Goal: Communication & Community: Answer question/provide support

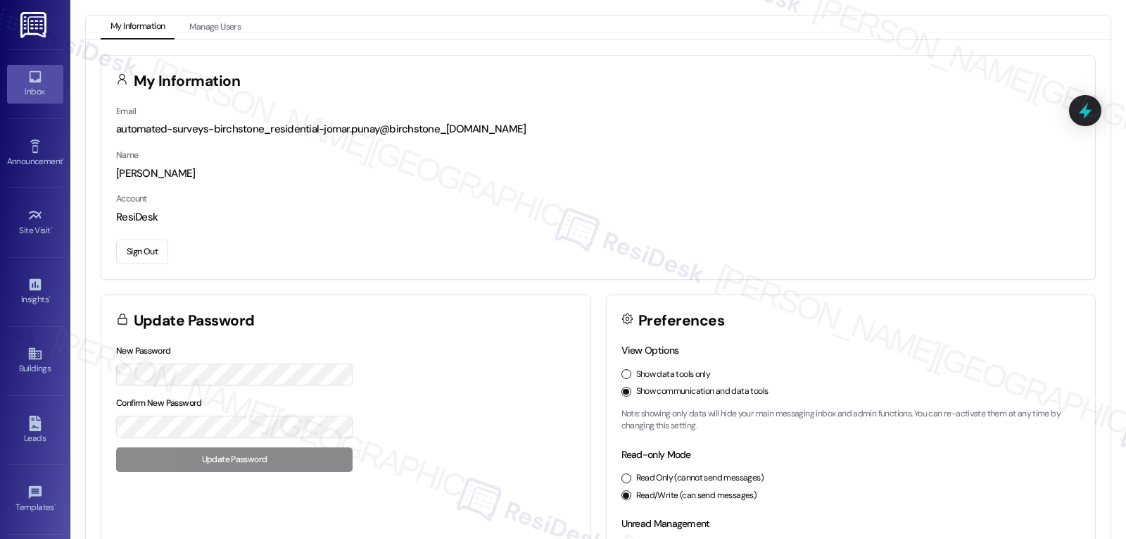
click at [40, 85] on div "Inbox" at bounding box center [35, 91] width 70 height 14
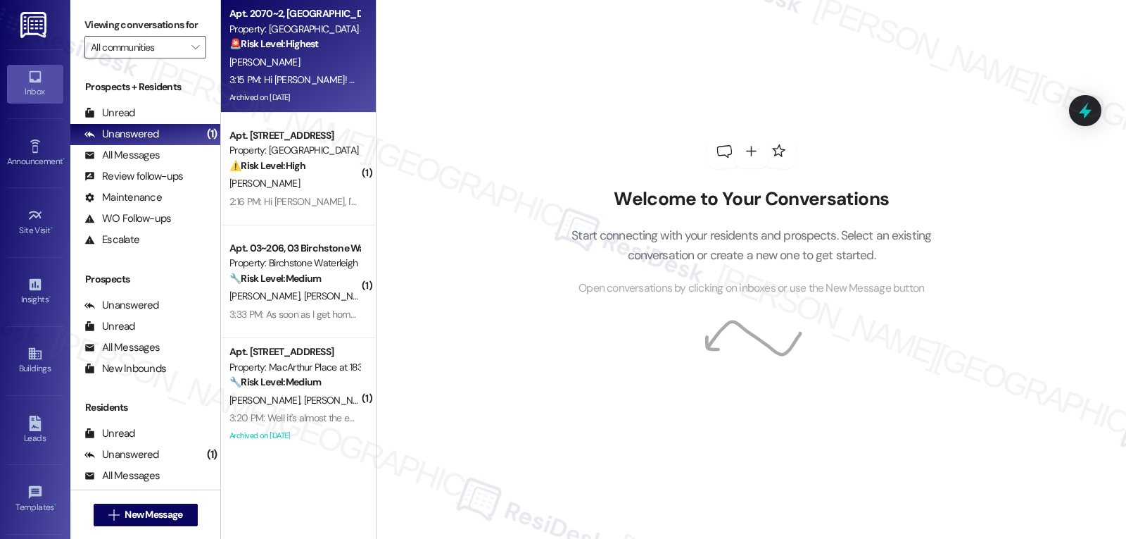
click at [320, 45] on div "🚨 Risk Level: Highest The resident states they will not be renewing their lease…" at bounding box center [294, 44] width 130 height 15
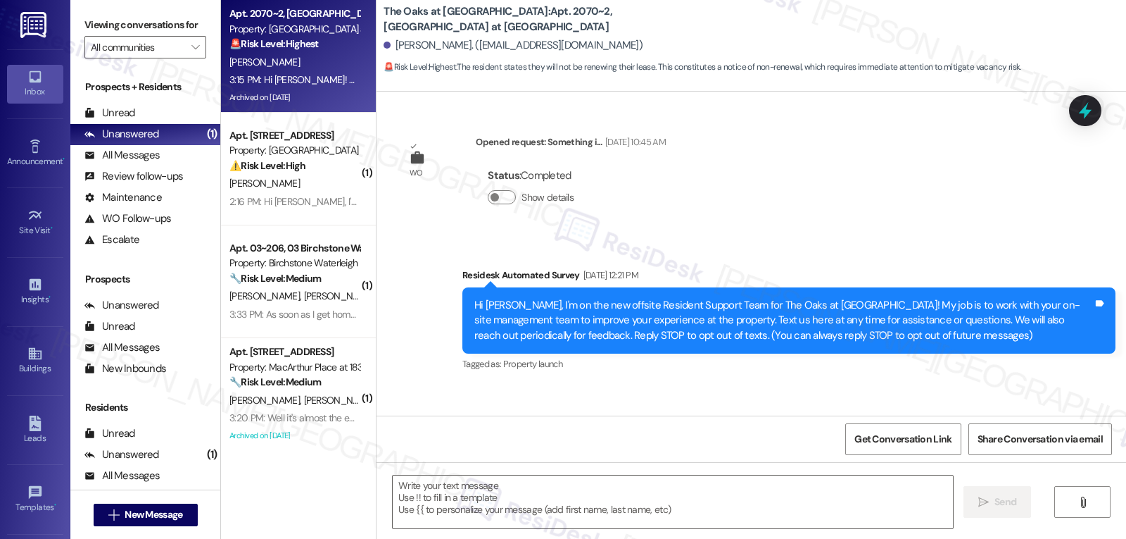
scroll to position [32359, 0]
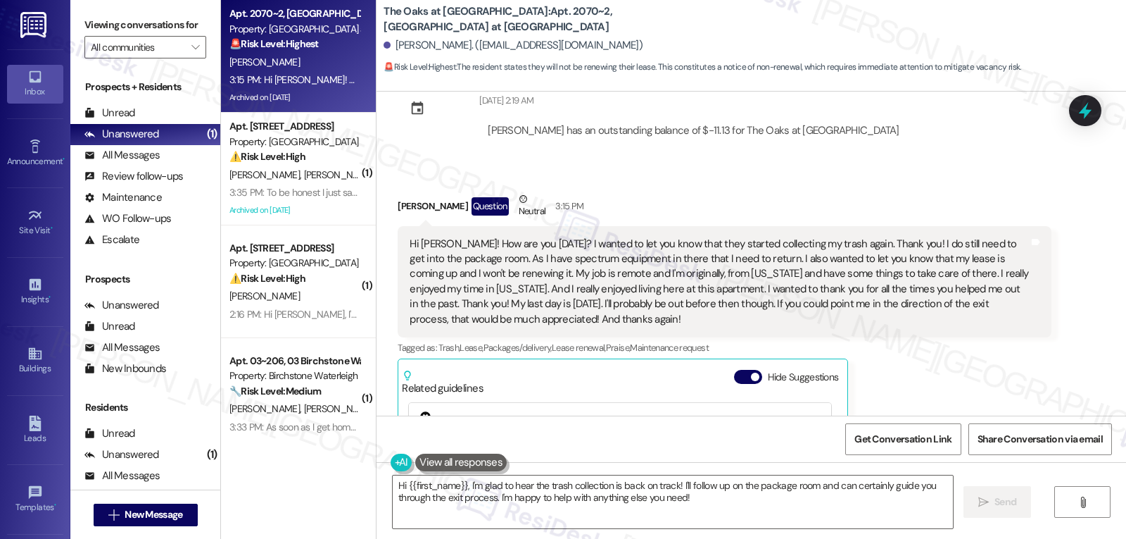
click at [996, 234] on div "Ken Kuykendall Question Neutral 3:15 PM Hi Sarah! How are you today? I wanted t…" at bounding box center [724, 403] width 653 height 424
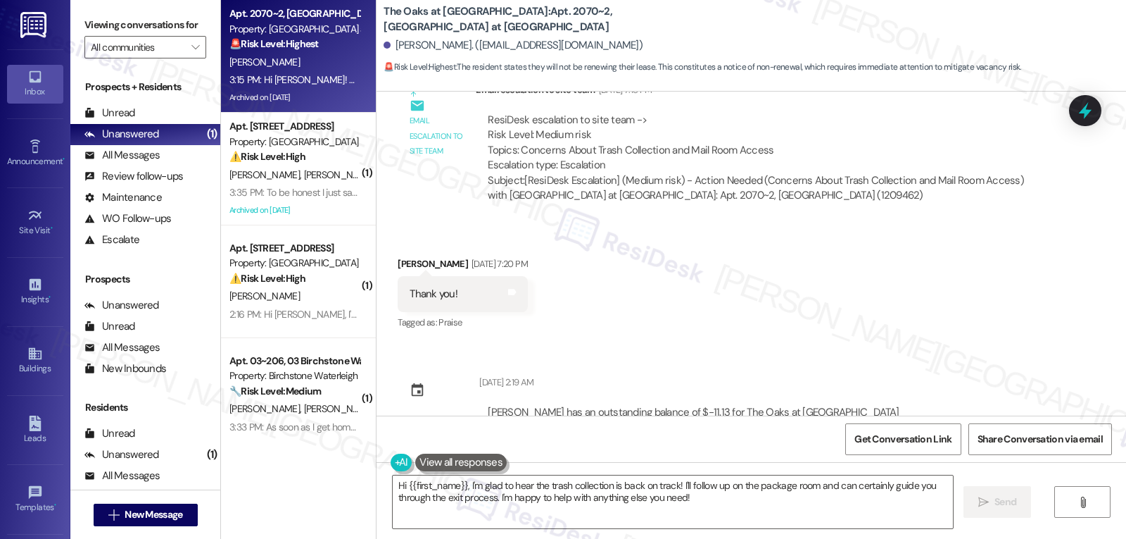
drag, startPoint x: 386, startPoint y: 275, endPoint x: 673, endPoint y: 398, distance: 311.6
copy div "Ken Kuykendall Question Neutral 3:15 PM Hi Sarah! How are you today? I wanted t…"
click at [757, 494] on textarea "Hi {{first_name}}, I'm glad to hear the trash collection is back on track! I'll…" at bounding box center [673, 501] width 560 height 53
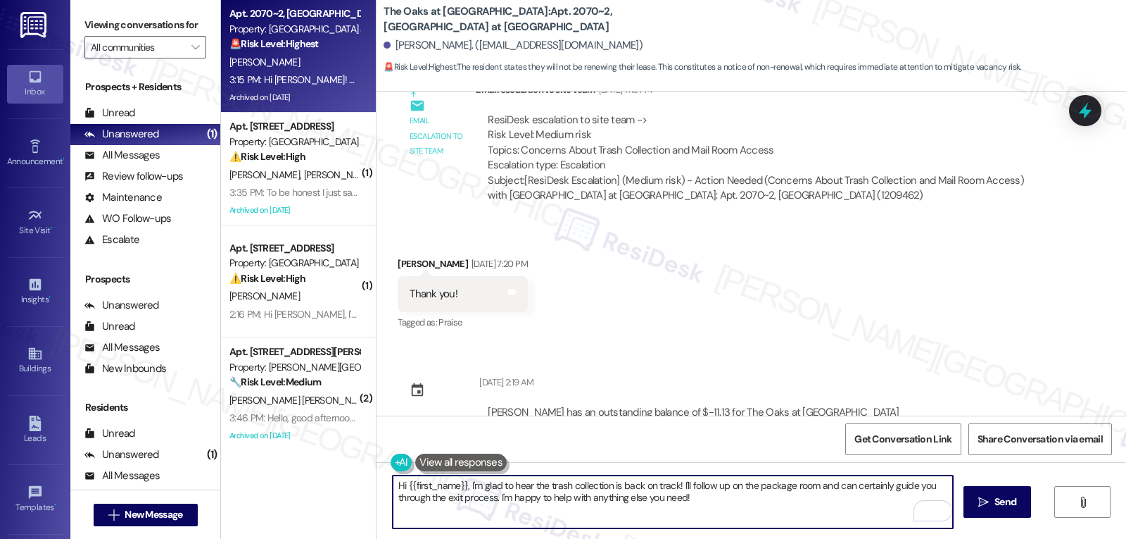
paste textarea "Ken, I’m doing well, thank you — and I really appreciate your kind words"
click at [522, 487] on textarea "Hi Ken, I’m doing well, thank you — and I really appreciate your kind words!" at bounding box center [673, 501] width 560 height 53
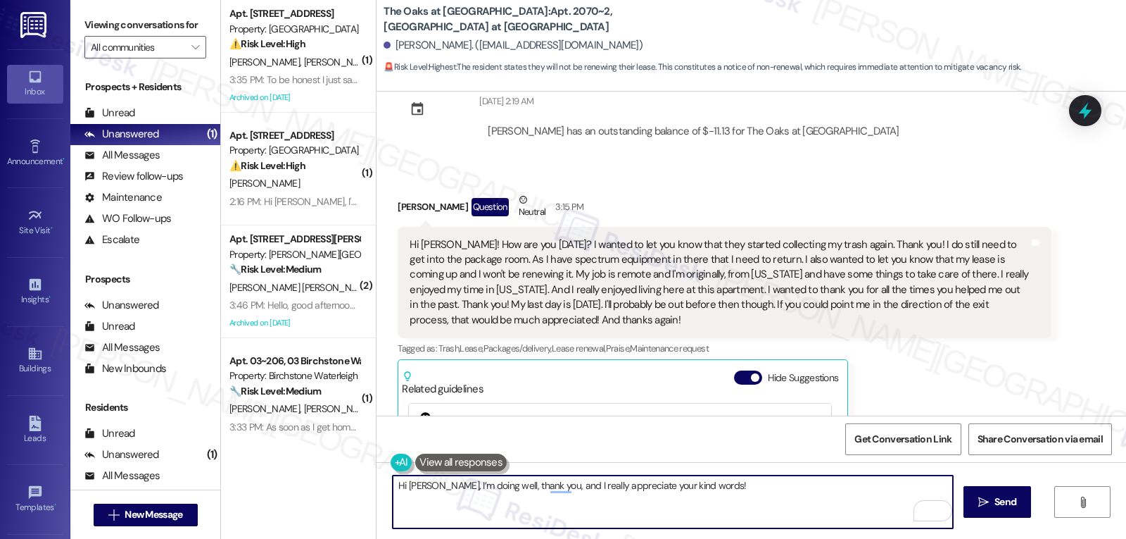
type textarea "Hi Ken, I’m doing well, thank you, and I really appreciate your kind words!"
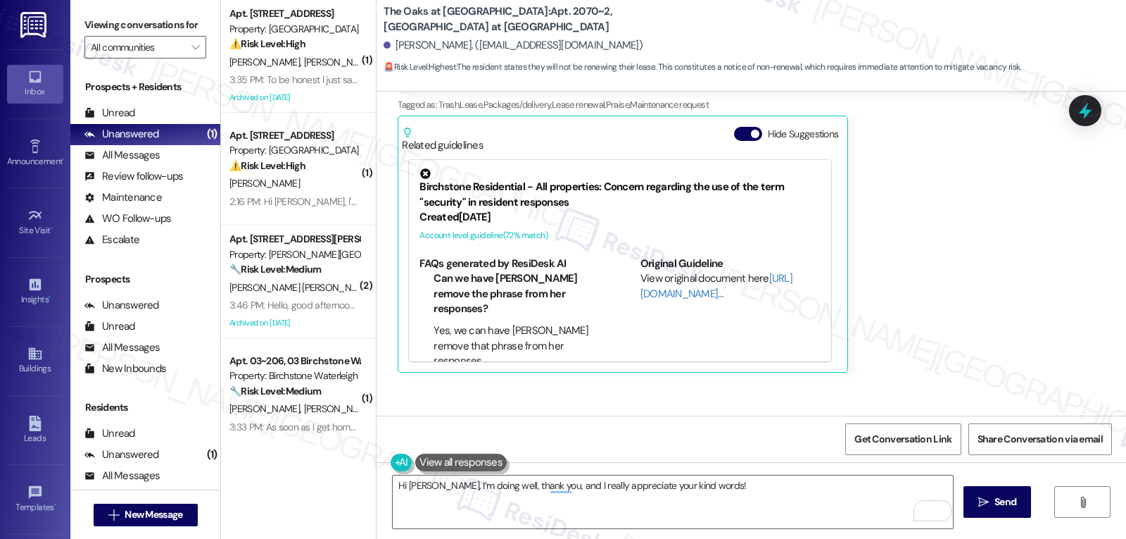
scroll to position [32682, 0]
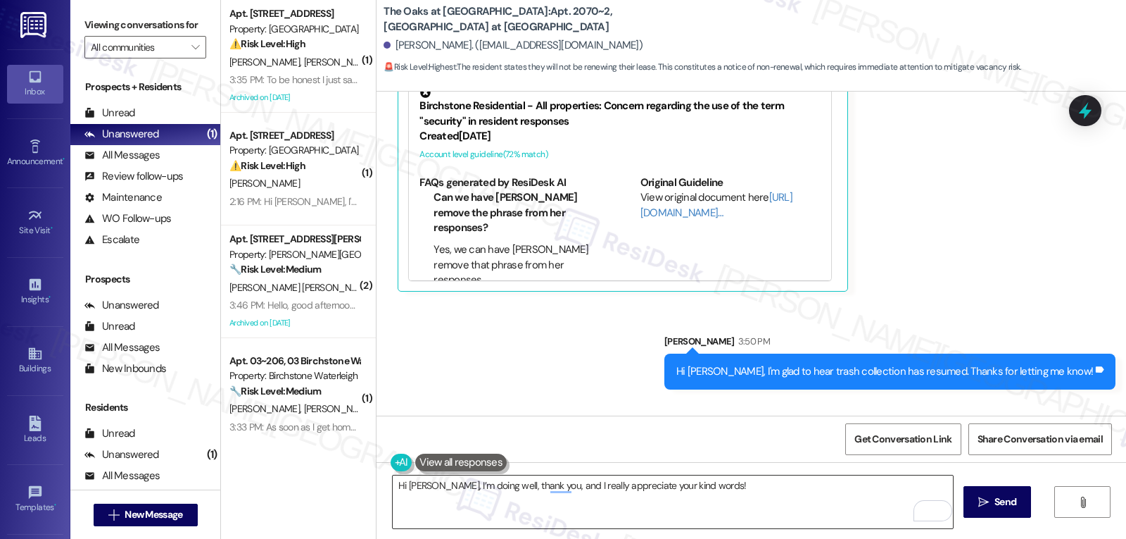
click at [582, 489] on textarea "Hi Ken, I’m doing well, thank you, and I really appreciate your kind words!" at bounding box center [673, 501] width 560 height 53
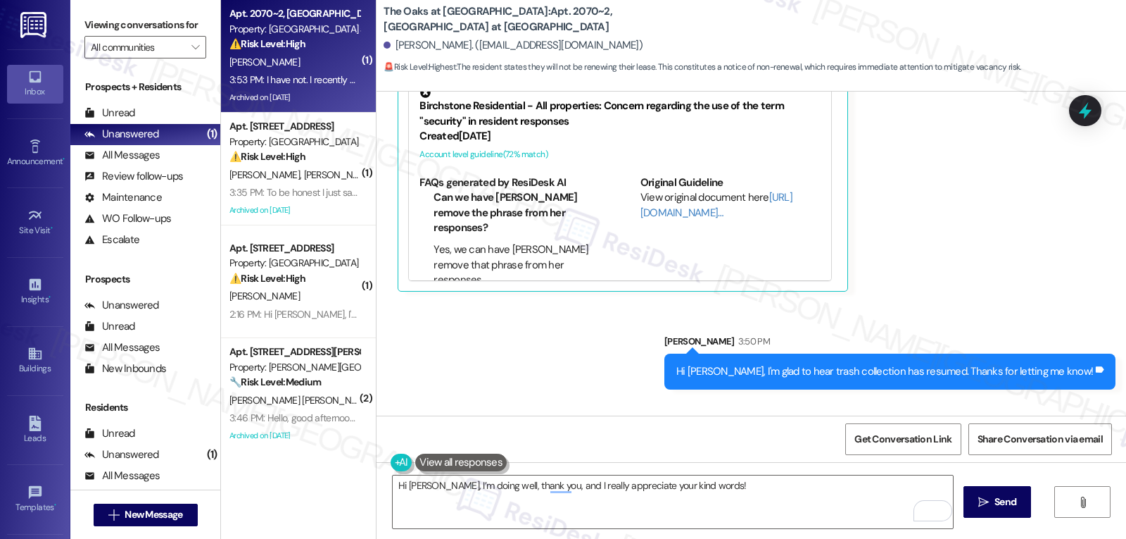
drag, startPoint x: 518, startPoint y: 372, endPoint x: 527, endPoint y: 372, distance: 9.2
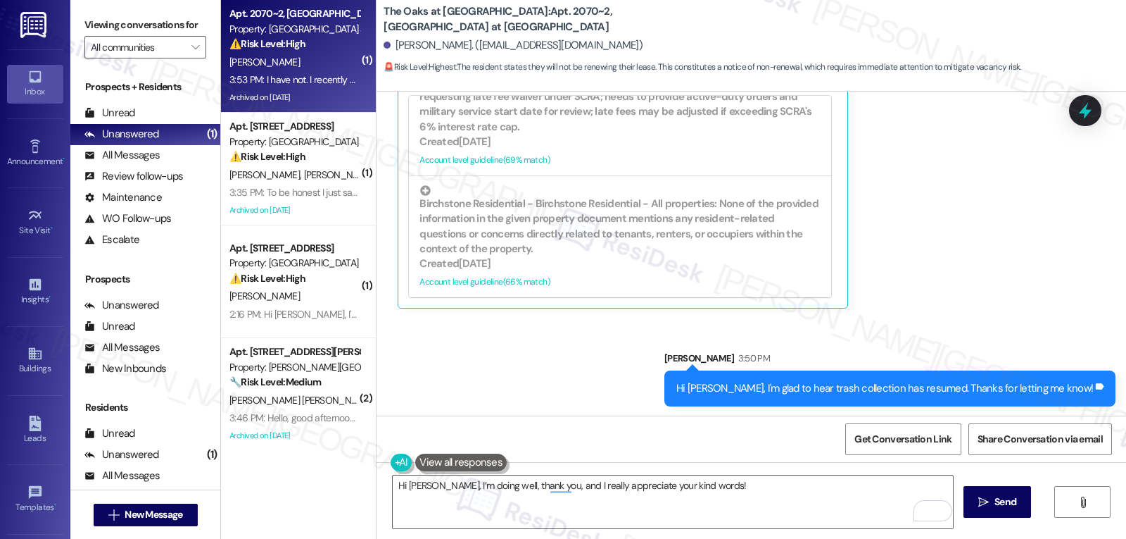
scroll to position [32683, 0]
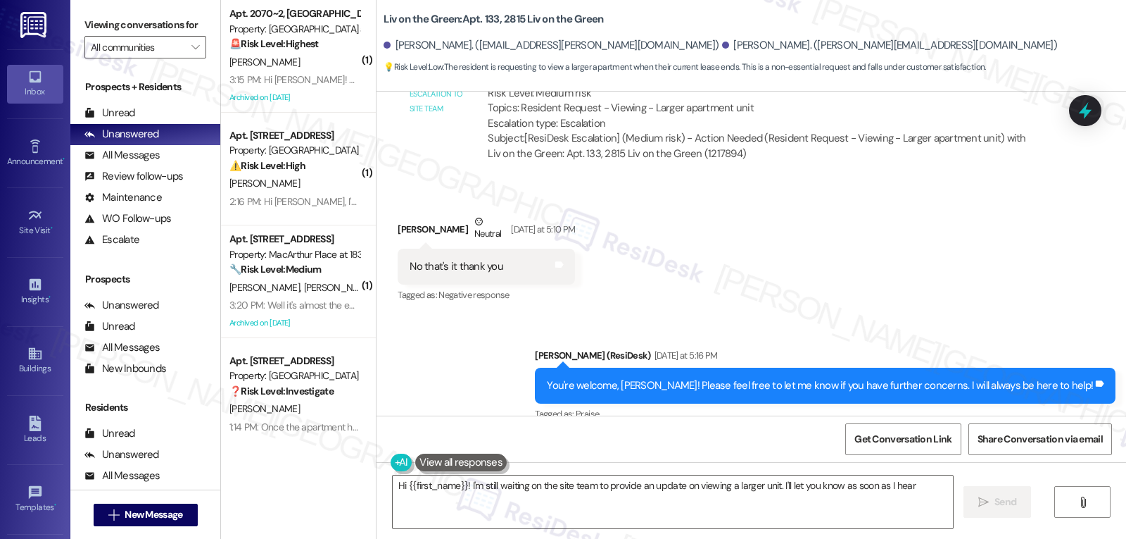
scroll to position [10219, 0]
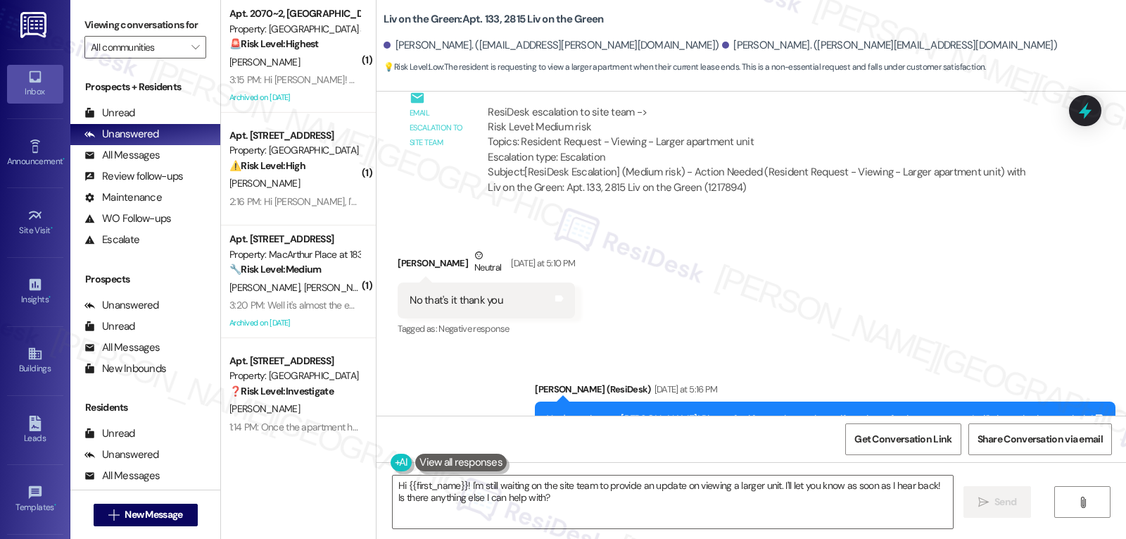
click at [1126, 538] on html "Inbox Go to Inbox Announcement • Send A Text Announcement Site Visit • Go to Si…" at bounding box center [563, 269] width 1126 height 539
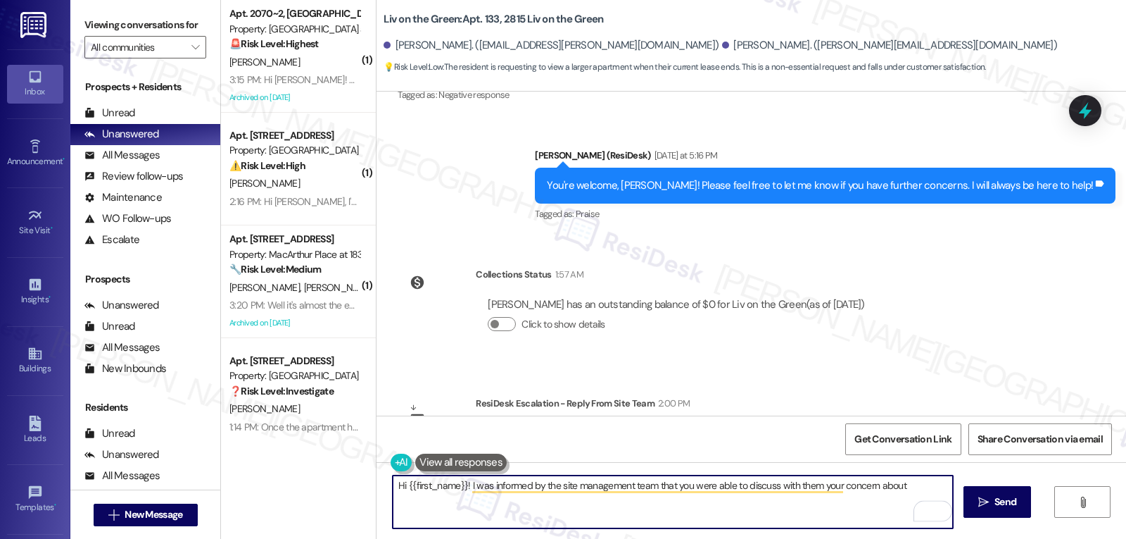
scroll to position [10501, 0]
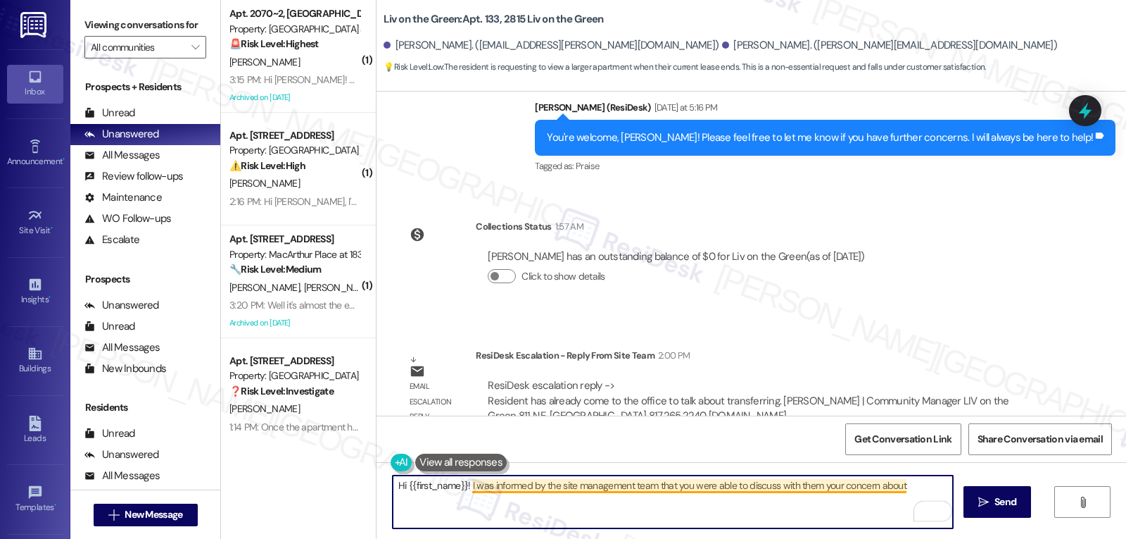
click at [851, 491] on textarea "Hi {{first_name}}! I was informed by the site management team that you were abl…" at bounding box center [673, 501] width 560 height 53
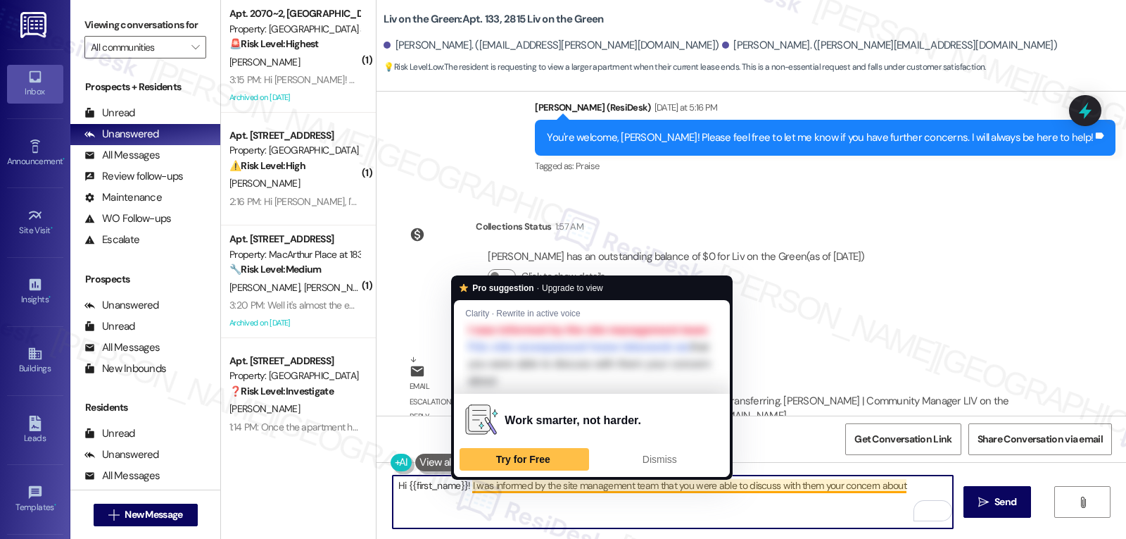
click at [851, 491] on textarea "Hi {{first_name}}! I was informed by the site management team that you were abl…" at bounding box center [673, 501] width 560 height 53
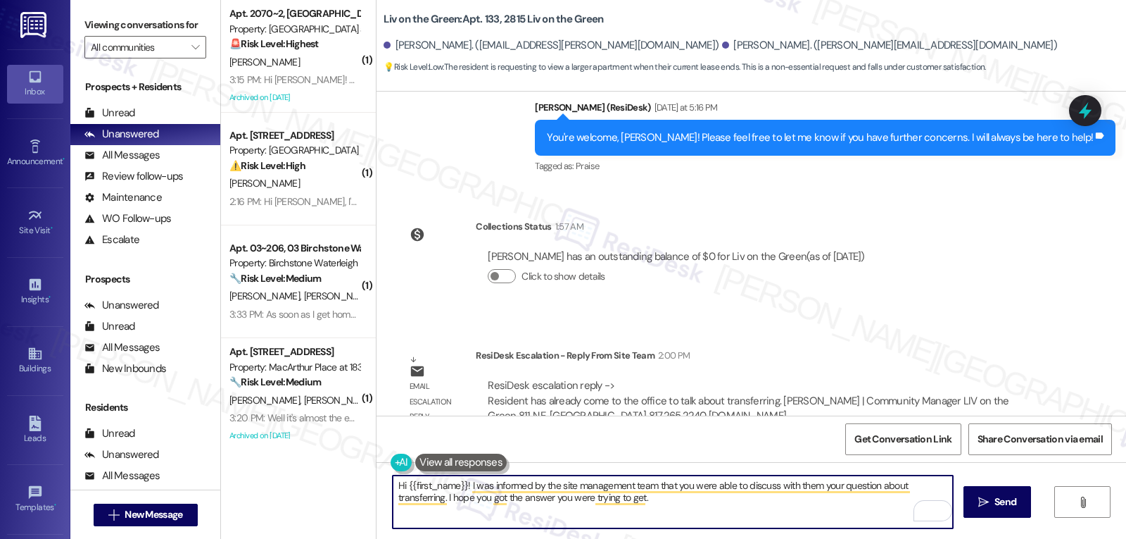
click at [688, 515] on textarea "Hi {{first_name}}! I was informed by the site management team that you were abl…" at bounding box center [673, 501] width 560 height 53
paste textarea "If you ever have any questions or need assistance, just reach out. I’m here and…"
drag, startPoint x: 400, startPoint y: 486, endPoint x: 456, endPoint y: 481, distance: 56.5
click at [456, 481] on textarea "Hi {{first_name}}! I was informed by the site management team that you were abl…" at bounding box center [673, 501] width 560 height 53
type textarea "Hi Jose! I was informed by the site management team that you were able to discu…"
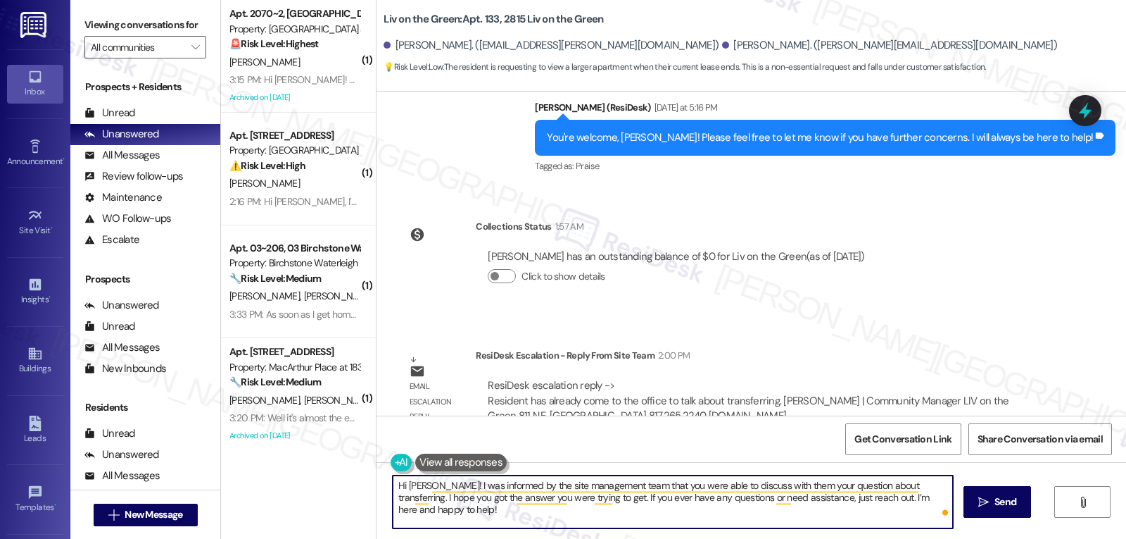
click at [771, 536] on div "Hi Jose! I was informed by the site management team that you were able to discu…" at bounding box center [752, 515] width 750 height 106
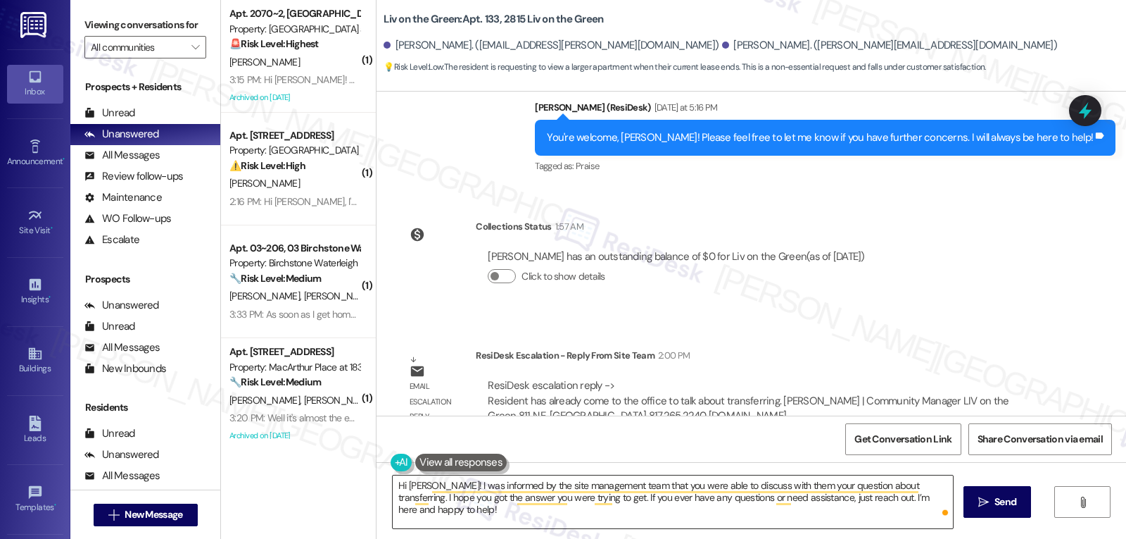
click at [783, 527] on textarea "Hi Jose! I was informed by the site management team that you were able to discu…" at bounding box center [673, 501] width 560 height 53
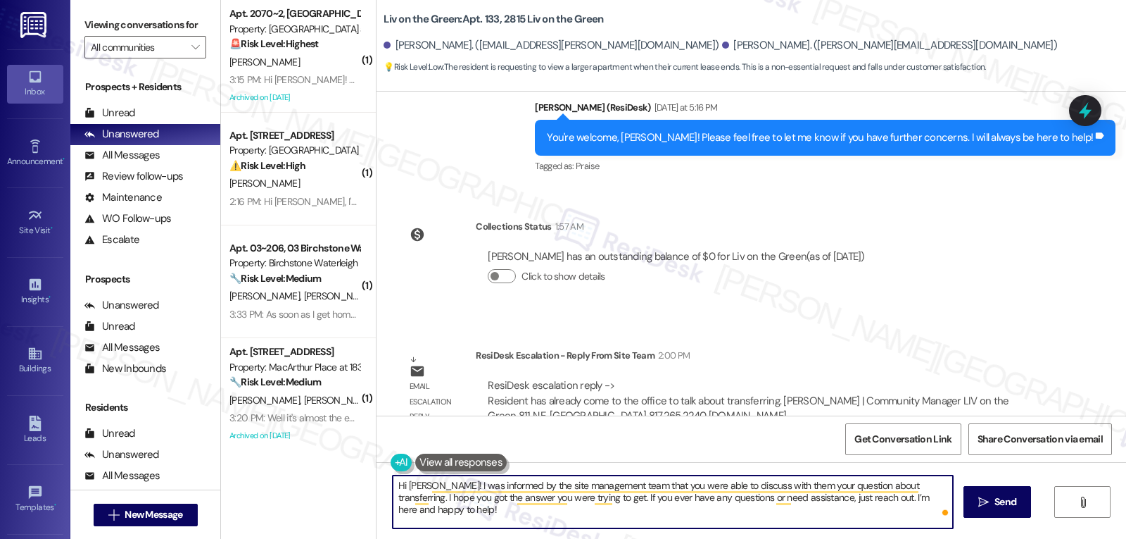
click at [788, 520] on textarea "Hi Jose! I was informed by the site management team that you were able to discu…" at bounding box center [673, 501] width 560 height 53
click at [985, 502] on icon "" at bounding box center [983, 501] width 11 height 11
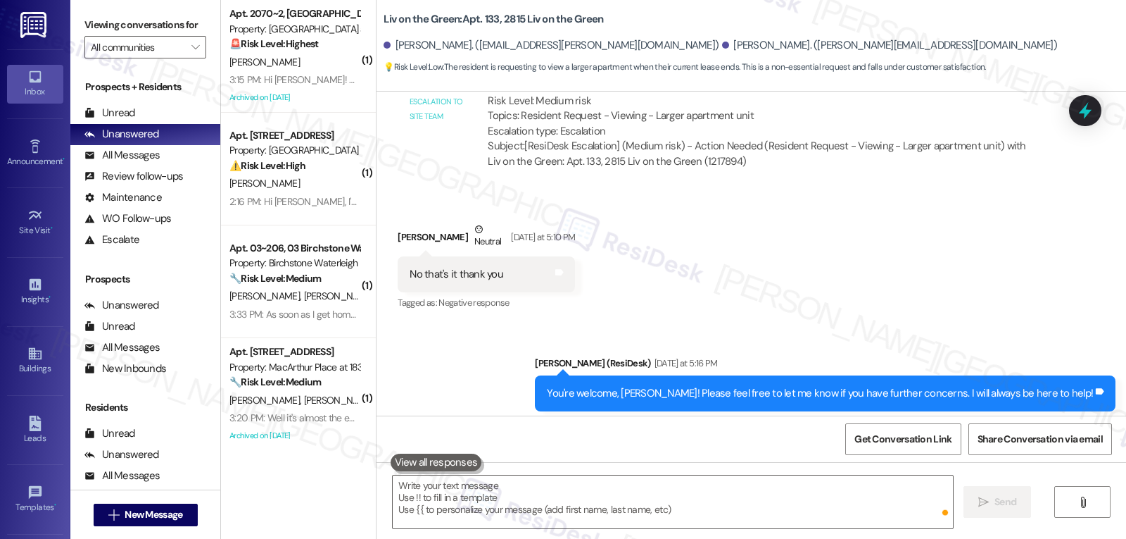
scroll to position [10124, 0]
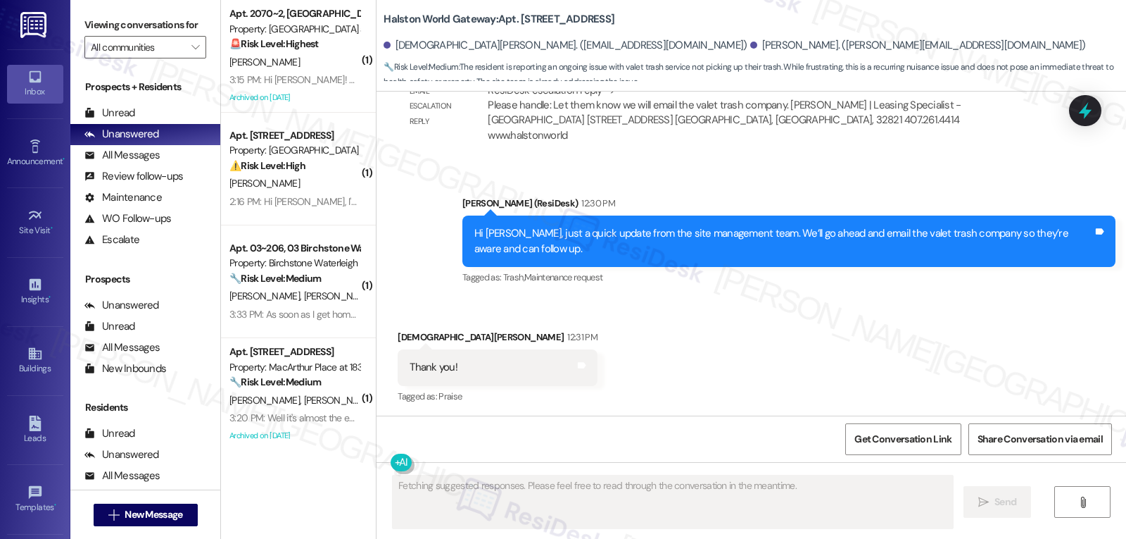
scroll to position [6956, 0]
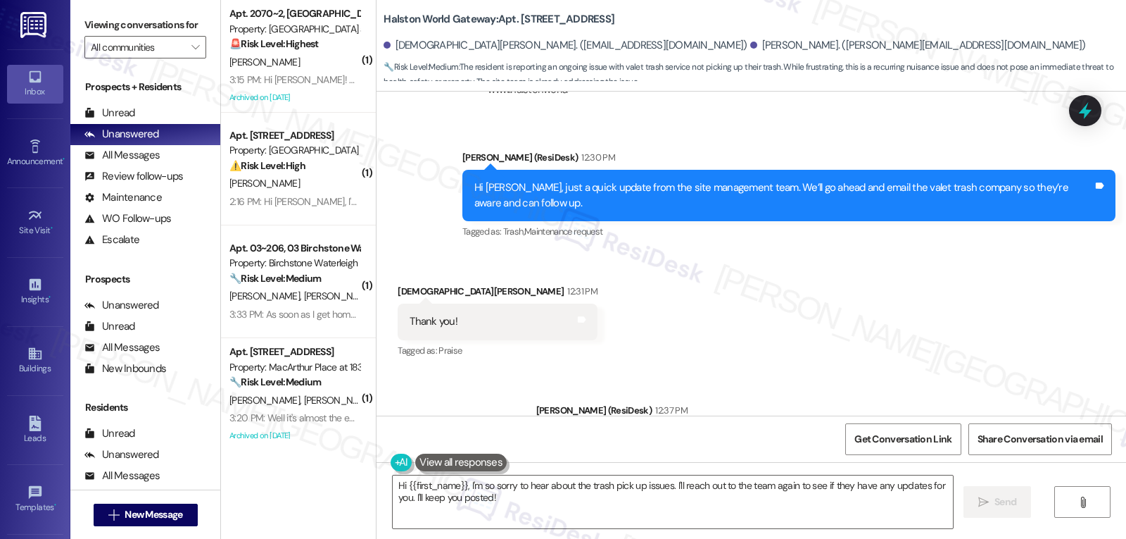
drag, startPoint x: 462, startPoint y: 487, endPoint x: 669, endPoint y: 553, distance: 217.1
click at [669, 538] on html "Inbox Go to Inbox Announcement • Send A Text Announcement Site Visit • Go to Si…" at bounding box center [563, 269] width 1126 height 539
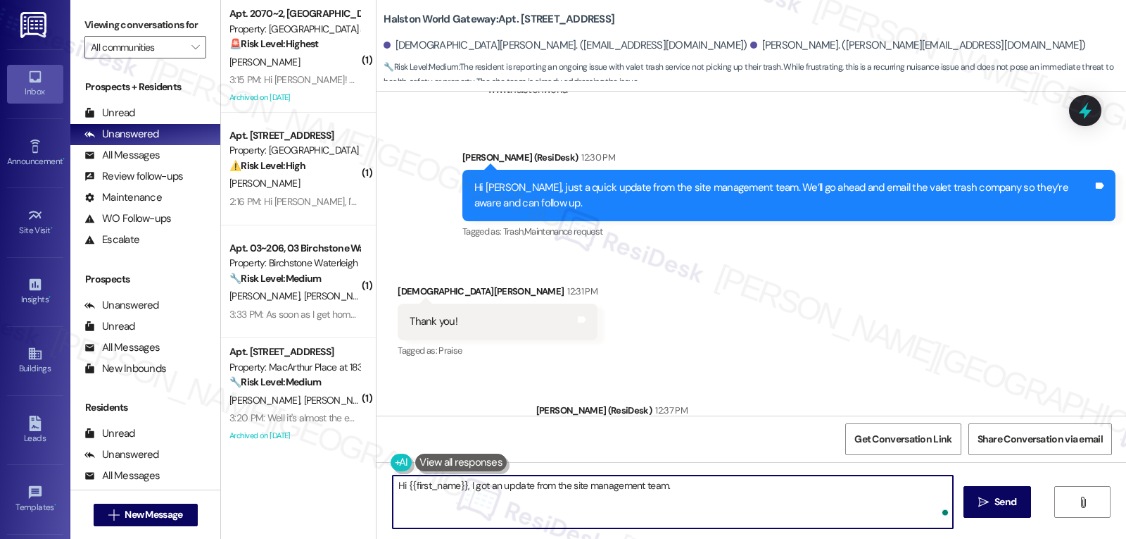
paste textarea "We’ll reach out to the valet trash company by email so they’re aware and can fo…"
type textarea "Hi {{first_name}}, I got an update from the site management team. We’ll reach o…"
click at [1008, 505] on span "Send" at bounding box center [1006, 501] width 22 height 15
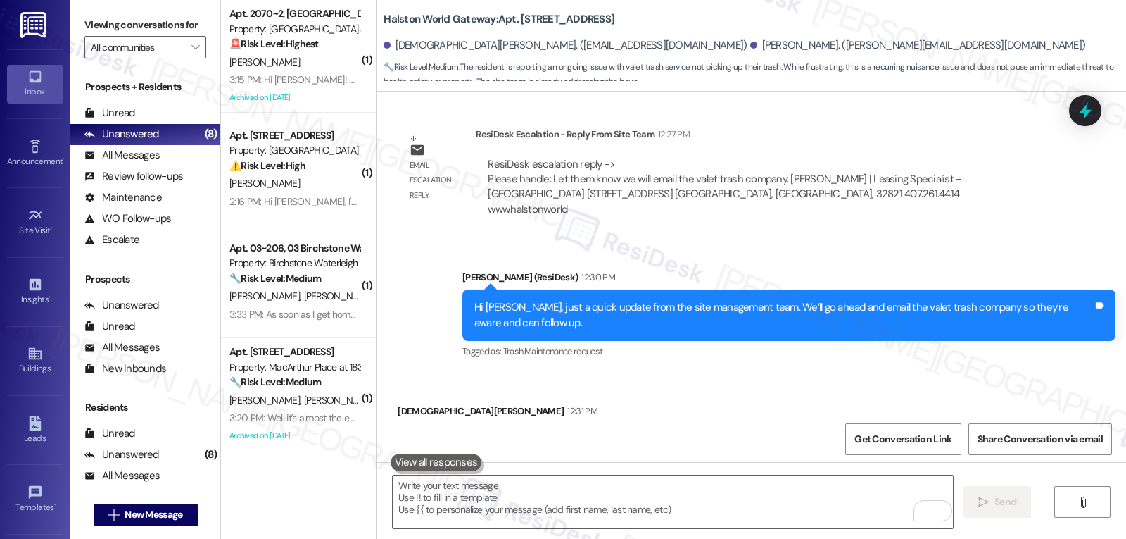
scroll to position [7069, 0]
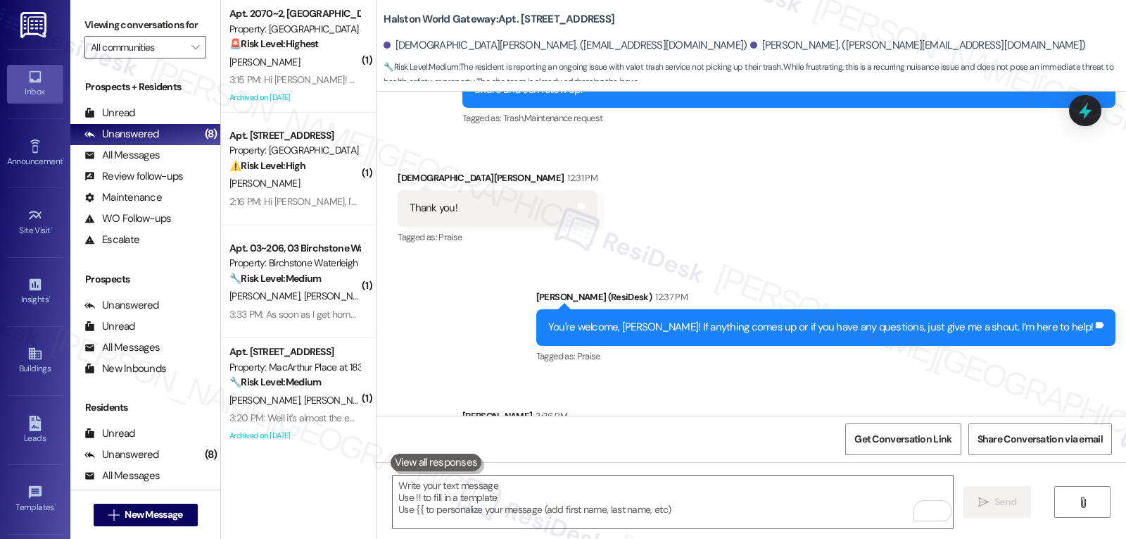
click at [314, 72] on div "3:15 PM: Hi [PERSON_NAME]! How are you [DATE]? I wanted to let you know that th…" at bounding box center [294, 80] width 133 height 18
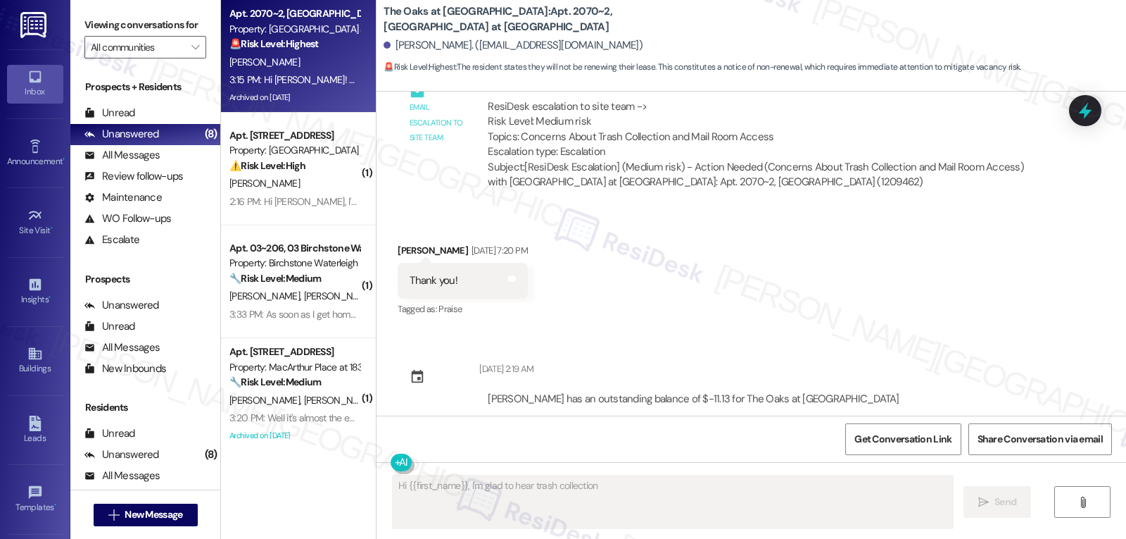
scroll to position [32077, 0]
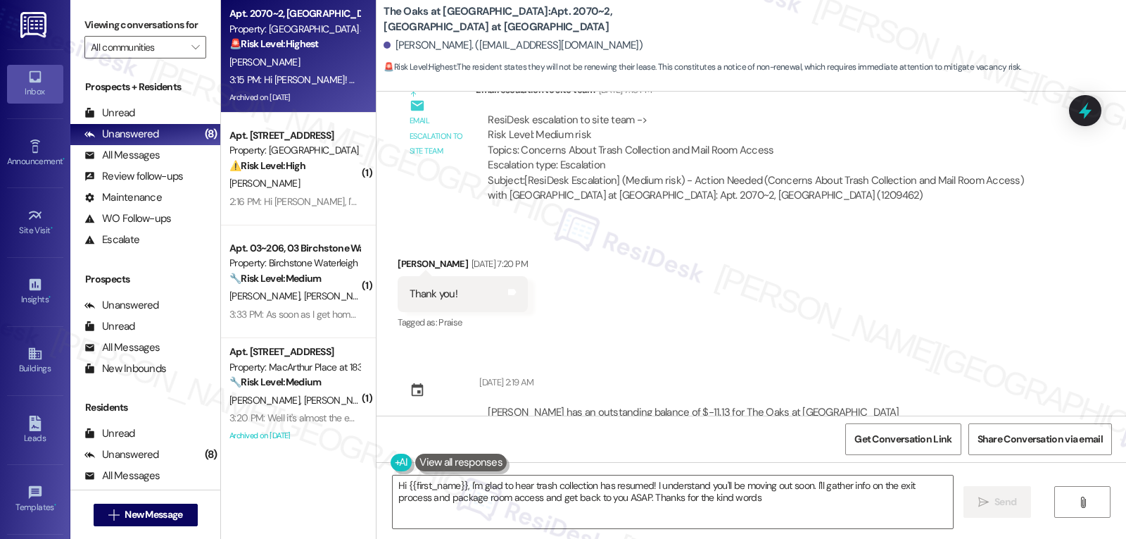
type textarea "Hi {{first_name}}, I'm glad to hear trash collection has resumed! I understand …"
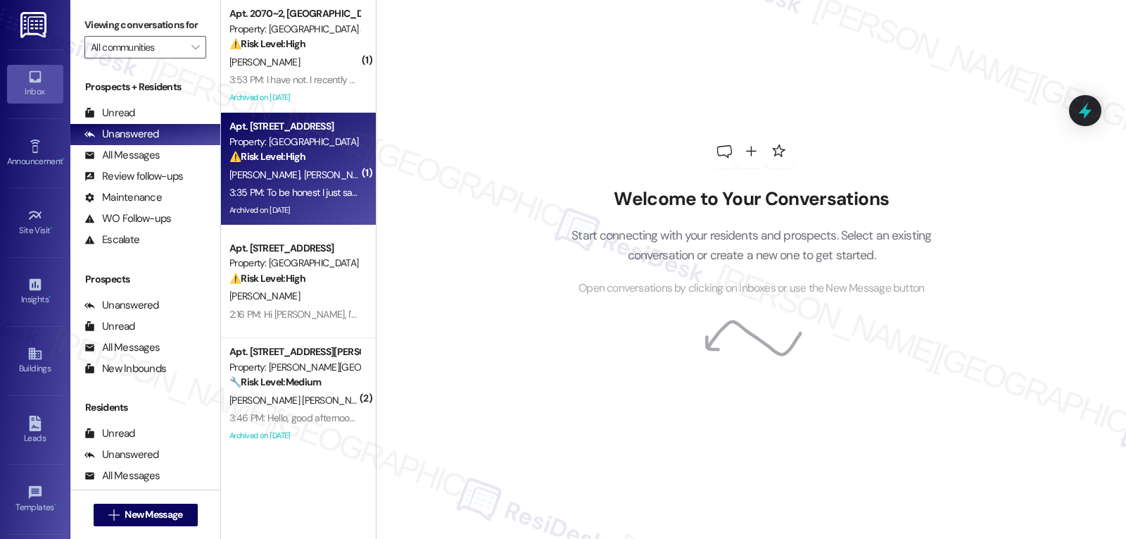
click at [284, 140] on div "Property: [GEOGRAPHIC_DATA]" at bounding box center [294, 141] width 130 height 15
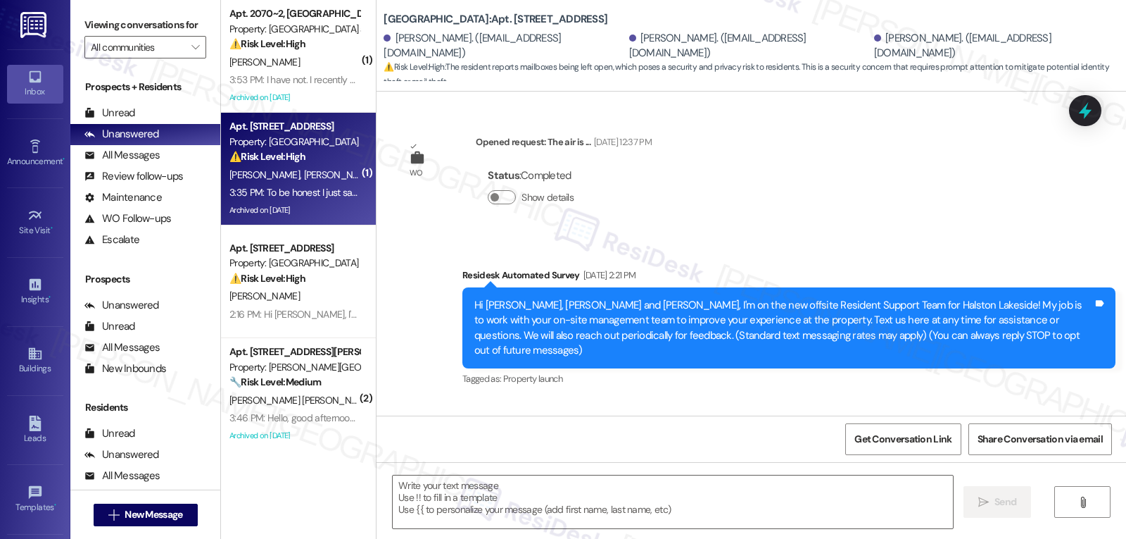
scroll to position [20436, 0]
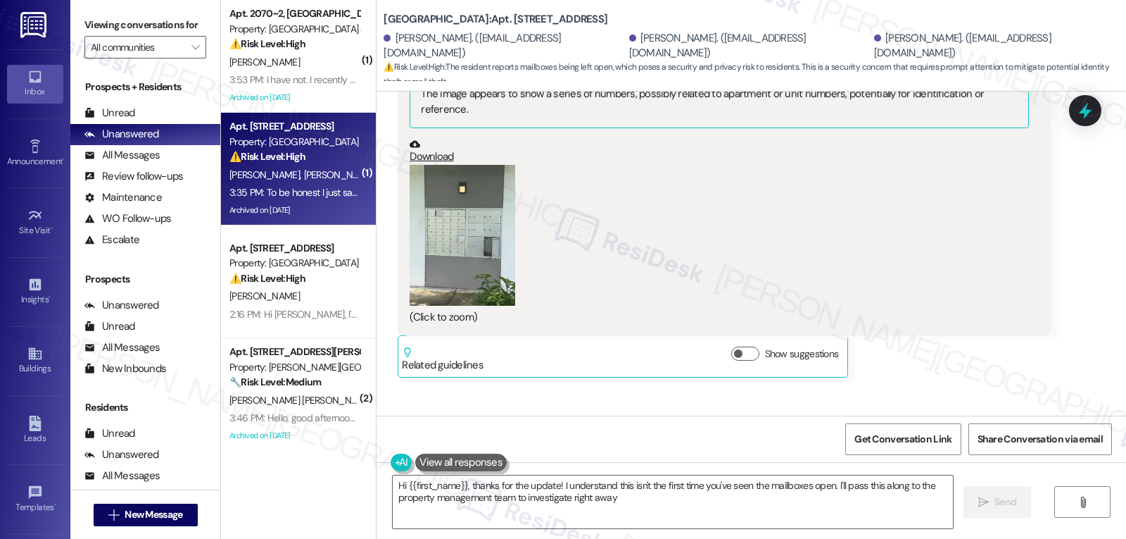
type textarea "Hi {{first_name}}, thanks for the update! I understand this isn't the first tim…"
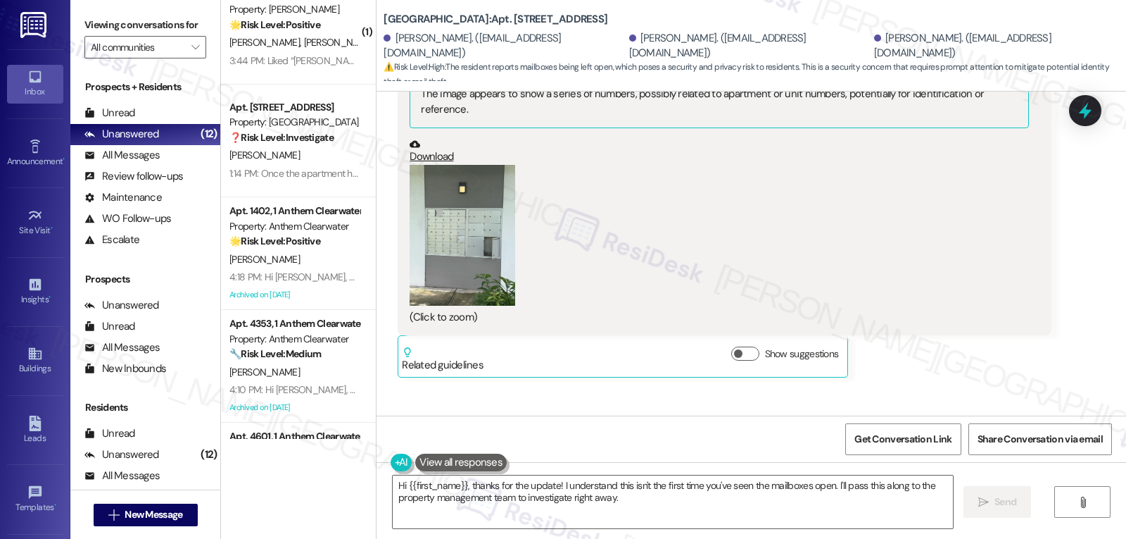
scroll to position [1701, 0]
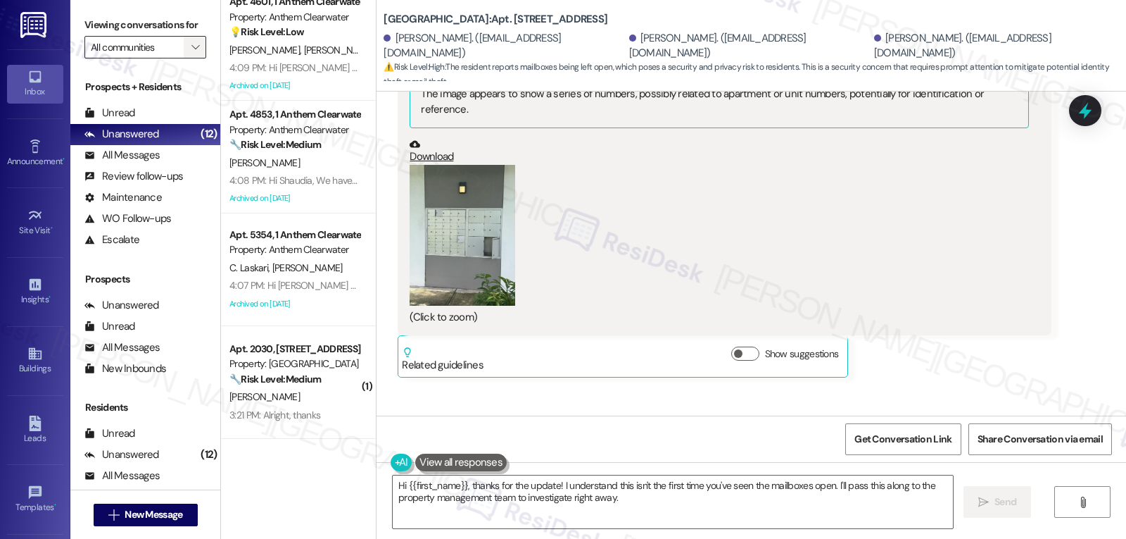
click at [189, 58] on span "" at bounding box center [195, 47] width 13 height 23
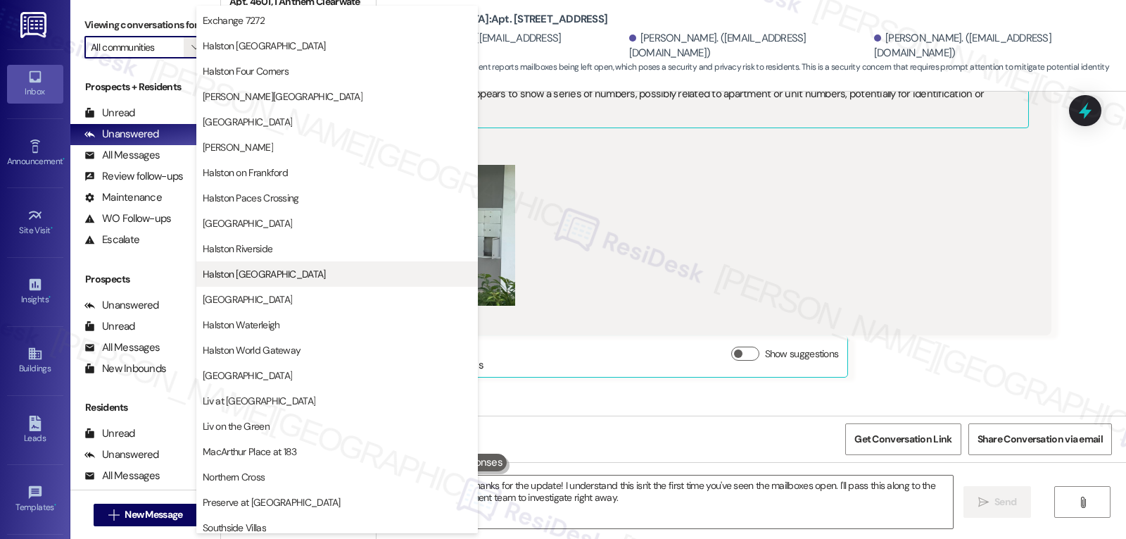
scroll to position [422, 0]
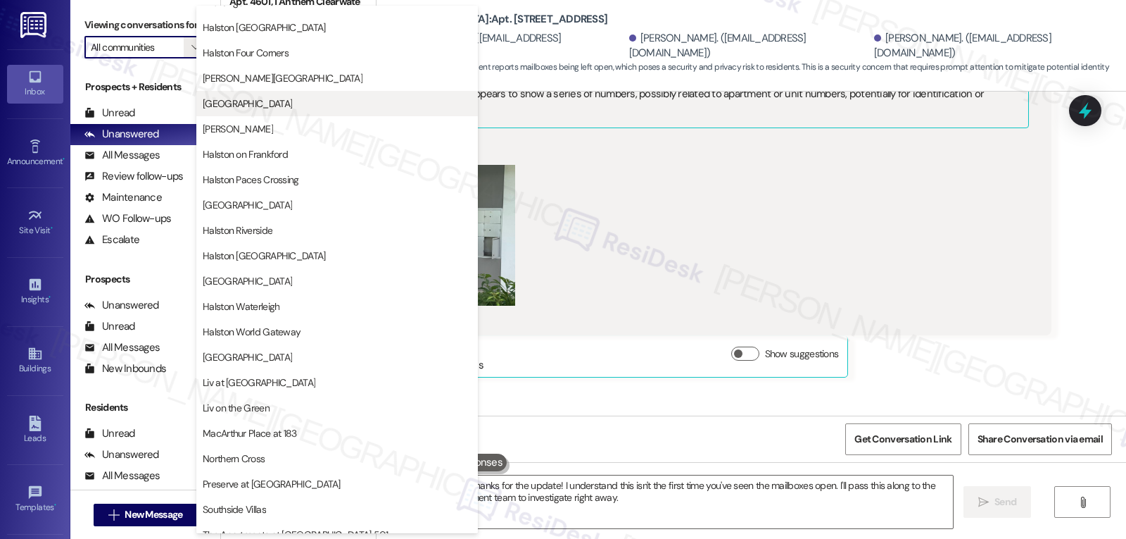
click at [284, 101] on span "[GEOGRAPHIC_DATA]" at bounding box center [337, 103] width 269 height 14
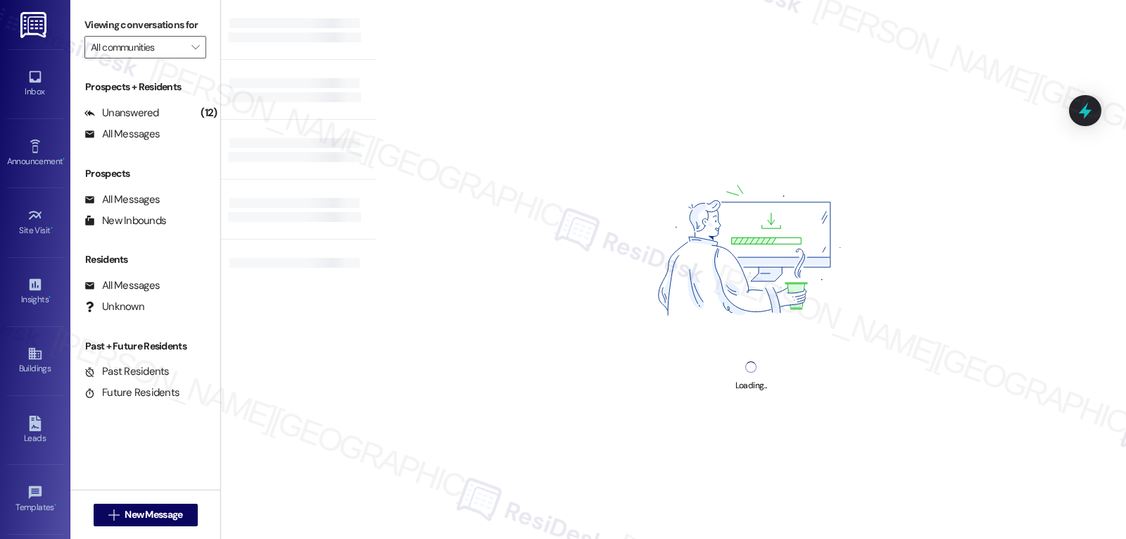
type input "[GEOGRAPHIC_DATA]"
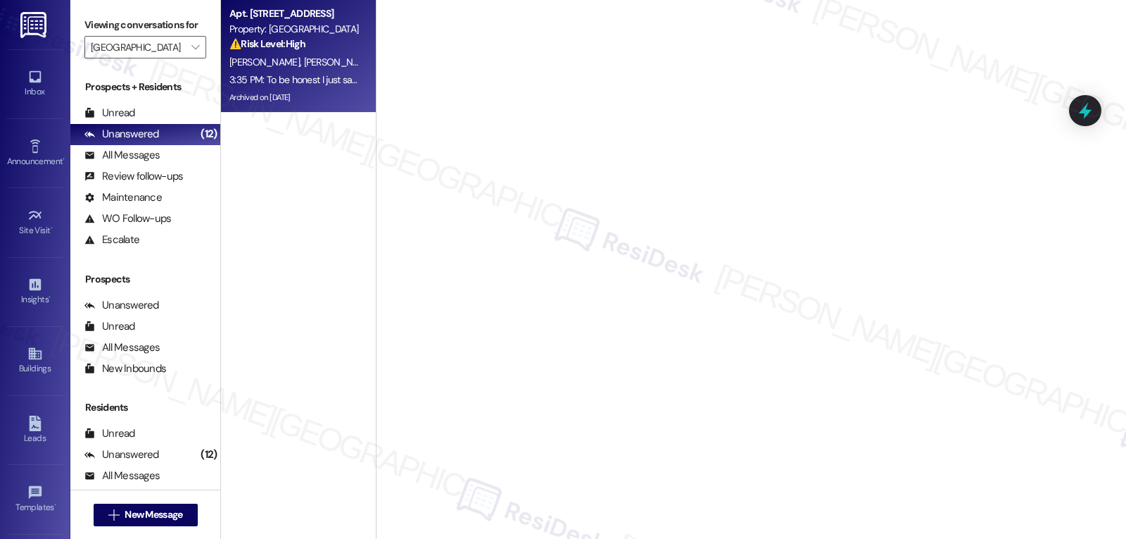
click at [296, 70] on div "J. Pacheco C. Ventura A. Rodriguez" at bounding box center [294, 63] width 133 height 18
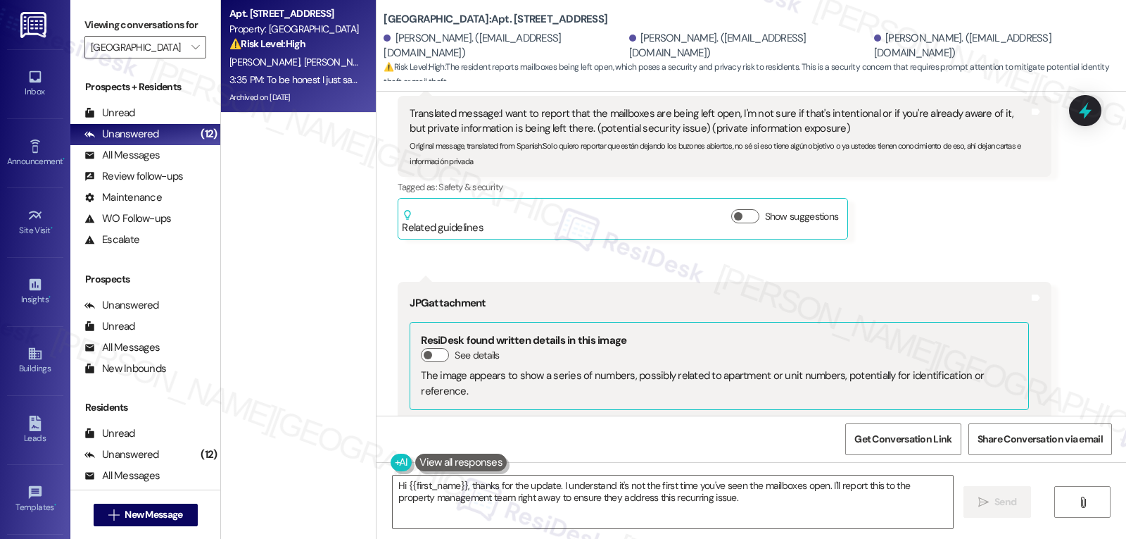
scroll to position [20436, 0]
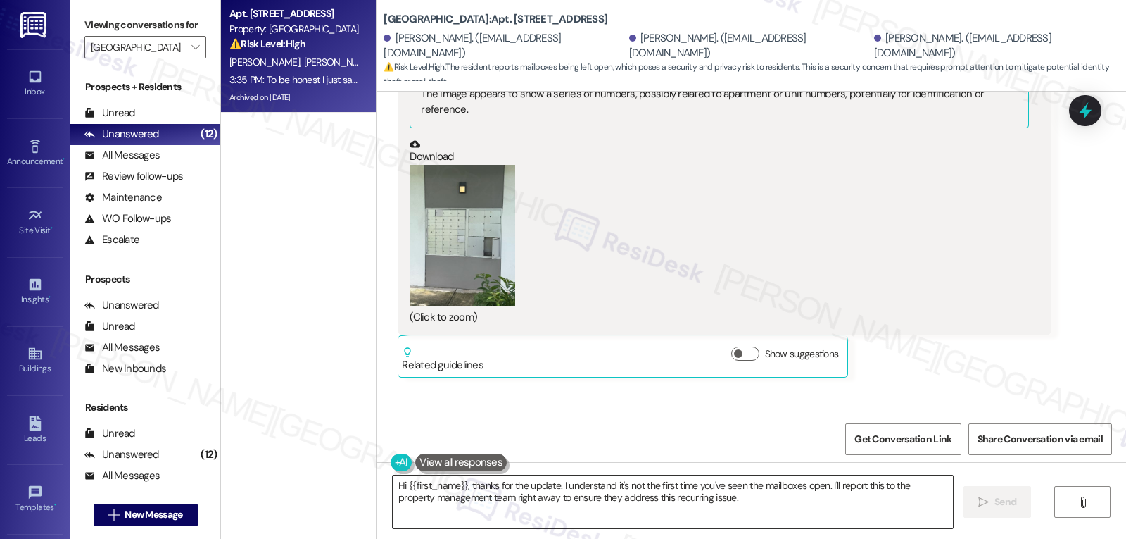
click at [622, 498] on textarea "Hi {{first_name}}, thanks for the update. I understand it's not the first time …" at bounding box center [673, 501] width 560 height 53
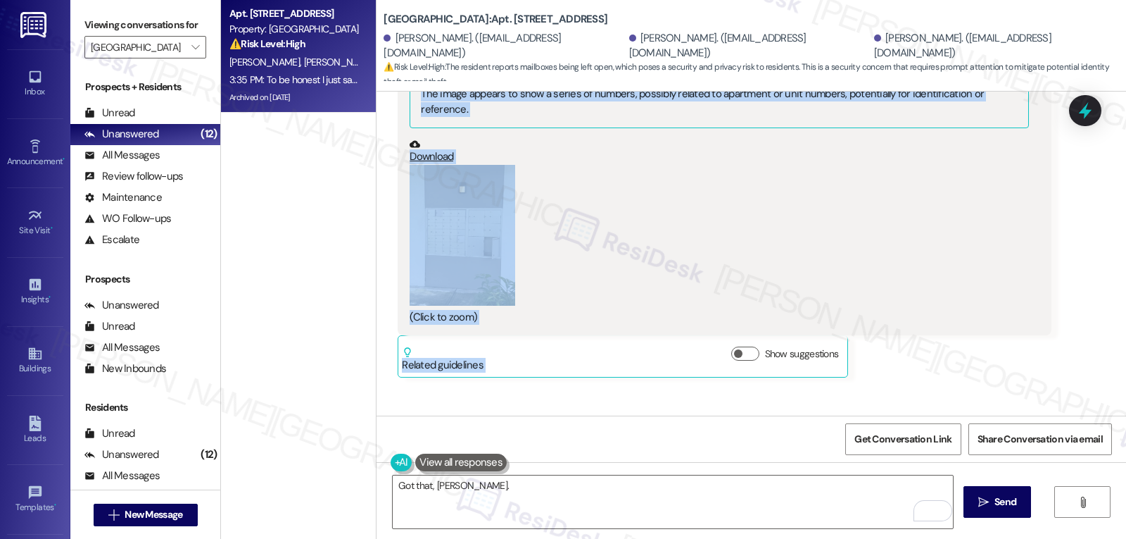
drag, startPoint x: 383, startPoint y: 202, endPoint x: 758, endPoint y: 367, distance: 409.8
click at [758, 367] on div "WO Opened request: The air is ... Jul 10, 2024 at 12:37 PM Status : Completed S…" at bounding box center [752, 254] width 750 height 324
copy div "Carla Ventura 2:22 PM Translated message: Hello, good afternoon. Original messa…"
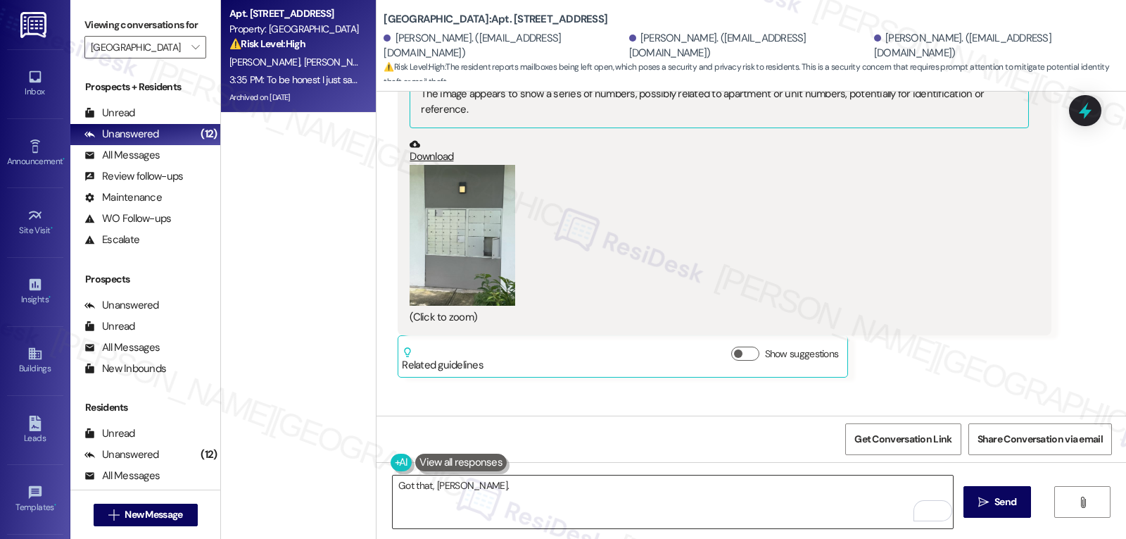
click at [612, 517] on textarea "Got that, Carla." at bounding box center [673, 501] width 560 height 53
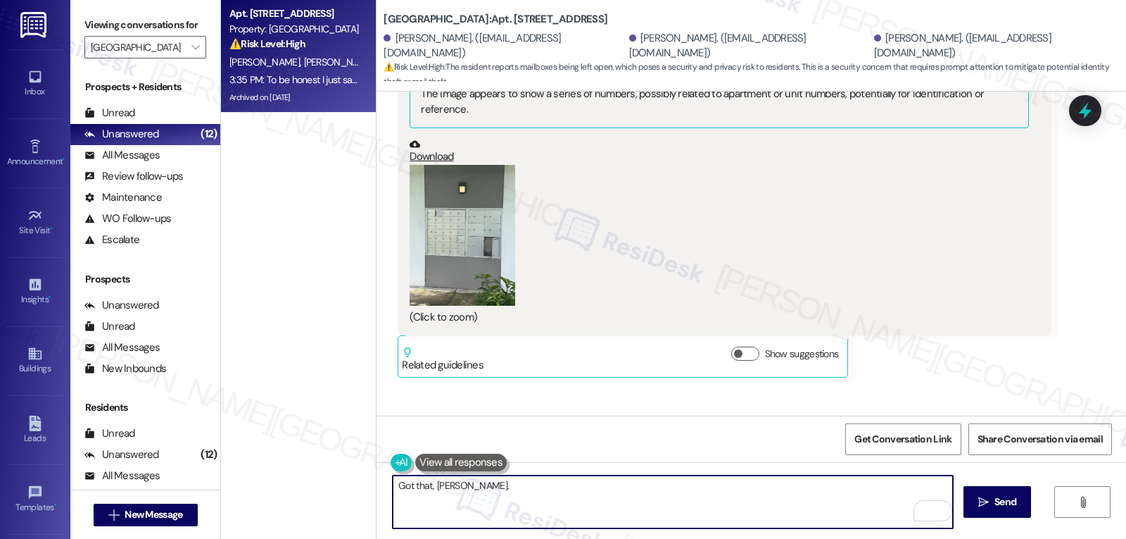
paste textarea "Thanks for letting me know, Carla. I understand this isn’t the first time you’v…"
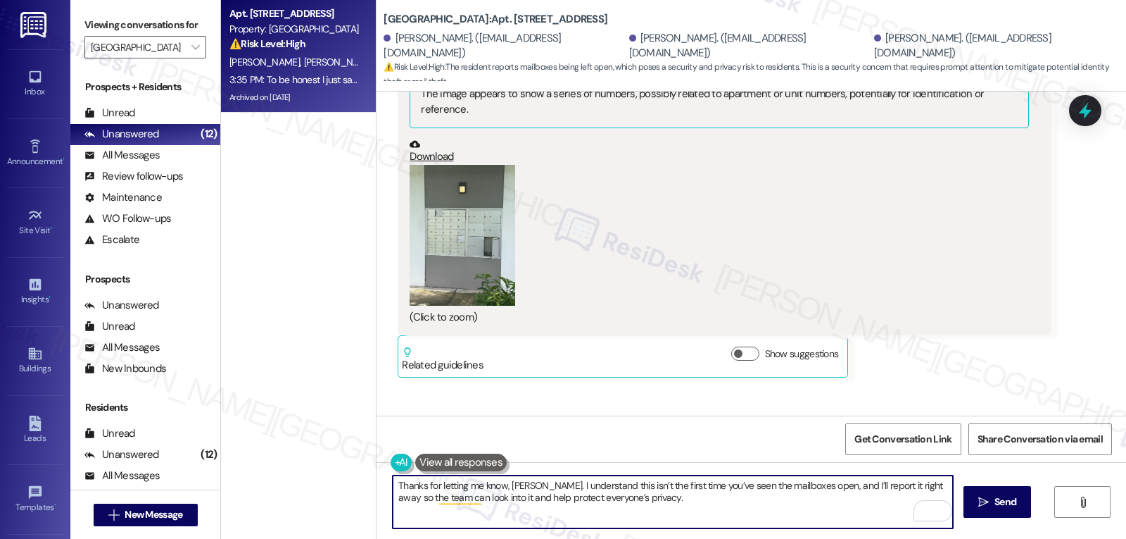
click at [666, 512] on textarea "Thanks for letting me know, Carla. I understand this isn’t the first time you’v…" at bounding box center [673, 501] width 560 height 53
click at [393, 496] on textarea "Thanks for letting me know, Carla. I understand this isn’t the first time you’v…" at bounding box center [673, 501] width 560 height 53
click at [724, 514] on textarea "Thanks for letting me know, Carla. I understand this isn’t the first time you’v…" at bounding box center [673, 501] width 560 height 53
click at [781, 503] on textarea "Thanks for letting me know, Carla. I understand this isn’t the first time you’v…" at bounding box center [673, 501] width 560 height 53
paste textarea "I’ll follow up with you once I hear back"
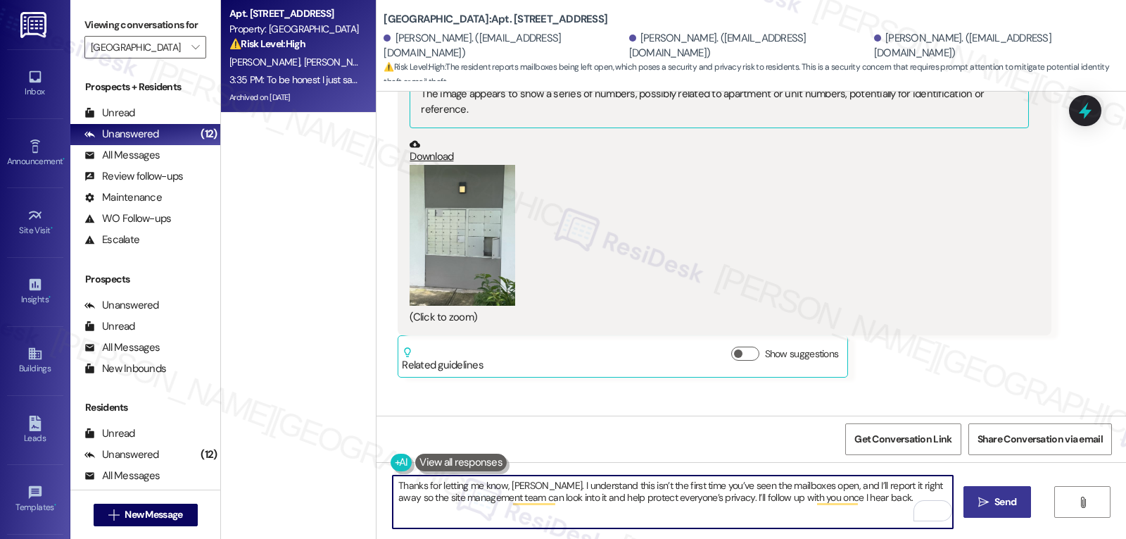
type textarea "Thanks for letting me know, Carla. I understand this isn’t the first time you’v…"
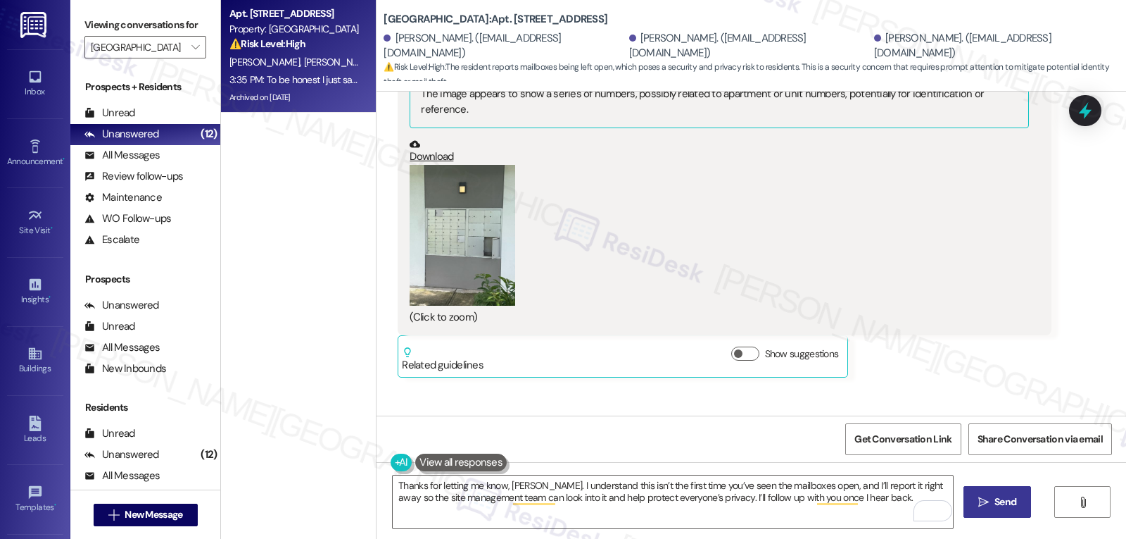
click at [995, 508] on span "Send" at bounding box center [1006, 501] width 22 height 15
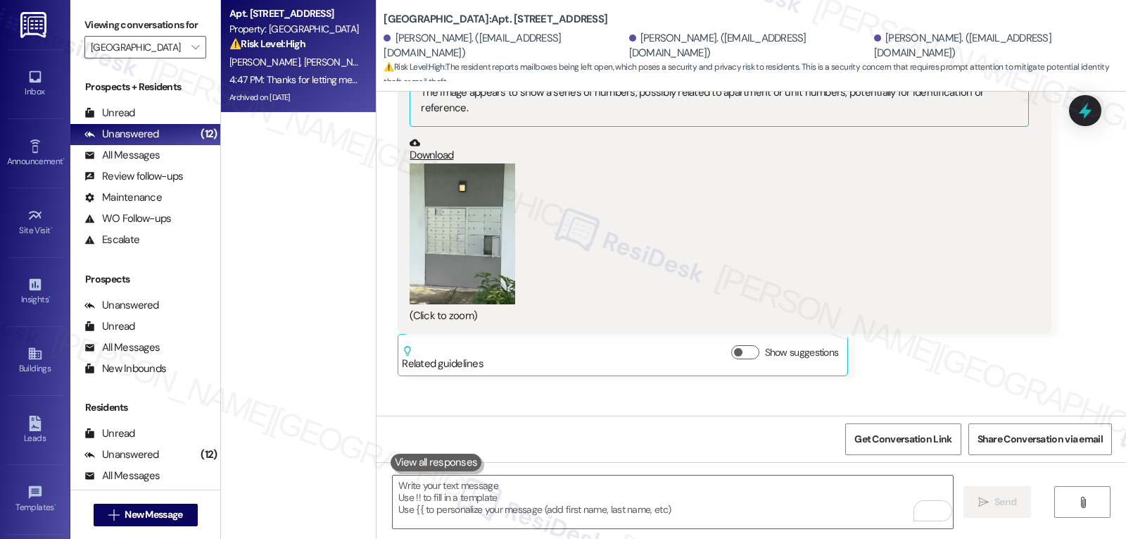
scroll to position [20548, 0]
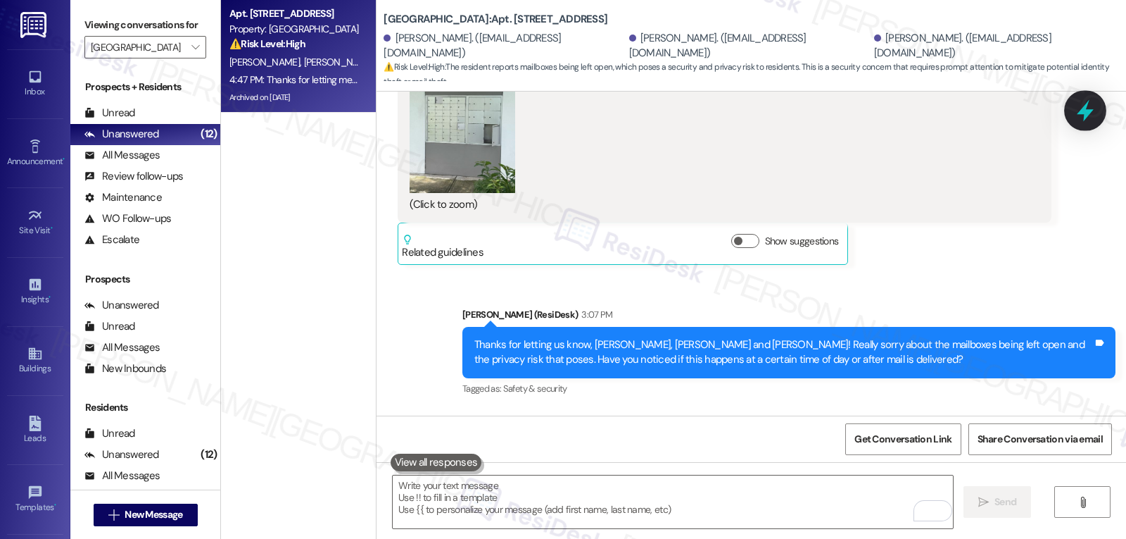
click at [1084, 110] on icon at bounding box center [1085, 111] width 17 height 22
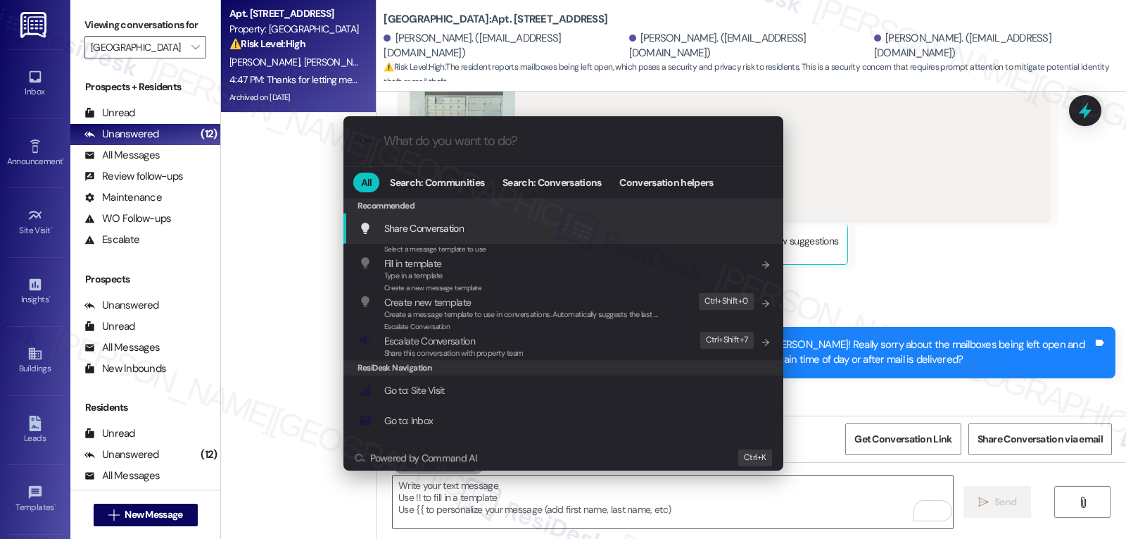
click at [1005, 242] on div ".cls-1{fill:#0a055f;}.cls-2{fill:#0cc4c4;} resideskLogoBlueOrange All Search: C…" at bounding box center [563, 269] width 1126 height 539
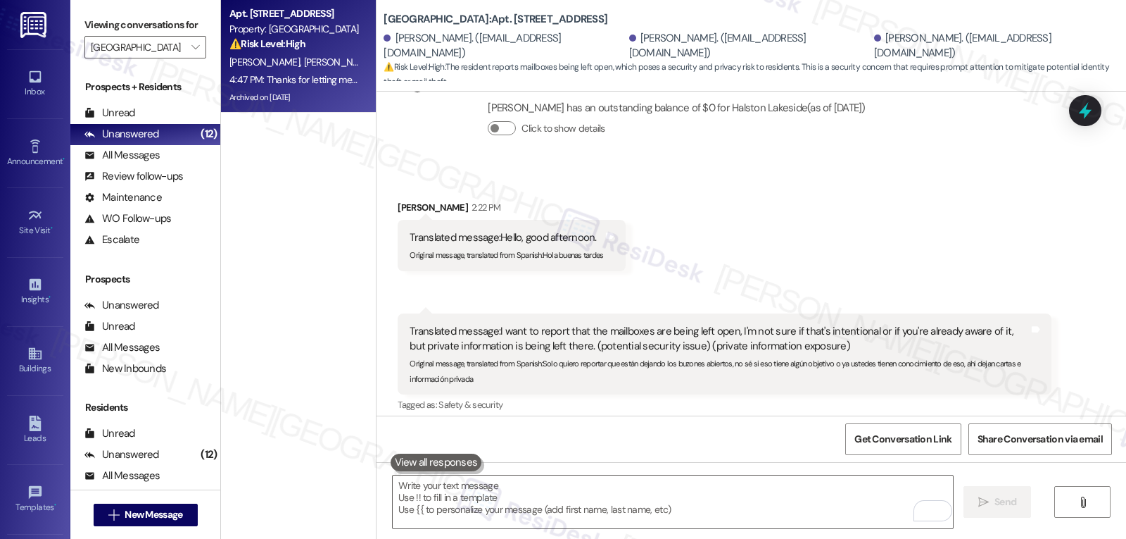
scroll to position [19844, 0]
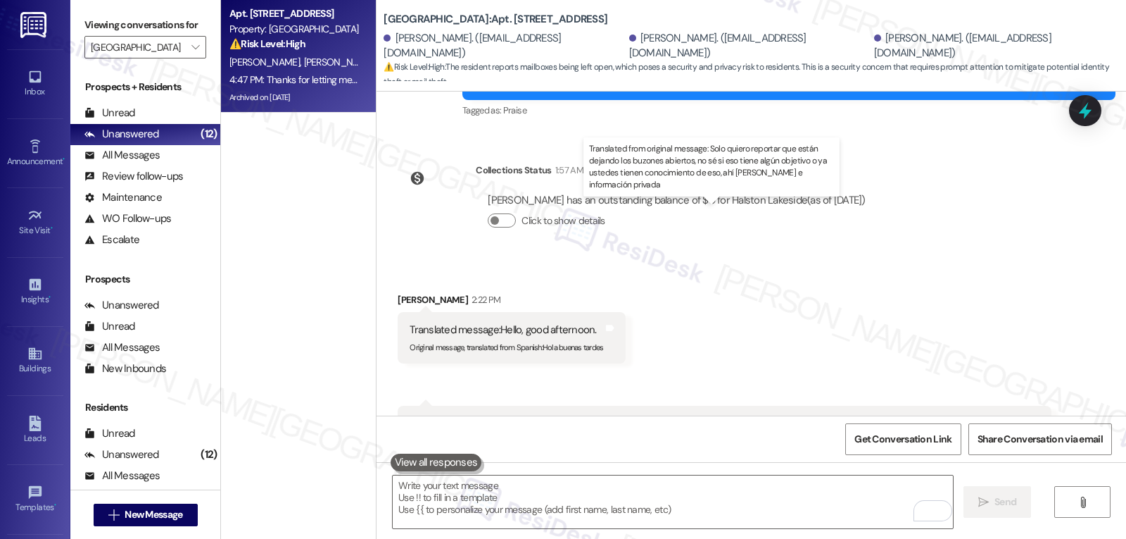
drag, startPoint x: 598, startPoint y: 213, endPoint x: 724, endPoint y: 216, distance: 125.4
click at [724, 416] on div "Translated message: I want to report that the mailboxes are being left open, I'…" at bounding box center [719, 431] width 619 height 30
copy div "mailboxes are being left open"
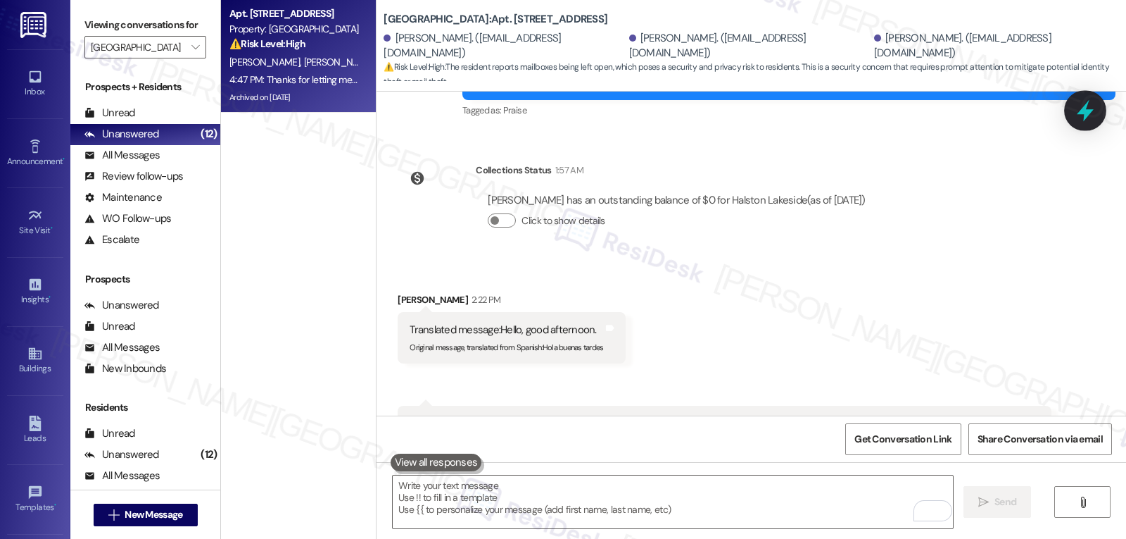
click at [1083, 108] on icon at bounding box center [1086, 111] width 24 height 24
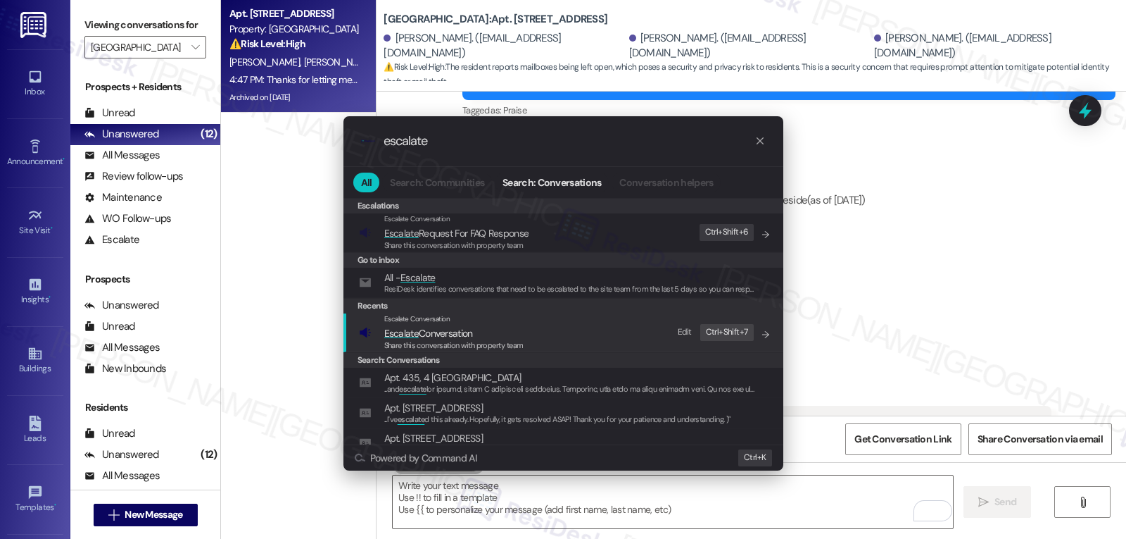
type input "escalate"
click at [446, 339] on div "Share this conversation with property team" at bounding box center [453, 345] width 139 height 13
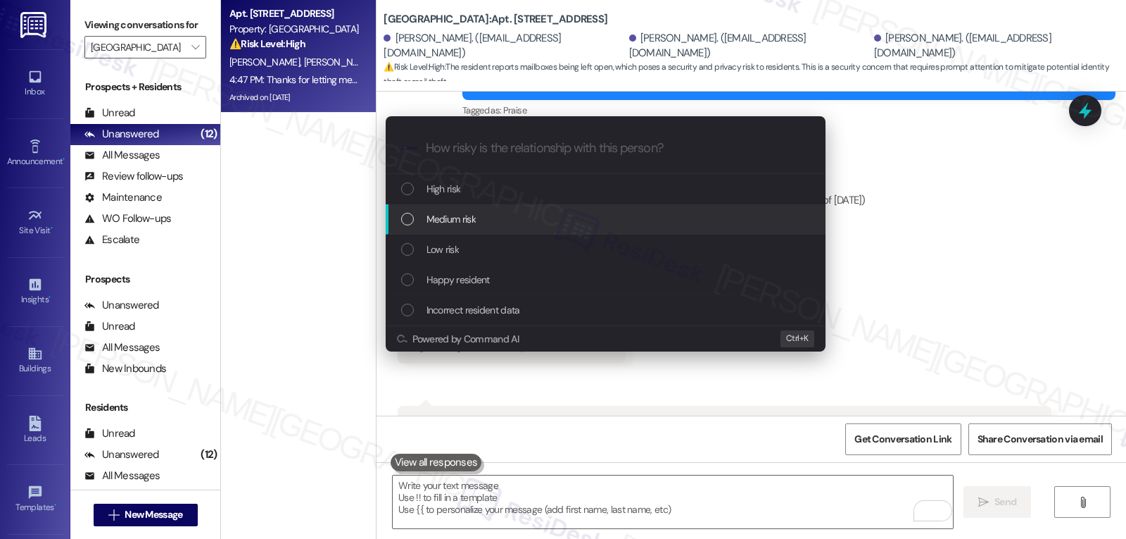
click at [479, 222] on div "Medium risk" at bounding box center [607, 218] width 412 height 15
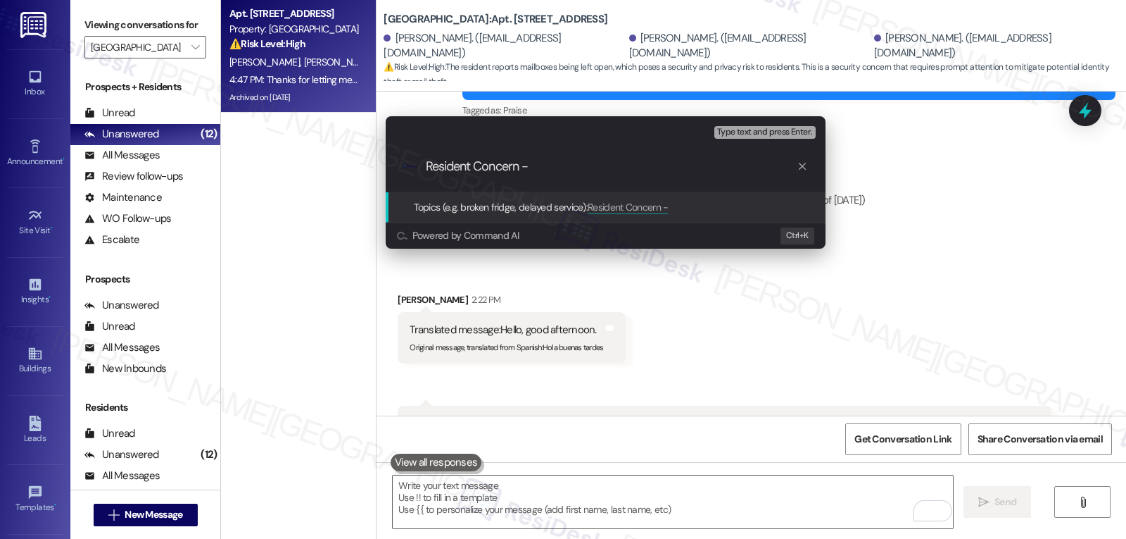
paste input "mailboxes are being left open"
type input "Resident Concern - Mailboxes are being left open"
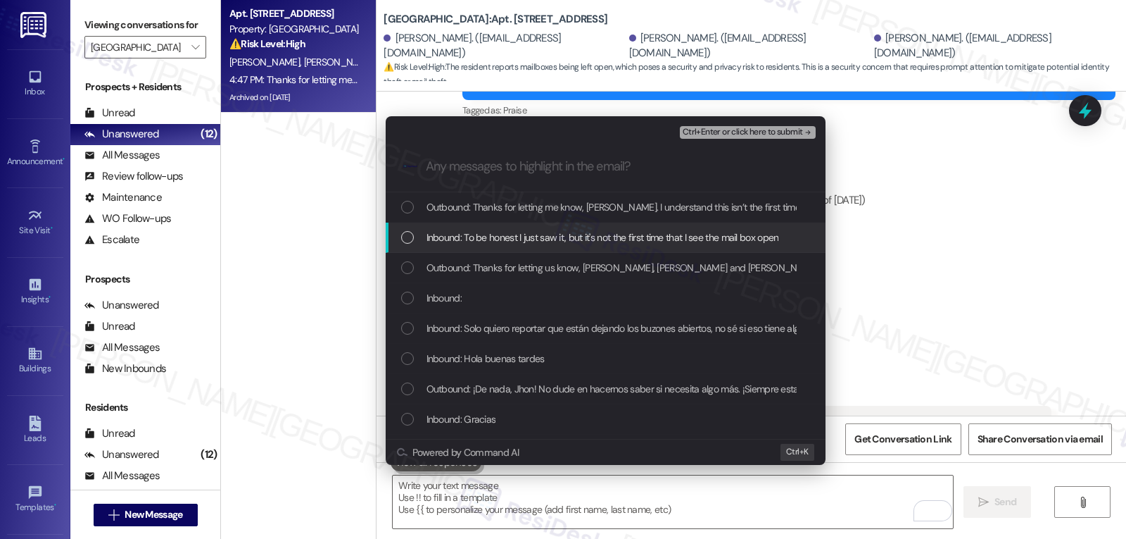
click at [567, 246] on div "Inbound: To be honest I just saw it, but it's not the first time that I see the…" at bounding box center [606, 237] width 440 height 30
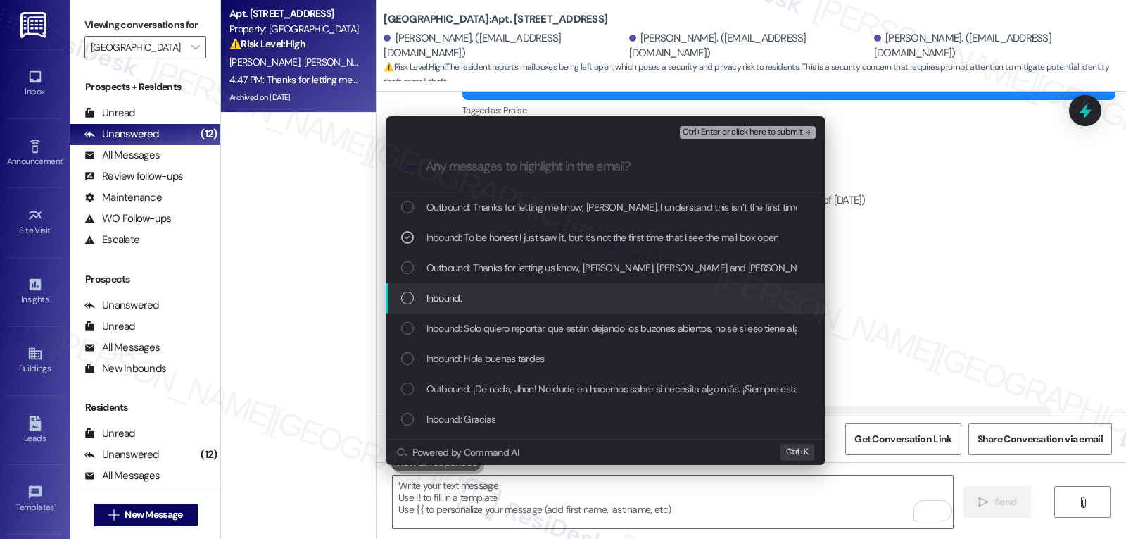
click at [454, 295] on span "Inbound:" at bounding box center [444, 297] width 35 height 15
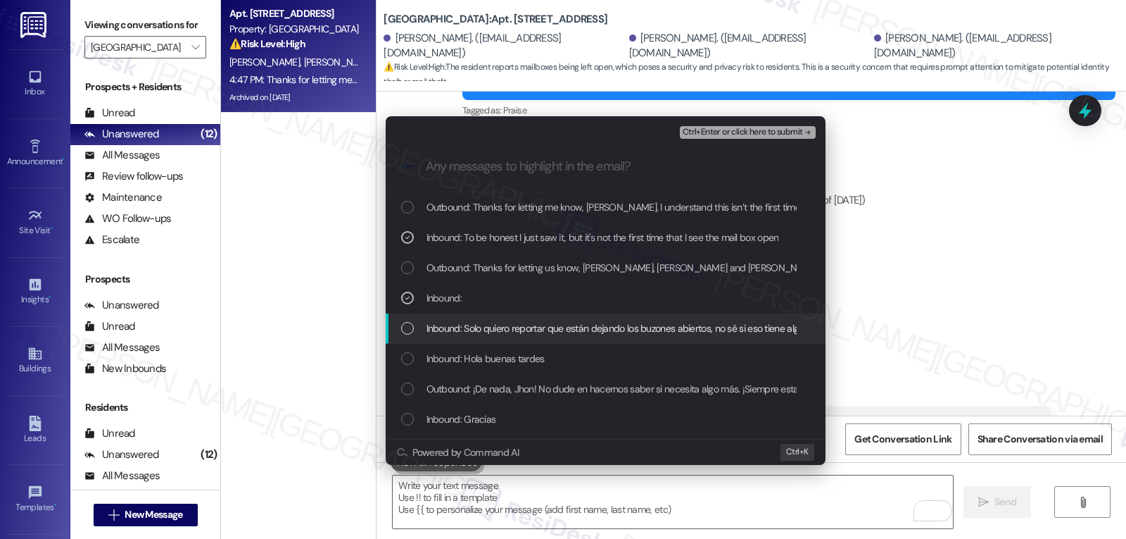
click at [460, 325] on span "Inbound: Solo quiero reportar que están dejando los buzones abiertos, no sé si …" at bounding box center [811, 327] width 768 height 15
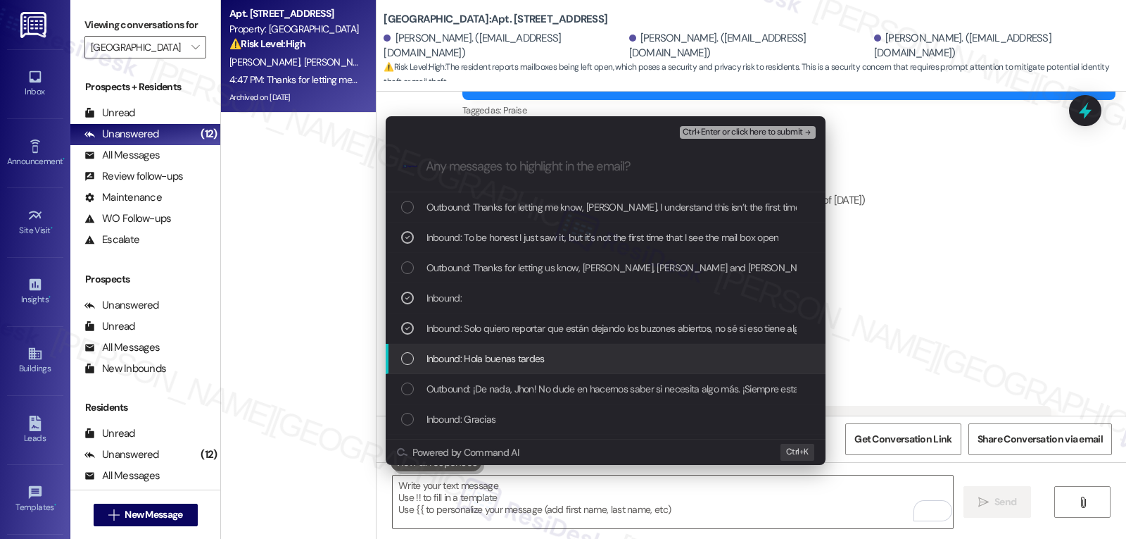
click at [460, 357] on span "Inbound: Hola buenas tardes" at bounding box center [486, 358] width 118 height 15
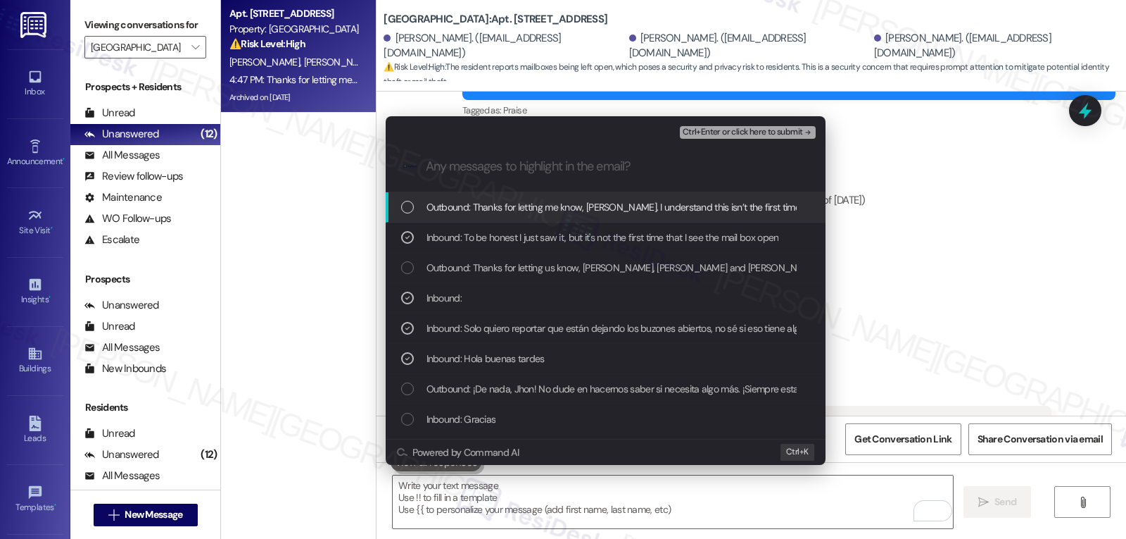
click at [757, 134] on span "Ctrl+Enter or click here to submit" at bounding box center [743, 132] width 120 height 10
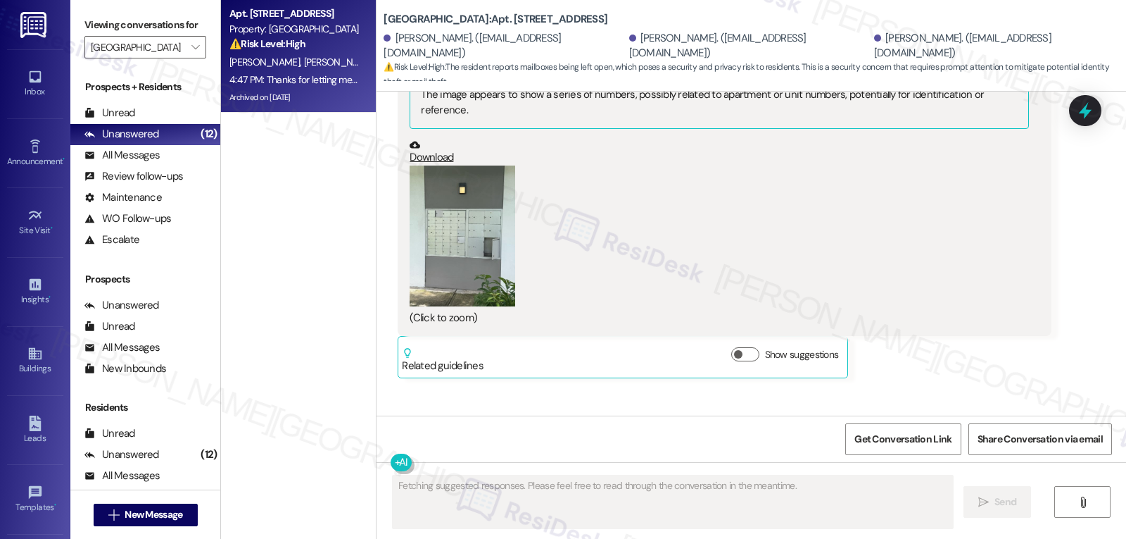
scroll to position [20569, 0]
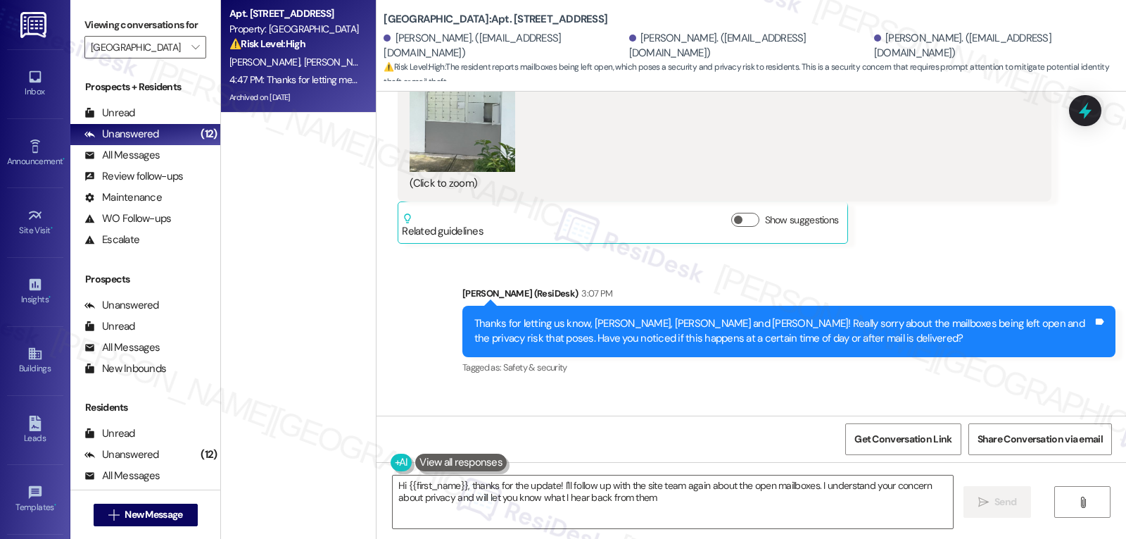
type textarea "Hi {{first_name}}, thanks for the update! I'll follow up with the site team aga…"
click at [189, 58] on span "" at bounding box center [195, 47] width 13 height 23
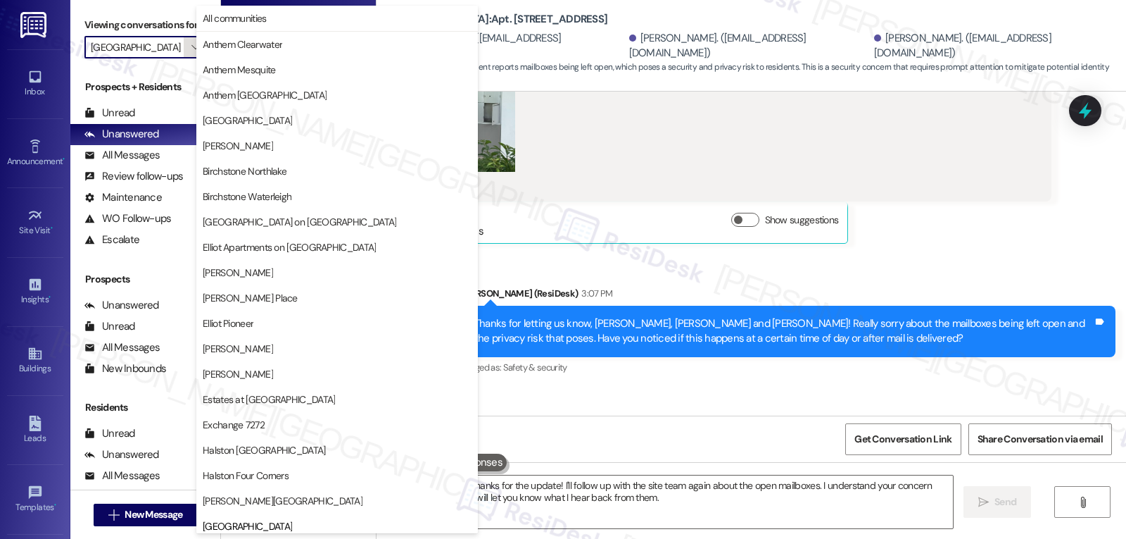
scroll to position [482, 0]
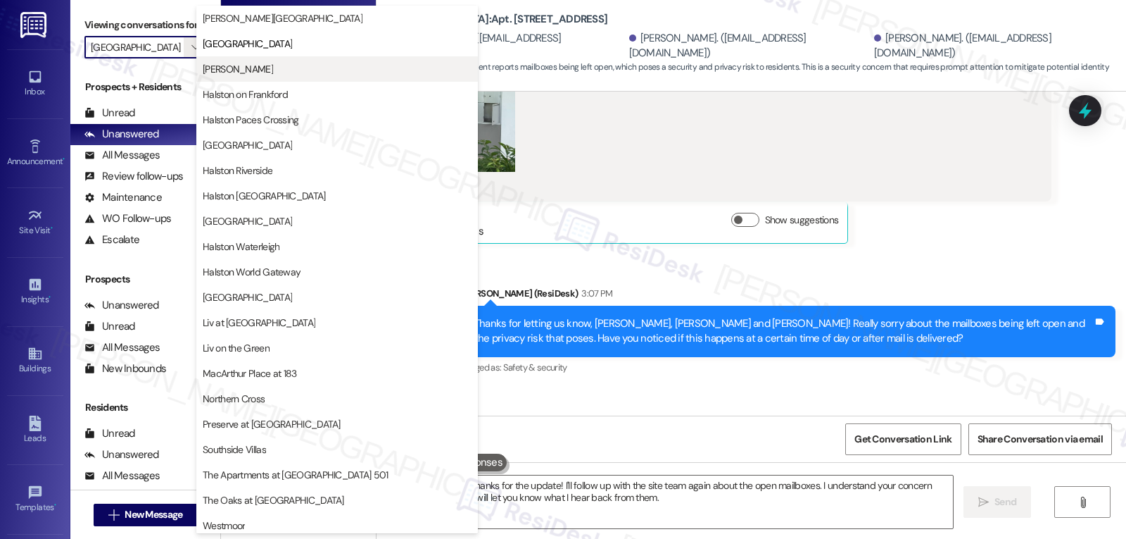
click at [267, 76] on button "[PERSON_NAME]" at bounding box center [337, 68] width 282 height 25
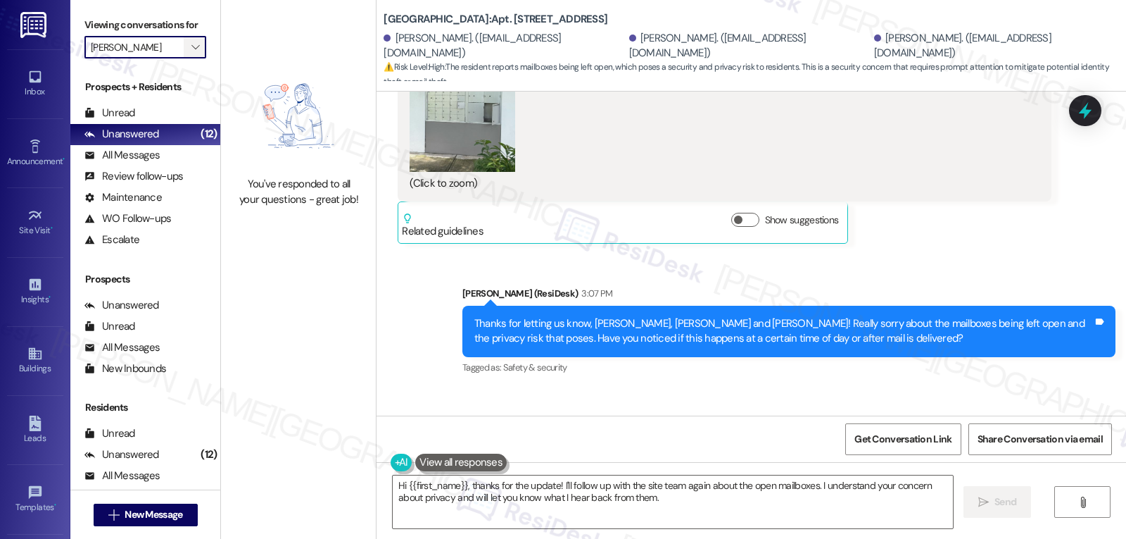
click at [192, 58] on button "" at bounding box center [195, 47] width 23 height 23
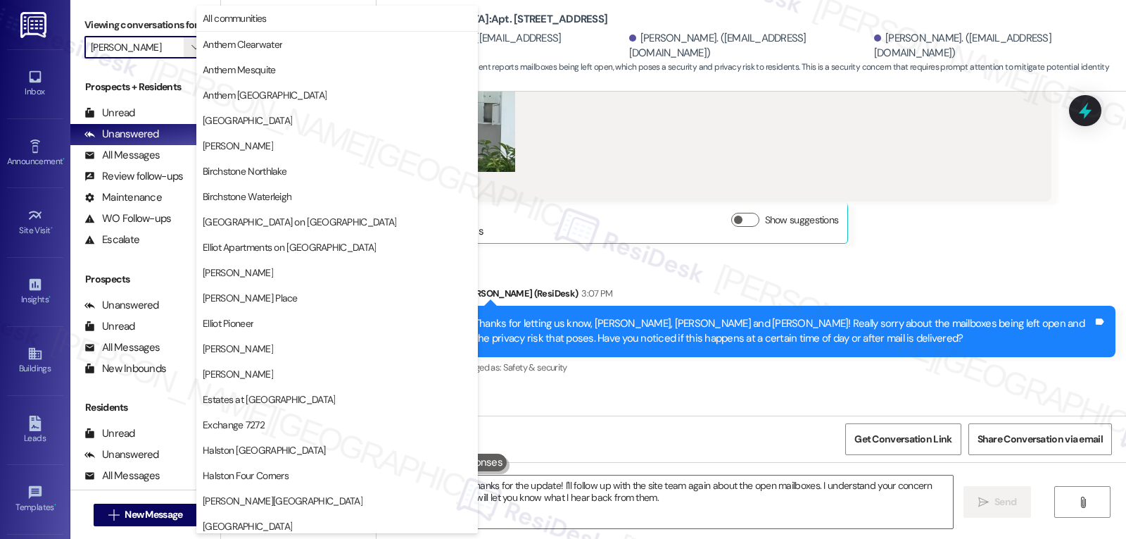
scroll to position [482, 0]
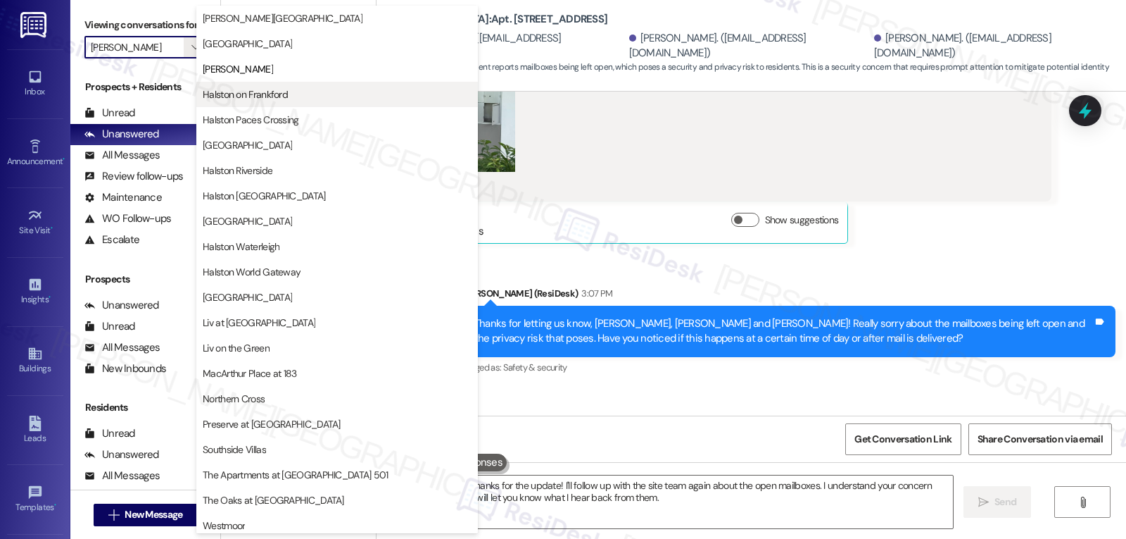
click at [273, 93] on span "Halston on Frankford" at bounding box center [245, 94] width 85 height 14
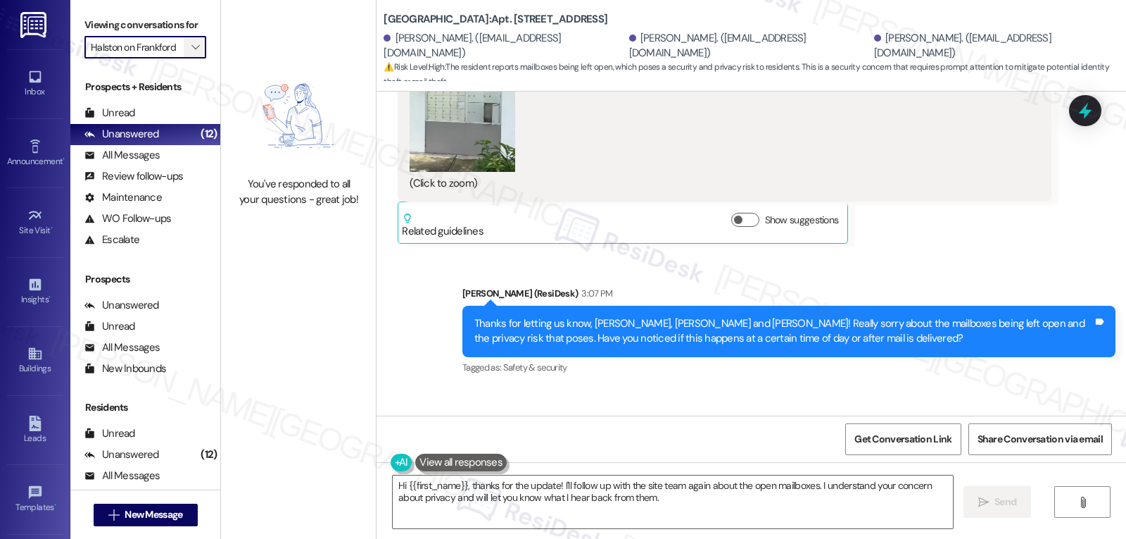
click at [191, 53] on icon "" at bounding box center [195, 47] width 8 height 11
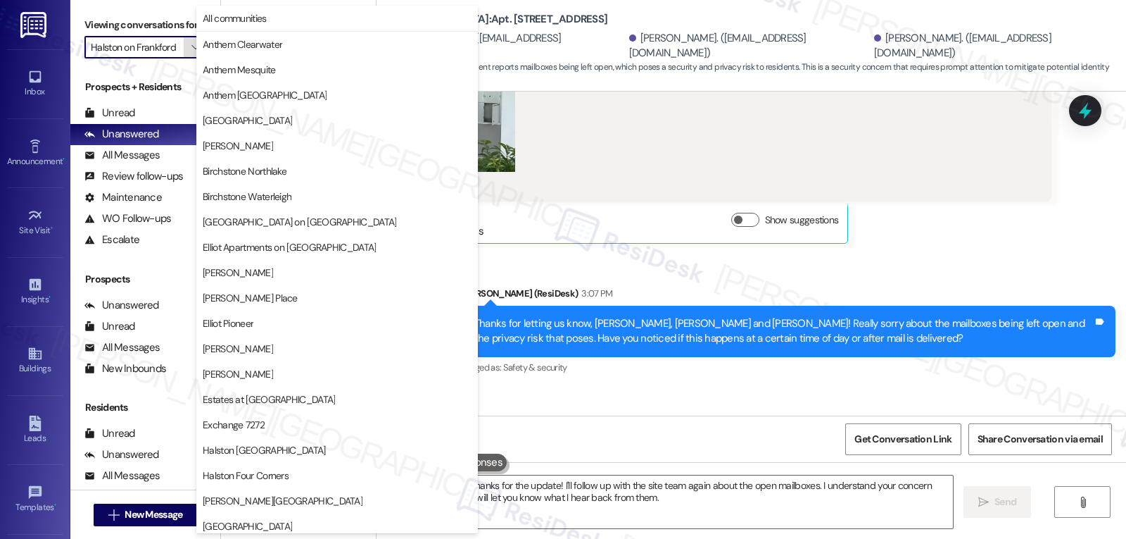
scroll to position [482, 0]
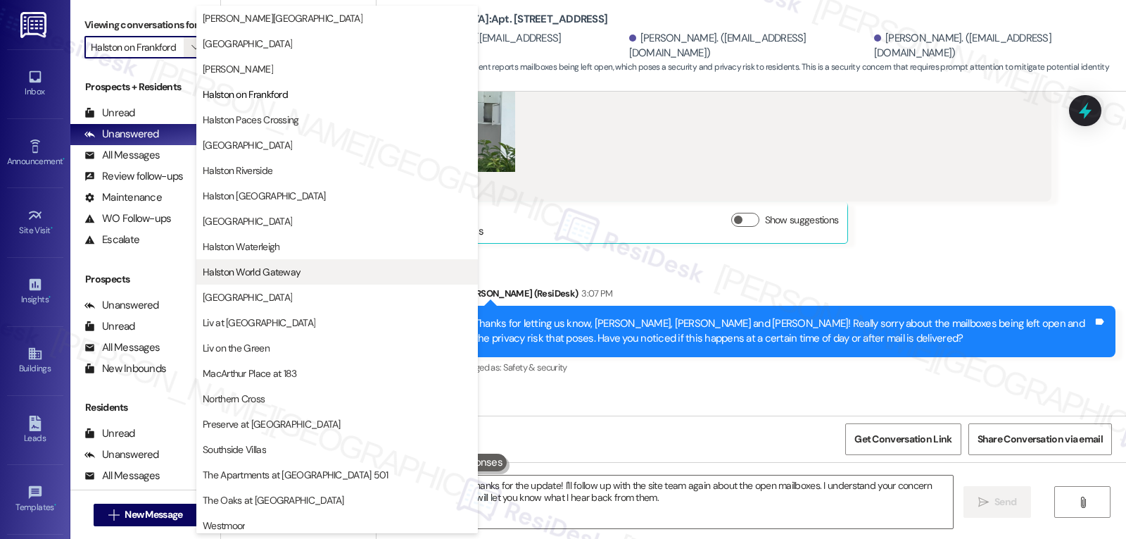
click at [284, 272] on span "Halston World Gateway" at bounding box center [252, 272] width 98 height 14
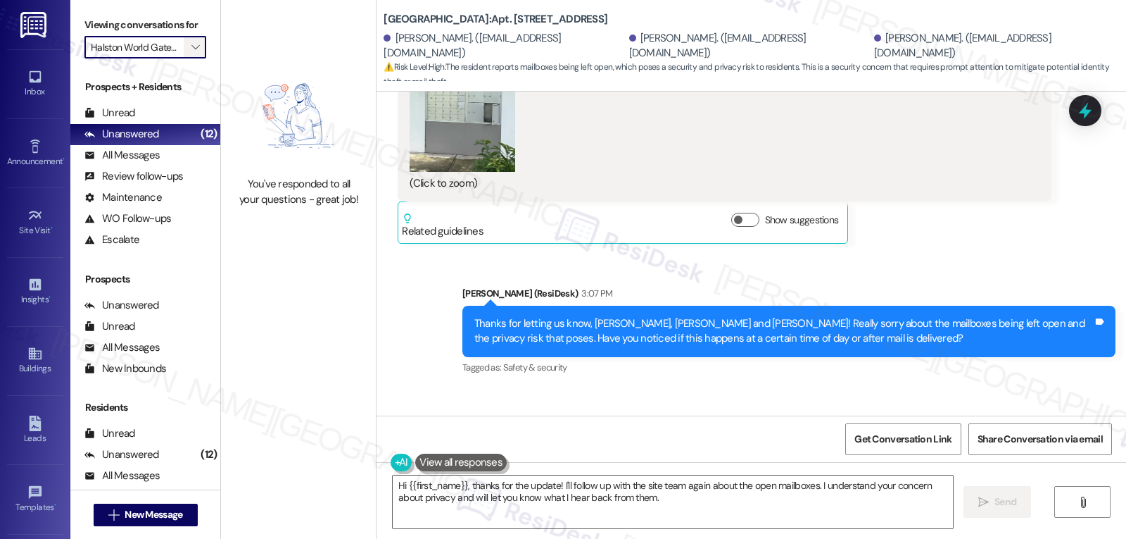
click at [191, 53] on icon "" at bounding box center [195, 47] width 8 height 11
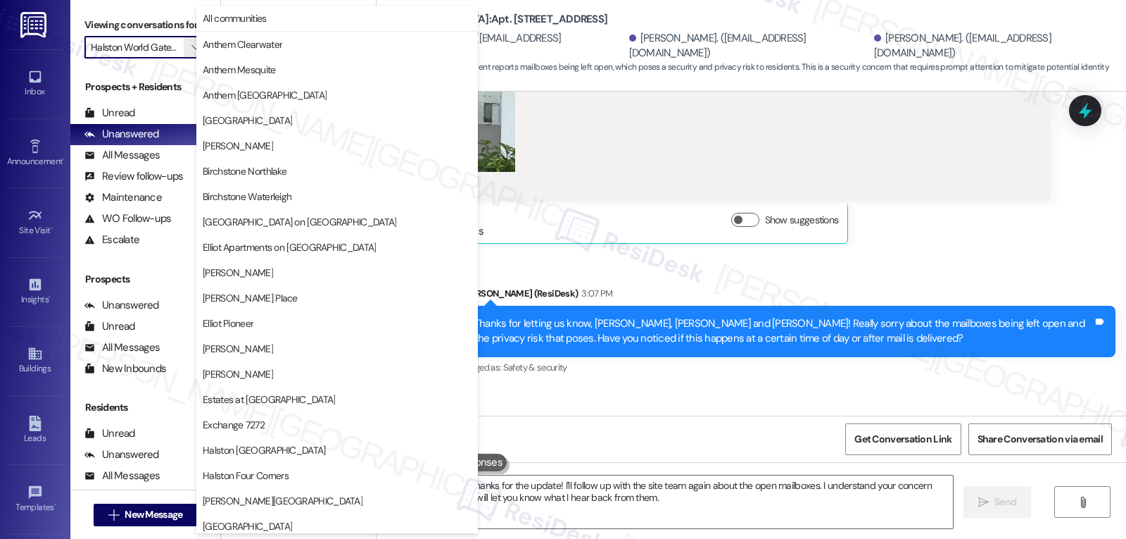
scroll to position [487, 0]
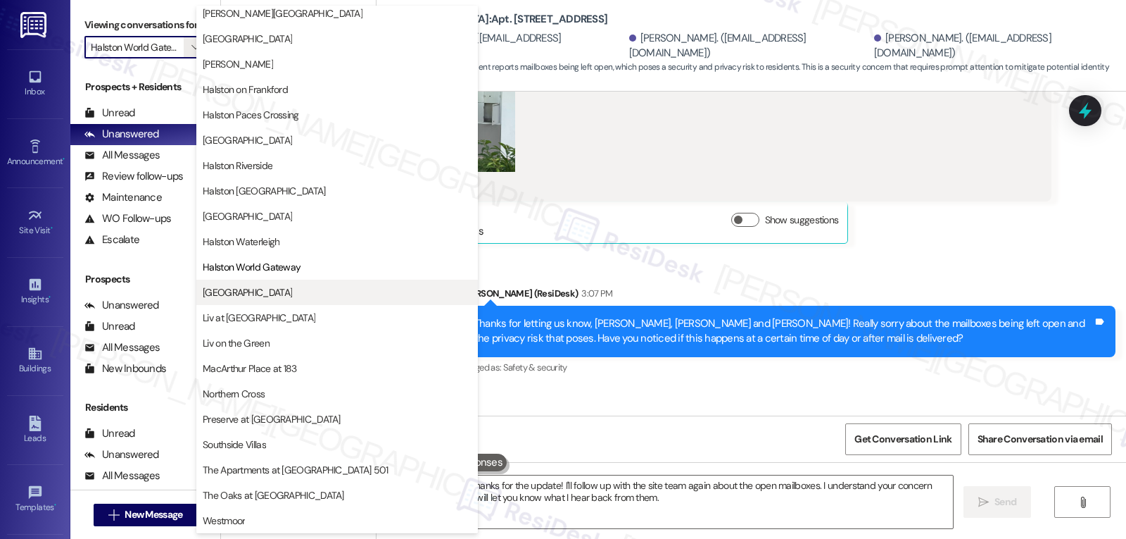
click at [218, 290] on span "[GEOGRAPHIC_DATA]" at bounding box center [247, 292] width 89 height 14
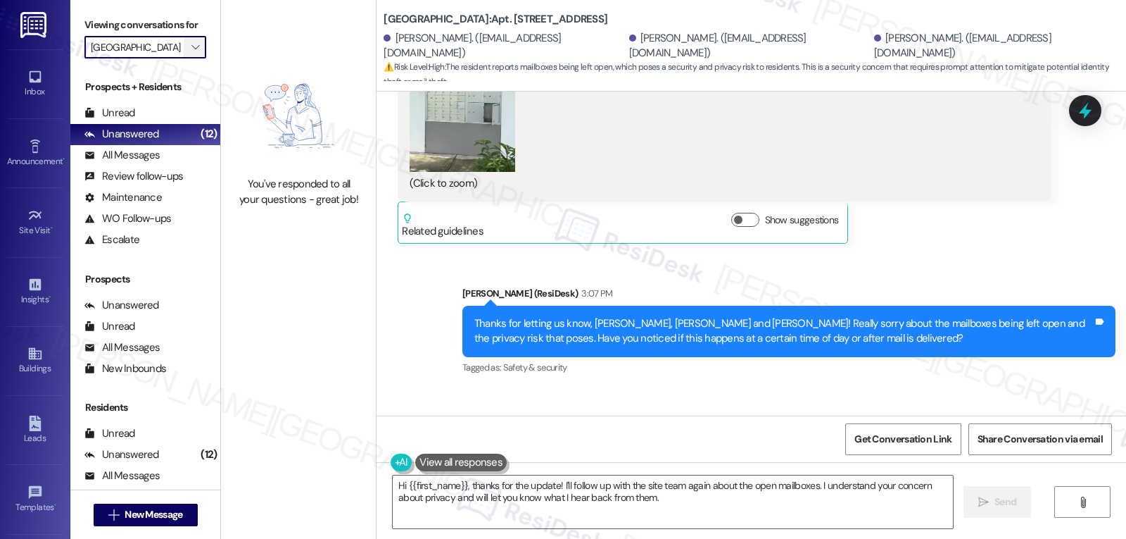
click at [191, 58] on span "" at bounding box center [195, 47] width 13 height 23
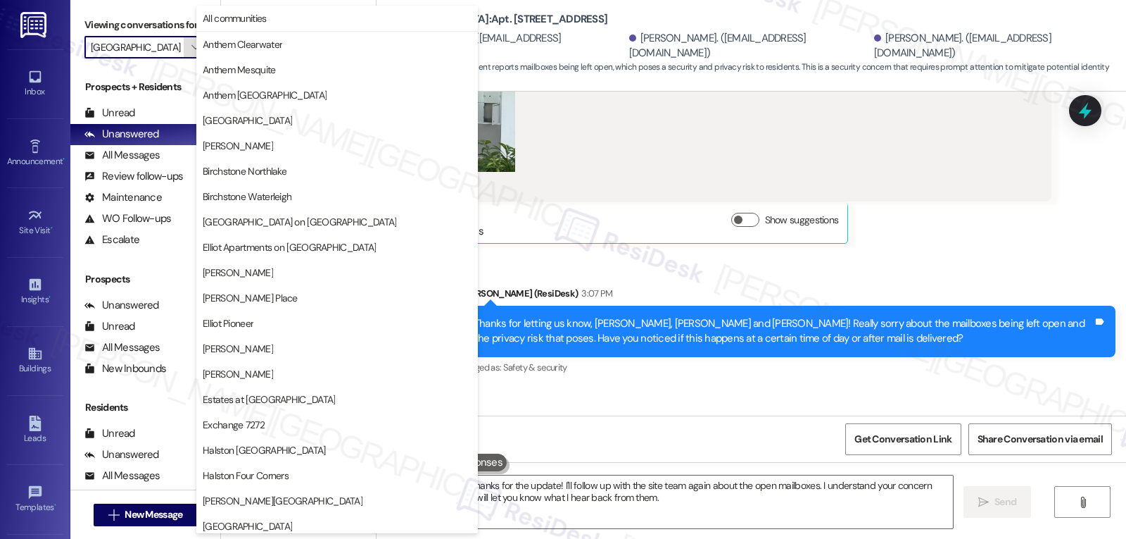
scroll to position [487, 0]
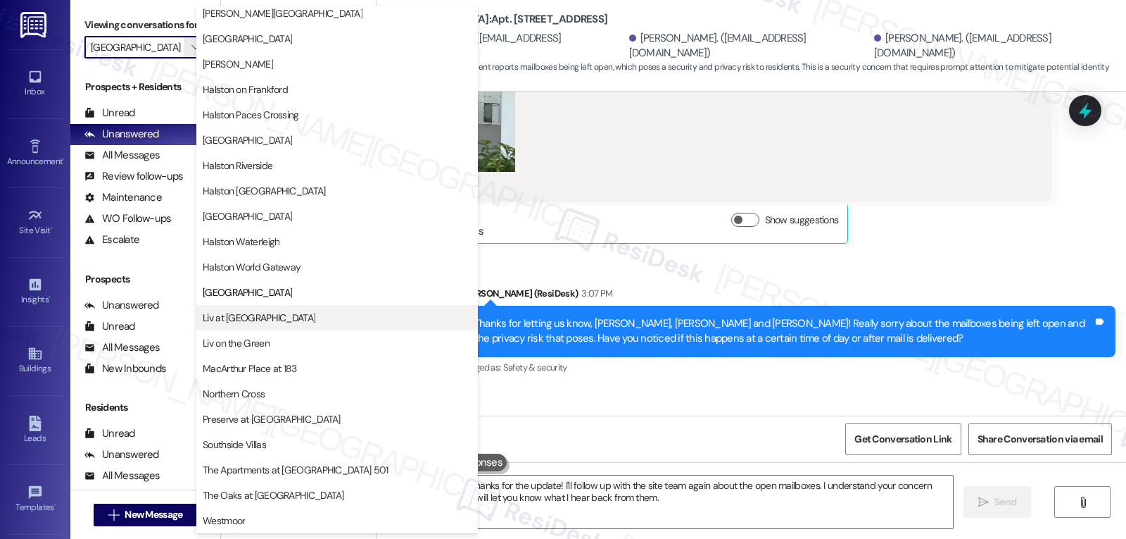
click at [275, 325] on button "Liv at [GEOGRAPHIC_DATA]" at bounding box center [337, 317] width 282 height 25
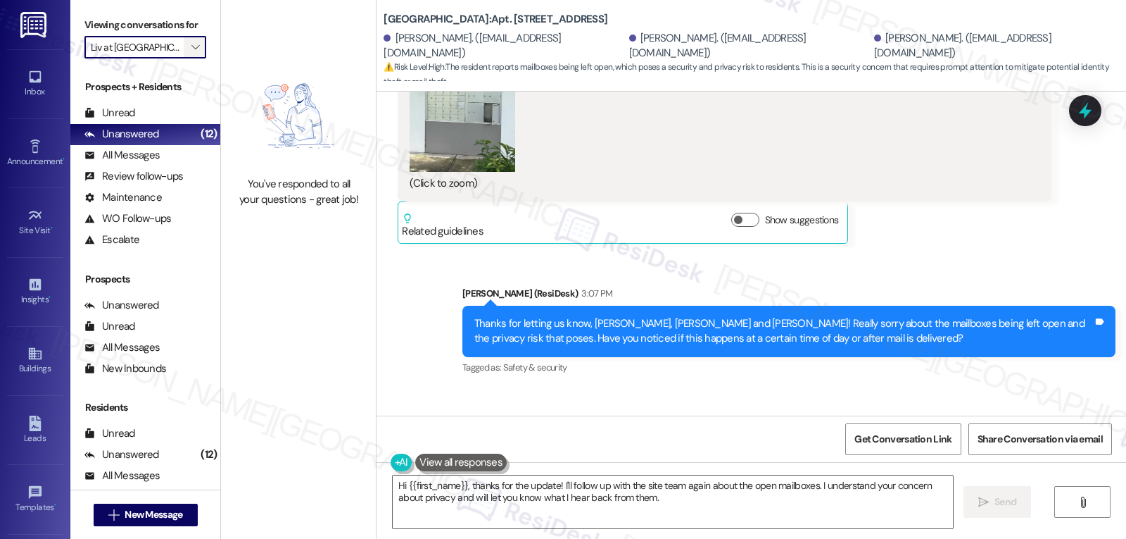
click at [196, 58] on button "" at bounding box center [195, 47] width 23 height 23
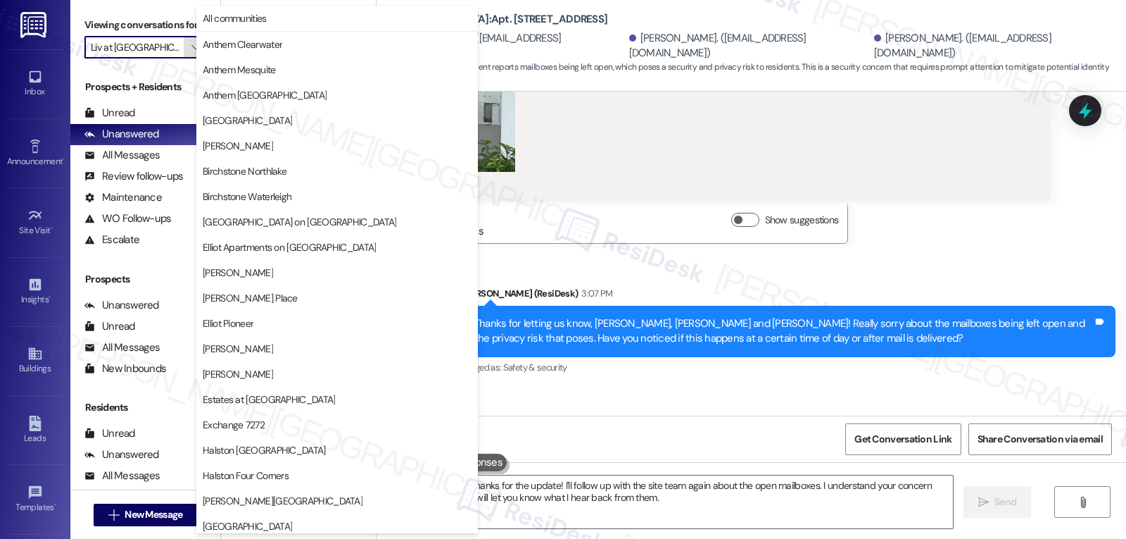
scroll to position [487, 0]
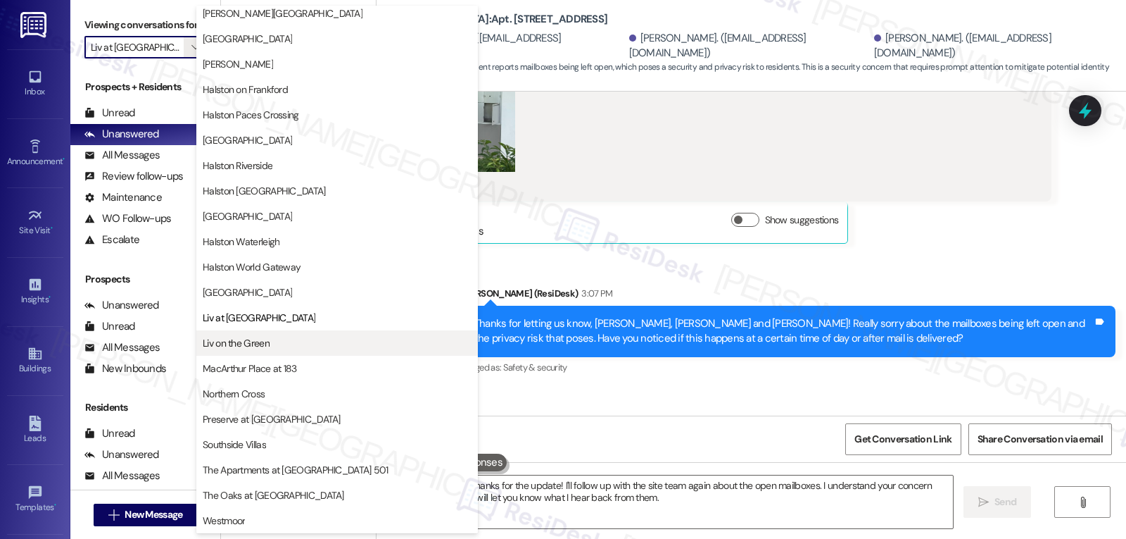
click at [252, 348] on span "Liv on the Green" at bounding box center [236, 343] width 67 height 14
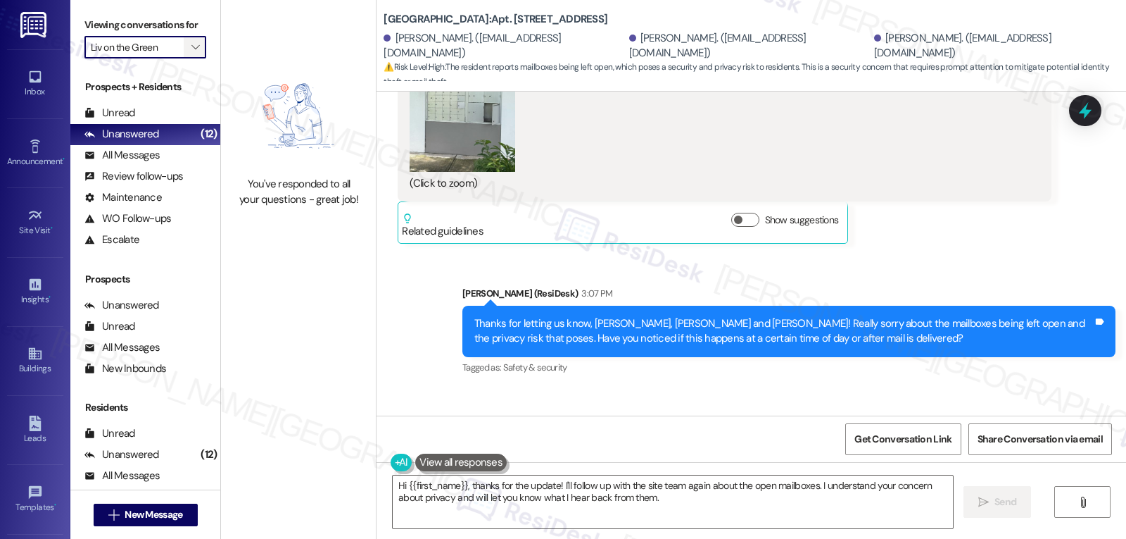
click at [191, 53] on icon "" at bounding box center [195, 47] width 8 height 11
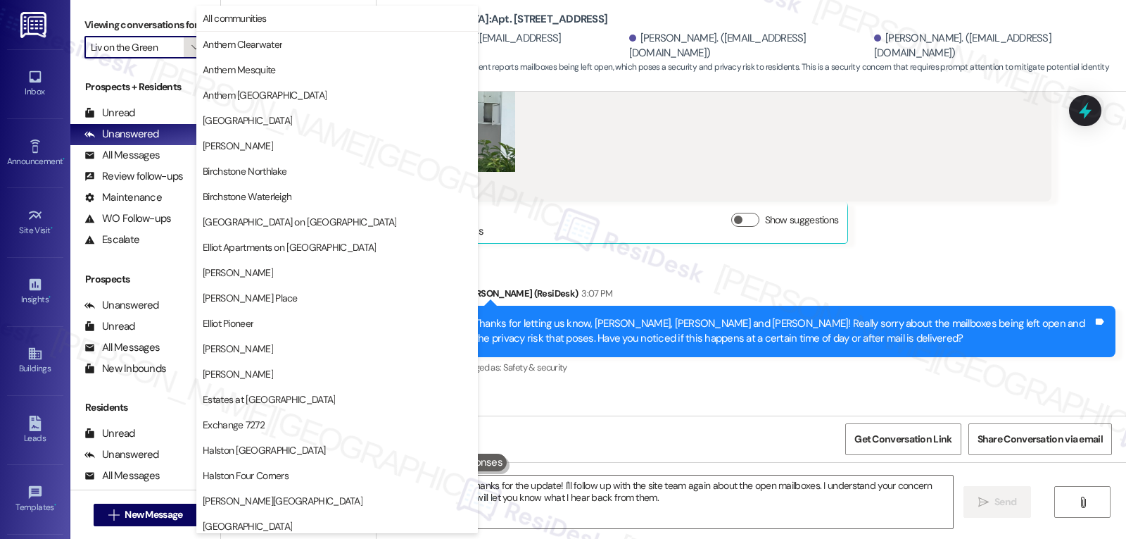
scroll to position [487, 0]
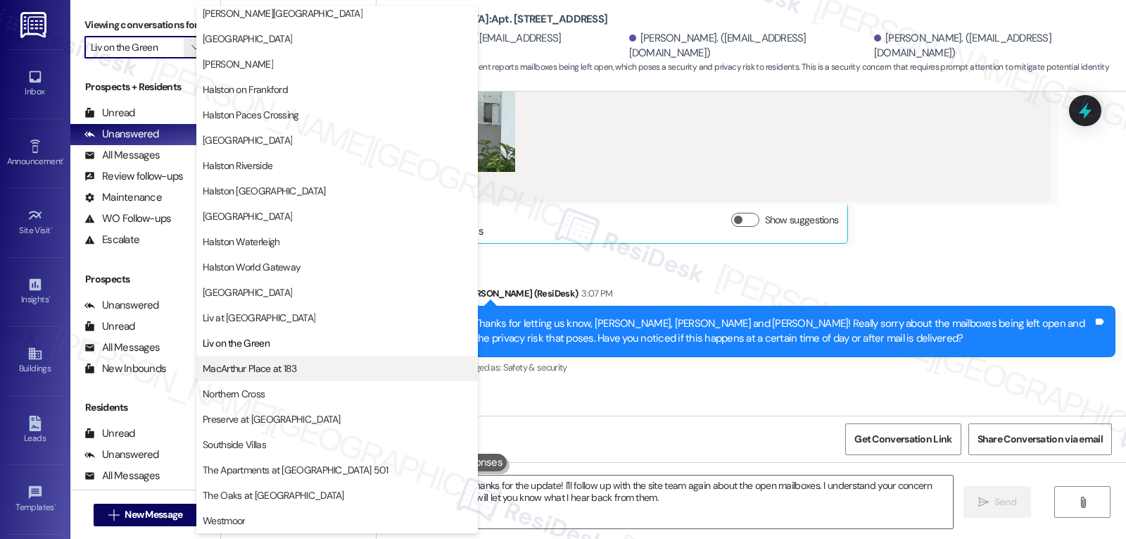
click at [260, 363] on span "MacArthur Place at 183" at bounding box center [250, 368] width 94 height 14
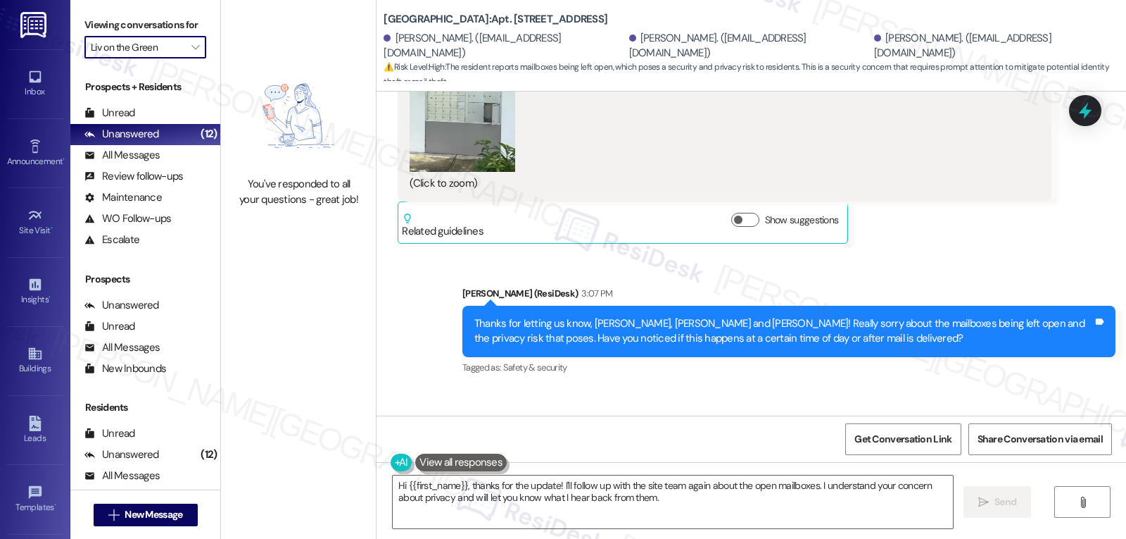
type input "MacArthur Place at 183"
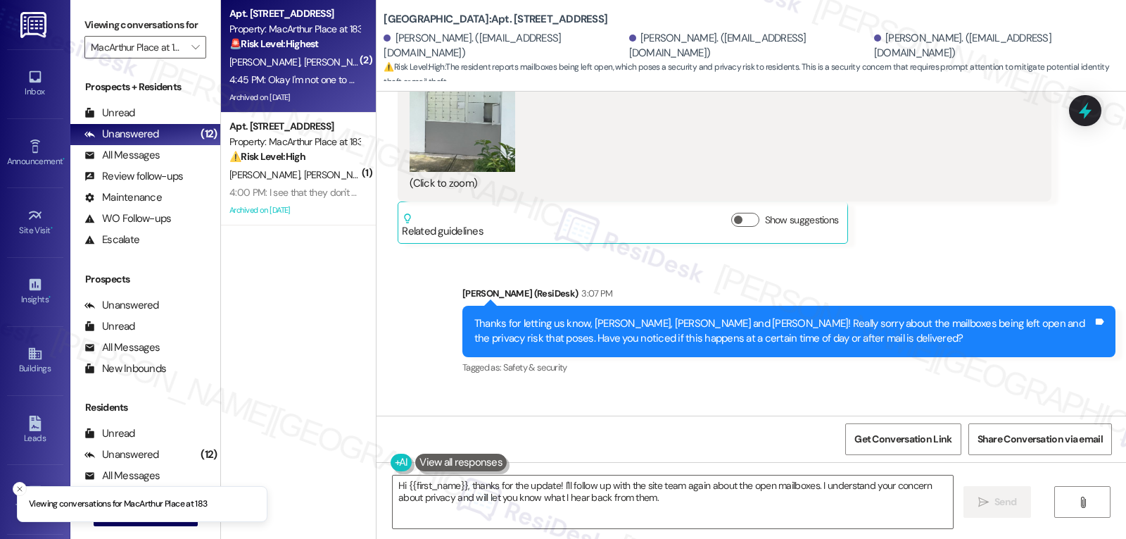
click at [289, 72] on div "4:45 PM: Okay I'm not one to usually say anything but I am 68 years old and a h…" at bounding box center [294, 80] width 133 height 18
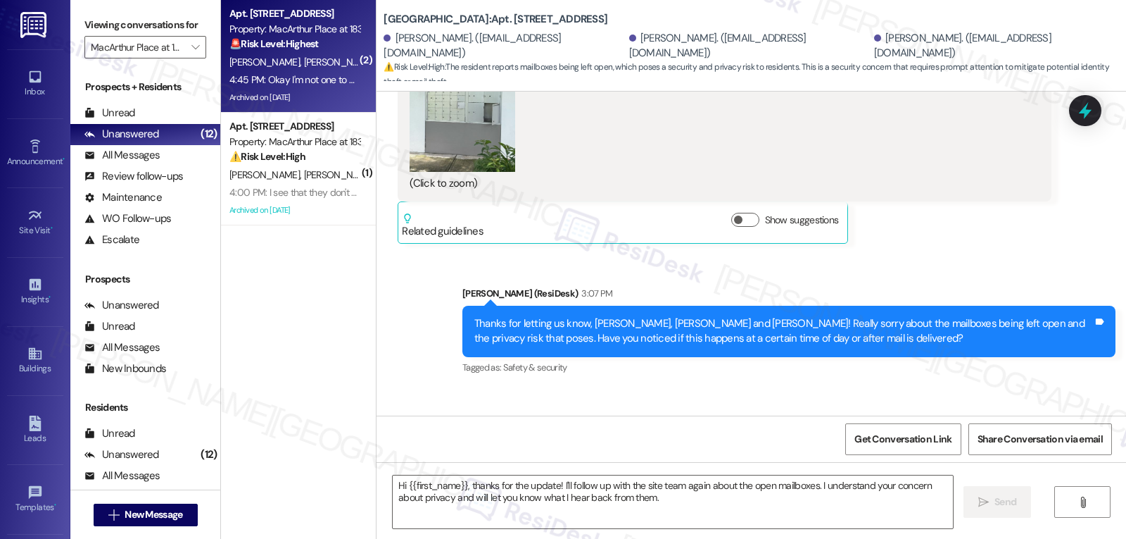
type textarea "Fetching suggested responses. Please feel free to read through the conversation…"
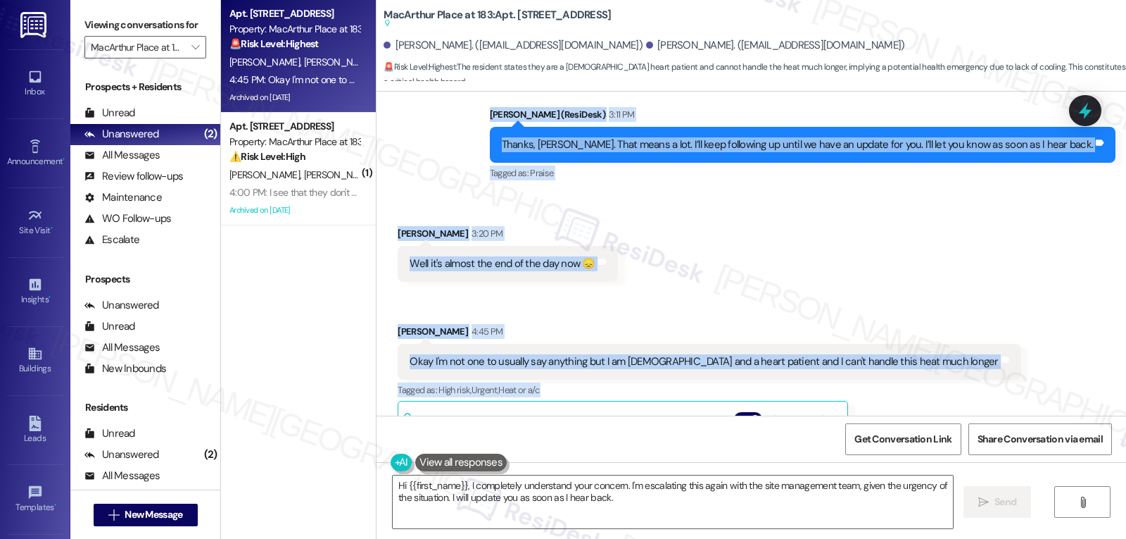
scroll to position [19005, 0]
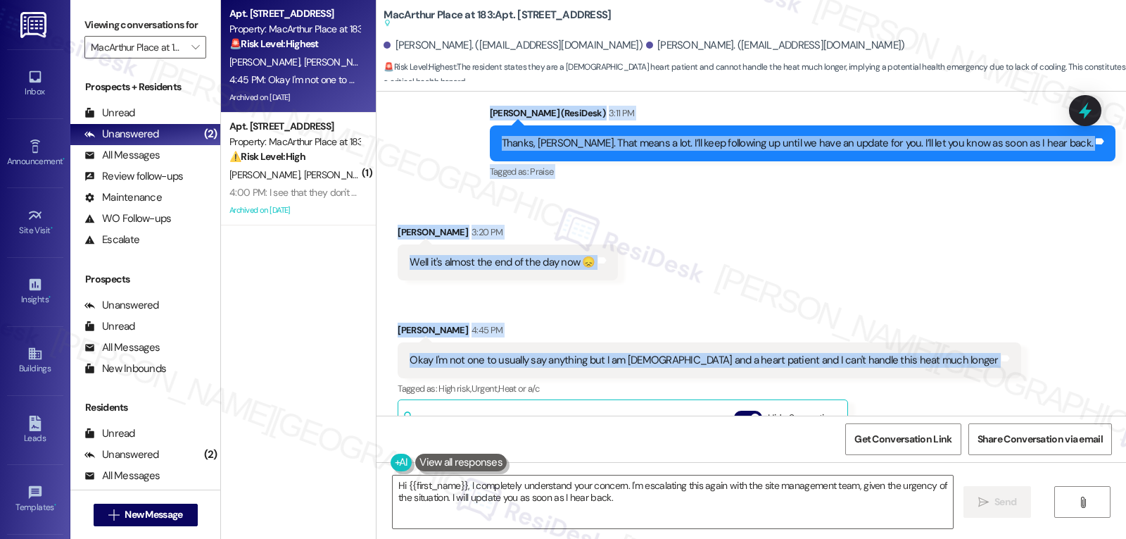
drag, startPoint x: 465, startPoint y: 140, endPoint x: 986, endPoint y: 221, distance: 527.2
click at [986, 221] on div "Survey, sent via SMS Residesk Automated Survey Jul 15, 2024 at 12:30 PM Hi Kath…" at bounding box center [752, 254] width 750 height 324
copy div "Sarah (ResiDesk) 11:54 AM You're welcome, Cody. By the way, I hope your mom is …"
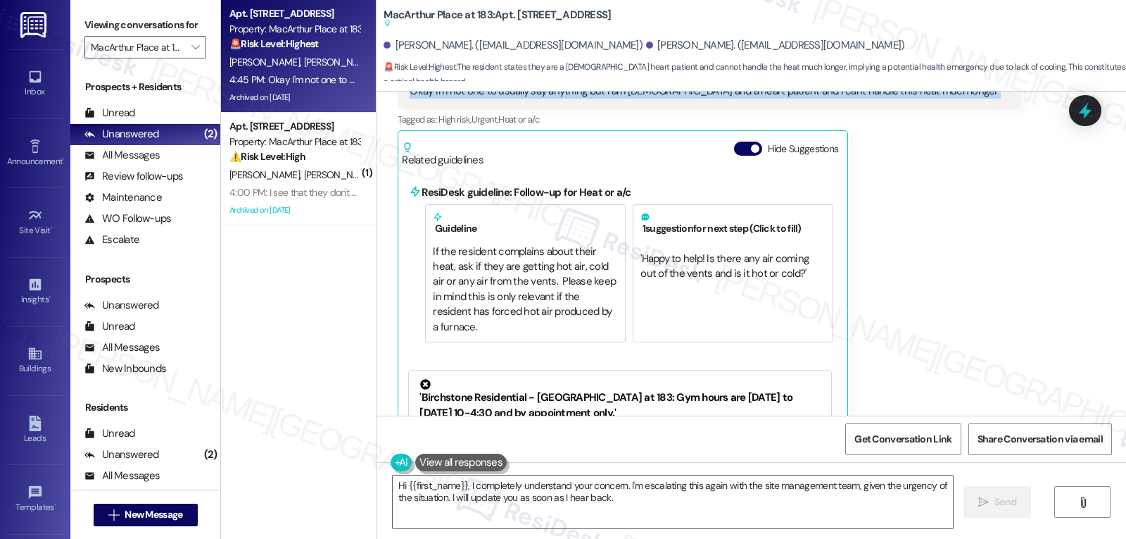
scroll to position [19287, 0]
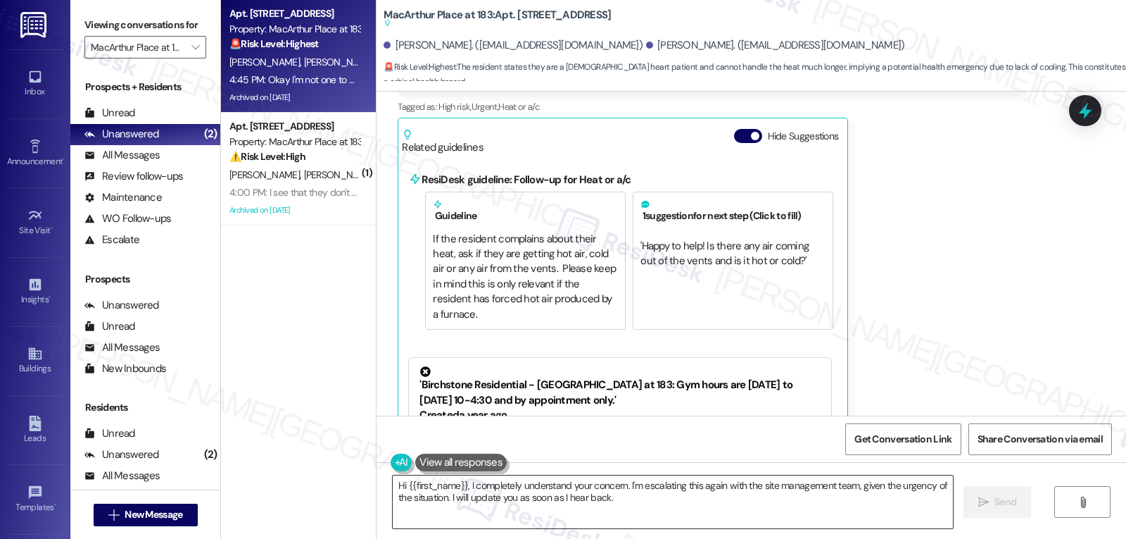
click at [729, 510] on textarea "Hi {{first_name}}, I completely understand your concern. I'm escalating this ag…" at bounding box center [673, 501] width 560 height 53
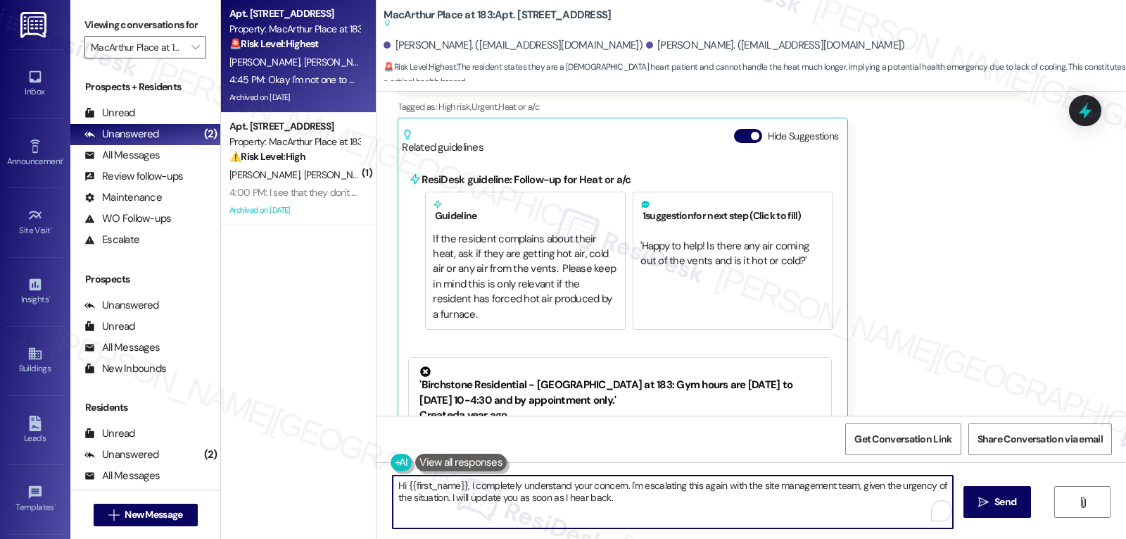
paste textarea "Katherine, I’m really concerned to hear this"
click at [730, 482] on textarea "Katherine, I’m really concerned to hear this. Let me see what I can do." at bounding box center [673, 501] width 560 height 53
paste textarea "I’ll stay on this and let you know the moment I hear back"
type textarea "Katherine, I’m really concerned to hear this. Let me see what I can do. I’ll st…"
click at [1006, 503] on span "Send" at bounding box center [1006, 501] width 22 height 15
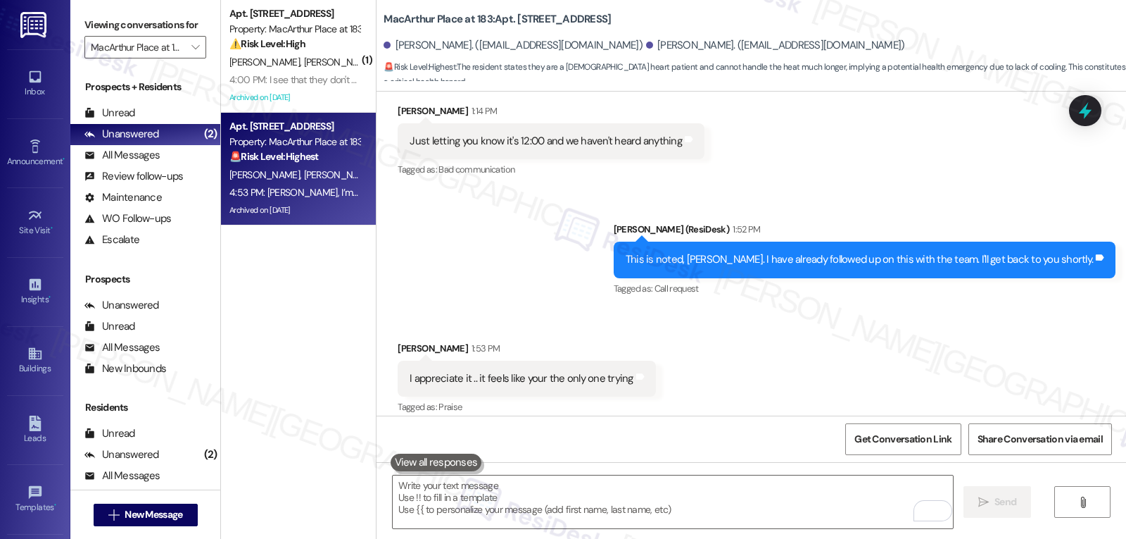
scroll to position [18641, 0]
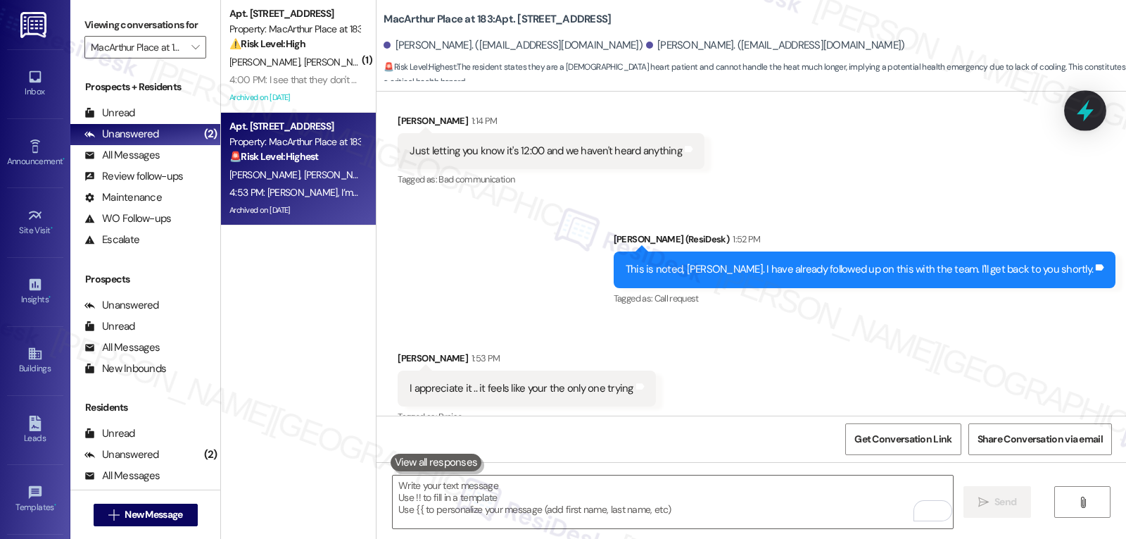
click at [1090, 114] on icon at bounding box center [1086, 111] width 24 height 24
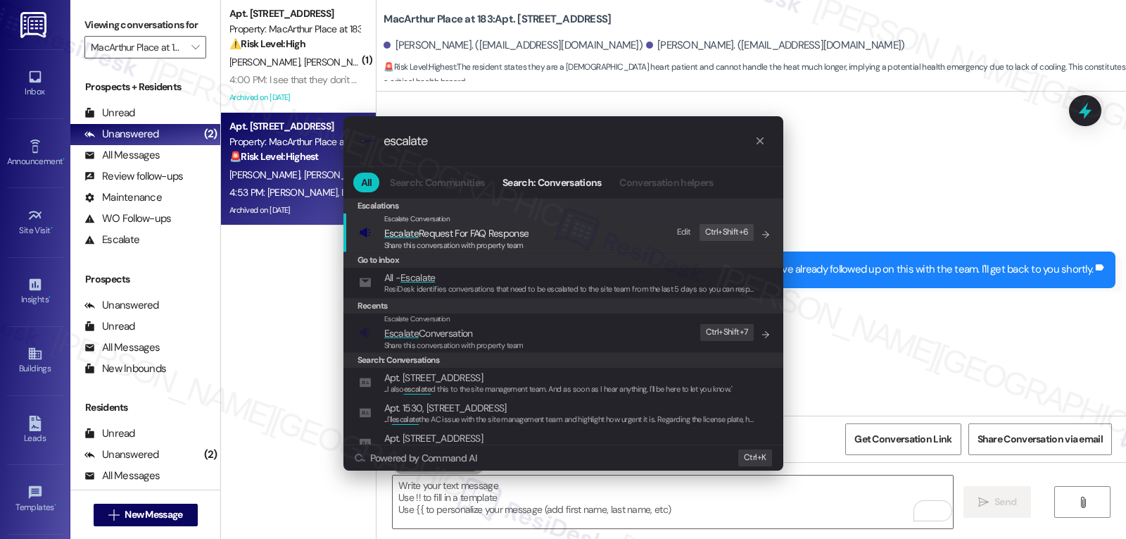
type input "escalate"
click at [493, 344] on span "Share this conversation with property team" at bounding box center [453, 345] width 139 height 10
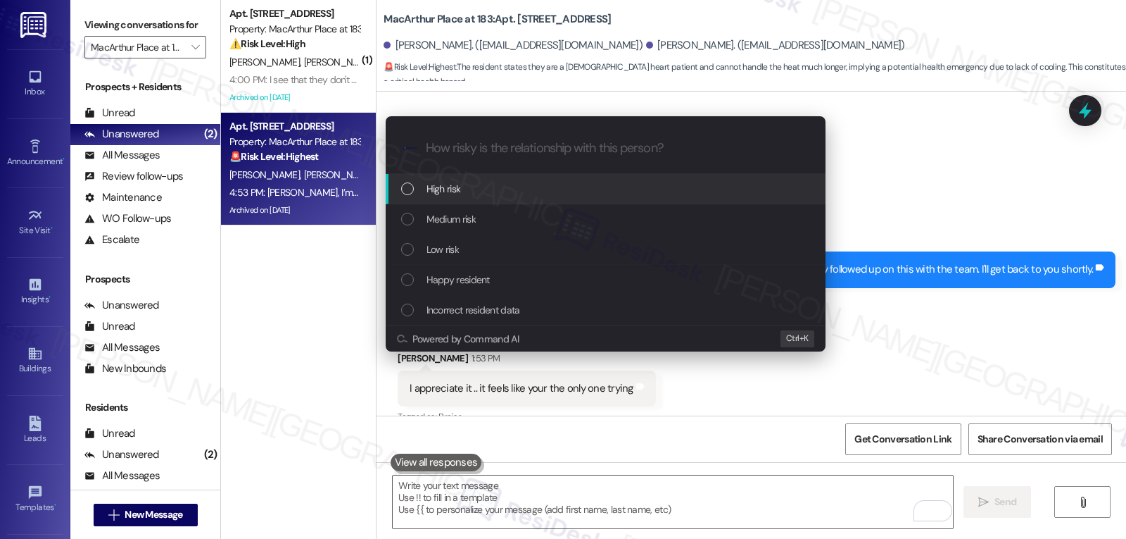
click at [482, 183] on div "High risk" at bounding box center [607, 188] width 412 height 15
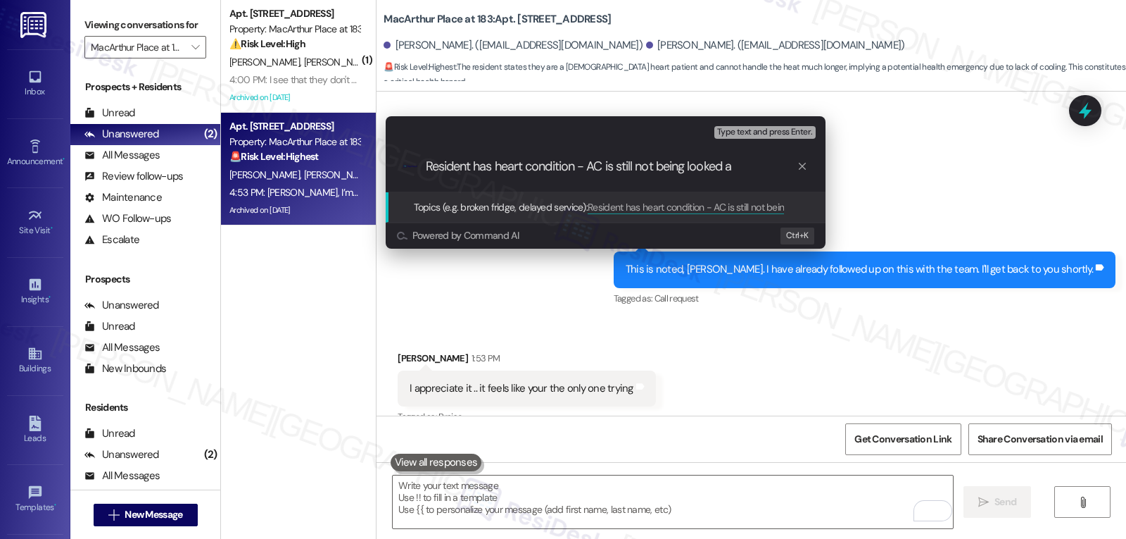
type input "Resident has heart condition - AC is still not being looked at"
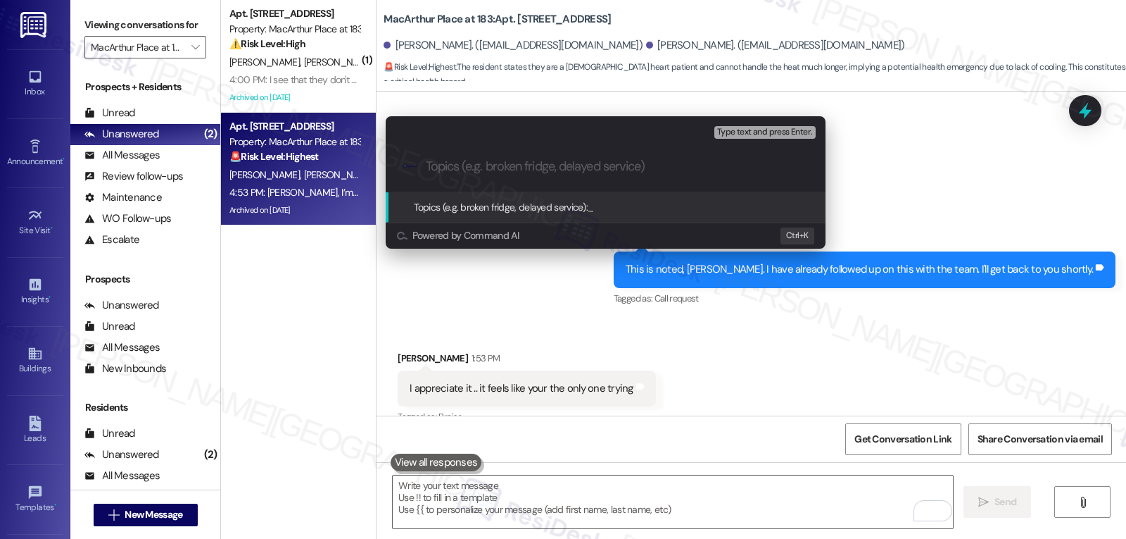
click at [954, 200] on div "Escalate Conversation High risk Topics (e.g. broken fridge, delayed service) An…" at bounding box center [563, 269] width 1126 height 539
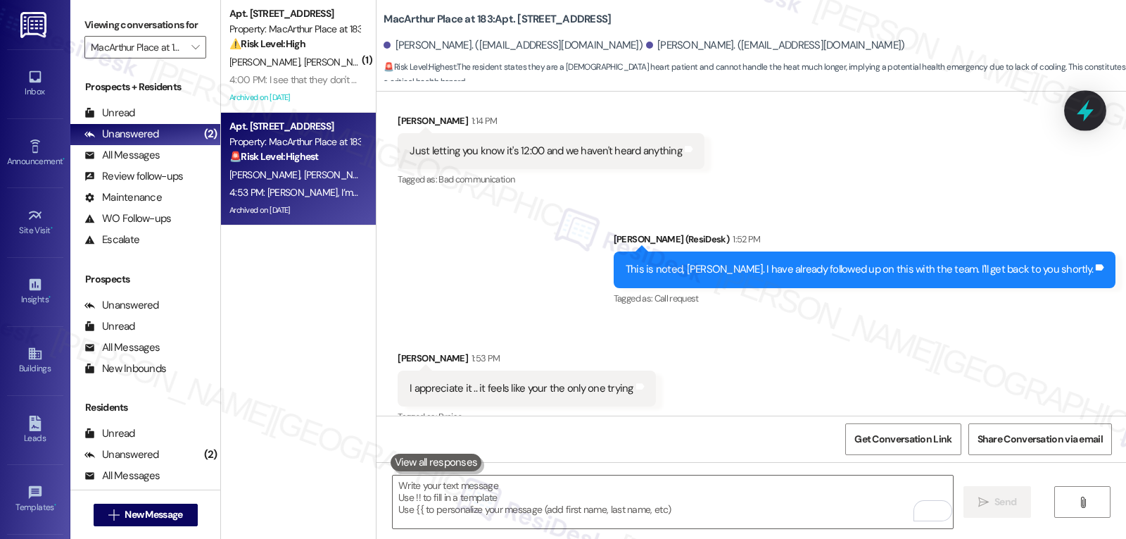
click at [1082, 118] on icon at bounding box center [1086, 111] width 24 height 24
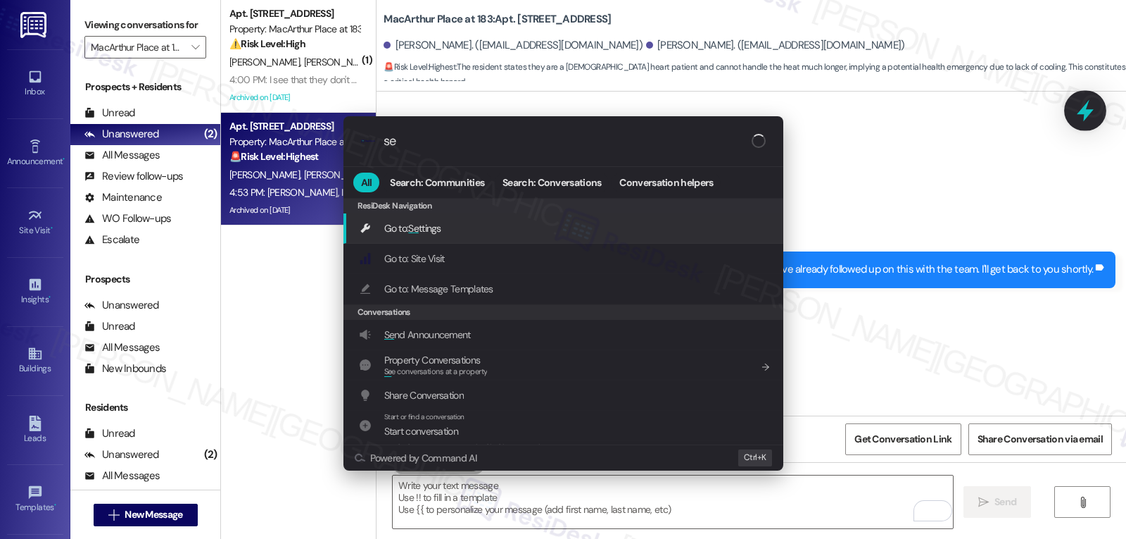
type input "s"
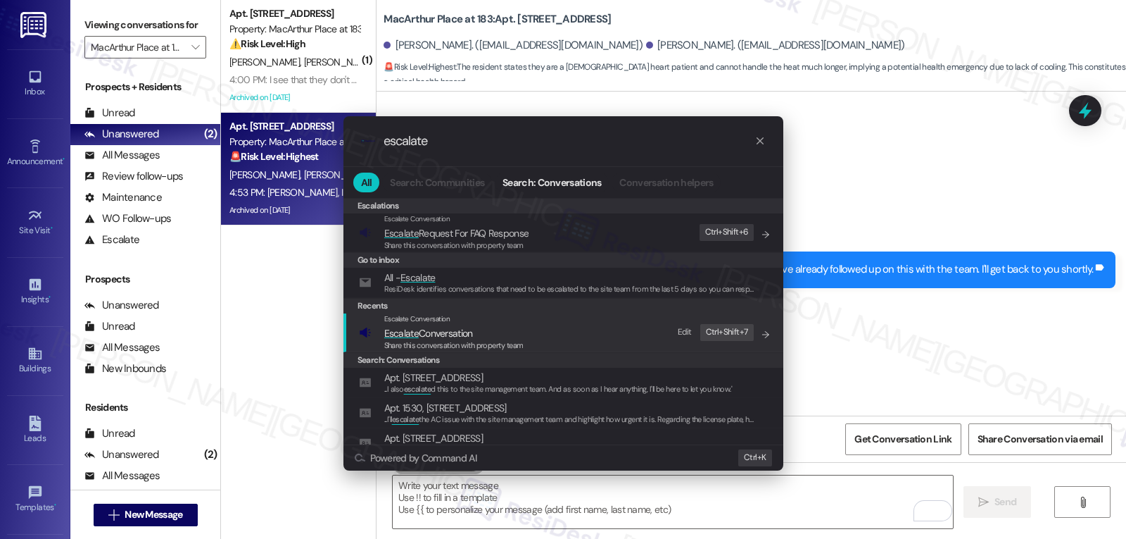
type input "escalate"
click at [508, 340] on span "Share this conversation with property team" at bounding box center [453, 345] width 139 height 10
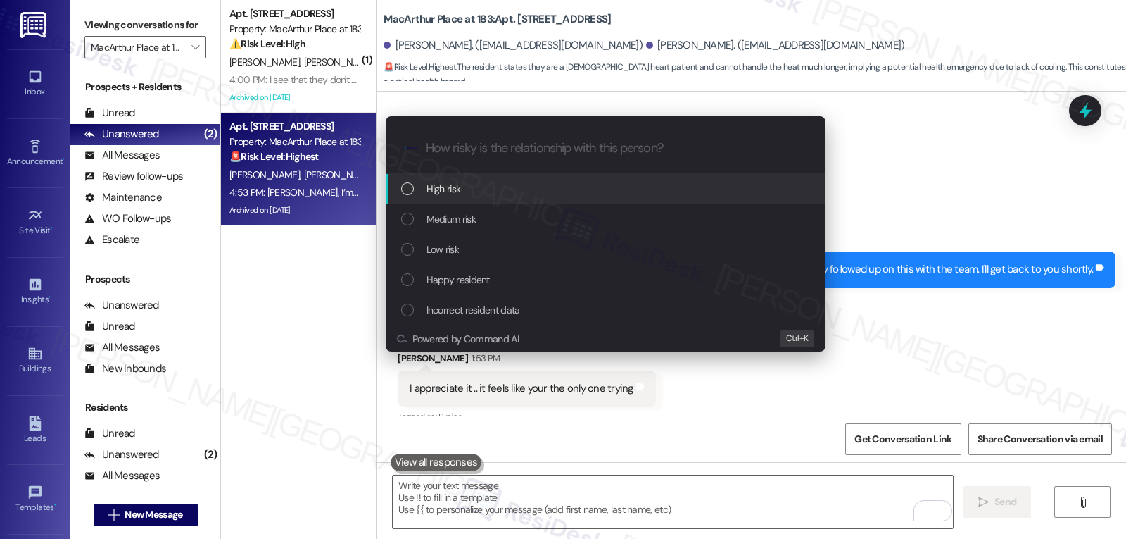
click at [458, 194] on span "High risk" at bounding box center [444, 188] width 34 height 15
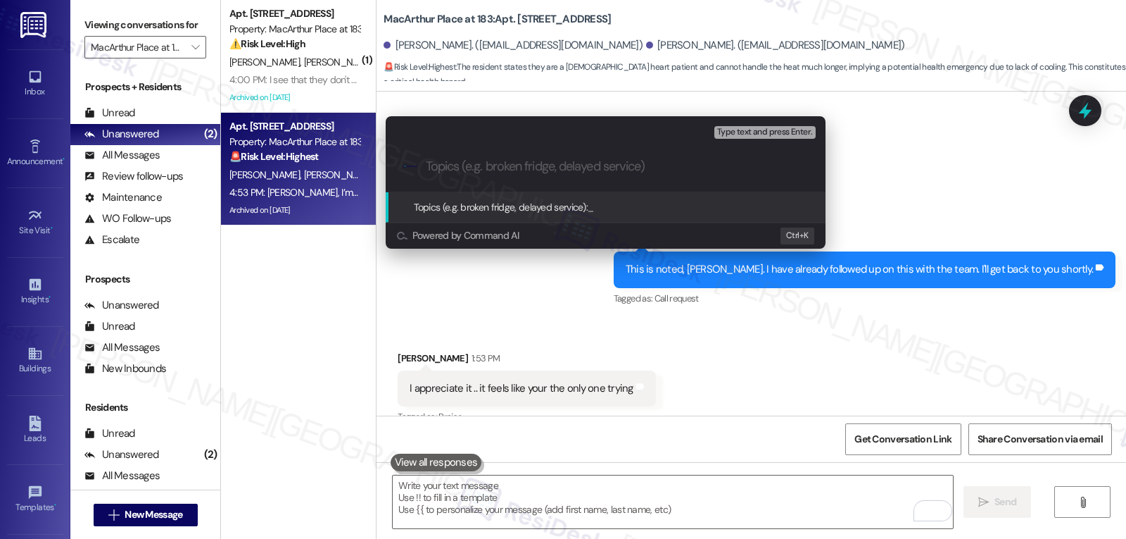
paste input "Resident has heart condition - AC is still not being looked at"
type input "Resident has heart condition - AC is still not being looked at"
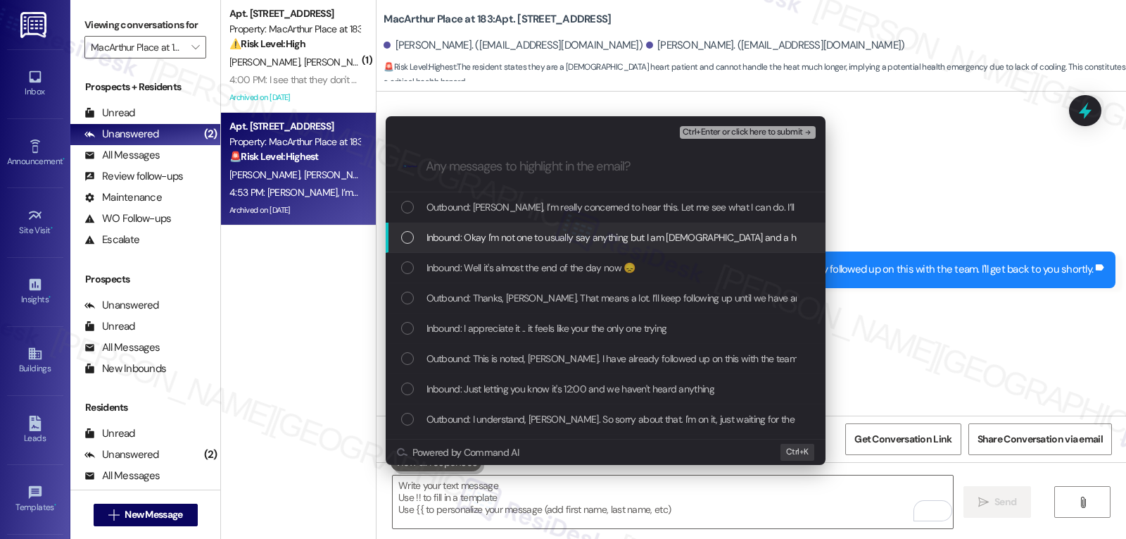
click at [448, 227] on div "Inbound: Okay I'm not one to usually say anything but I am 68 years old and a h…" at bounding box center [606, 237] width 440 height 30
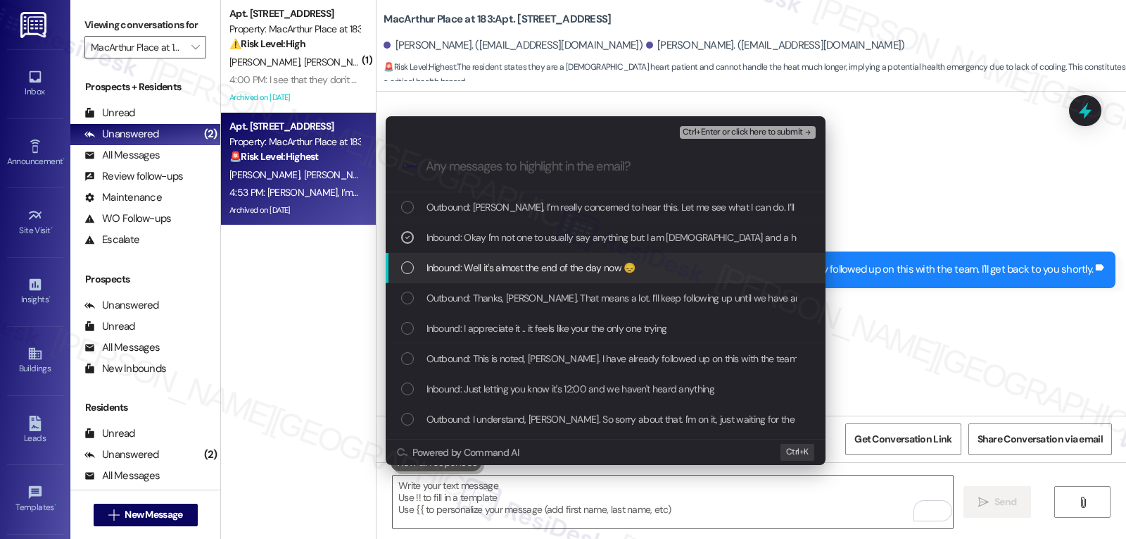
click at [460, 265] on span "Inbound: Well it's almost the end of the day now 😞" at bounding box center [531, 267] width 209 height 15
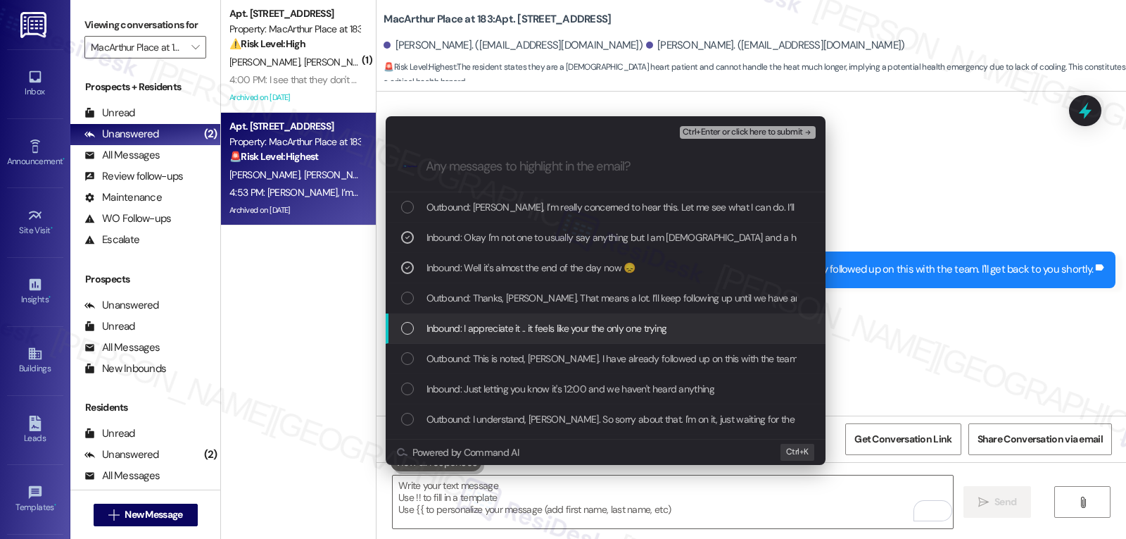
click at [441, 318] on div "Inbound: I appreciate it .. it feels like your the only one trying" at bounding box center [606, 328] width 440 height 30
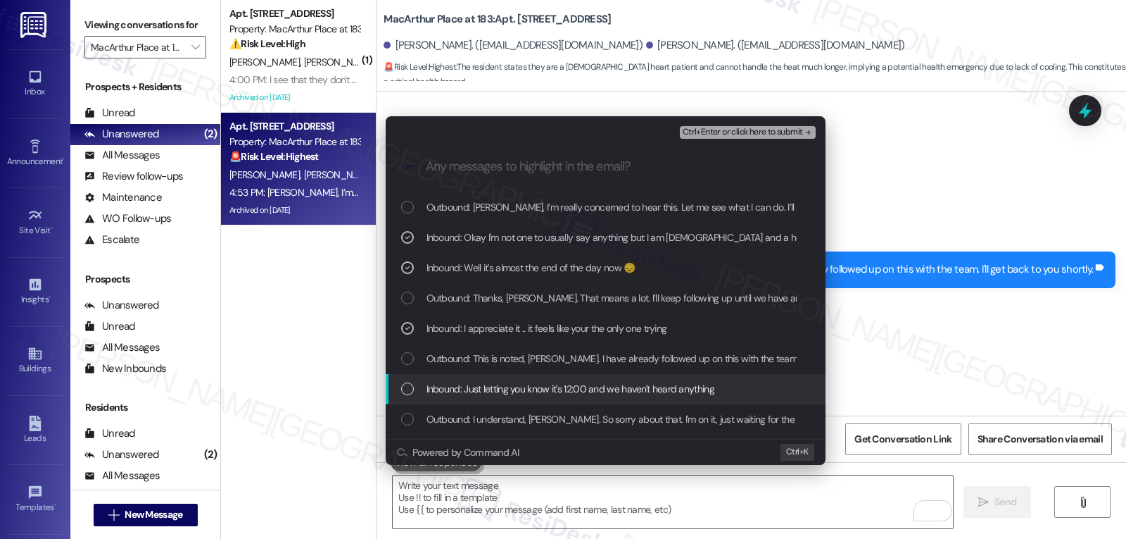
click at [460, 384] on span "Inbound: Just letting you know it's 12:00 and we haven't heard anything" at bounding box center [571, 388] width 288 height 15
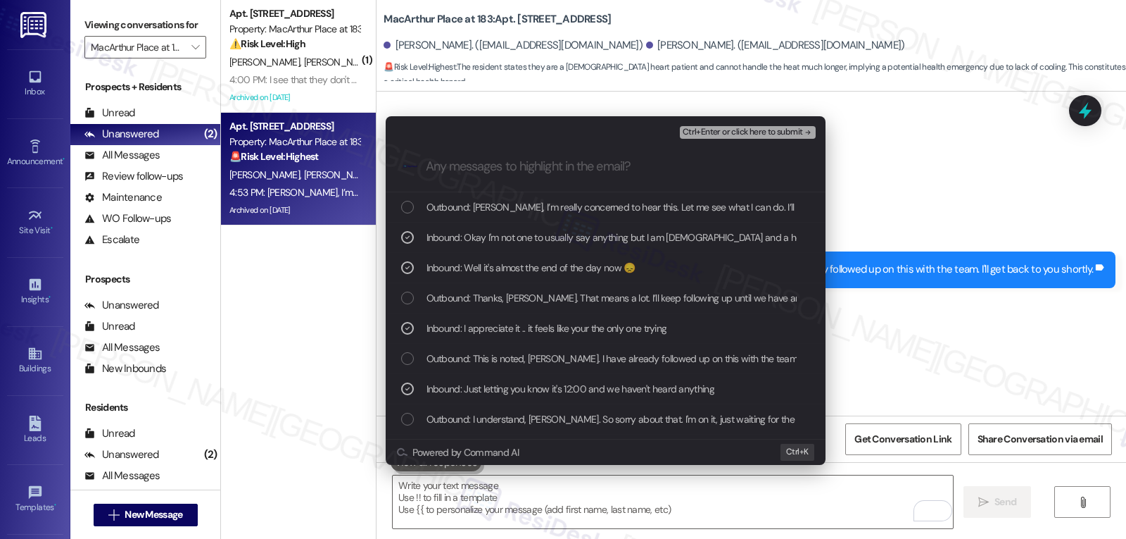
scroll to position [141, 0]
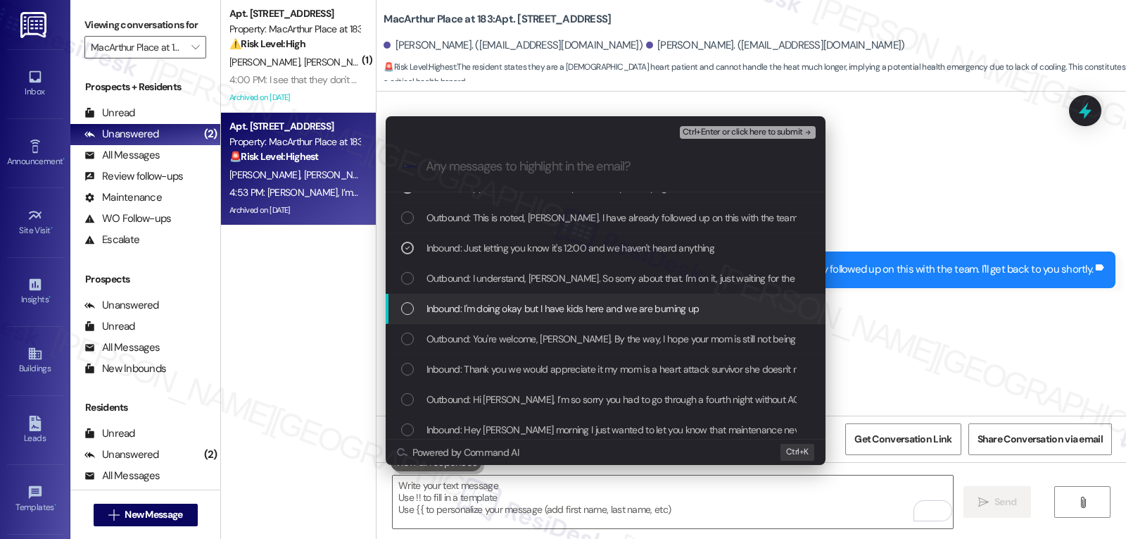
click at [427, 315] on span "Inbound: I'm doing okay but I have kids here and we are burning up" at bounding box center [563, 308] width 273 height 15
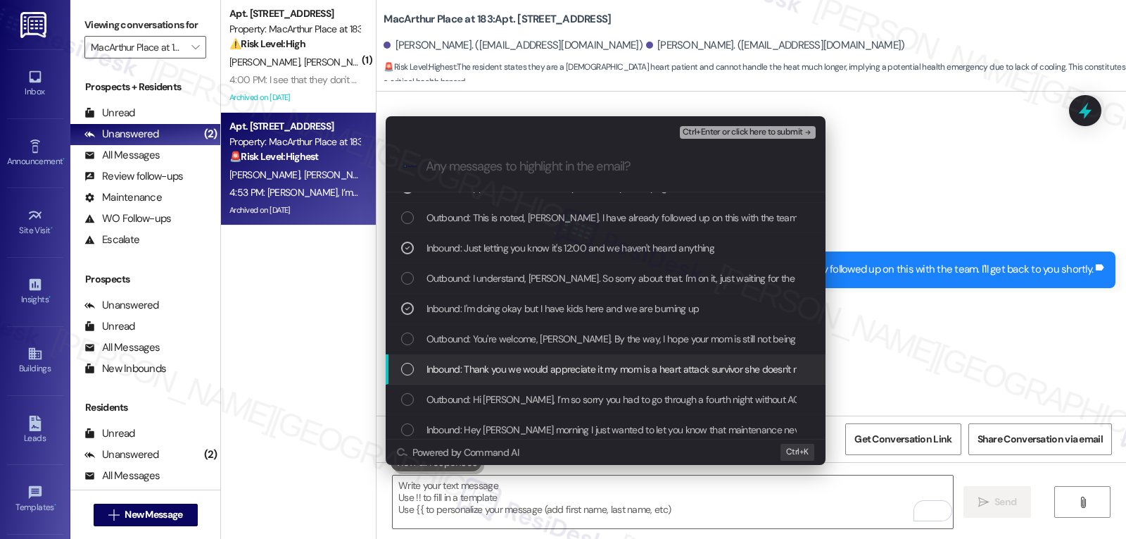
click at [415, 372] on div "Inbound: Thank you we would appreciate it my mom is a heart attack survivor she…" at bounding box center [607, 368] width 412 height 15
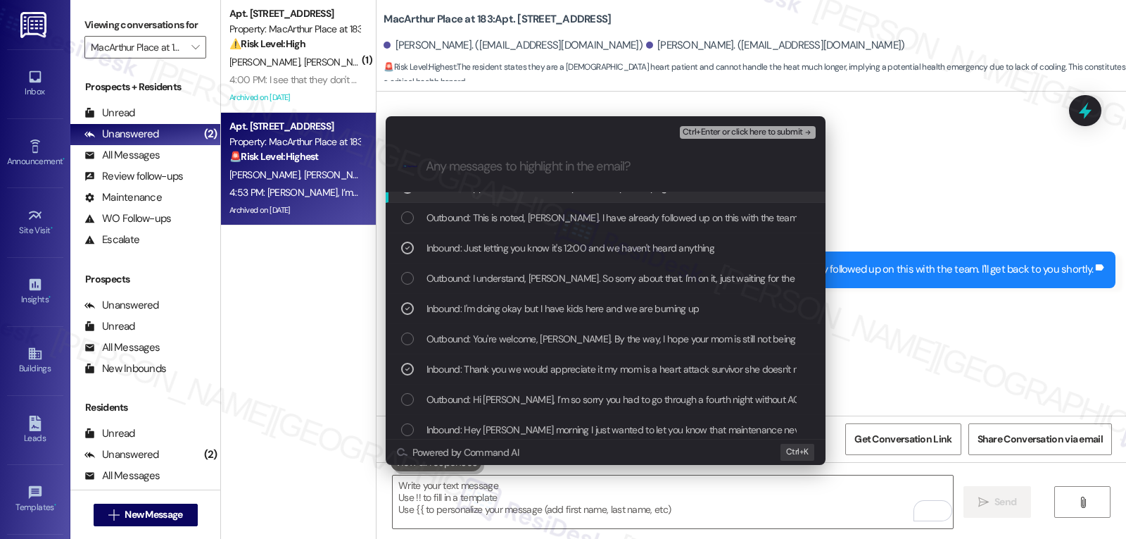
click at [732, 134] on span "Ctrl+Enter or click here to submit" at bounding box center [743, 132] width 120 height 10
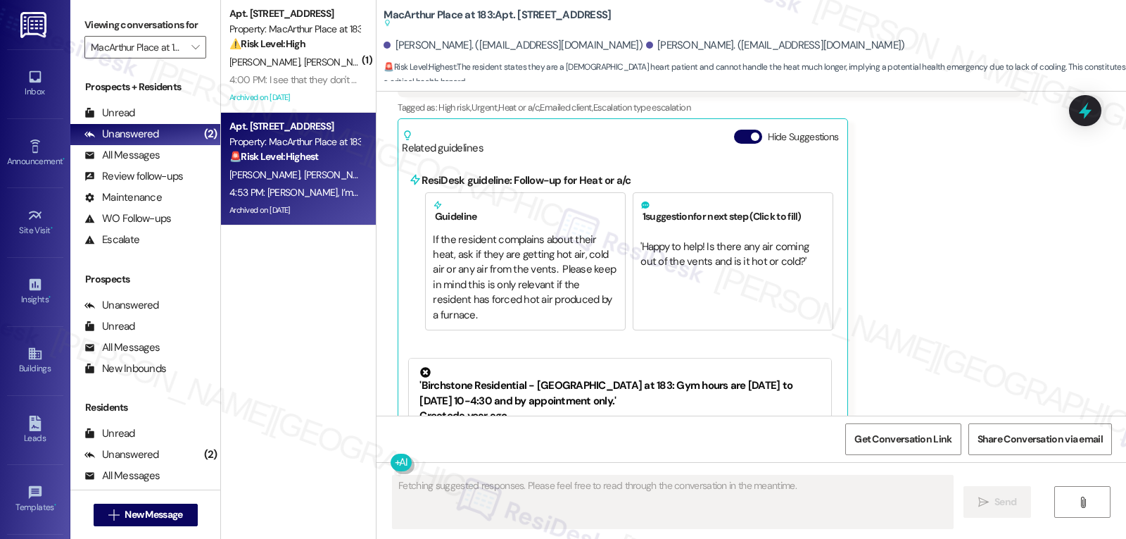
scroll to position [19406, 0]
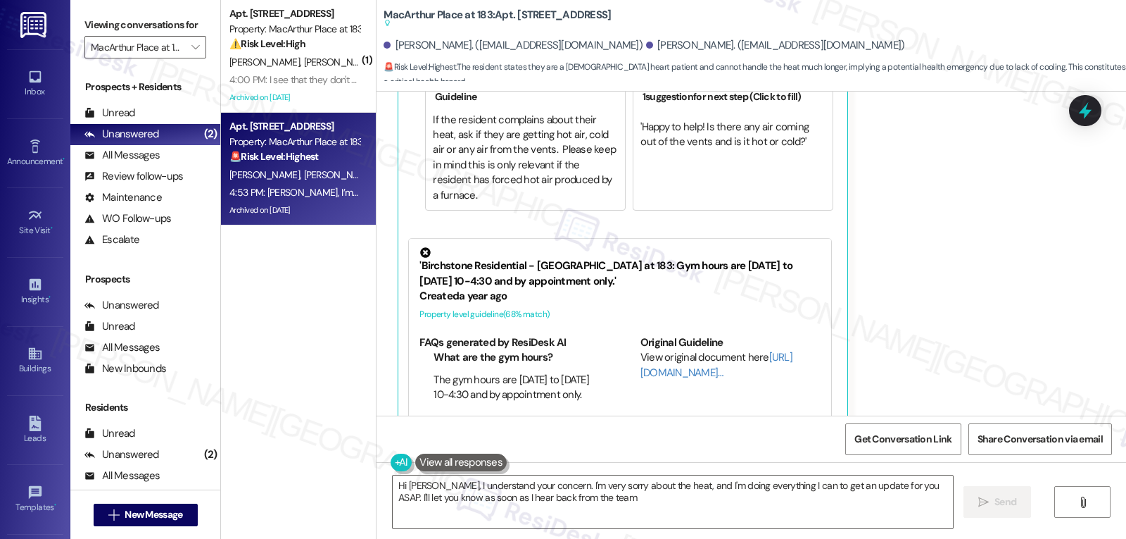
type textarea "Hi Katherine, I understand your concern. I'm very sorry about the heat, and I'm…"
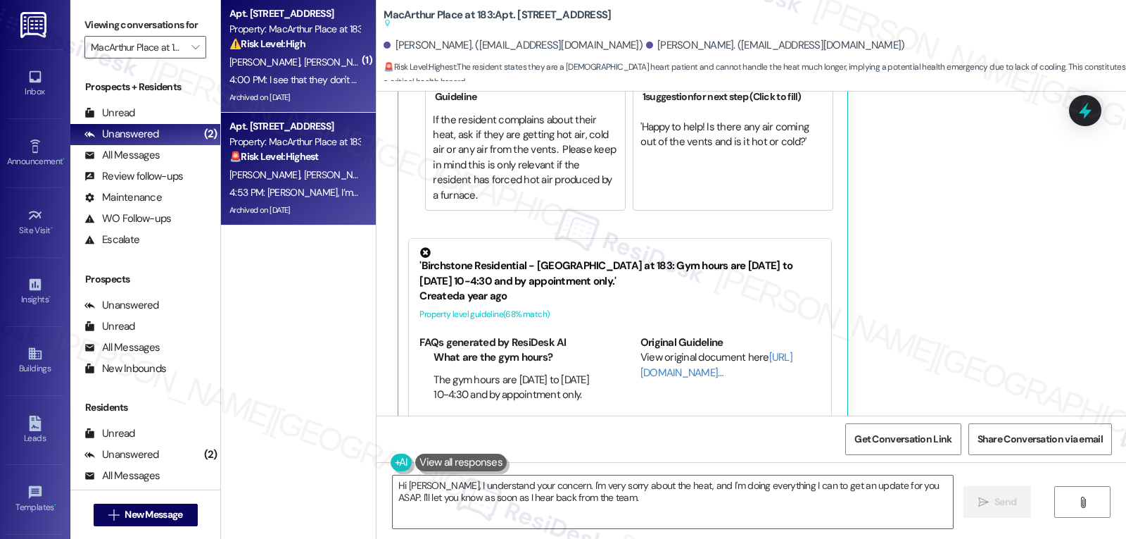
click at [306, 63] on div "E. Ventura P. Torres" at bounding box center [294, 63] width 133 height 18
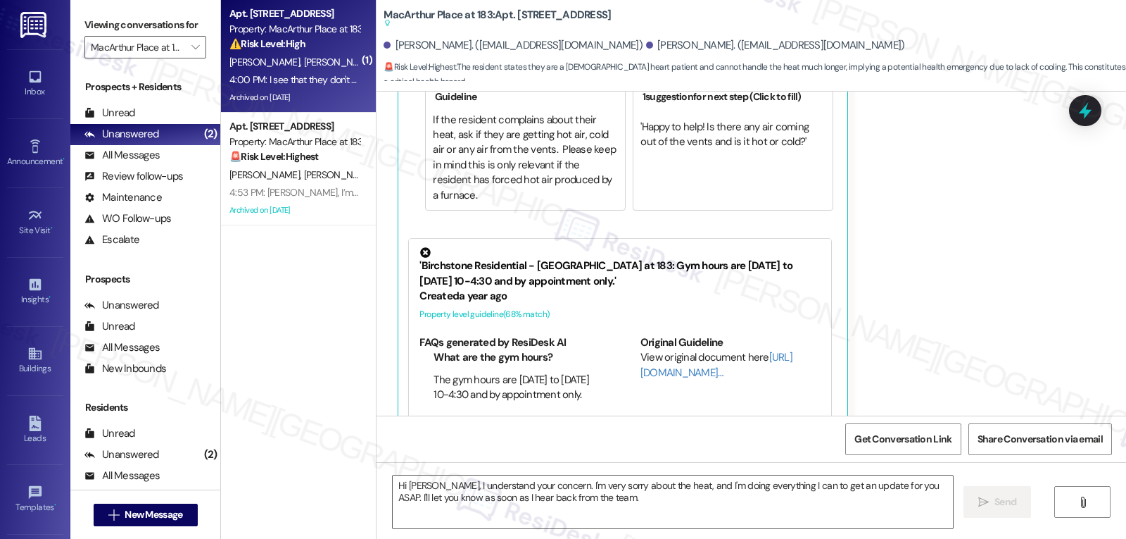
type textarea "Fetching suggested responses. Please feel free to read through the conversation…"
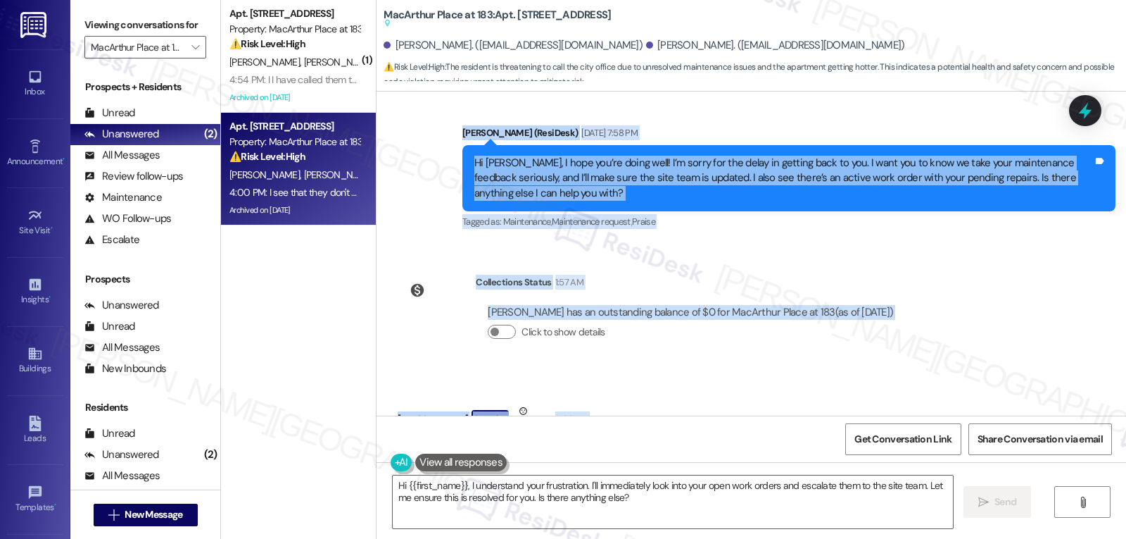
scroll to position [8240, 0]
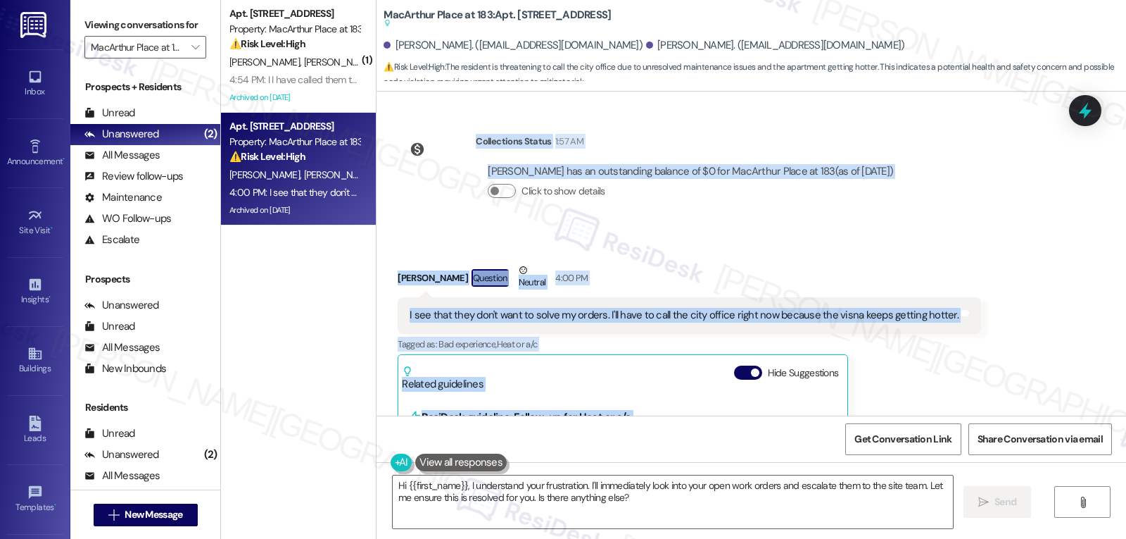
drag, startPoint x: 386, startPoint y: 267, endPoint x: 797, endPoint y: 332, distance: 415.5
click at [797, 332] on div "WO Opened request: 1. REPLACE ... Jun 25, 2024 at 11:09 AM Status : Completed S…" at bounding box center [752, 254] width 750 height 324
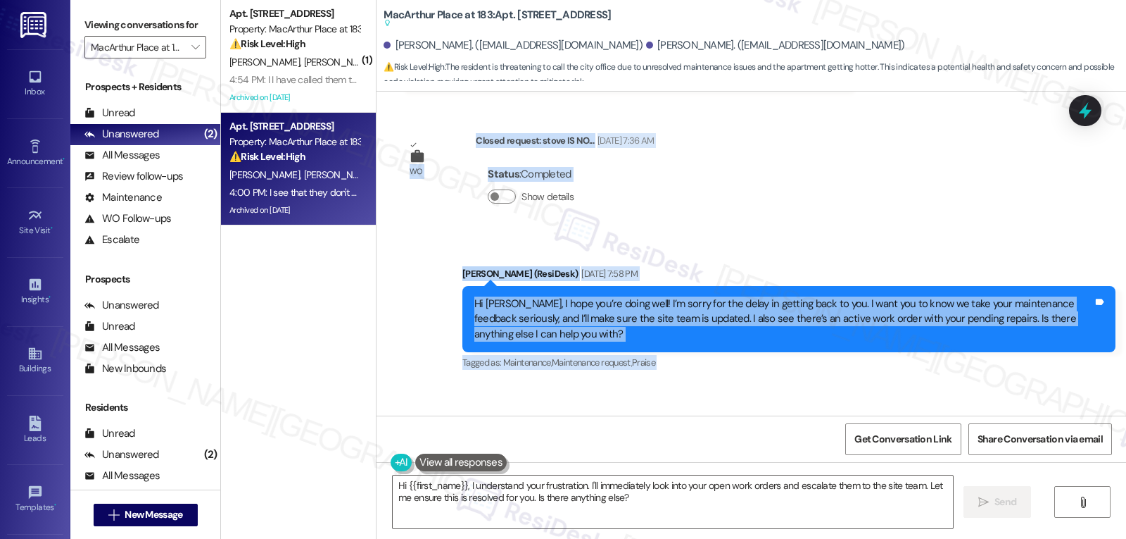
scroll to position [7817, 0]
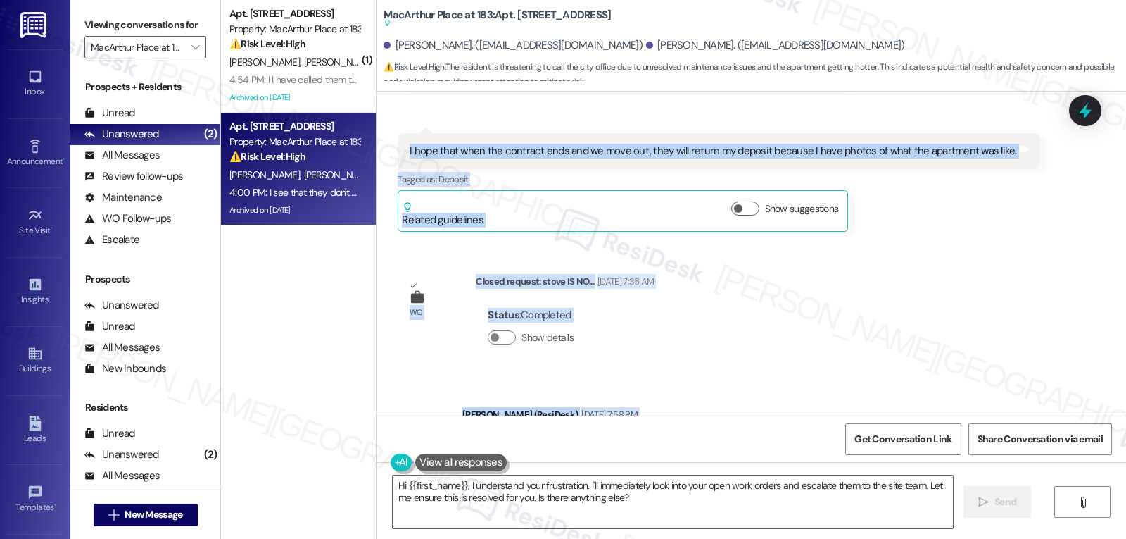
click at [795, 234] on div "WO Opened request: 1. REPLACE ... Jun 25, 2024 at 11:09 AM Status : Completed S…" at bounding box center [752, 254] width 750 height 324
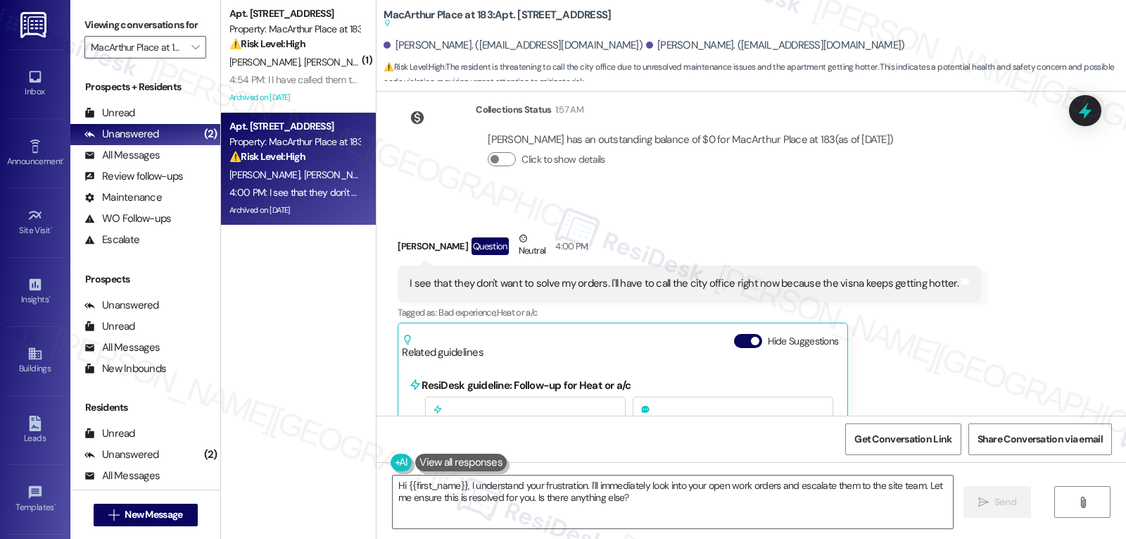
scroll to position [8240, 0]
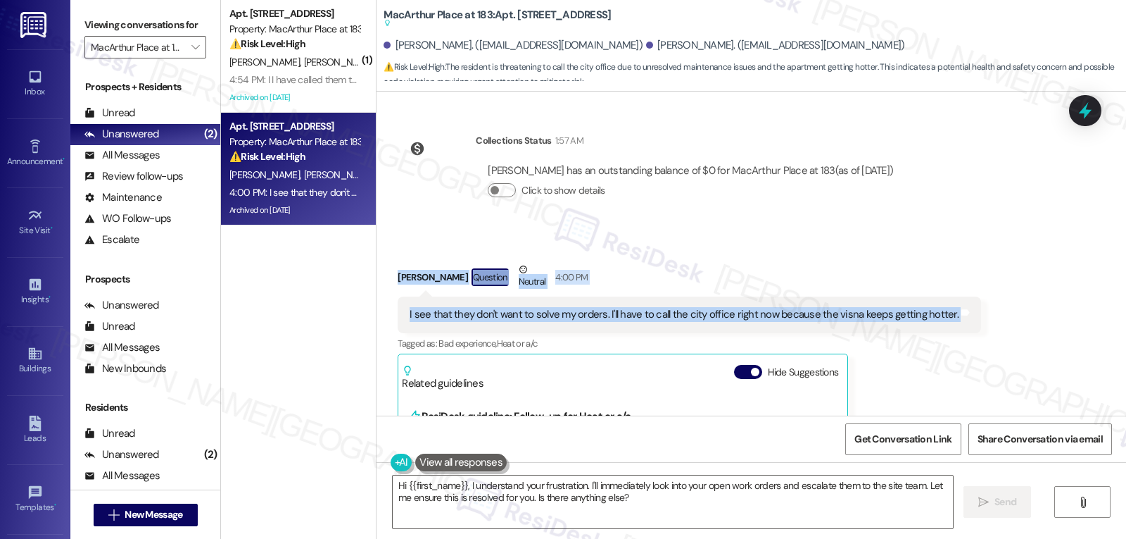
drag, startPoint x: 382, startPoint y: 172, endPoint x: 1000, endPoint y: 218, distance: 619.7
click at [1000, 230] on div "Received via SMS Pedro Torres Question Neutral 4:00 PM I see that they don't wa…" at bounding box center [752, 523] width 750 height 586
copy div "Pedro Torres Question Neutral 4:00 PM I see that they don't want to solve my or…"
click at [593, 492] on textarea "Hi {{first_name}}, I understand your frustration. I'll immediately look into yo…" at bounding box center [673, 501] width 560 height 53
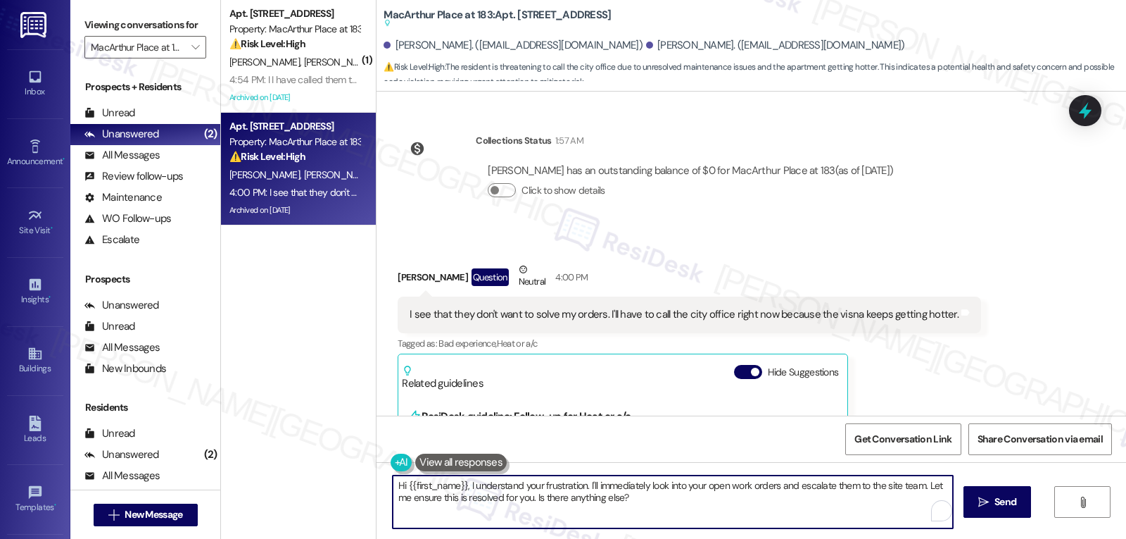
paste textarea "Pedro, I’m really sorry to hear your concern hasn’t been resolved and that the …"
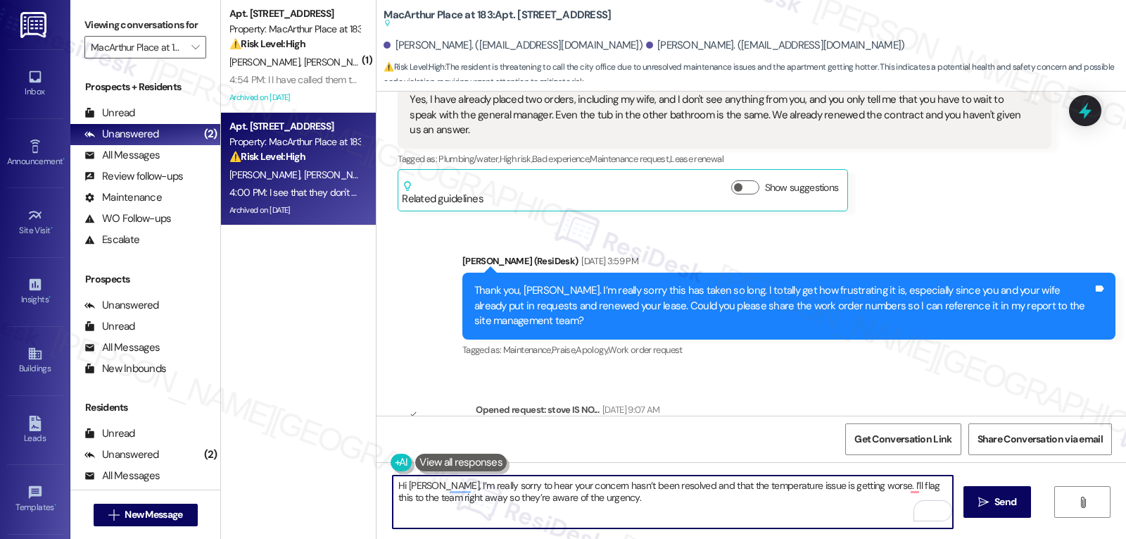
scroll to position [7114, 0]
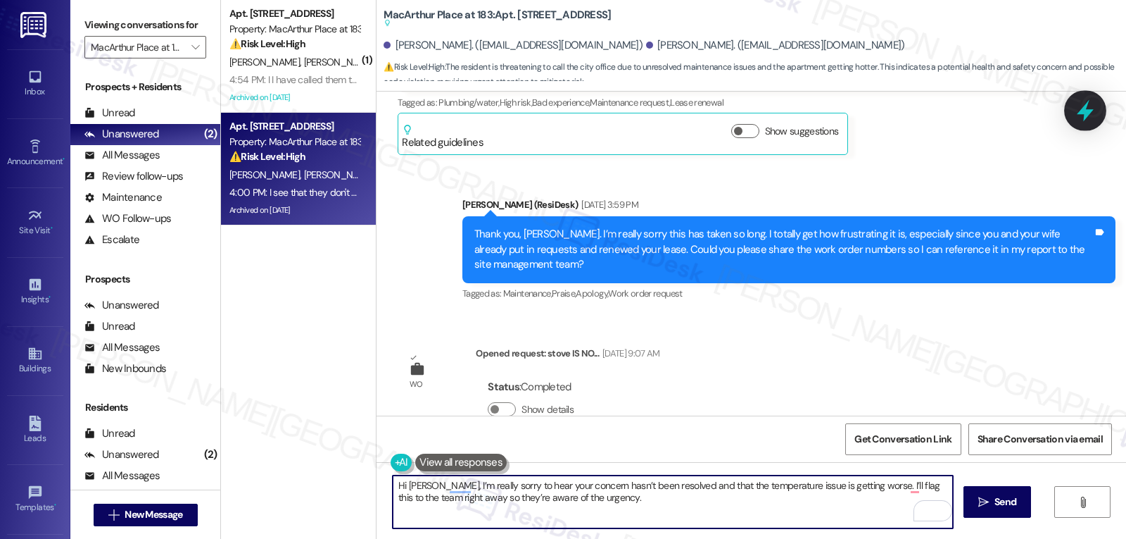
type textarea "Hi Pedro, I’m really sorry to hear your concern hasn’t been resolved and that t…"
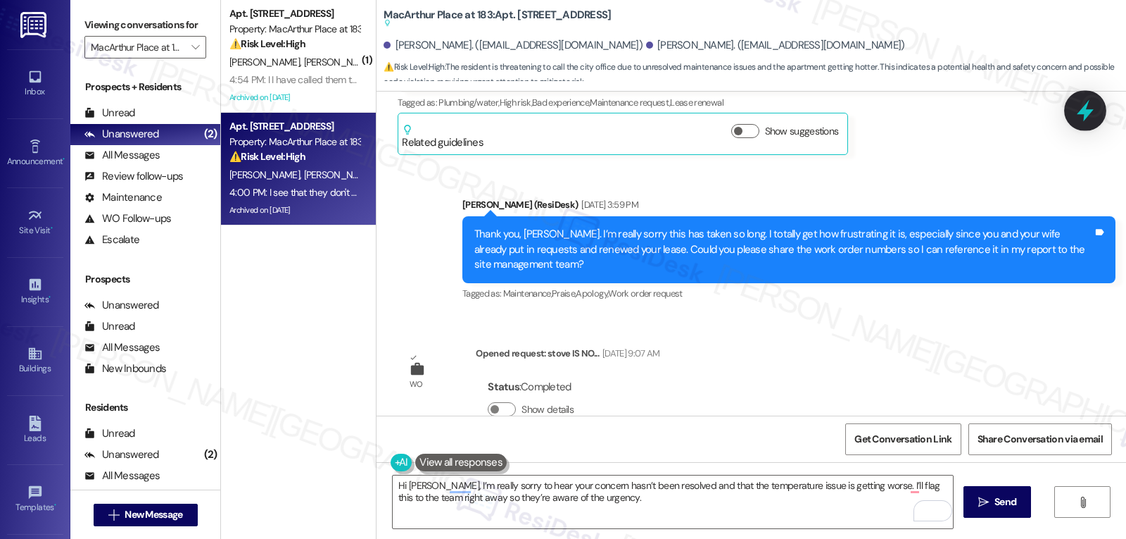
click at [1090, 108] on icon at bounding box center [1086, 111] width 24 height 24
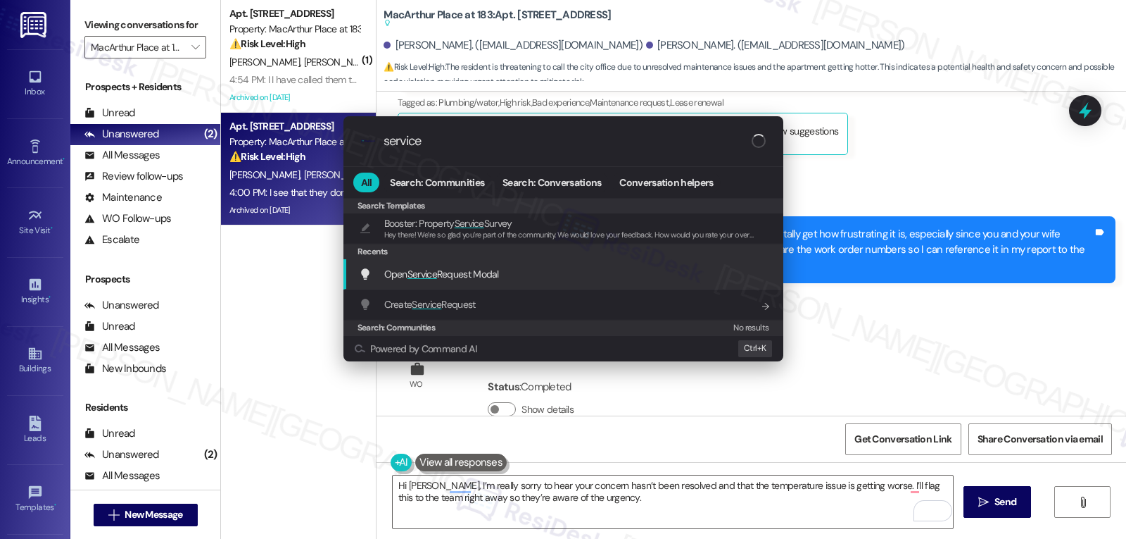
type input "service"
click at [430, 277] on span "Service" at bounding box center [423, 274] width 30 height 13
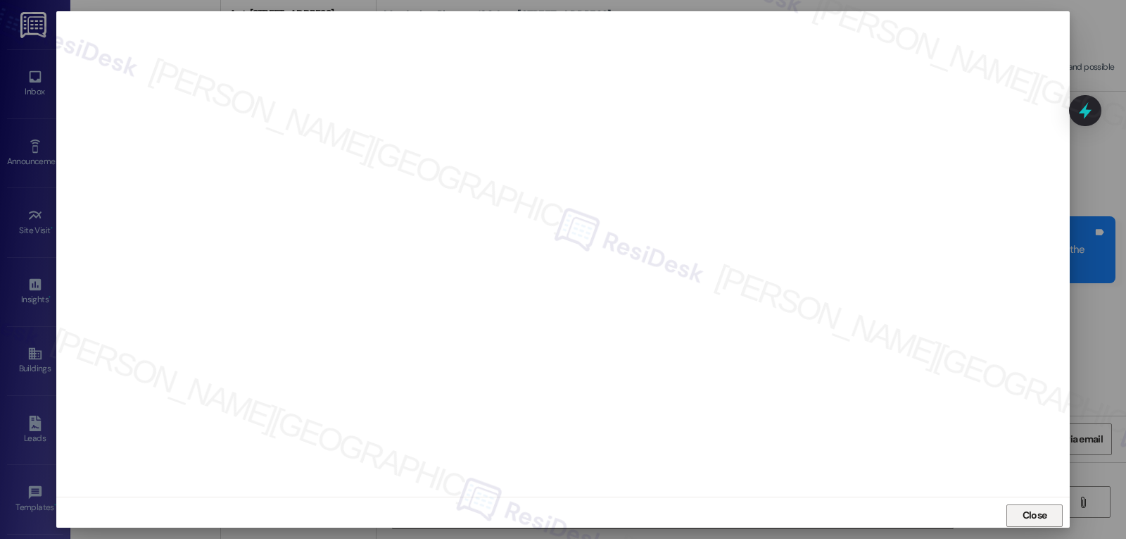
click at [1031, 515] on span "Close" at bounding box center [1035, 515] width 25 height 15
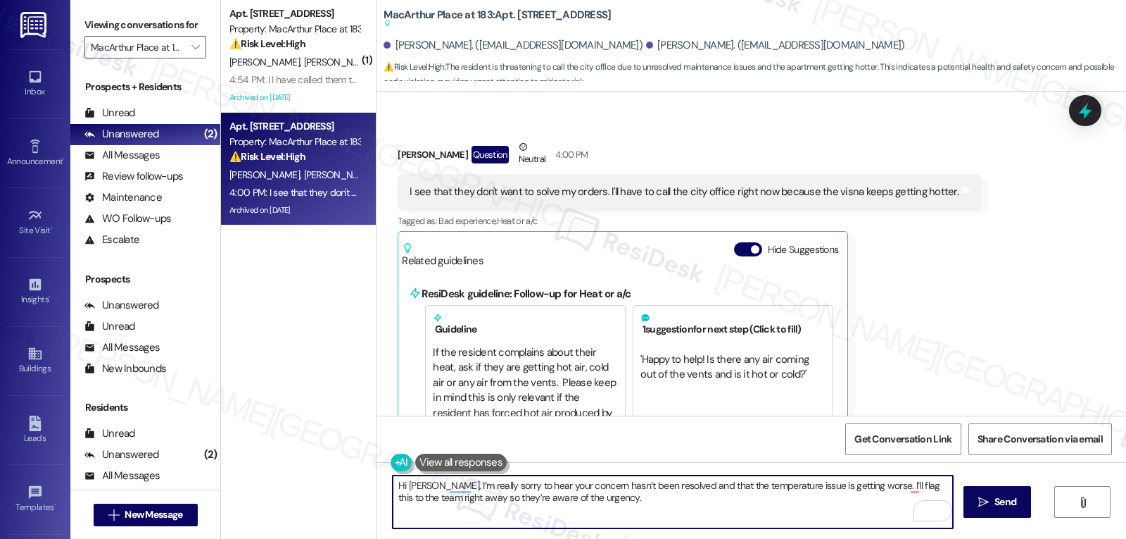
scroll to position [8240, 0]
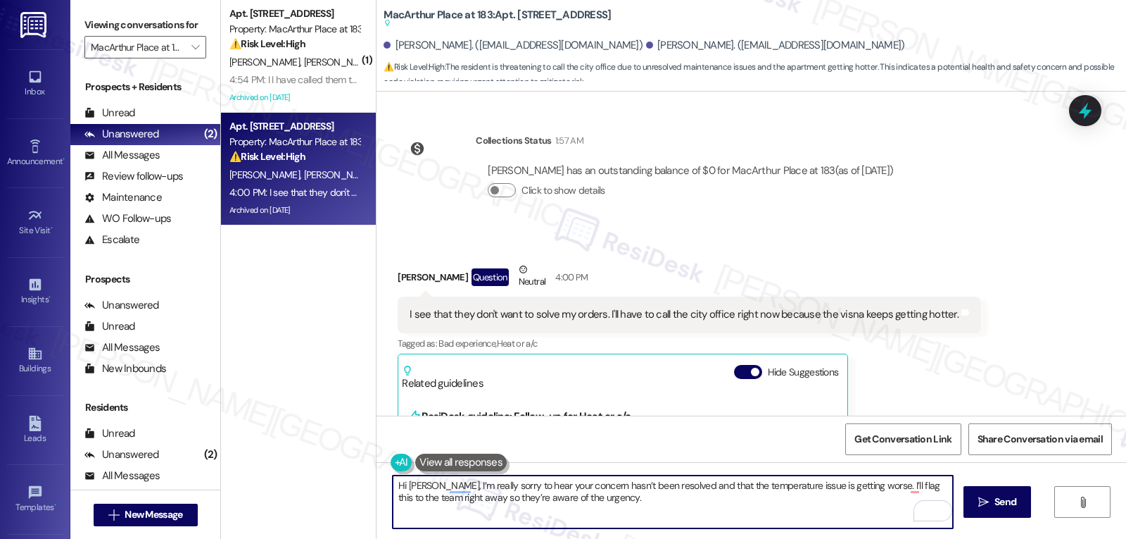
click at [659, 489] on textarea "Hi Pedro, I’m really sorry to hear your concern hasn’t been resolved and that t…" at bounding box center [673, 501] width 560 height 53
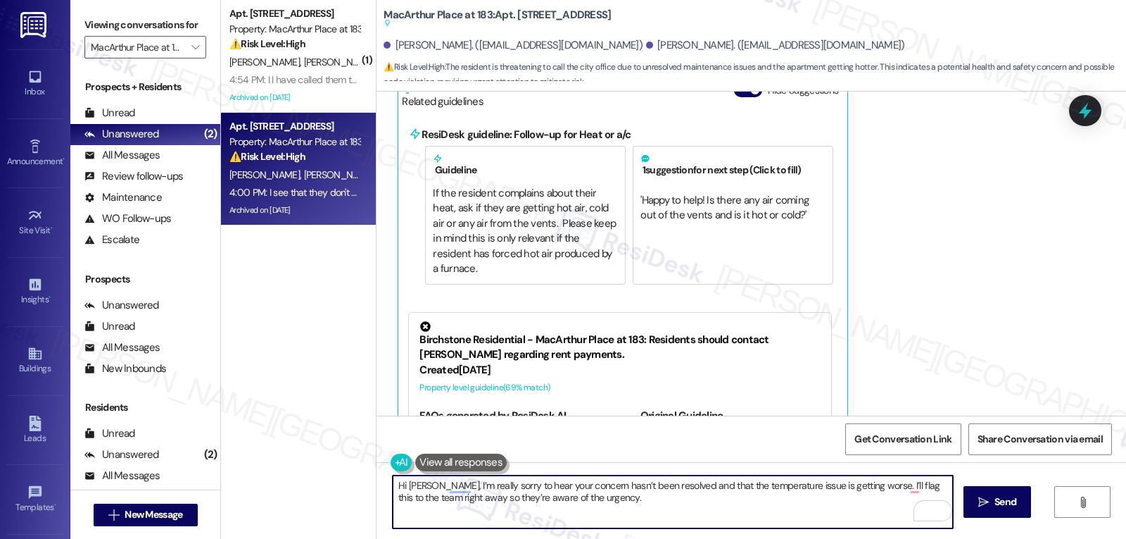
click at [681, 508] on textarea "Hi Pedro, I’m really sorry to hear your concern hasn’t been resolved and that t…" at bounding box center [673, 501] width 560 height 53
click at [652, 517] on textarea "Hi Pedro, I’m really sorry to hear your concern hasn’t been resolved and that t…" at bounding box center [673, 501] width 560 height 53
drag, startPoint x: 858, startPoint y: 482, endPoint x: 859, endPoint y: 510, distance: 27.5
click at [859, 510] on textarea "Hi Pedro, I’m really sorry to hear your concern hasn’t been resolved and that t…" at bounding box center [673, 501] width 560 height 53
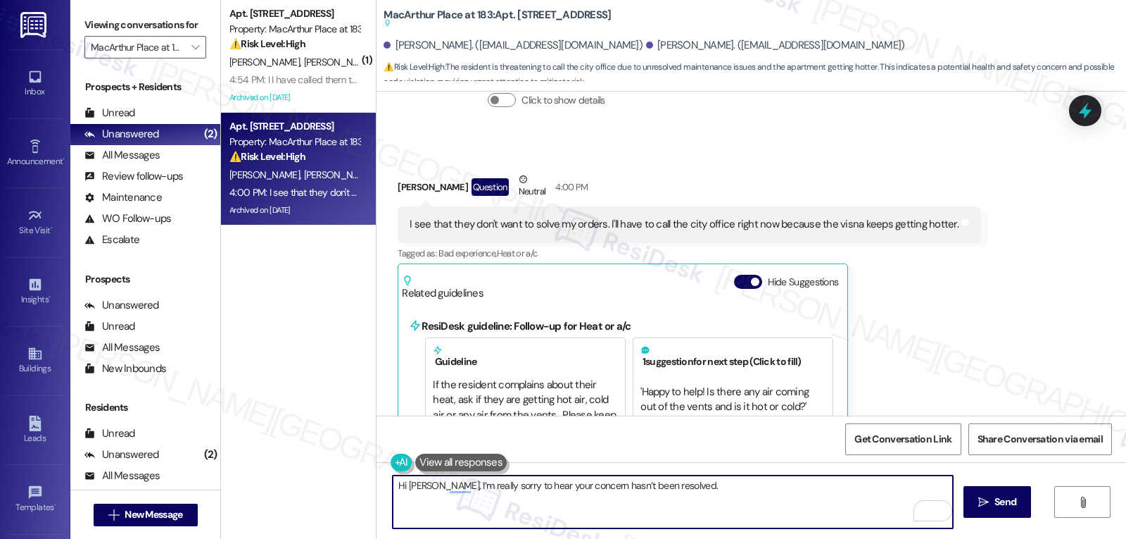
scroll to position [8240, 0]
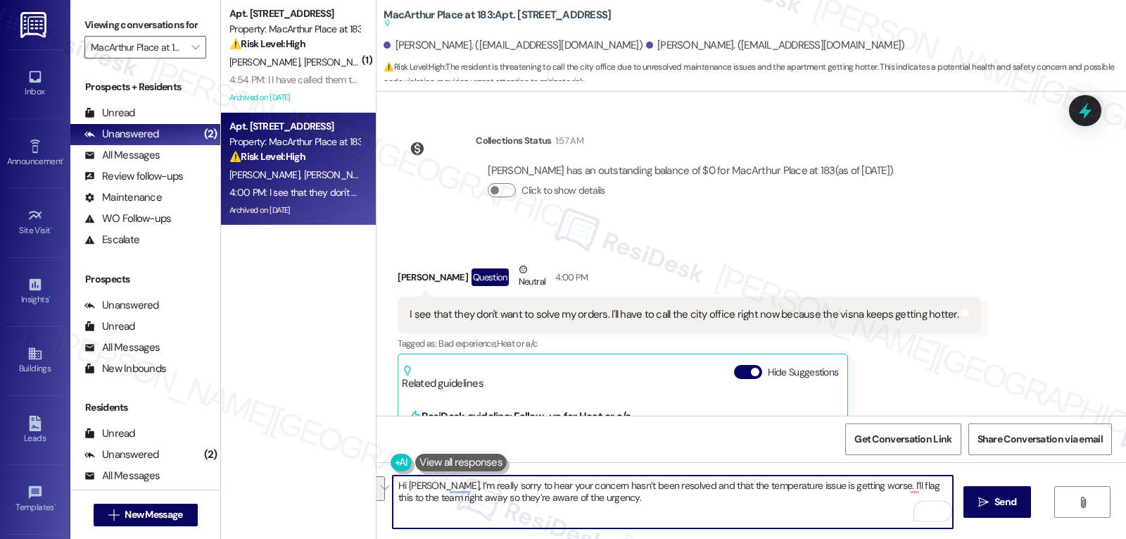
click at [786, 520] on textarea "Hi Pedro, I’m really sorry to hear your concern hasn’t been resolved and that t…" at bounding box center [673, 501] width 560 height 53
drag, startPoint x: 859, startPoint y: 486, endPoint x: 911, endPoint y: 535, distance: 71.7
click at [909, 533] on div "Hi Pedro, I’m really sorry to hear your concern hasn’t been resolved and that t…" at bounding box center [752, 515] width 750 height 106
click at [862, 502] on textarea "Hi Pedro, I’m really sorry to hear your concern hasn’t been resolved and that t…" at bounding box center [673, 501] width 560 height 53
type textarea "Hi Pedro, I’m really sorry to hear your concern hasn’t been resolved and that t…"
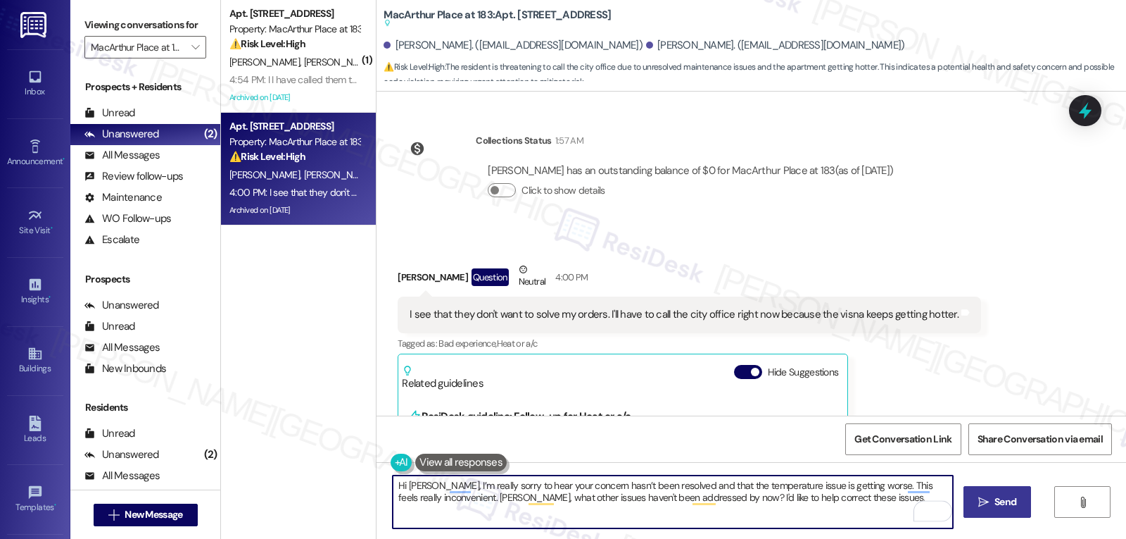
click at [997, 505] on span "Send" at bounding box center [1006, 501] width 22 height 15
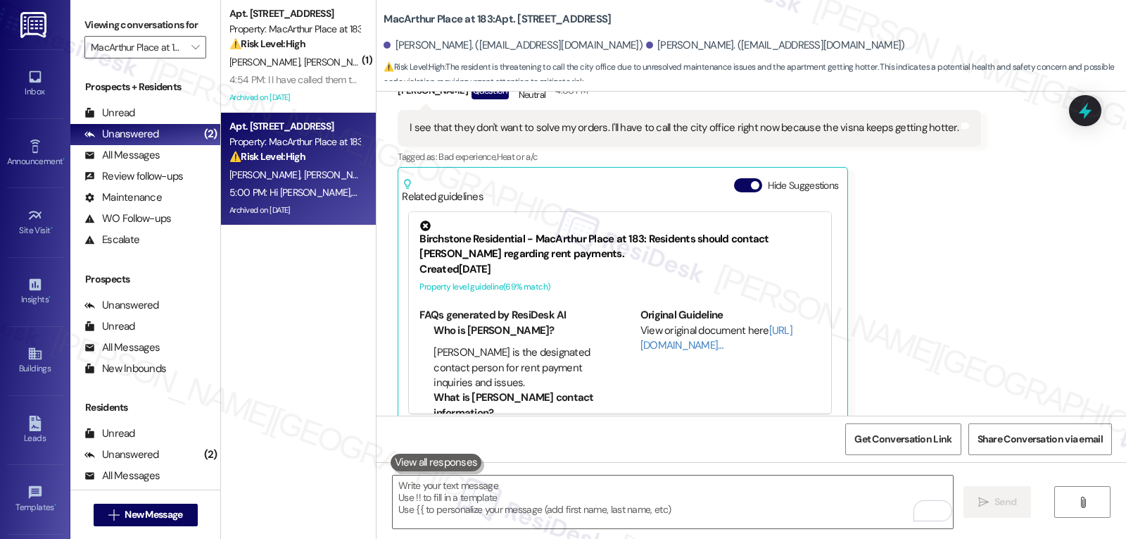
scroll to position [8454, 0]
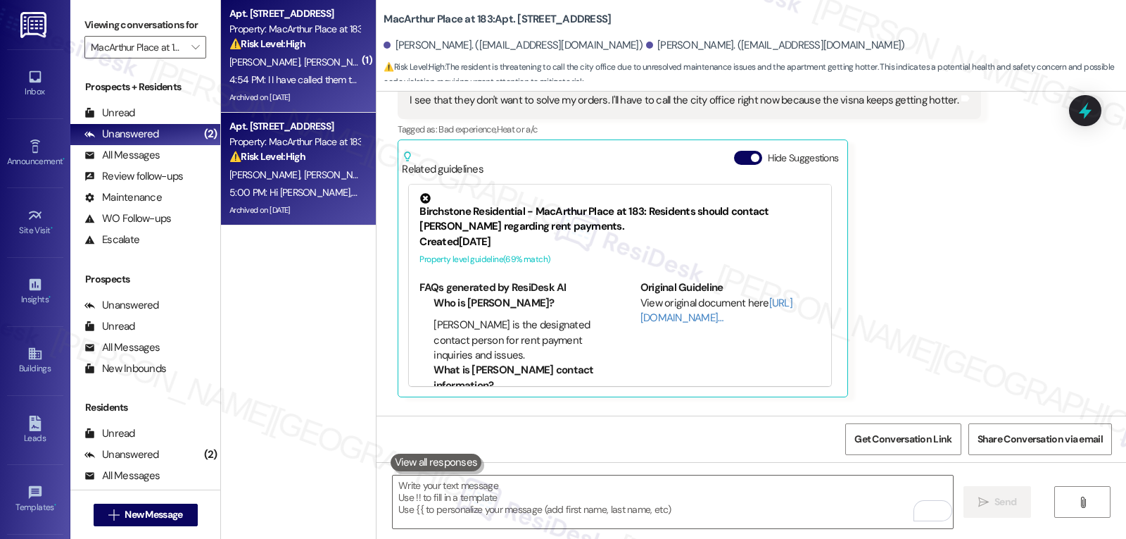
click at [304, 63] on span "C. Dustman" at bounding box center [339, 62] width 70 height 13
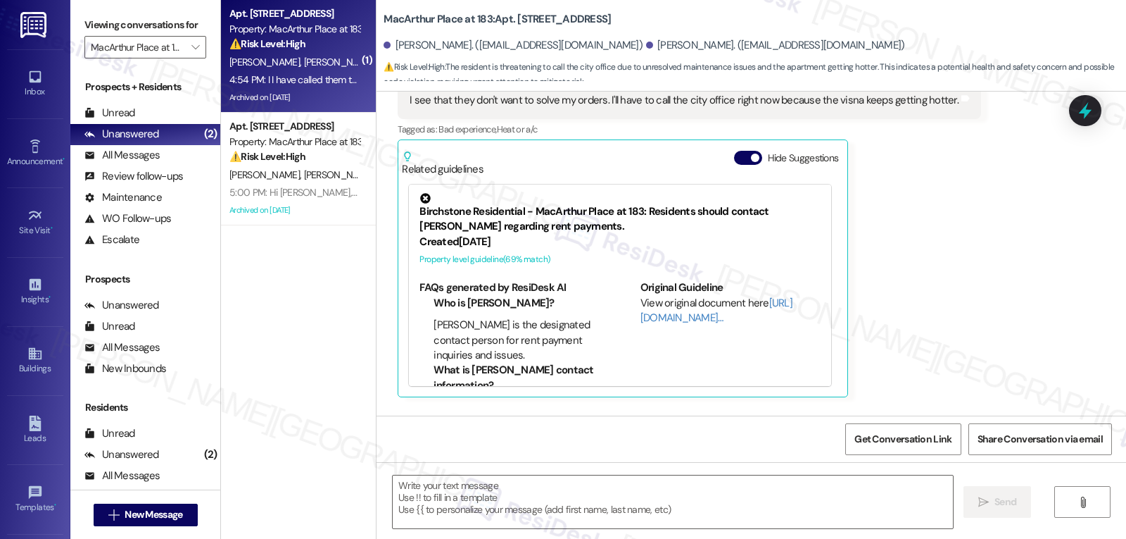
type textarea "Fetching suggested responses. Please feel free to read through the conversation…"
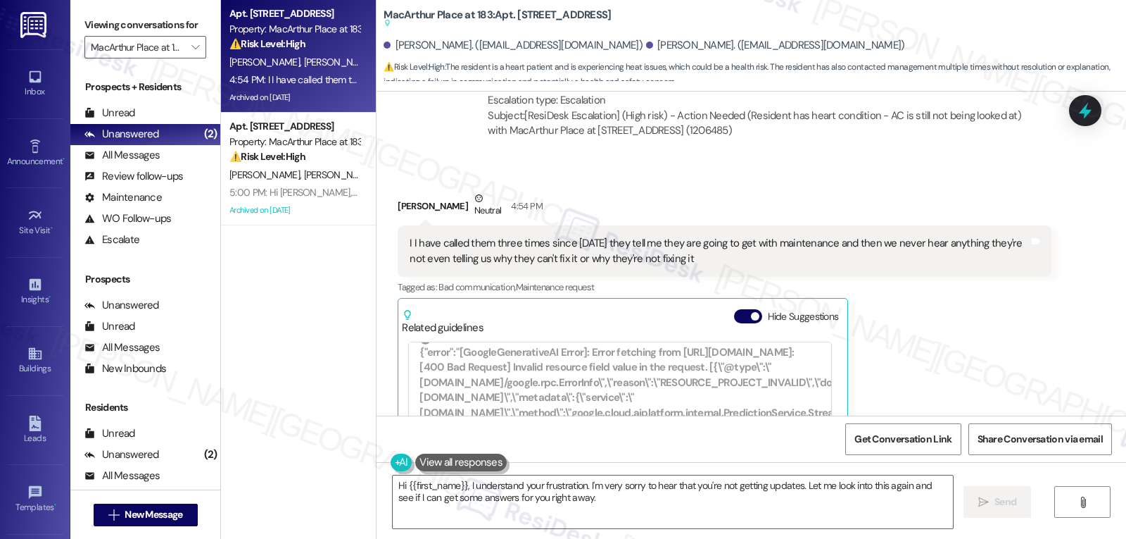
scroll to position [282, 0]
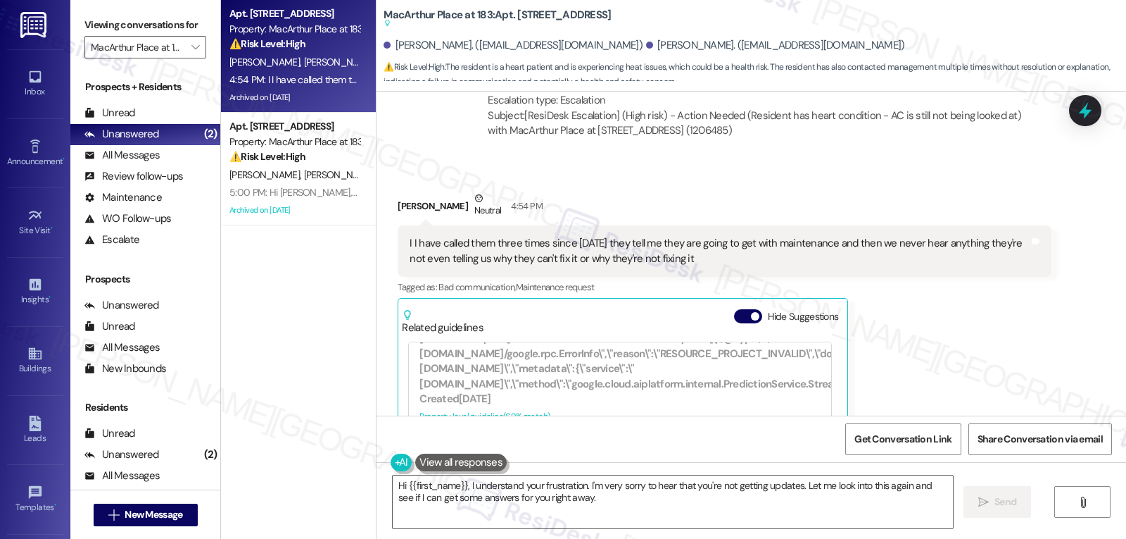
drag, startPoint x: 665, startPoint y: 129, endPoint x: 707, endPoint y: 259, distance: 136.9
click at [707, 259] on div "Survey, sent via SMS Residesk Automated Survey Jul 15, 2024 at 12:30 PM Hi Kath…" at bounding box center [752, 254] width 750 height 324
click at [738, 309] on button "Hide Suggestions" at bounding box center [748, 316] width 28 height 14
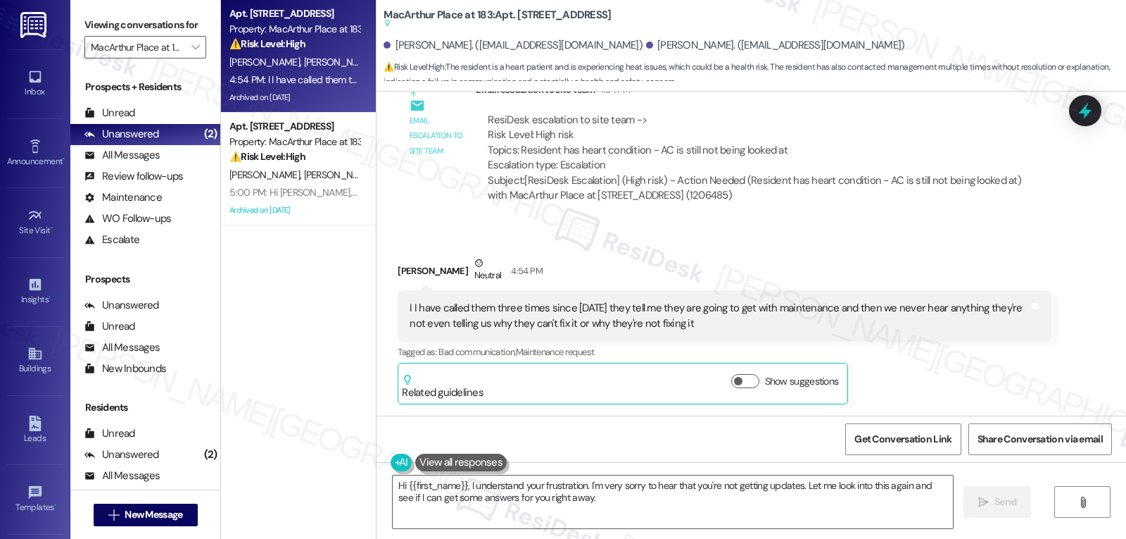
scroll to position [19374, 0]
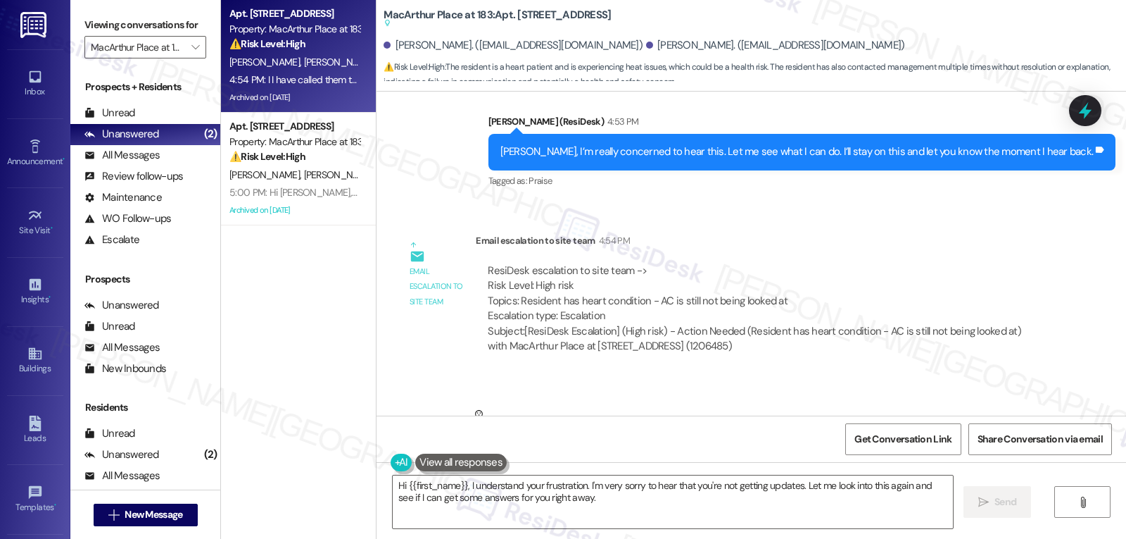
click at [679, 441] on div "I I have called them three times since yesterday they tell me they are going to…" at bounding box center [724, 466] width 653 height 51
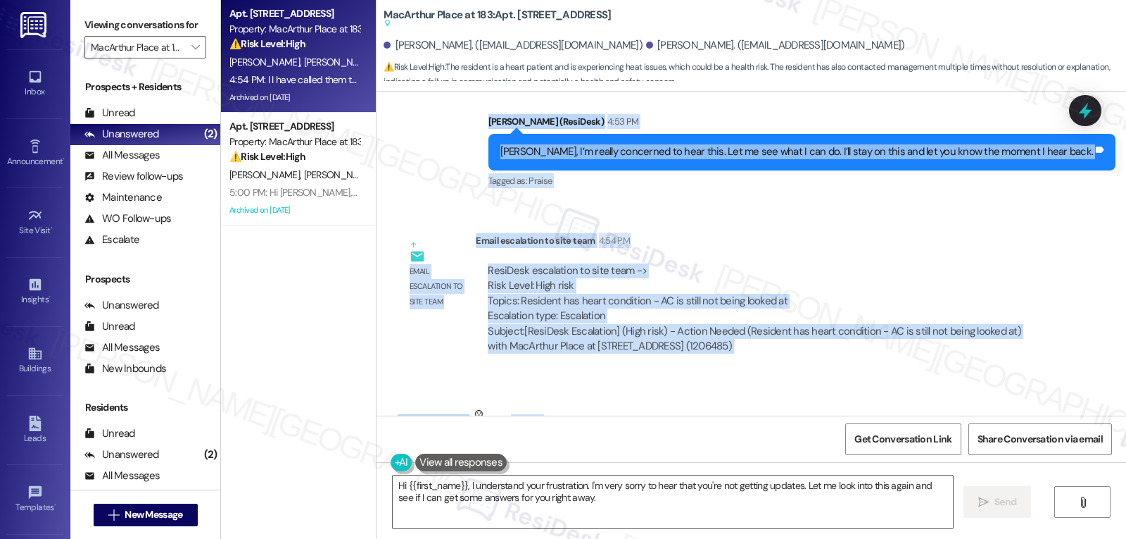
drag, startPoint x: 386, startPoint y: 219, endPoint x: 707, endPoint y: 329, distance: 339.5
click at [707, 329] on div "Survey, sent via SMS Residesk Automated Survey Jul 15, 2024 at 12:30 PM Hi Kath…" at bounding box center [752, 254] width 750 height 324
copy div "Cody Dustman 1:14 PM Just letting you know it's 12:00 and we haven't heard anyt…"
click at [617, 499] on textarea "Hi {{first_name}}, I understand your frustration. I'm very sorry to hear that y…" at bounding box center [673, 501] width 560 height 53
paste textarea "Cody, I completely understand how frustrating and exhausting this is — especial…"
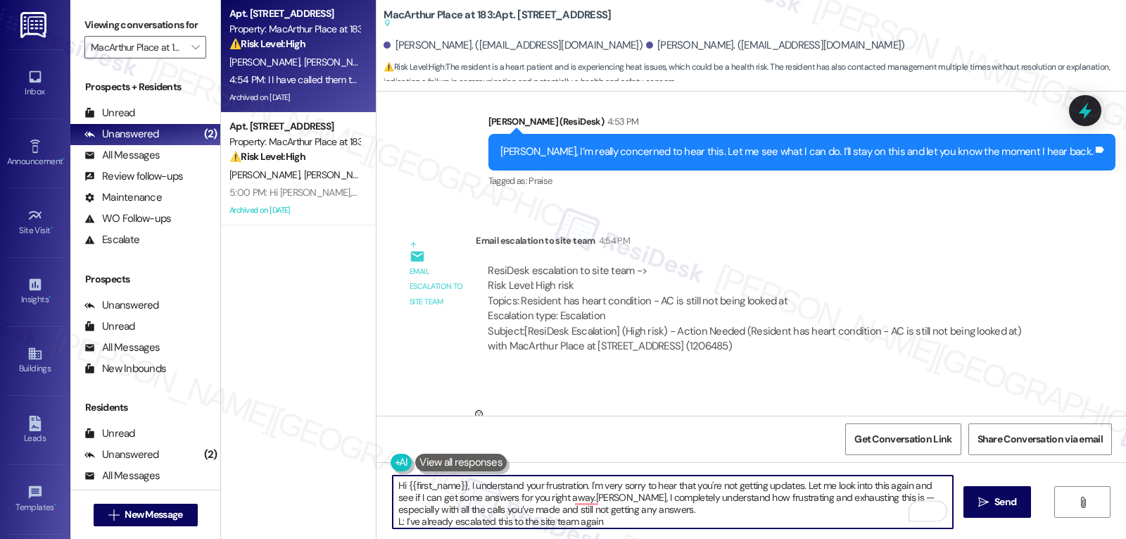
click at [567, 500] on textarea "Hi {{first_name}}, I understand your frustration. I'm very sorry to hear that y…" at bounding box center [673, 501] width 560 height 53
click at [852, 494] on textarea "Hi {{first_name}}, I understand your frustration. I'm very sorry to hear that y…" at bounding box center [673, 501] width 560 height 53
click at [396, 520] on textarea "Hi {{first_name}}, I understand your frustration. I'm very sorry to hear that y…" at bounding box center [673, 501] width 560 height 53
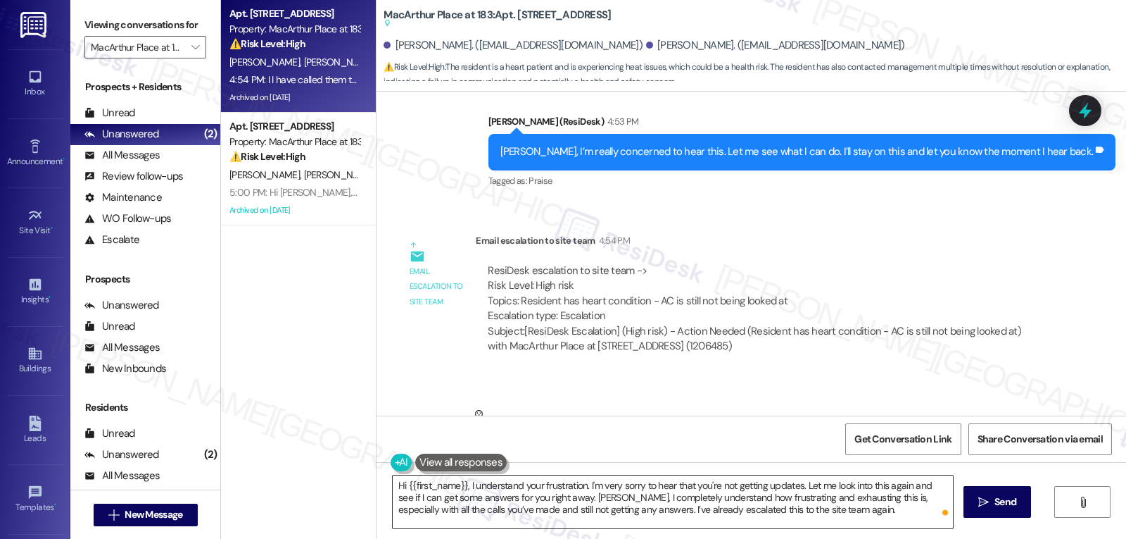
click at [814, 517] on textarea "Hi {{first_name}}, I understand your frustration. I'm very sorry to hear that y…" at bounding box center [673, 501] width 560 height 53
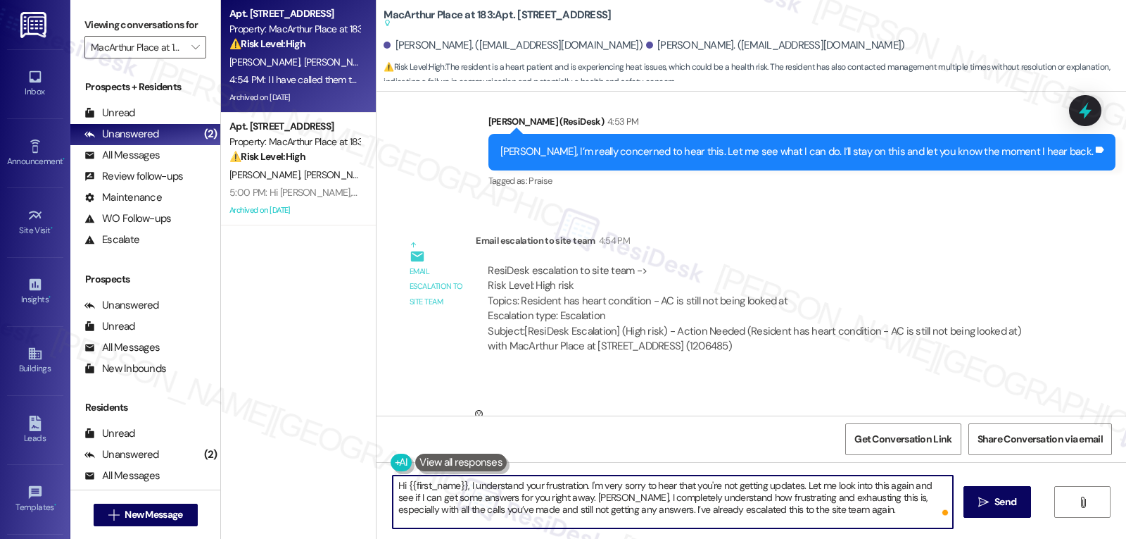
paste textarea "As soon as I hear anything concrete, I’ll let you know right away so you’re not…"
type textarea "Hi {{first_name}}, I understand your frustration. I'm very sorry to hear that y…"
click at [995, 496] on span "Send" at bounding box center [1006, 501] width 22 height 15
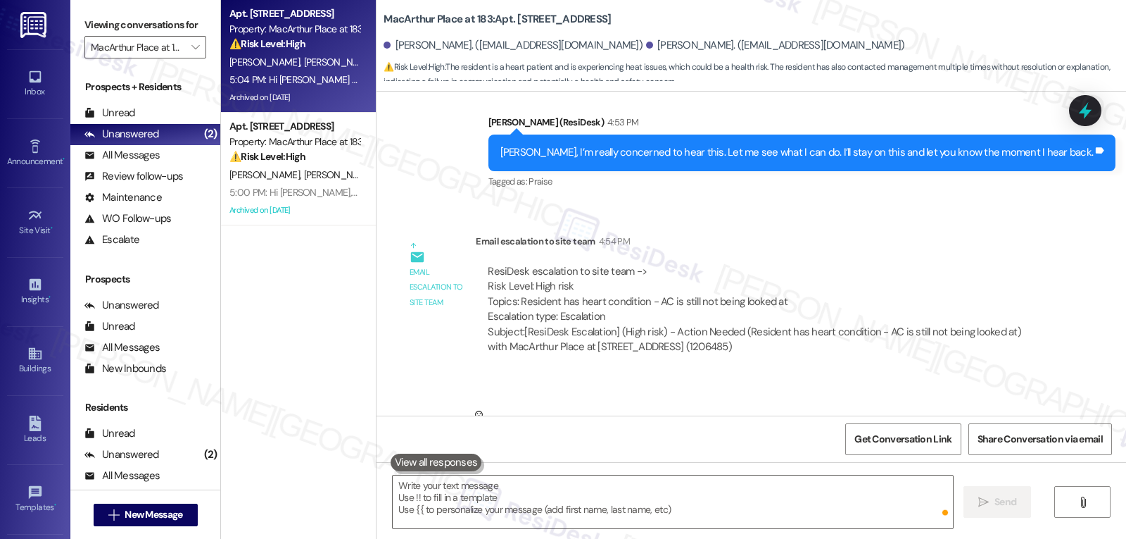
scroll to position [19517, 0]
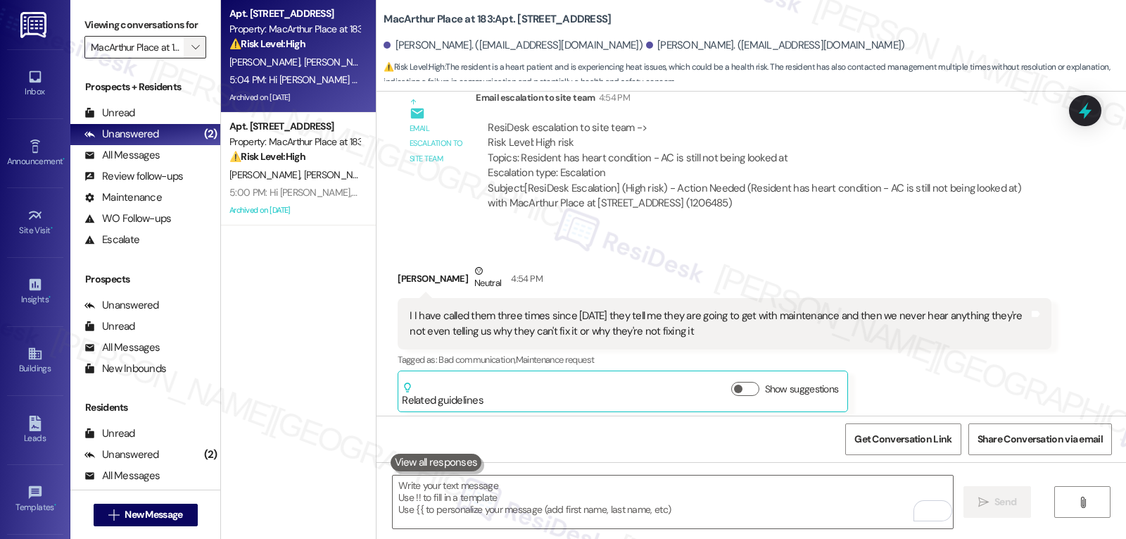
click at [189, 58] on span "" at bounding box center [195, 47] width 13 height 23
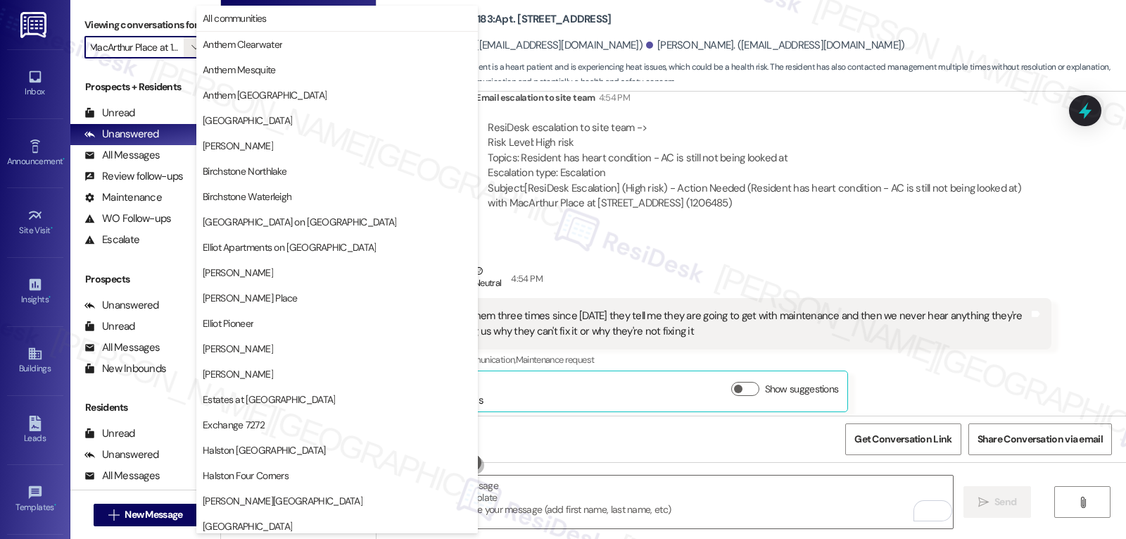
scroll to position [487, 0]
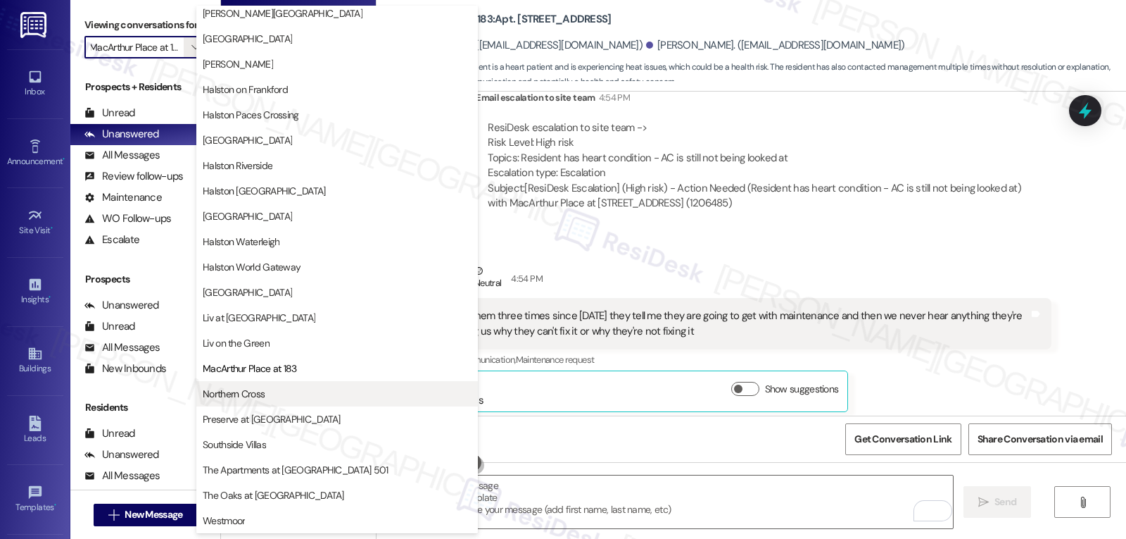
click at [260, 397] on span "Northern Cross" at bounding box center [234, 393] width 62 height 14
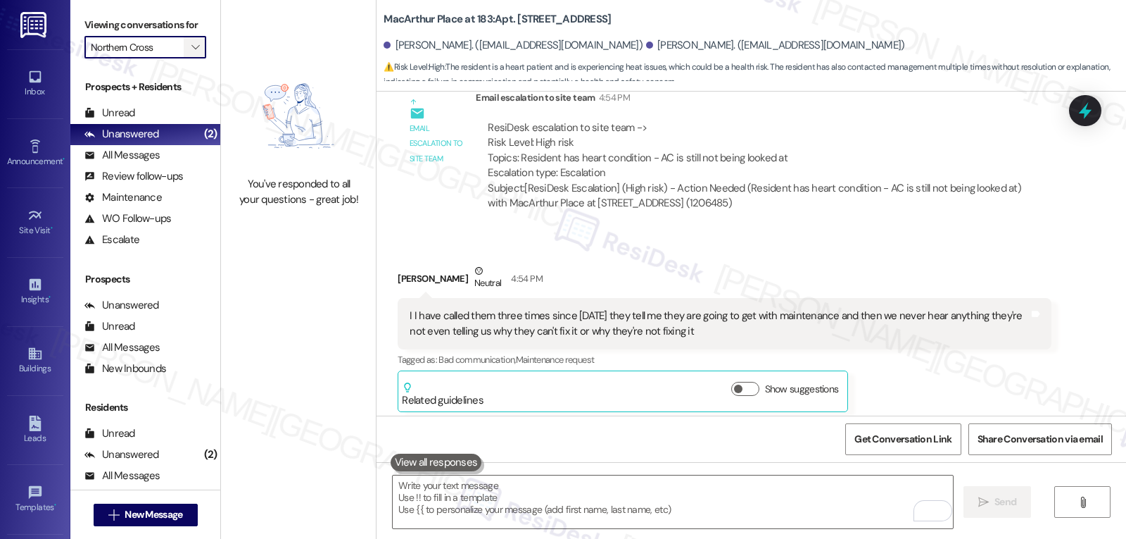
click at [189, 58] on span "" at bounding box center [195, 47] width 13 height 23
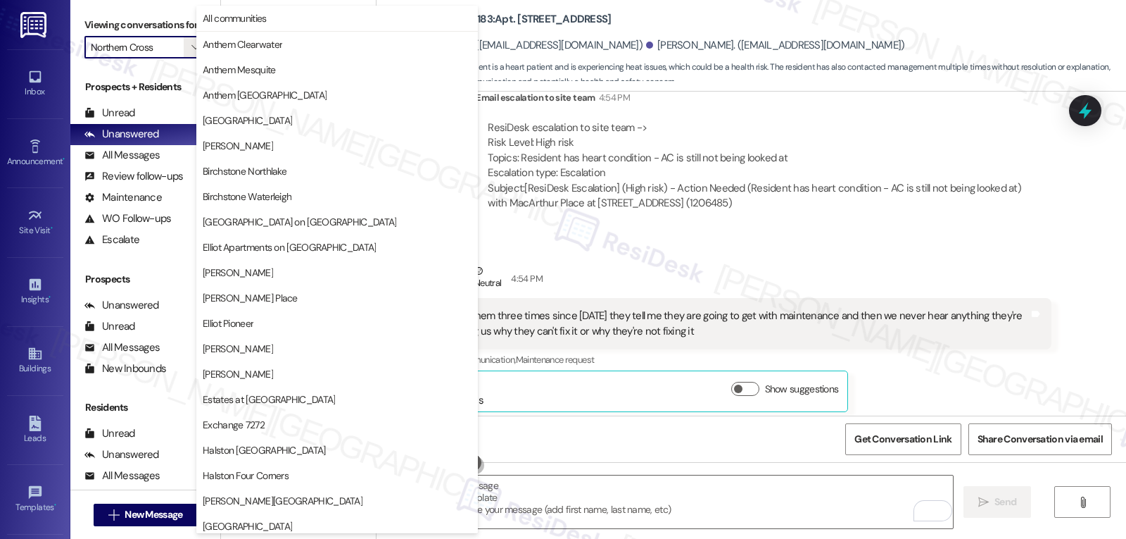
scroll to position [487, 0]
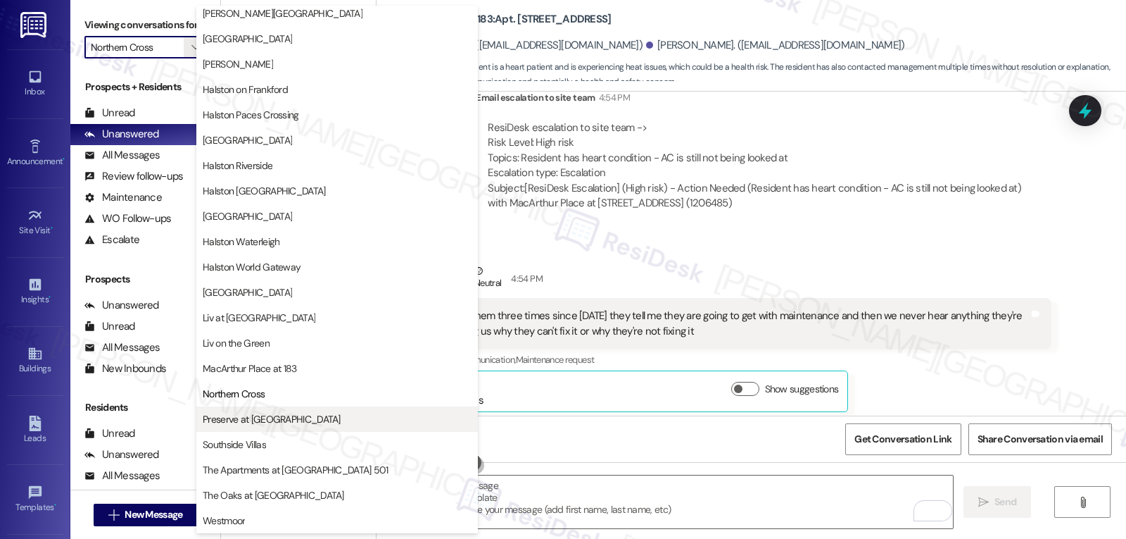
click at [241, 424] on span "Preserve at [GEOGRAPHIC_DATA]" at bounding box center [272, 419] width 138 height 14
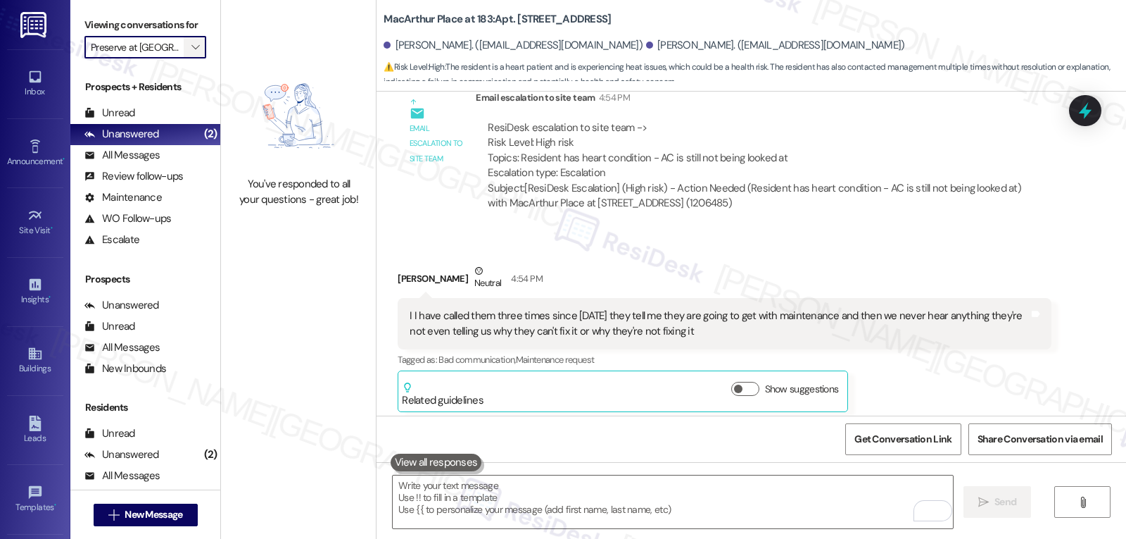
click at [191, 53] on icon "" at bounding box center [195, 47] width 8 height 11
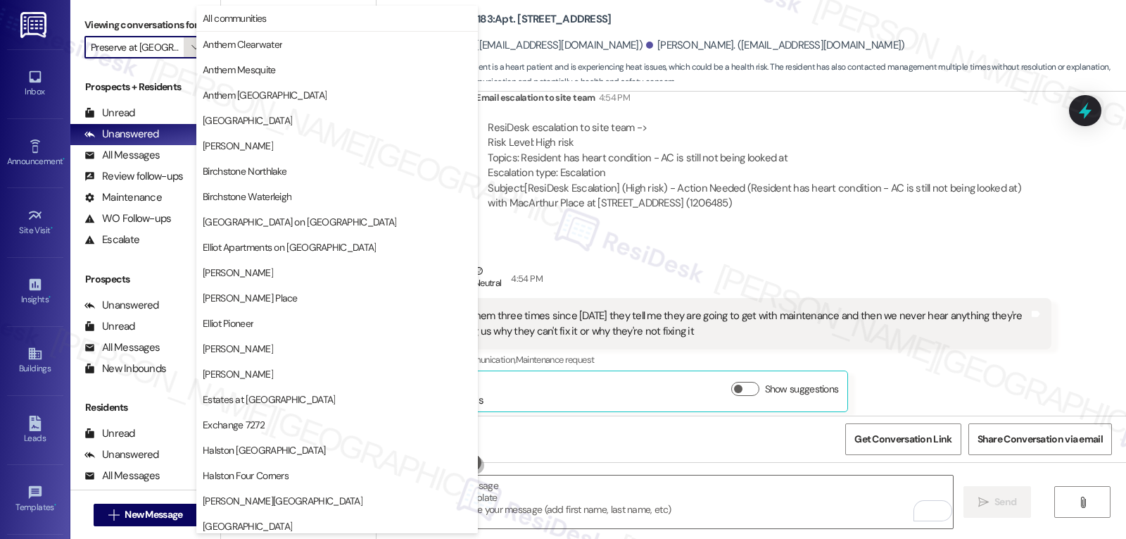
scroll to position [487, 0]
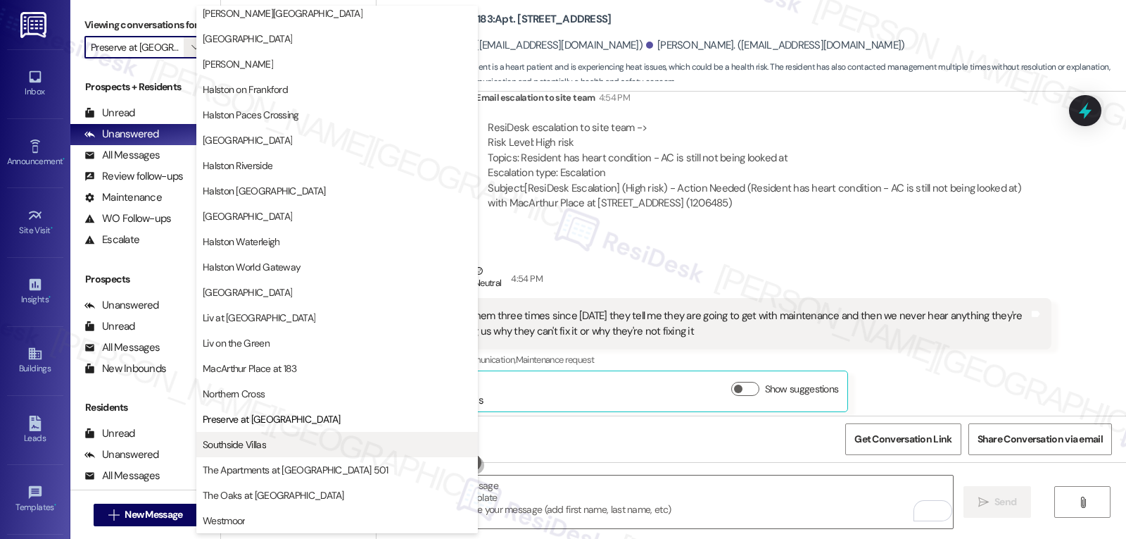
click at [242, 439] on span "Southside Villas" at bounding box center [234, 444] width 63 height 14
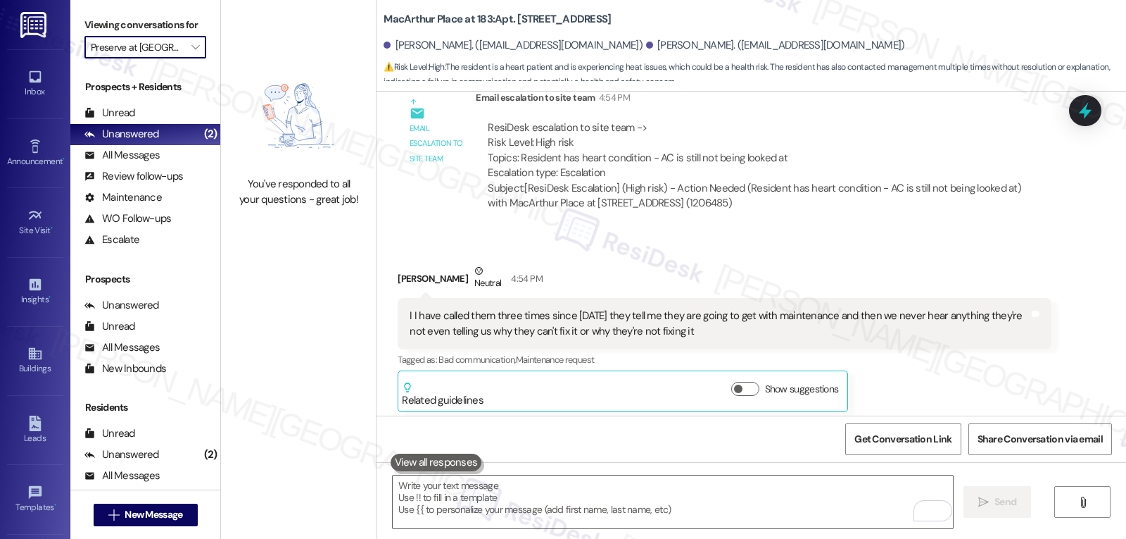
type input "Southside Villas"
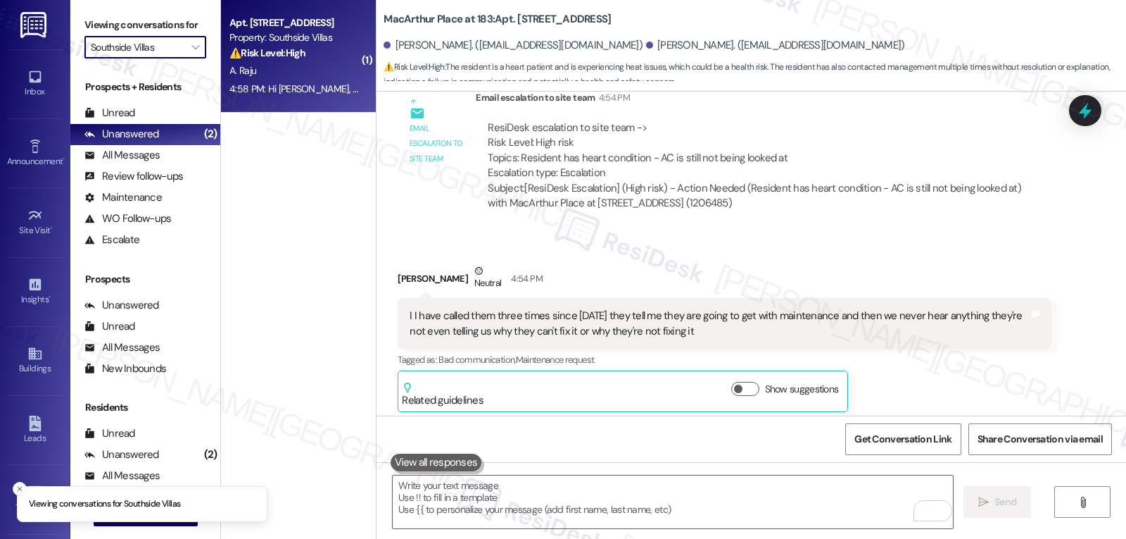
click at [311, 82] on div "4:58 PM: Hi Sarah, there was no communication at all. No one notified me of any…" at bounding box center [641, 88] width 825 height 13
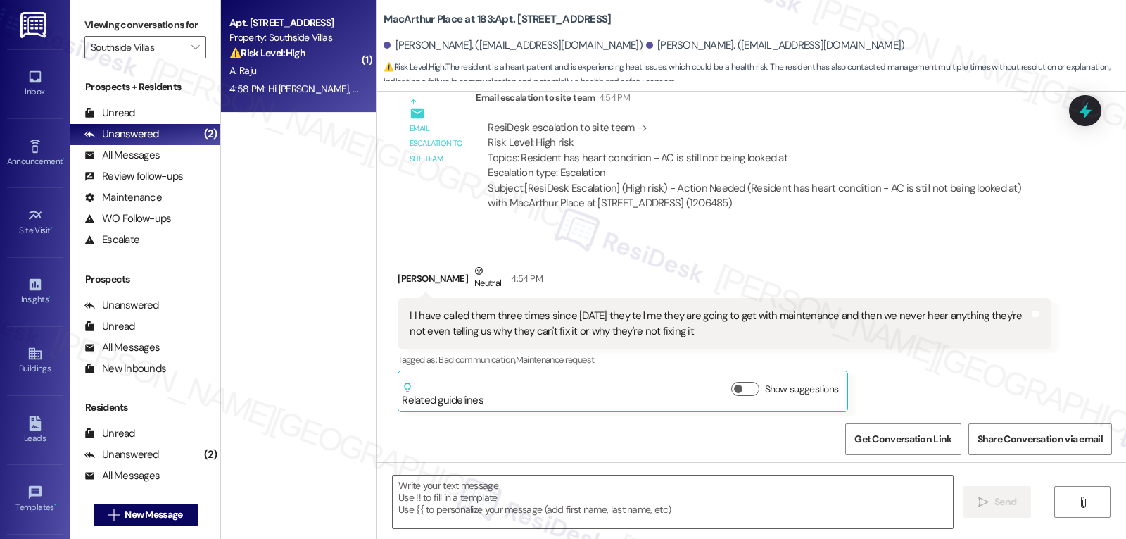
type textarea "Fetching suggested responses. Please feel free to read through the conversation…"
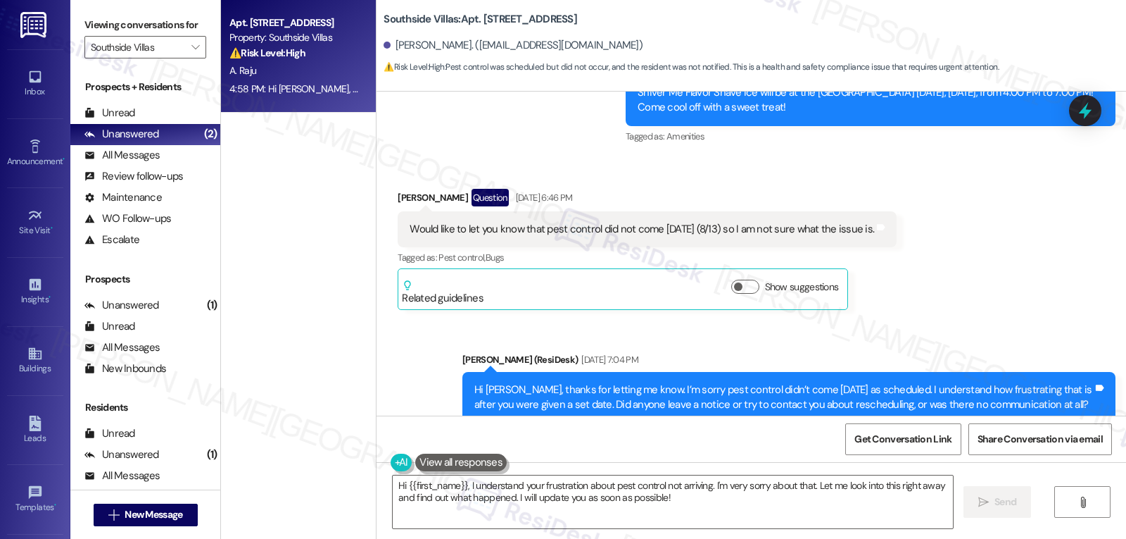
scroll to position [12451, 0]
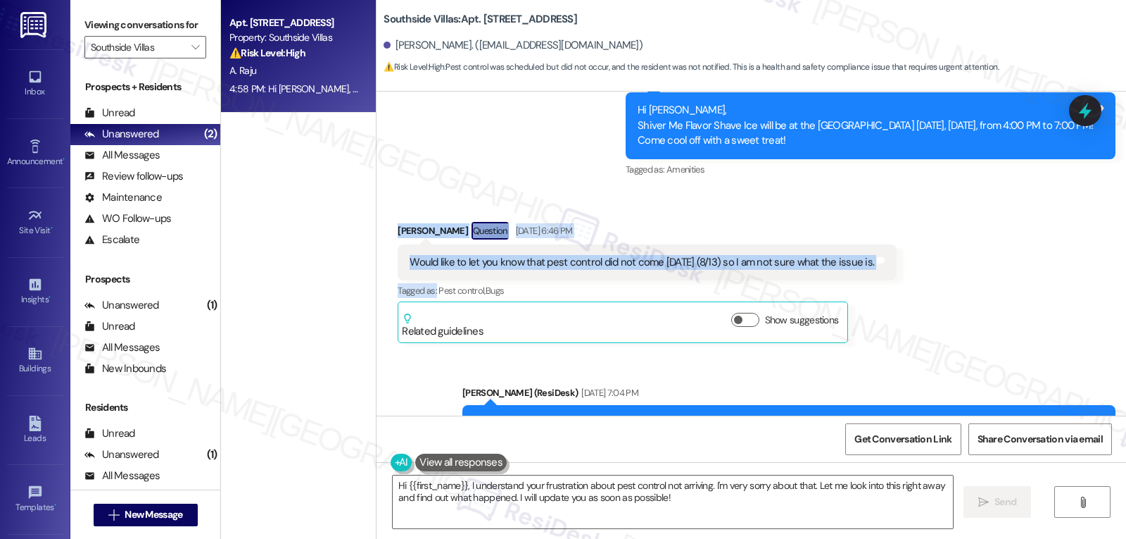
drag, startPoint x: 388, startPoint y: 203, endPoint x: 427, endPoint y: 253, distance: 63.7
click at [427, 253] on div "Aaron Raju Question Aug 13, 2025 at 6:46 PM Would like to let you know that pes…" at bounding box center [647, 282] width 499 height 121
click at [744, 211] on div "Received via SMS Aaron Raju Question Aug 13, 2025 at 6:46 PM Would like to let …" at bounding box center [647, 282] width 520 height 142
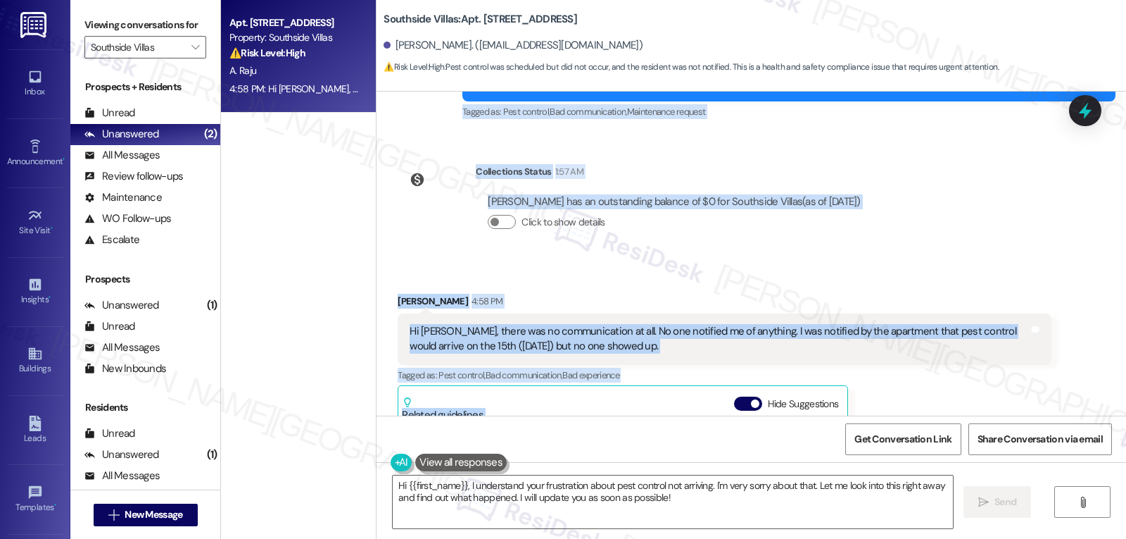
scroll to position [12873, 0]
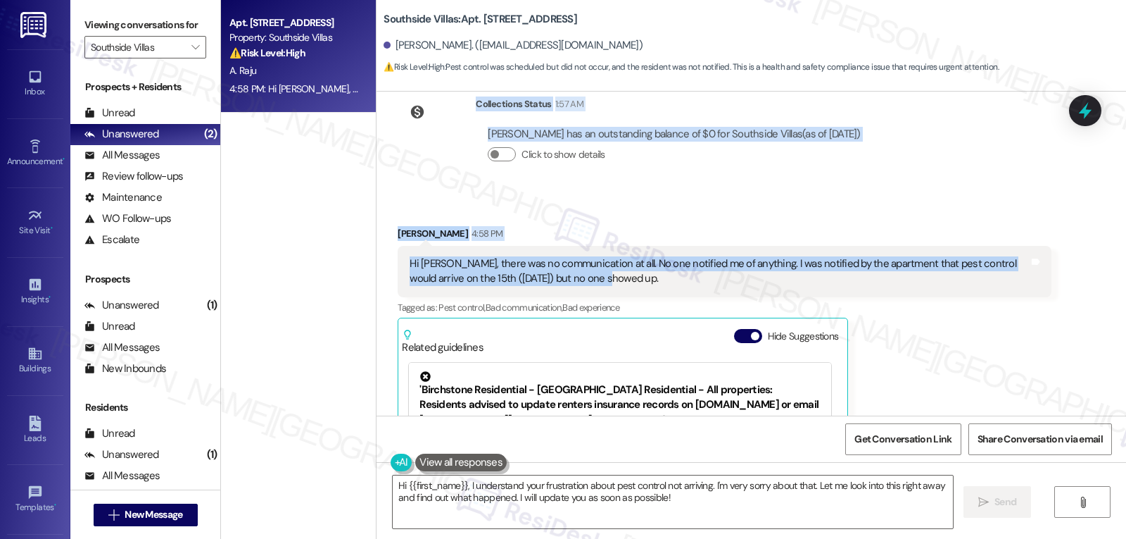
drag, startPoint x: 386, startPoint y: 202, endPoint x: 583, endPoint y: 249, distance: 202.0
click at [583, 249] on div "Survey, sent via SMS Residesk Automated Survey Sep 28, 2023 at 1:24 PM Hi Aaron…" at bounding box center [752, 254] width 750 height 324
copy div "Aaron Raju Question Aug 13, 2025 at 6:46 PM Would like to let you know that pes…"
click at [674, 502] on textarea "Hi {{first_name}}, I understand your frustration about pest control not arrivin…" at bounding box center [673, 501] width 560 height 53
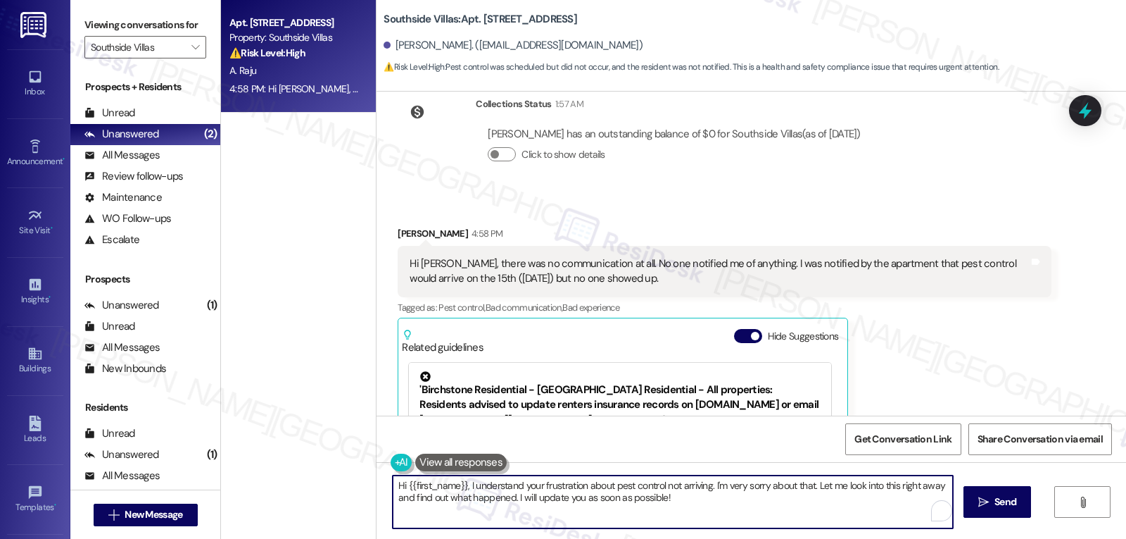
paste textarea "Thanks for clarifying, [PERSON_NAME]. I’m sorry there was no communication and …"
type textarea "Thanks for clarifying, [PERSON_NAME]. I’m sorry there was no communication and …"
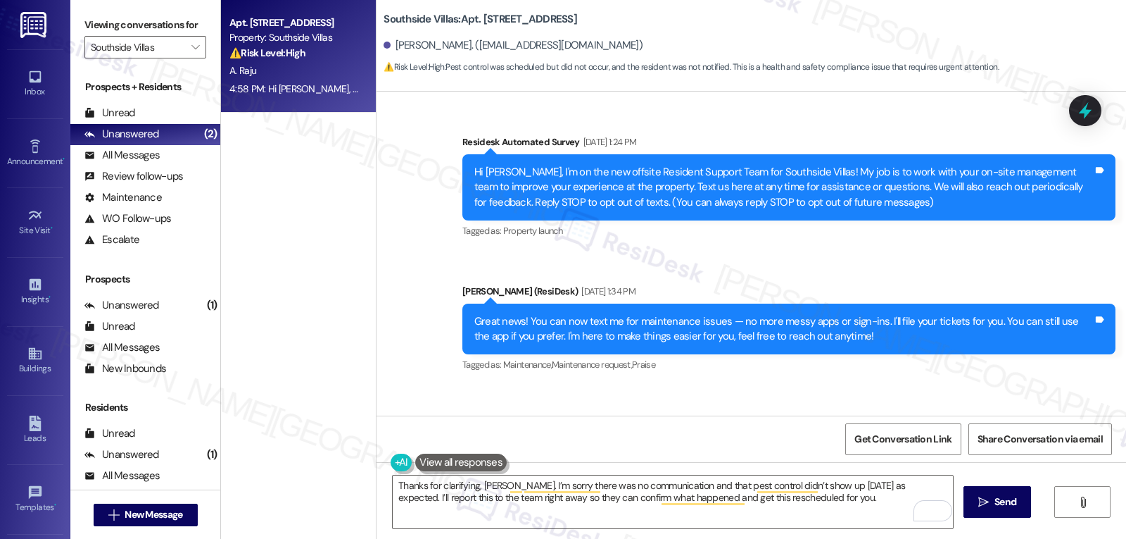
scroll to position [12873, 0]
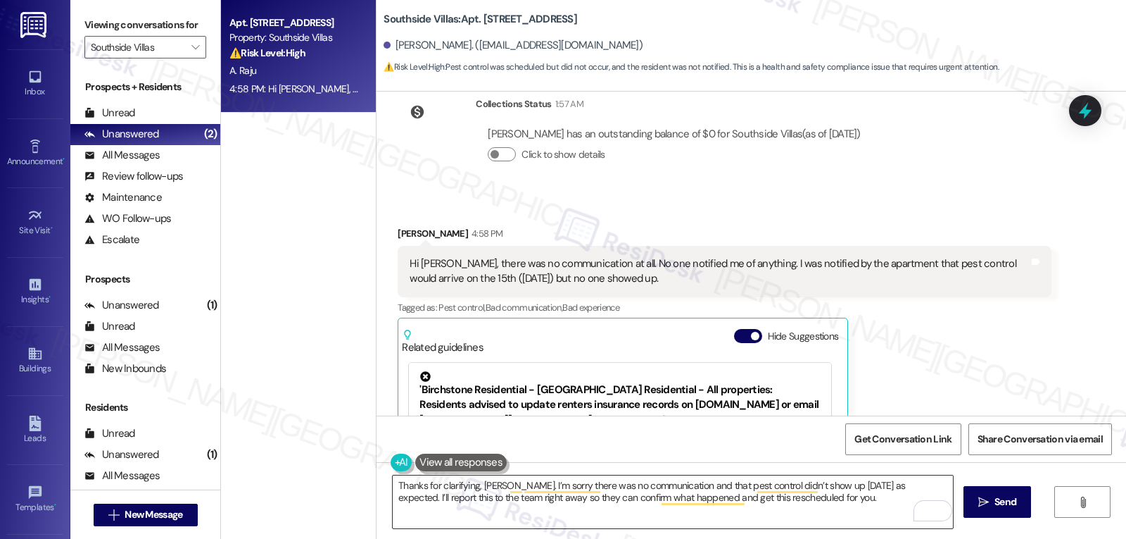
click at [789, 499] on textarea "Thanks for clarifying, [PERSON_NAME]. I’m sorry there was no communication and …" at bounding box center [673, 501] width 560 height 53
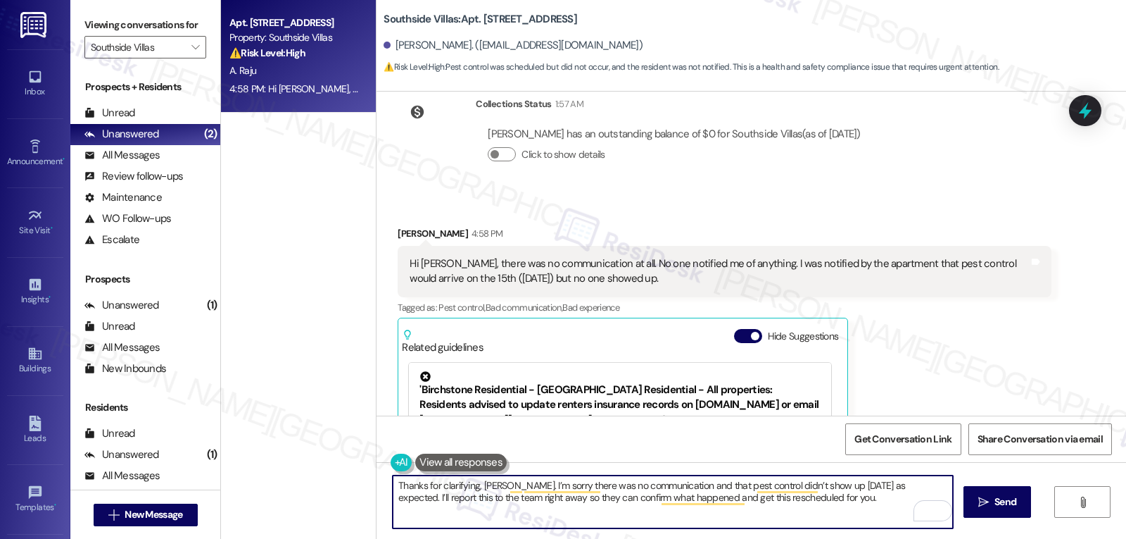
click at [620, 505] on textarea "Thanks for clarifying, [PERSON_NAME]. I’m sorry there was no communication and …" at bounding box center [673, 501] width 560 height 53
paste textarea "letting me know, [PERSON_NAME]. I’m sorry no one reached out and pest control d…"
drag, startPoint x: 413, startPoint y: 501, endPoint x: 458, endPoint y: 501, distance: 45.1
click at [458, 501] on textarea "Thanks for letting me know, [PERSON_NAME]. I’m sorry no one reached out and pes…" at bounding box center [673, 501] width 560 height 53
click at [734, 510] on textarea "Thanks for letting me know, [PERSON_NAME]. I’m sorry no one reached out and pes…" at bounding box center [673, 501] width 560 height 53
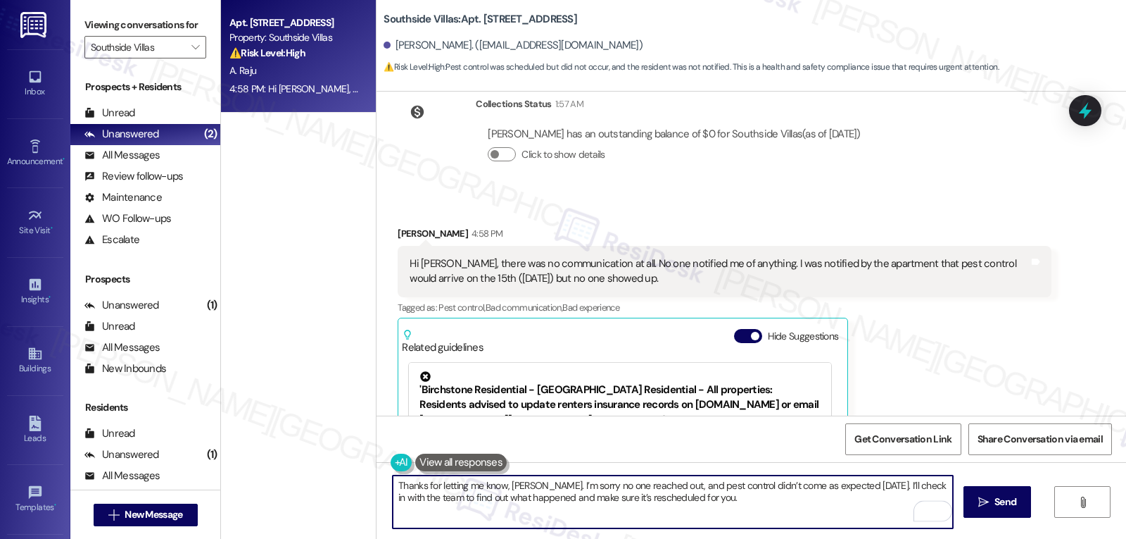
click at [553, 500] on textarea "Thanks for letting me know, [PERSON_NAME]. I’m sorry no one reached out, and pe…" at bounding box center [673, 501] width 560 height 53
click at [612, 505] on textarea "Thanks for letting me know, [PERSON_NAME]. I’m sorry no one reached out, and pe…" at bounding box center [673, 501] width 560 height 53
paste textarea "I’ll get back to you as soon as I have"
click at [524, 500] on textarea "Thanks for letting me know, [PERSON_NAME]. I’m sorry no one reached out, and pe…" at bounding box center [673, 501] width 560 height 53
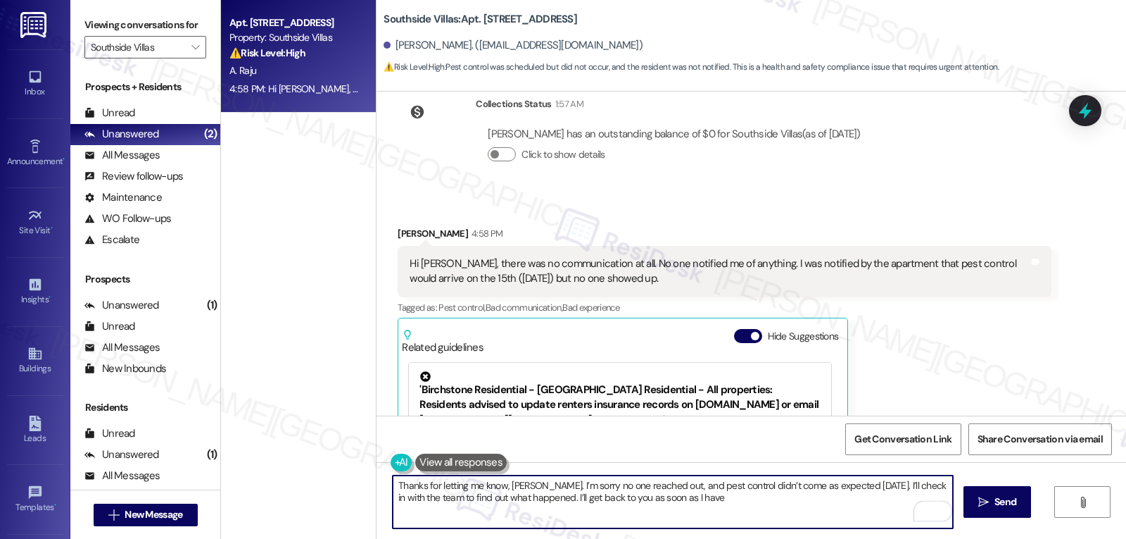
click at [686, 503] on textarea "Thanks for letting me know, [PERSON_NAME]. I’m sorry no one reached out, and pe…" at bounding box center [673, 501] width 560 height 53
type textarea "Thanks for letting me know, [PERSON_NAME]. I’m sorry no one reached out, and pe…"
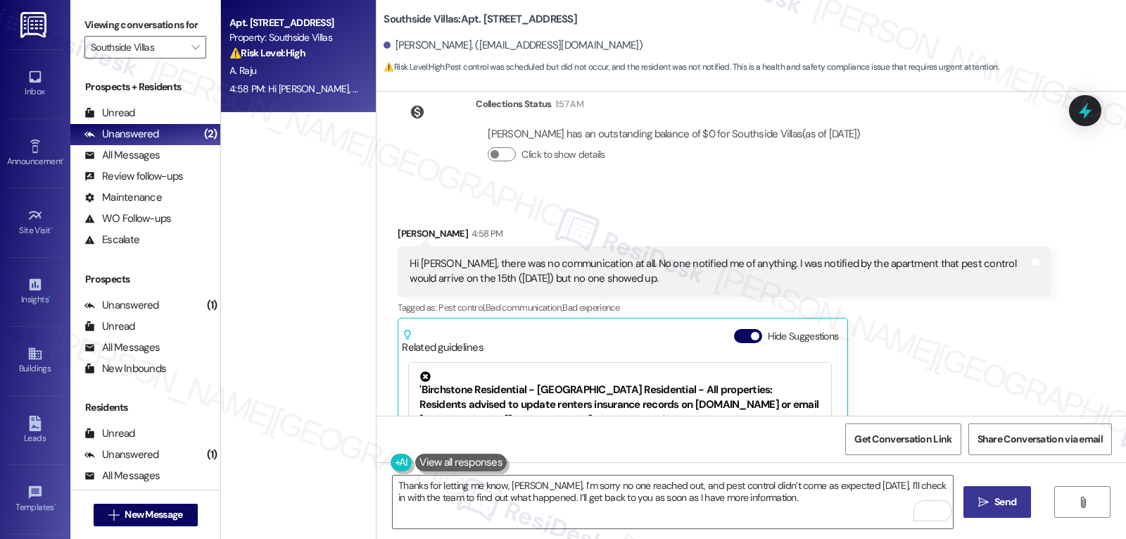
click at [995, 505] on span "Send" at bounding box center [1006, 501] width 22 height 15
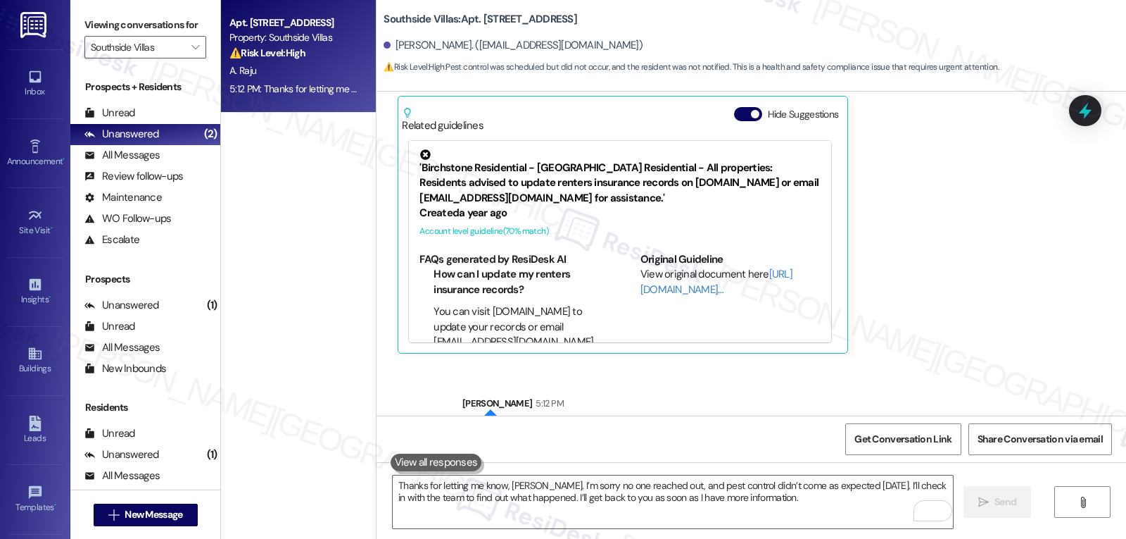
scroll to position [13127, 0]
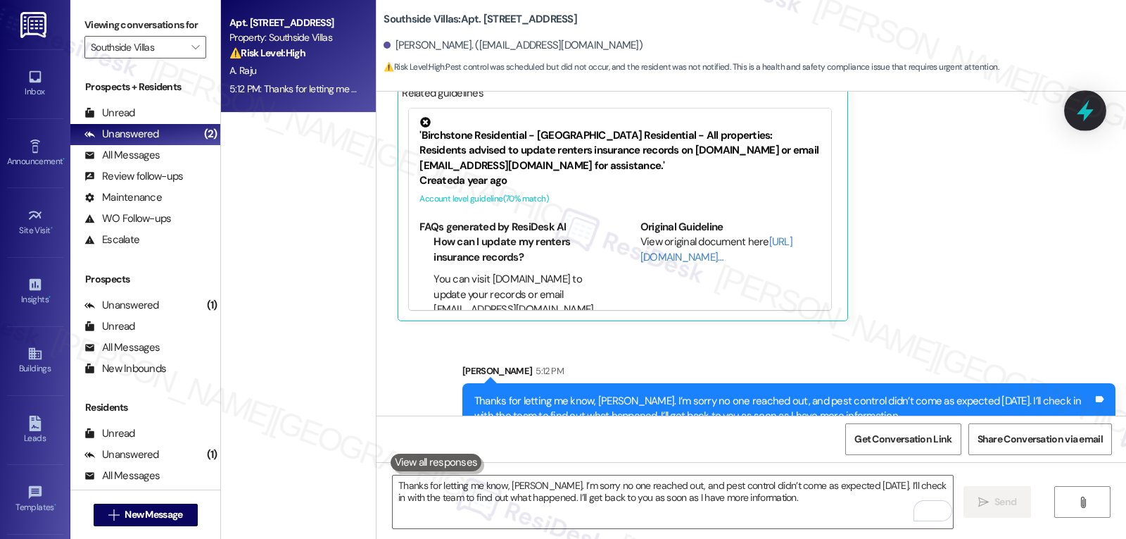
click at [1095, 104] on icon at bounding box center [1086, 111] width 24 height 24
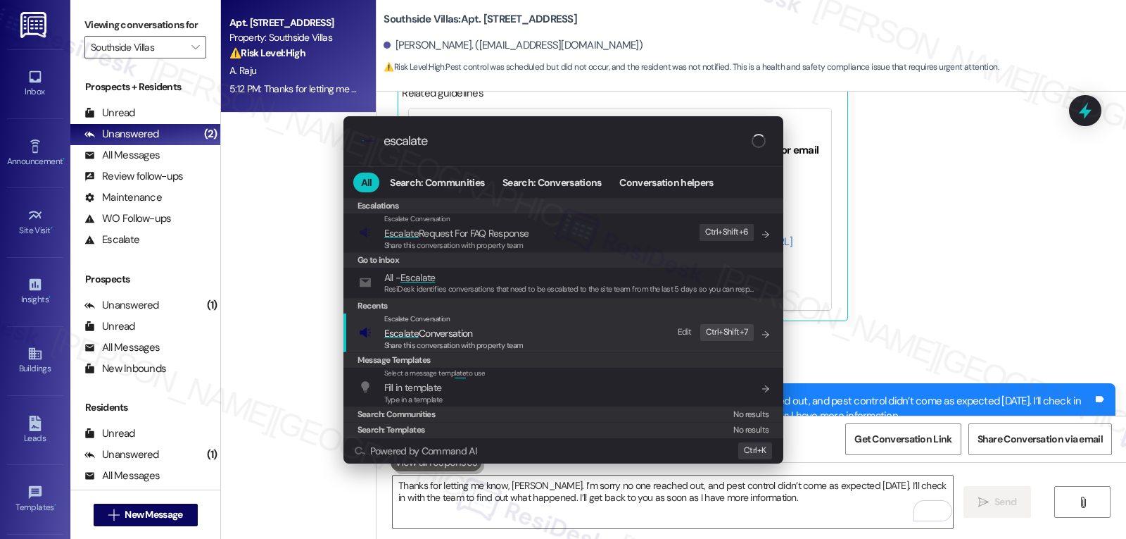
type input "escalate"
click at [508, 329] on span "Escalate Conversation" at bounding box center [453, 332] width 139 height 15
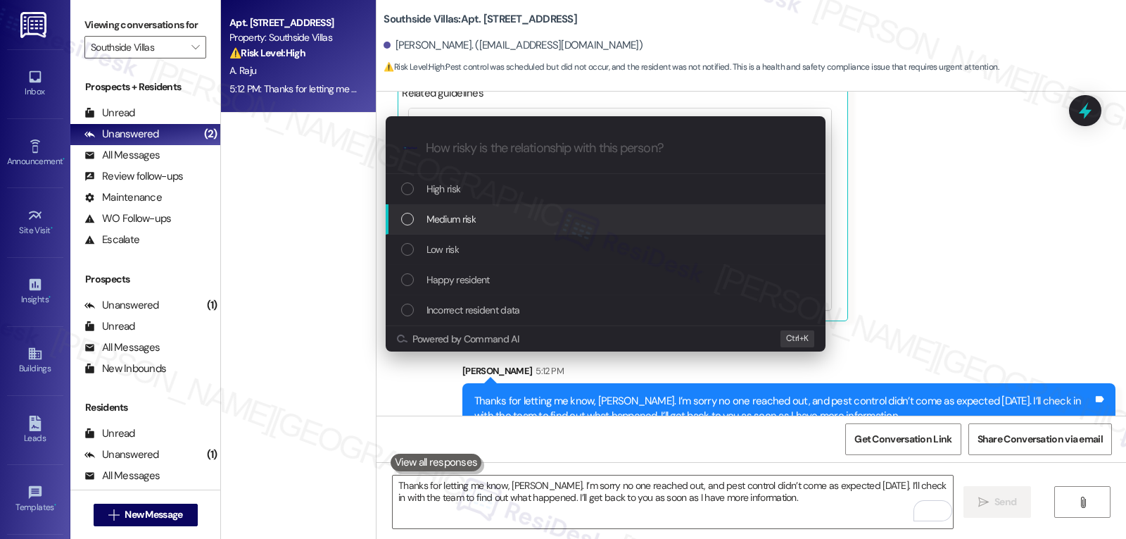
click at [486, 225] on div "Medium risk" at bounding box center [607, 218] width 412 height 15
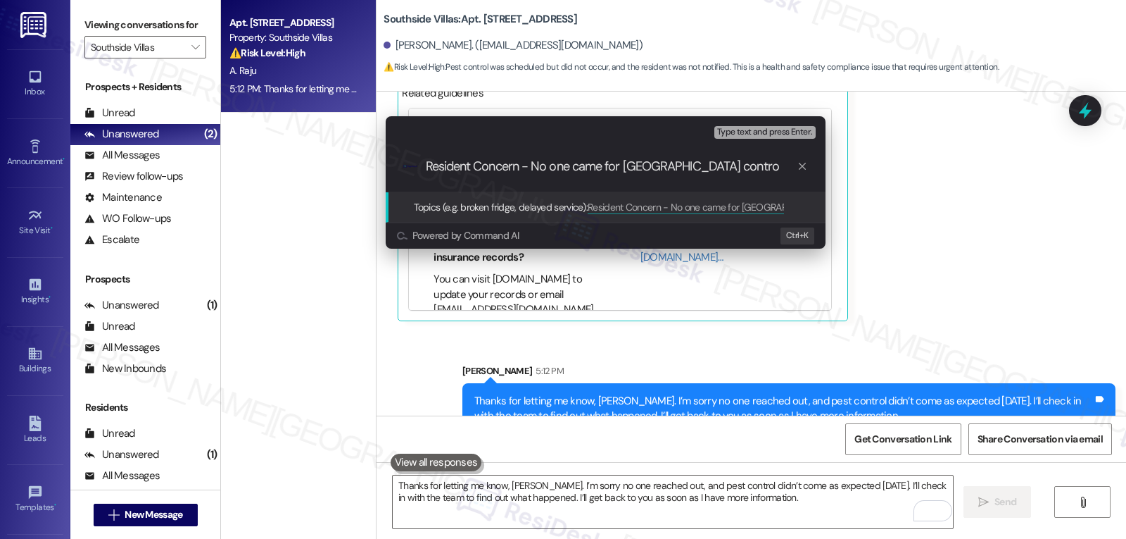
type input "Resident Concern - No one came for pest control"
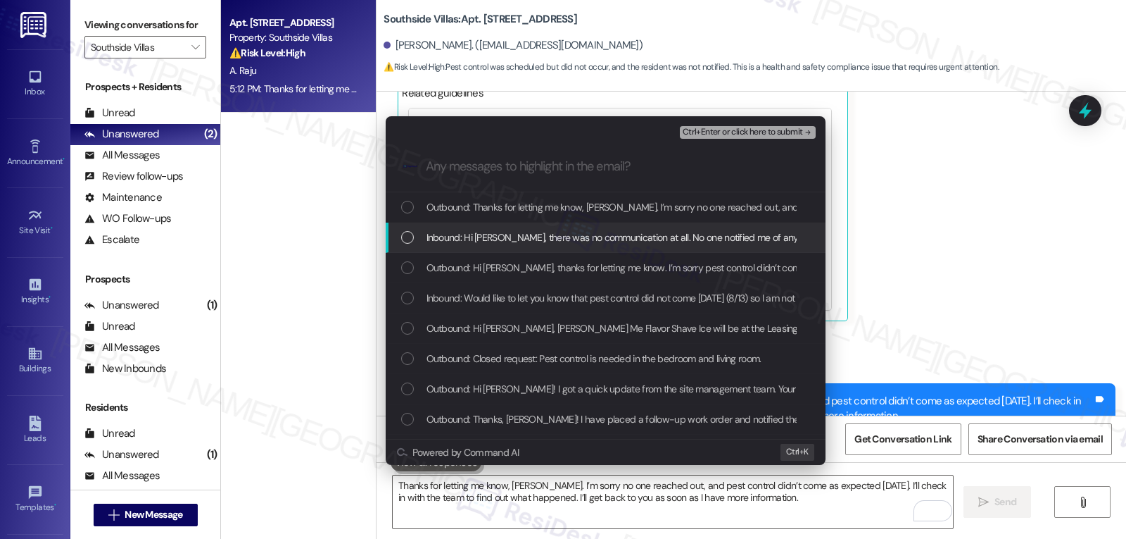
click at [413, 239] on div "List of options" at bounding box center [407, 237] width 13 height 13
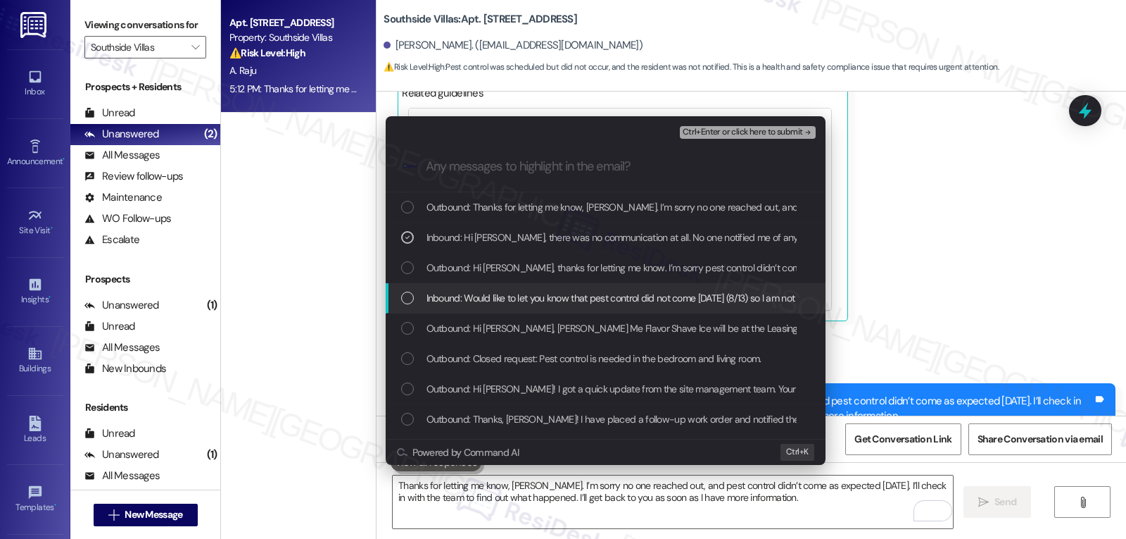
click at [411, 309] on div "Inbound: Would like to let you know that pest control did not come [DATE] (8/13…" at bounding box center [606, 298] width 440 height 30
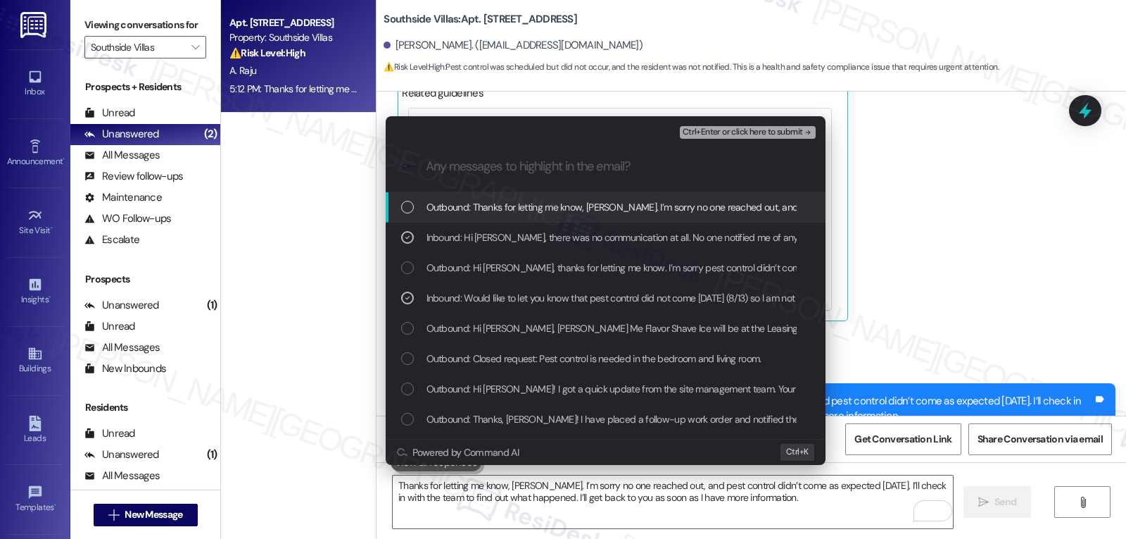
click at [755, 132] on span "Ctrl+Enter or click here to submit" at bounding box center [743, 132] width 120 height 10
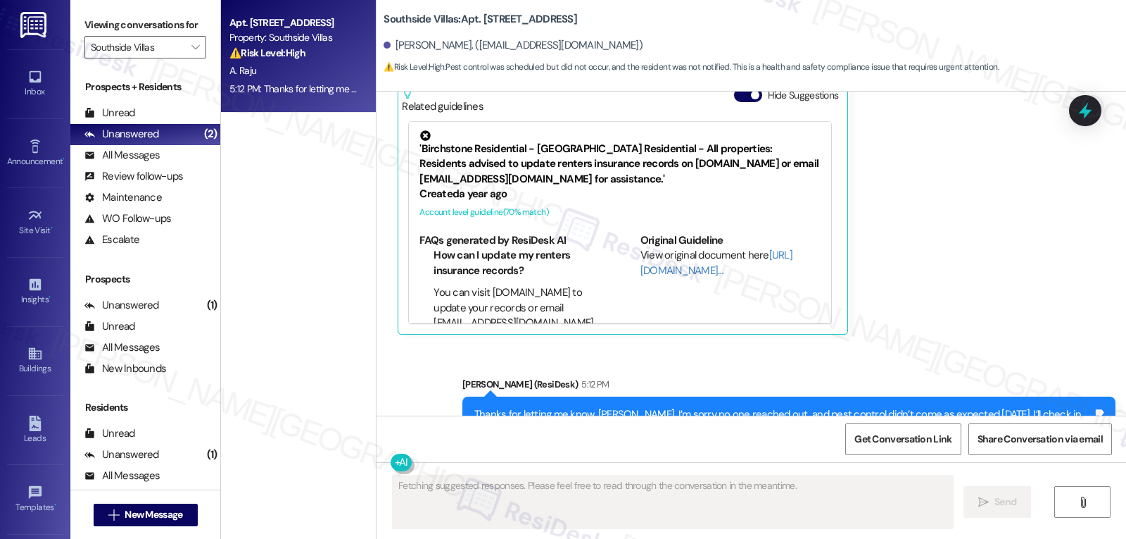
scroll to position [13148, 0]
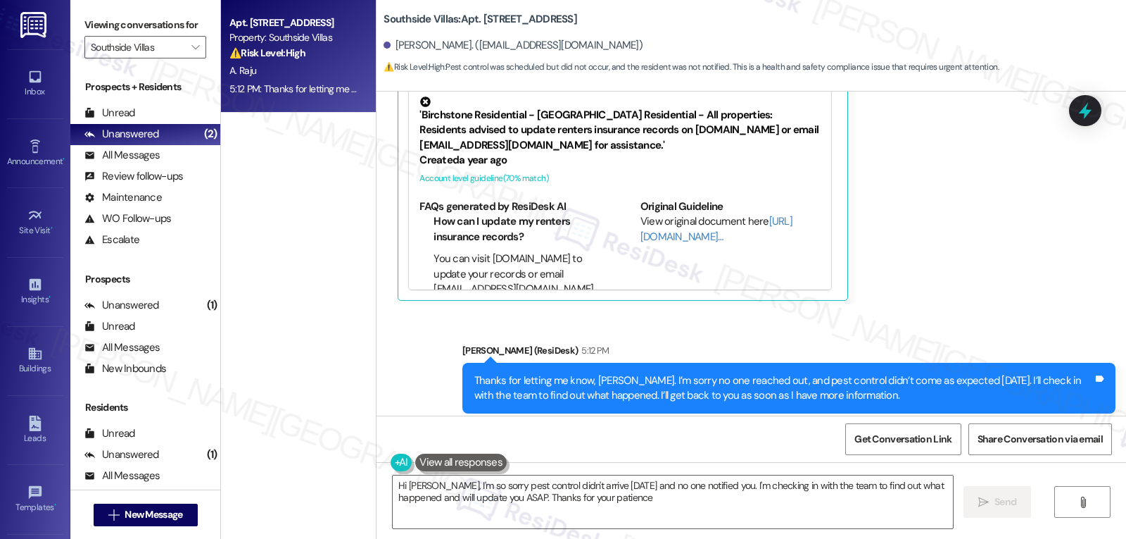
type textarea "Hi [PERSON_NAME], I'm so sorry pest control didn't arrive [DATE] and no one not…"
click at [191, 53] on icon "" at bounding box center [195, 47] width 8 height 11
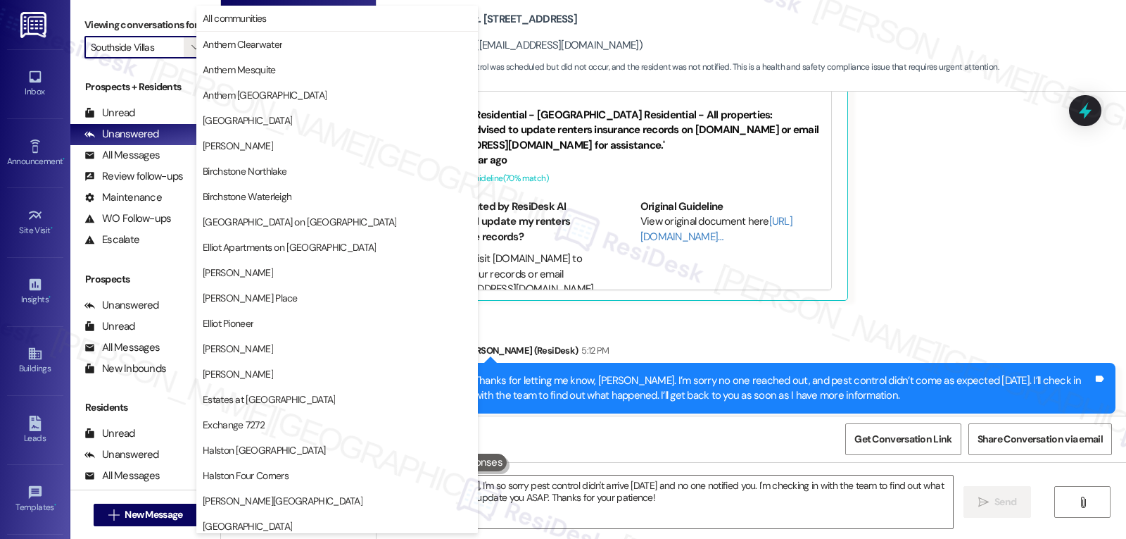
scroll to position [487, 0]
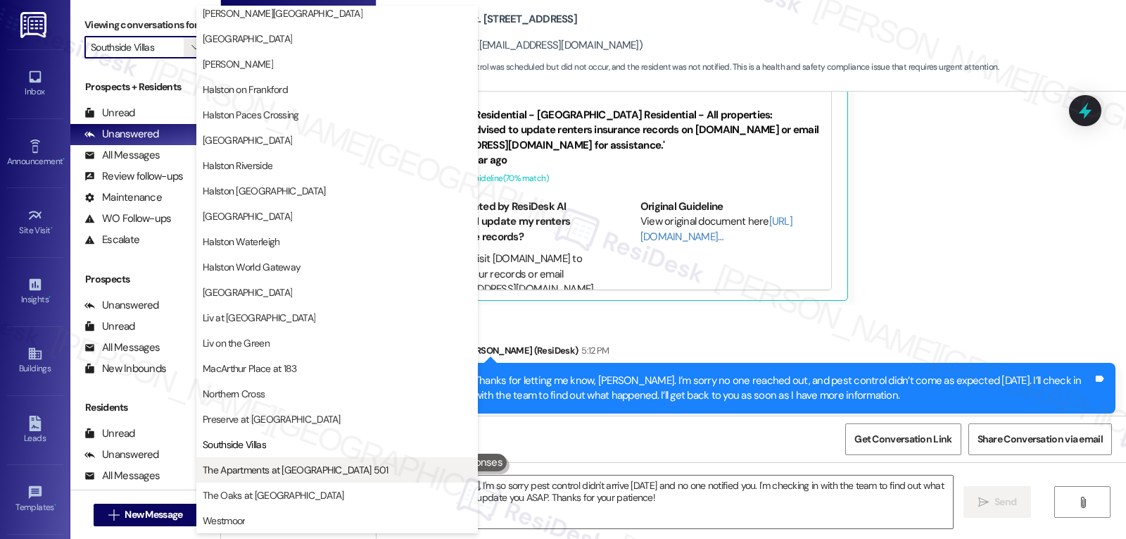
click at [287, 470] on span "The Apartments at [GEOGRAPHIC_DATA] 501" at bounding box center [296, 469] width 186 height 14
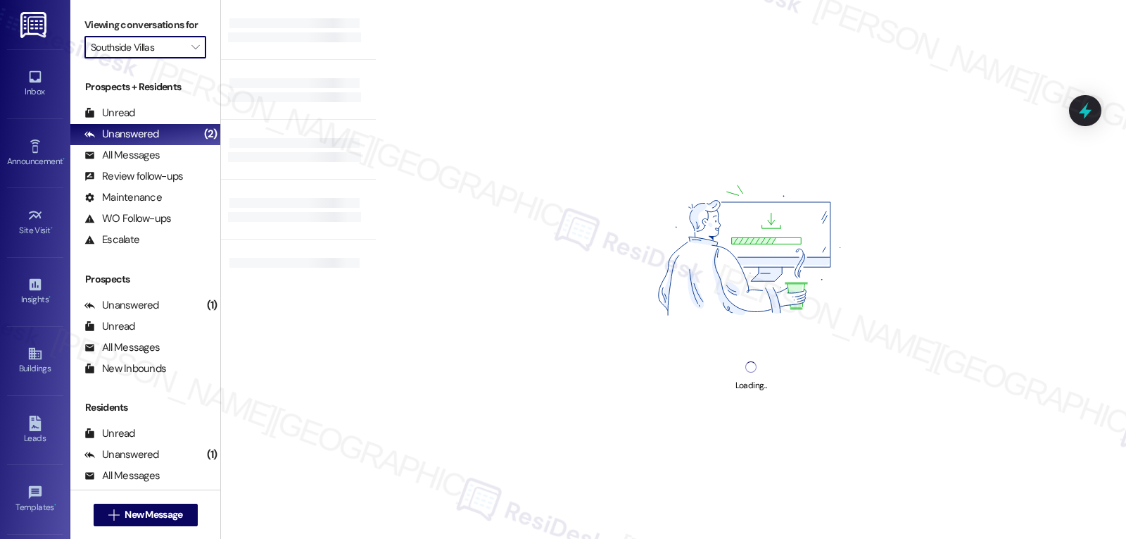
type input "The Apartments at [GEOGRAPHIC_DATA] 501"
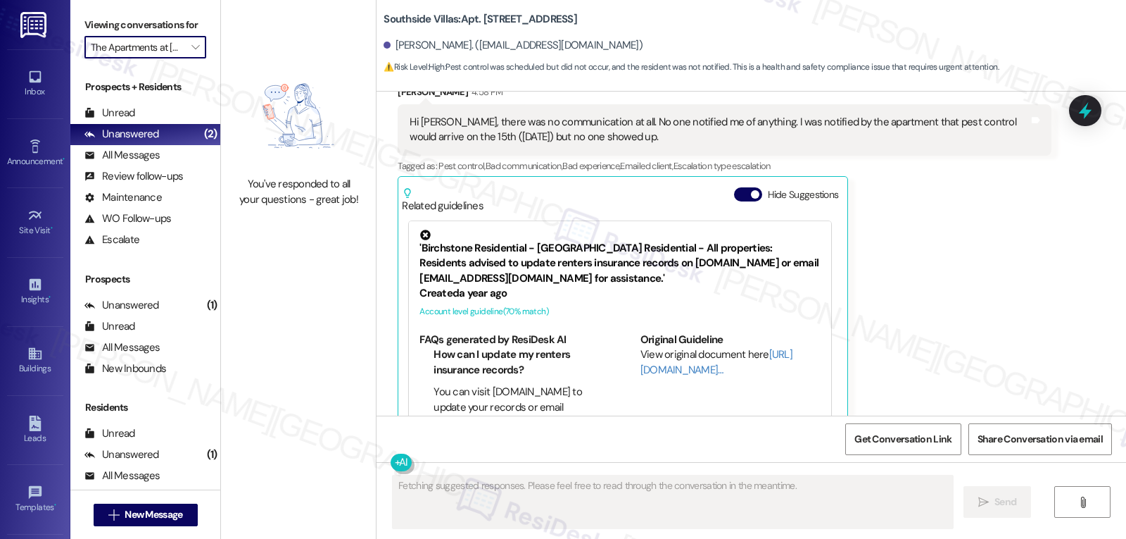
scroll to position [13013, 0]
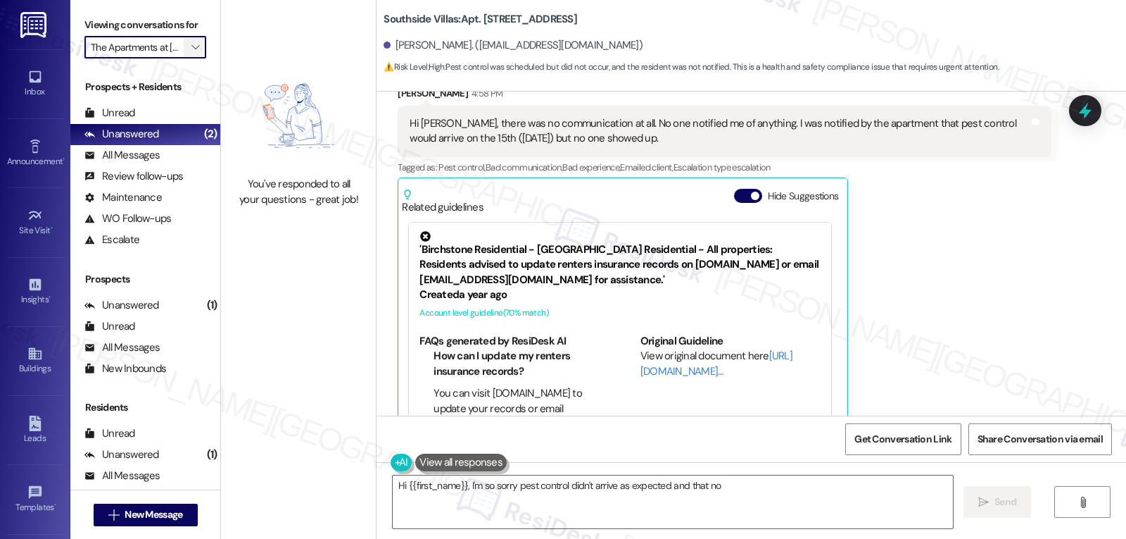
click at [191, 53] on icon "" at bounding box center [195, 47] width 8 height 11
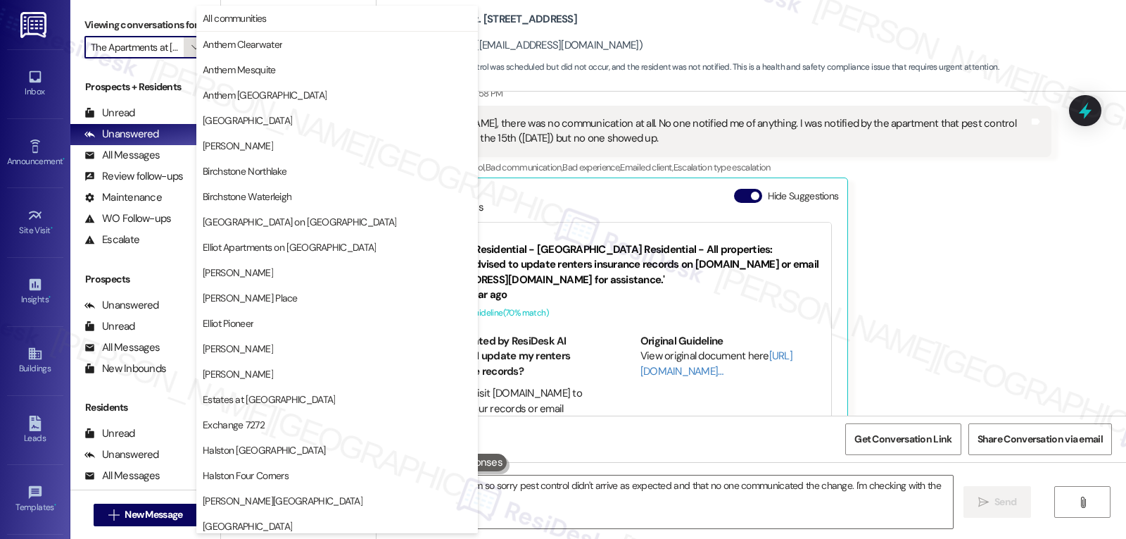
scroll to position [487, 0]
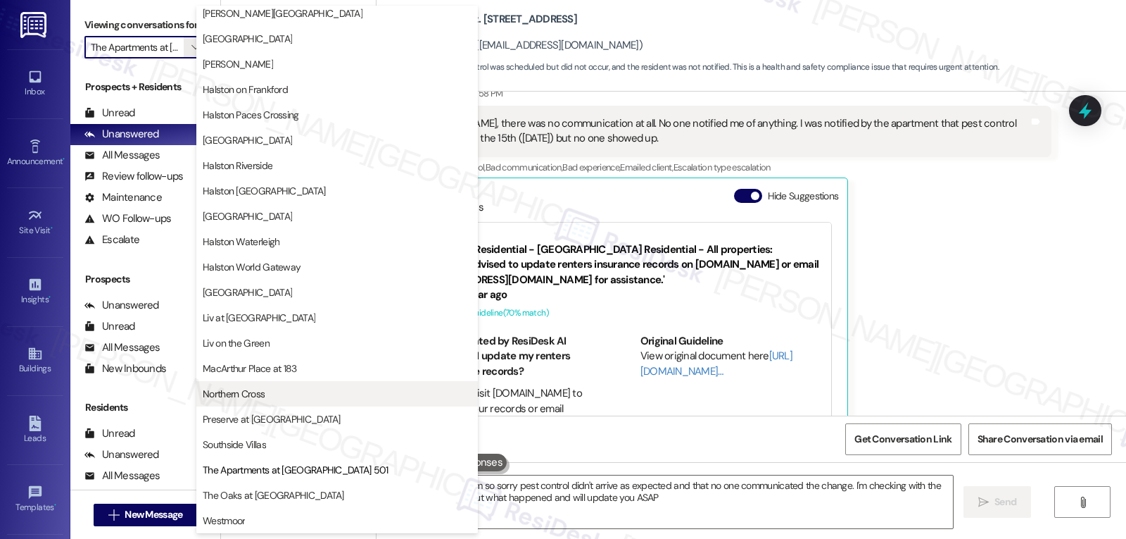
type textarea "Hi {{first_name}}, I'm so sorry pest control didn't arrive as expected and that…"
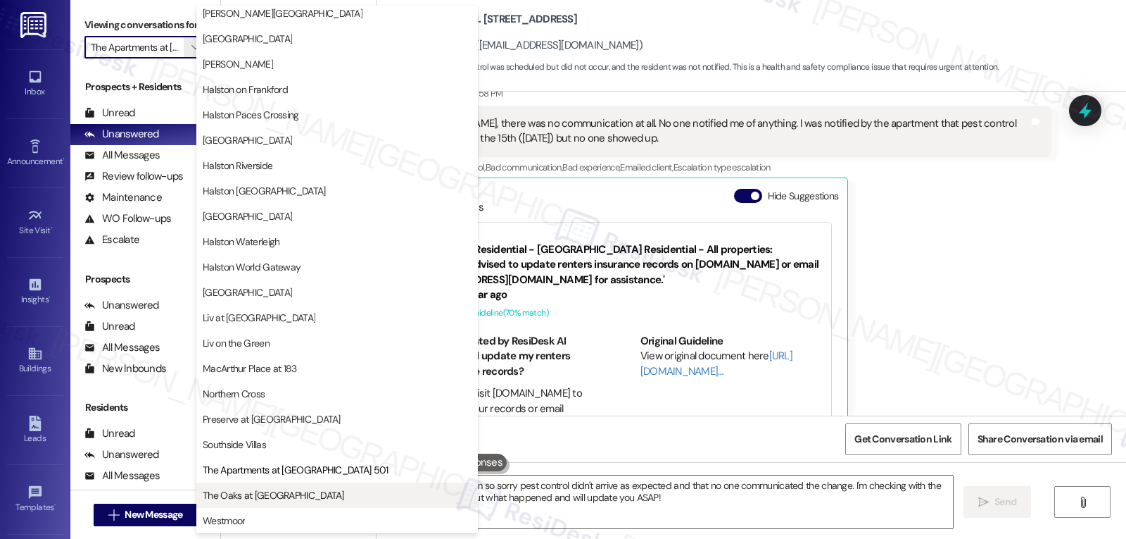
click at [262, 501] on span "The Oaks at [GEOGRAPHIC_DATA]" at bounding box center [273, 495] width 141 height 14
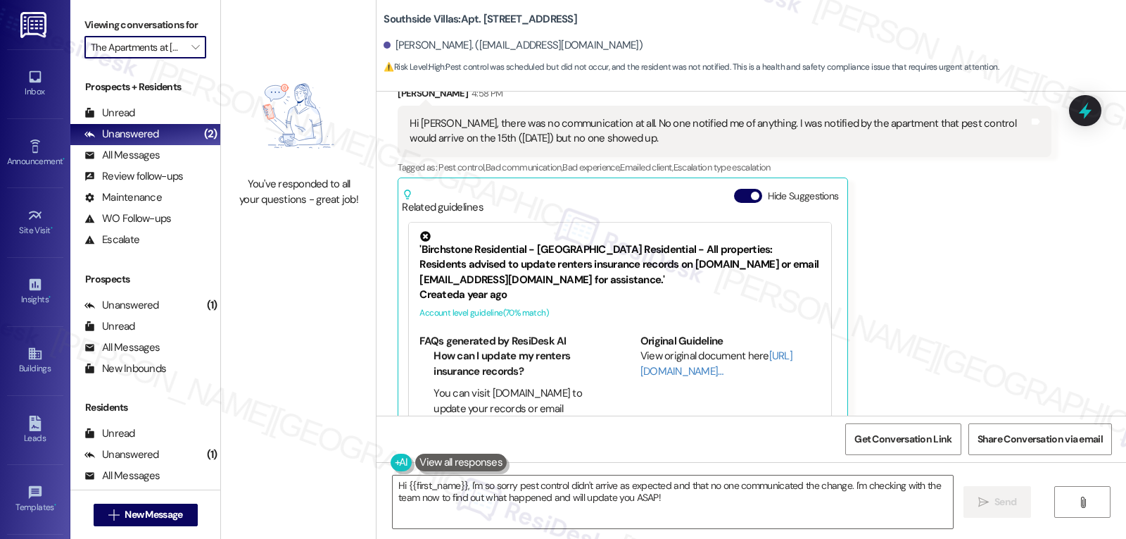
type input "The Oaks at [GEOGRAPHIC_DATA]"
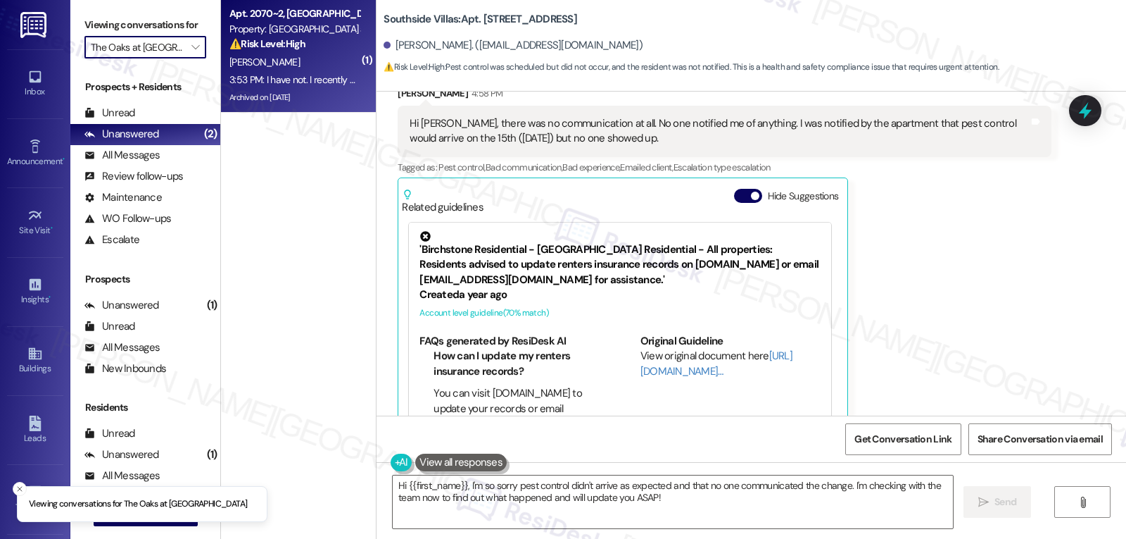
click at [291, 67] on div "[PERSON_NAME]" at bounding box center [294, 63] width 133 height 18
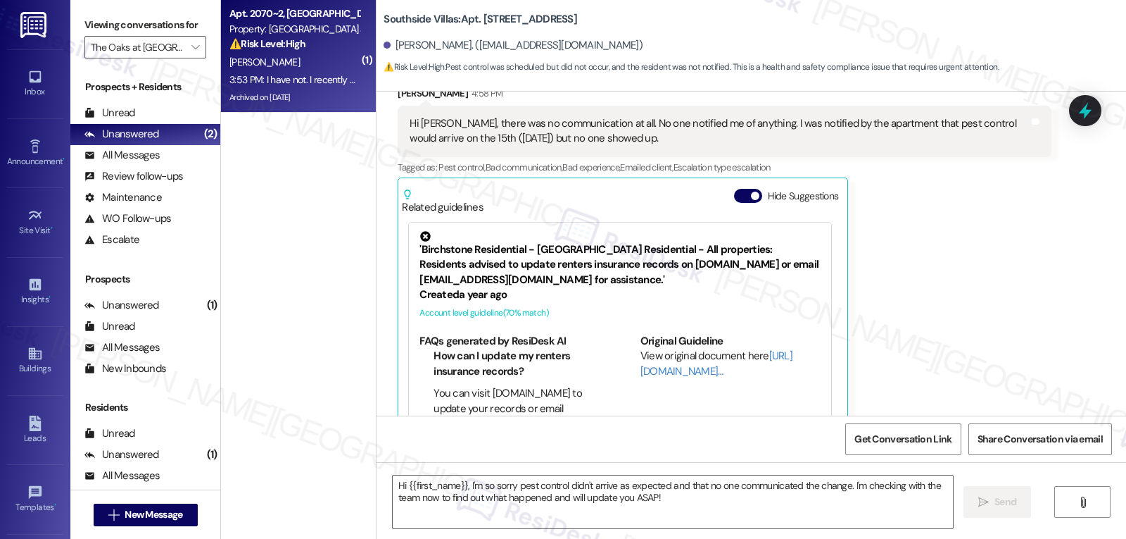
type textarea "Fetching suggested responses. Please feel free to read through the conversation…"
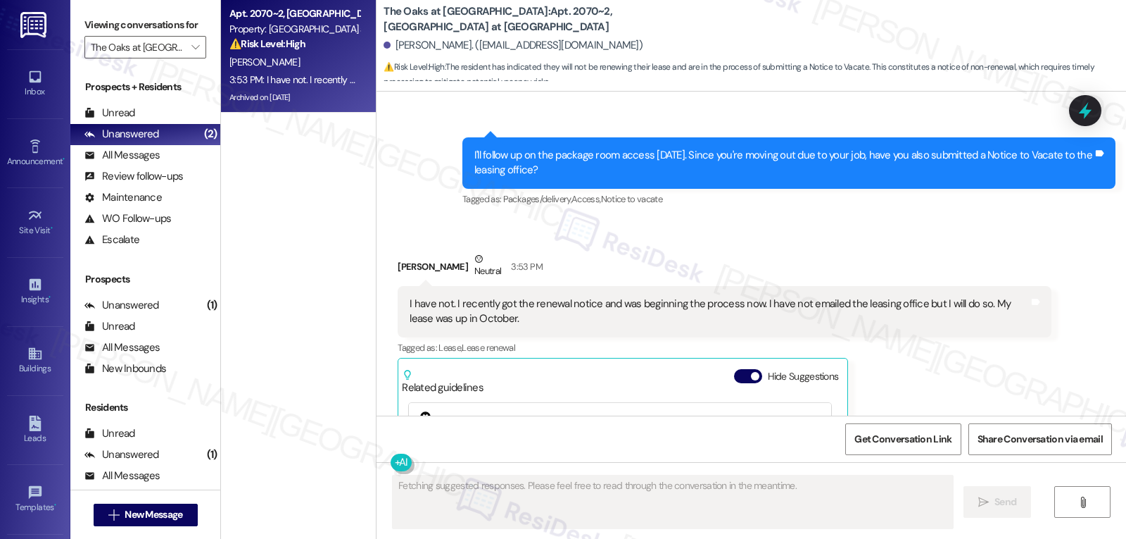
scroll to position [32642, 0]
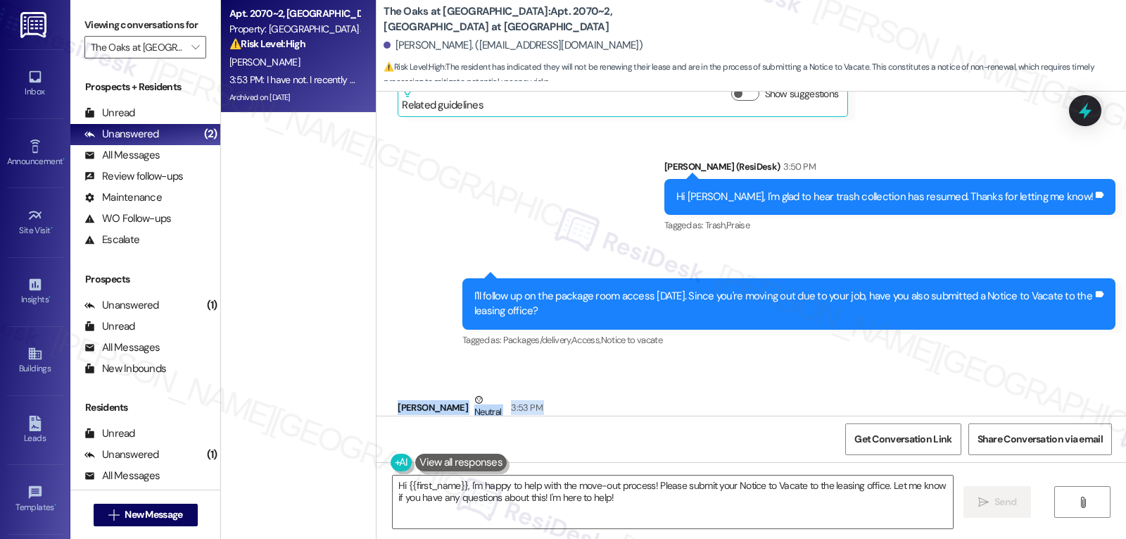
drag, startPoint x: 380, startPoint y: 196, endPoint x: 584, endPoint y: 250, distance: 210.4
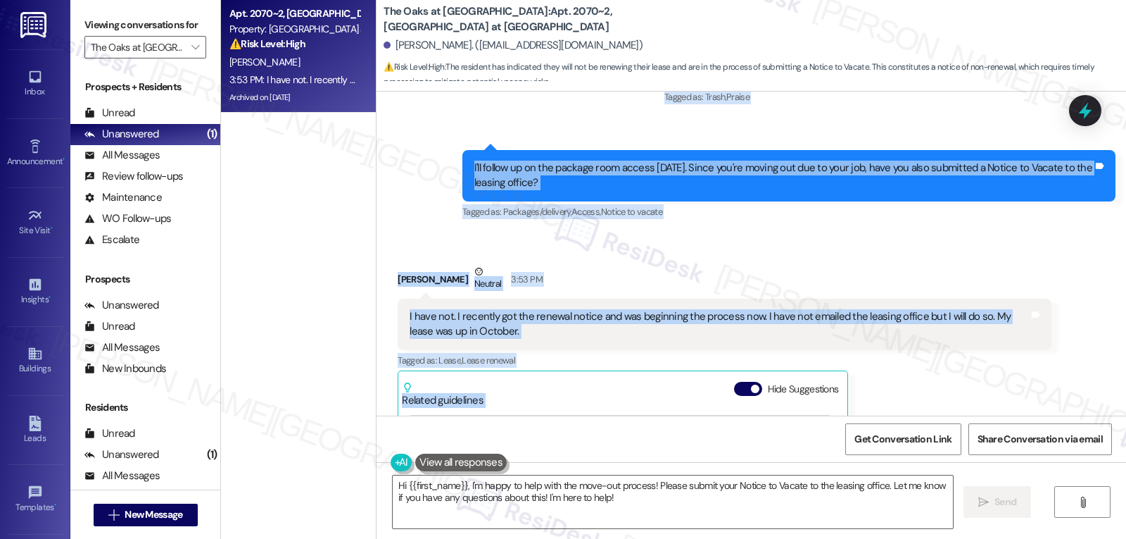
scroll to position [32782, 0]
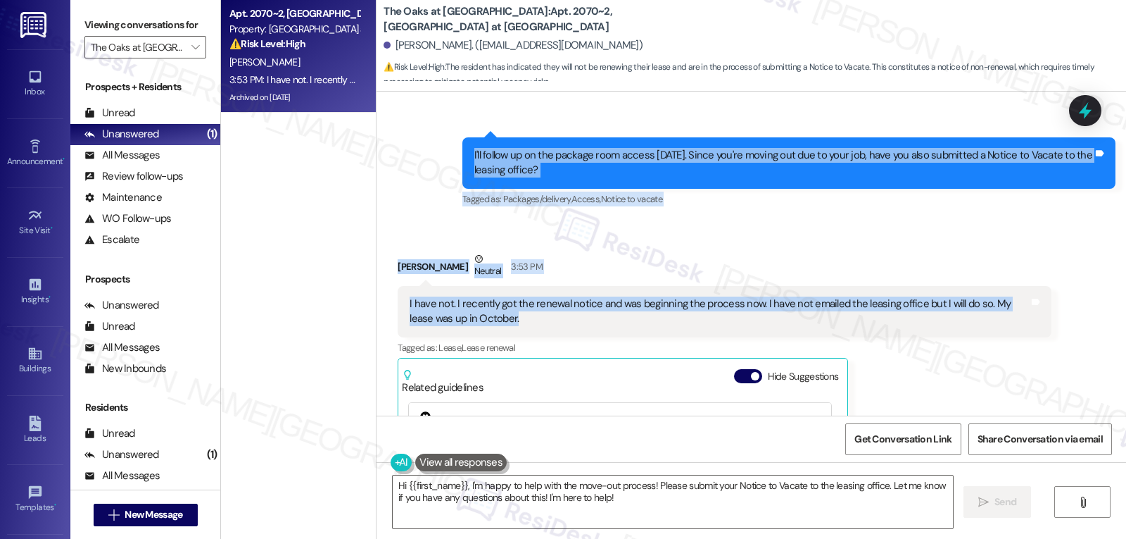
drag, startPoint x: 382, startPoint y: 134, endPoint x: 659, endPoint y: 118, distance: 277.8
click at [659, 118] on div "WO Opened request: Something i... [DATE] 10:45 AM Status : Completed Show detai…" at bounding box center [752, 254] width 750 height 324
copy div "[PERSON_NAME] Question Neutral 3:15 PM Hi [PERSON_NAME]! How are you [DATE]? I …"
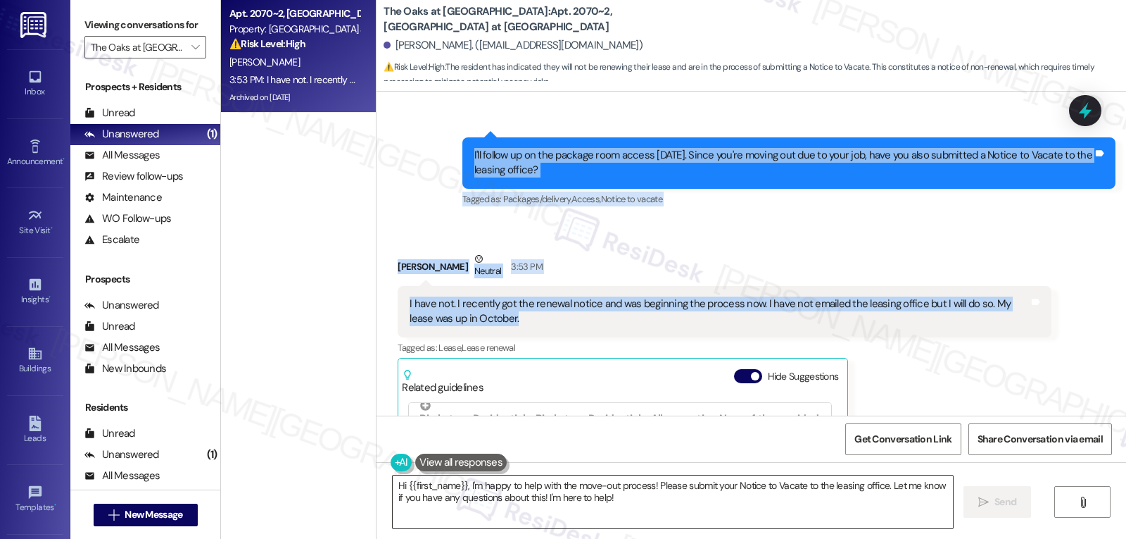
drag, startPoint x: 616, startPoint y: 526, endPoint x: 621, endPoint y: 520, distance: 8.0
click at [616, 526] on textarea "Hi {{first_name}}, I'm happy to help with the move-out process! Please submit y…" at bounding box center [673, 501] width 560 height 53
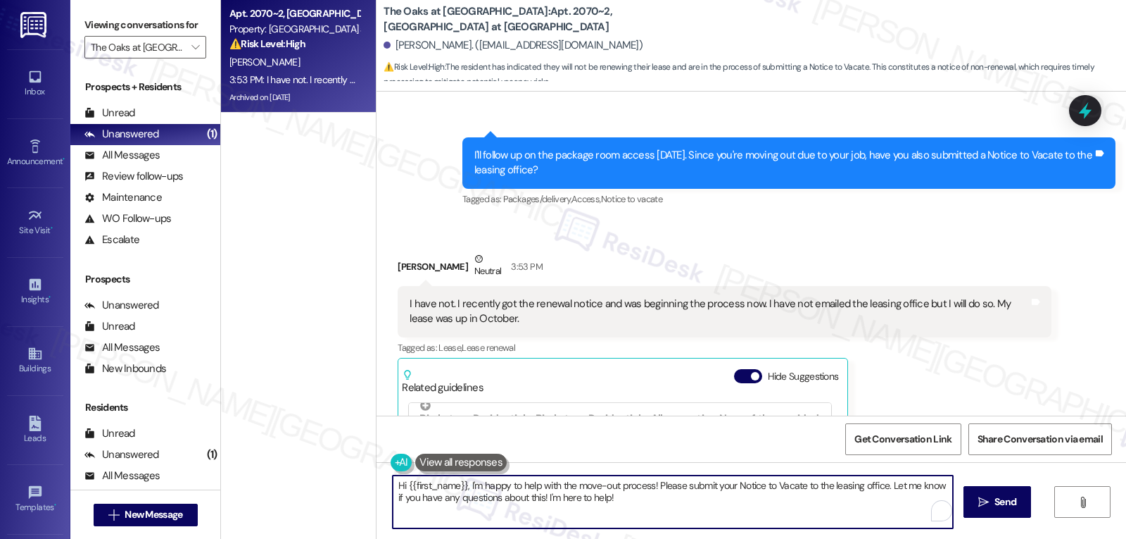
paste textarea "Got it, [PERSON_NAME]—thanks for clarifying. I’ll make sure the team knows you’…"
click at [435, 488] on textarea "Got it, [PERSON_NAME]—thanks for clarifying. I’ll make sure the team knows you’…" at bounding box center [673, 501] width 560 height 53
click at [734, 369] on button "Hide Suggestions" at bounding box center [748, 376] width 28 height 14
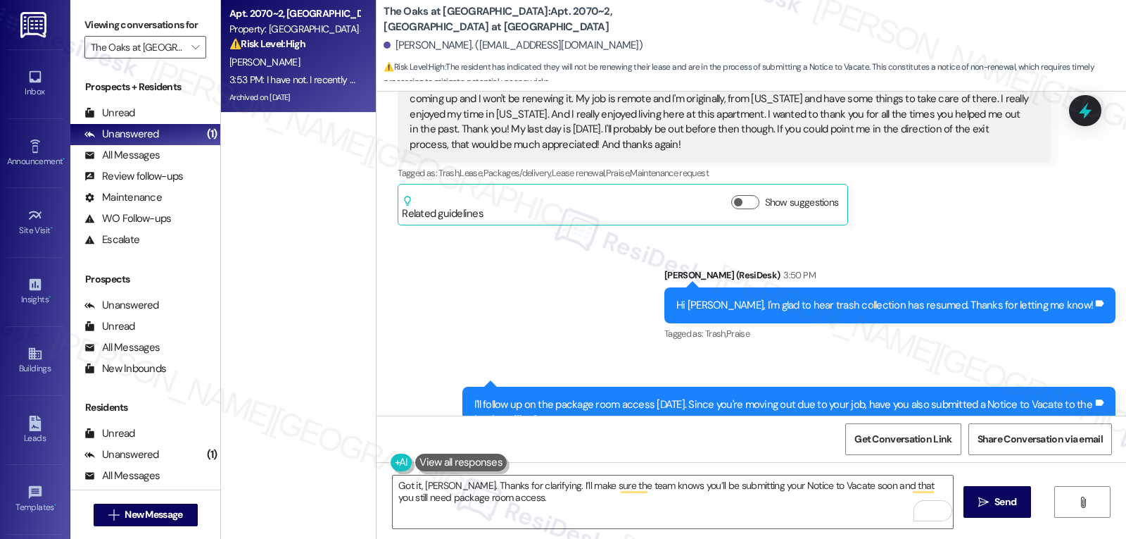
scroll to position [32567, 0]
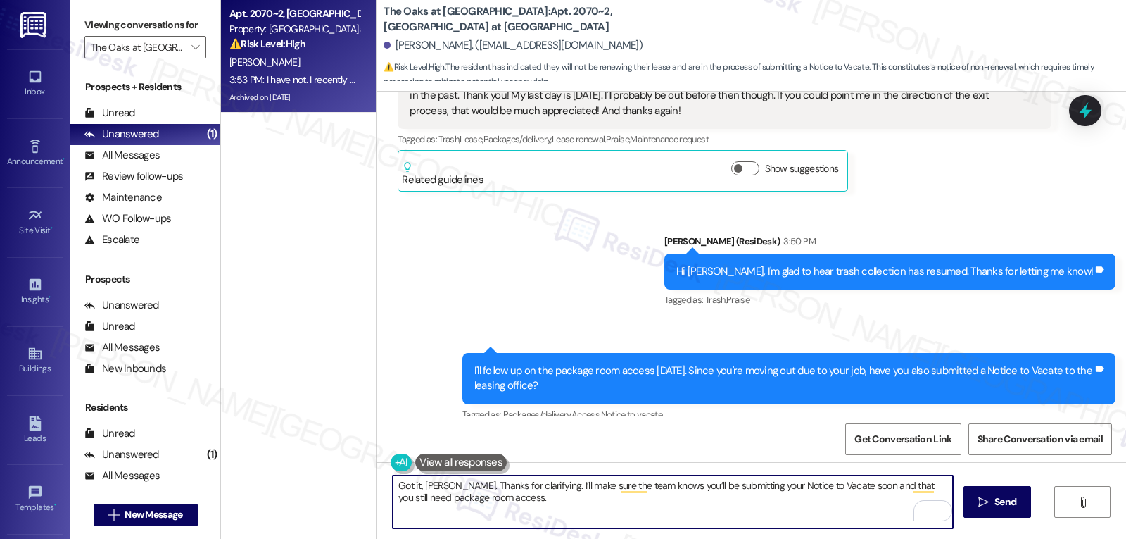
click at [521, 502] on textarea "Got it, [PERSON_NAME]. Thanks for clarifying. I’ll make sure the team knows you…" at bounding box center [673, 501] width 560 height 53
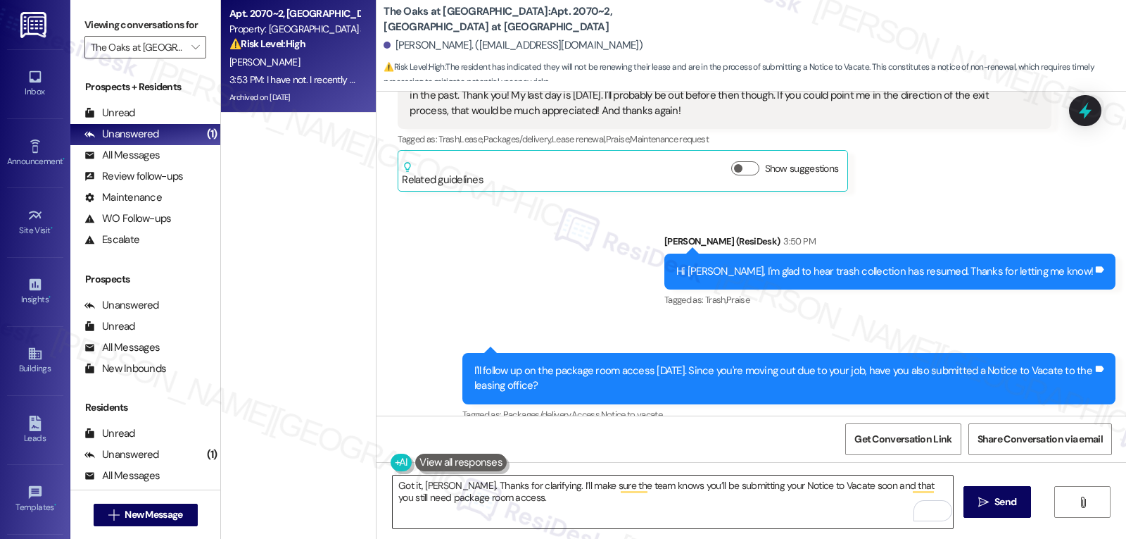
click at [593, 502] on textarea "Got it, [PERSON_NAME]. Thanks for clarifying. I’ll make sure the team knows you…" at bounding box center [673, 501] width 560 height 53
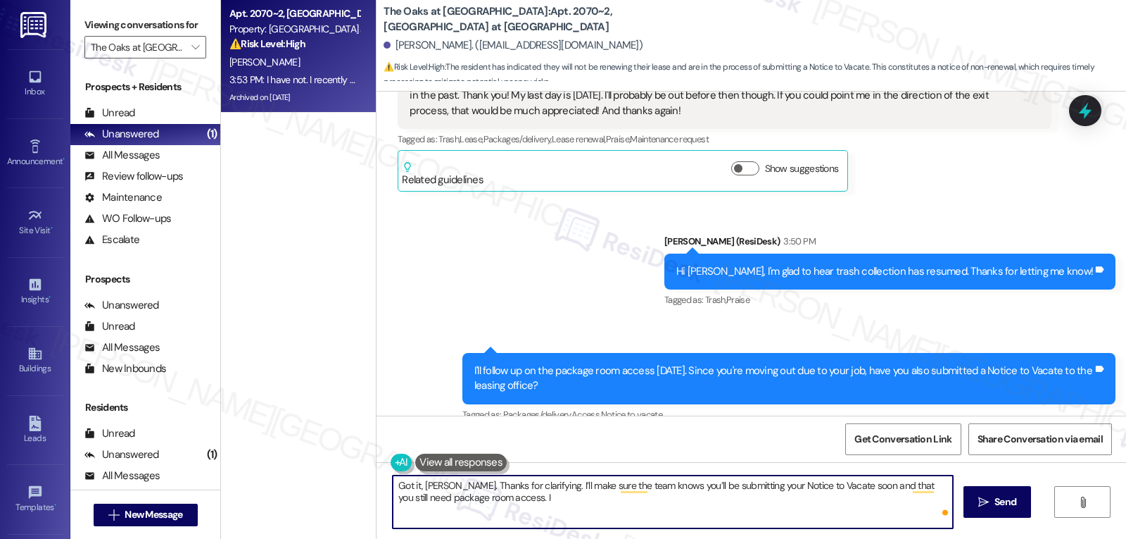
paste textarea "I recommend emailing the leasing office soon with your Notice to Vacate so ever…"
click at [488, 497] on textarea "Got it, [PERSON_NAME]. Thanks for clarifying. I’ll make sure the team knows you…" at bounding box center [673, 501] width 560 height 53
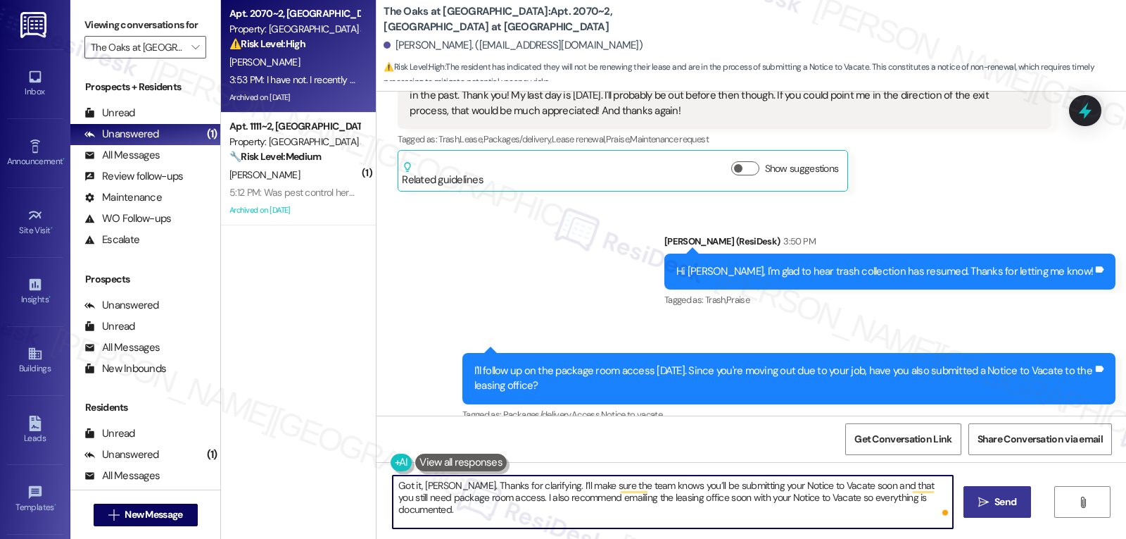
type textarea "Got it, [PERSON_NAME]. Thanks for clarifying. I’ll make sure the team knows you…"
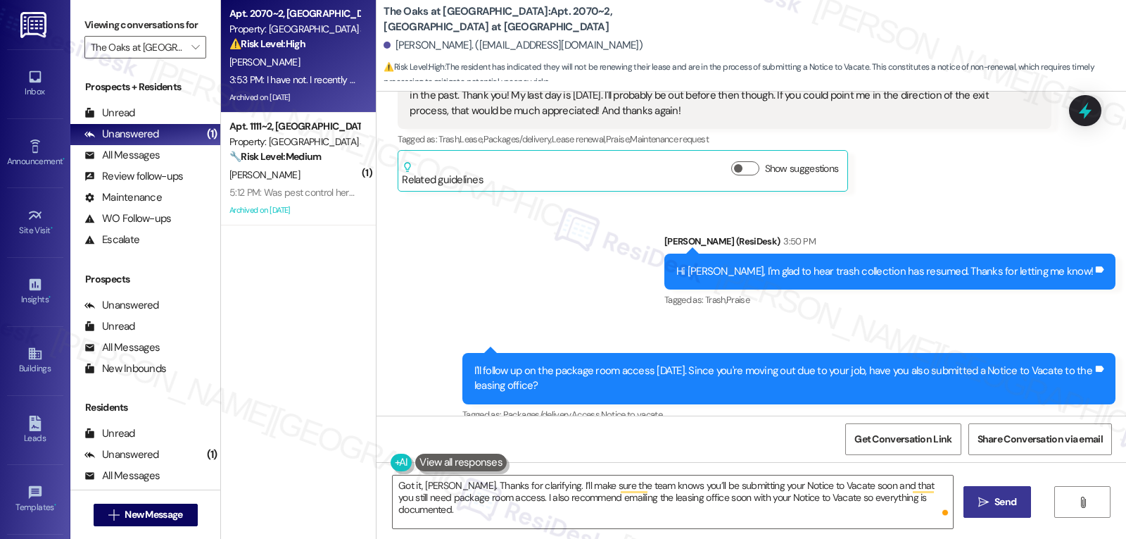
click at [992, 492] on button " Send" at bounding box center [998, 502] width 68 height 32
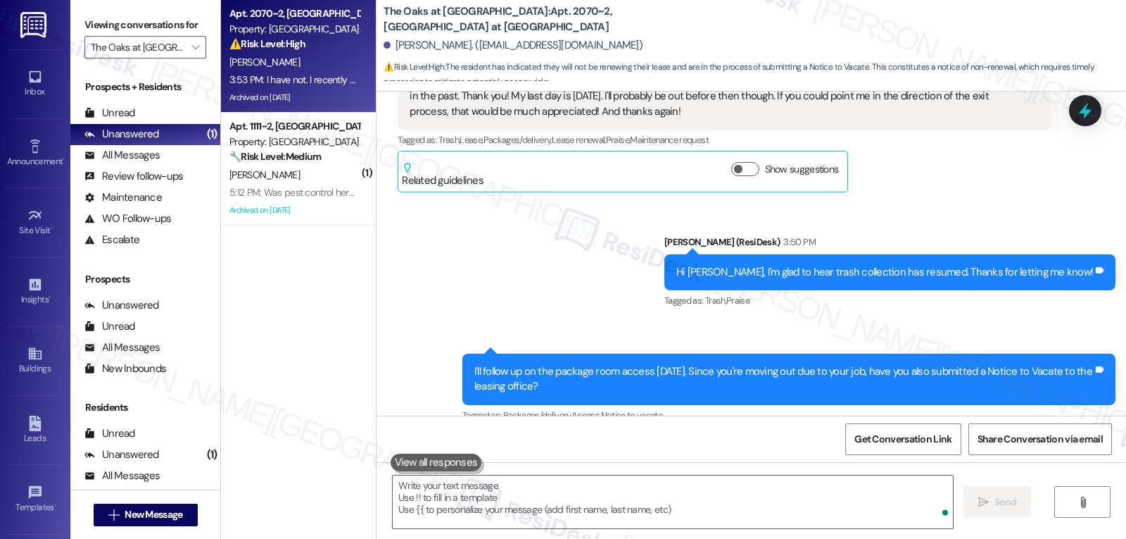
scroll to position [32680, 0]
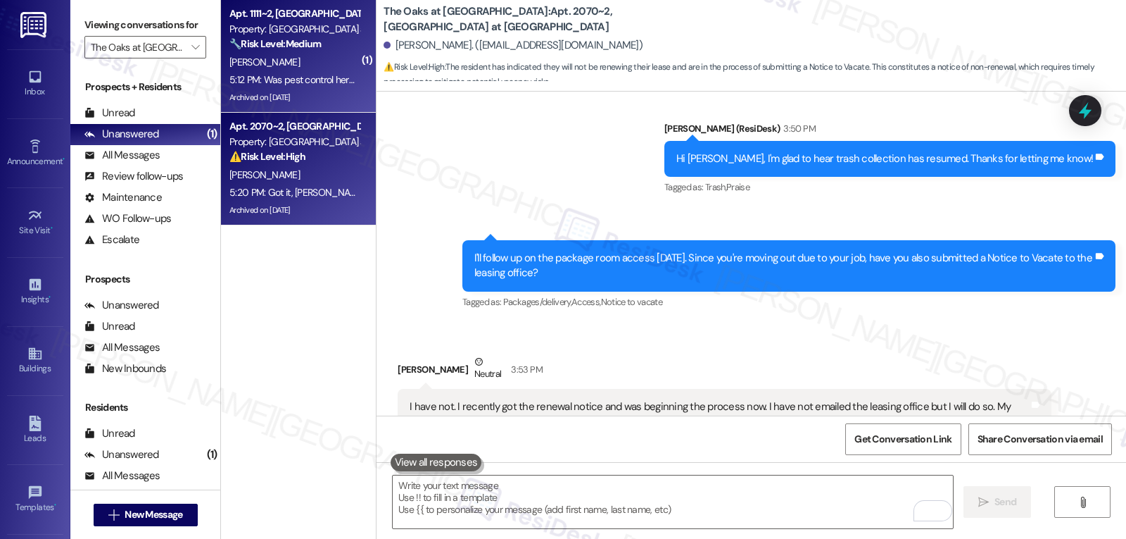
click at [299, 101] on div "Archived on [DATE]" at bounding box center [294, 98] width 133 height 18
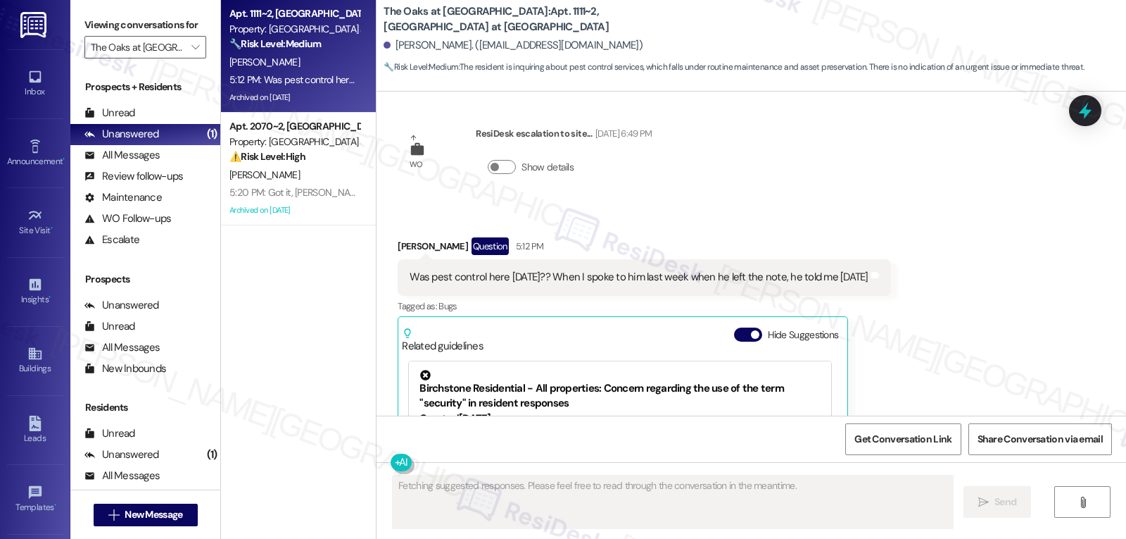
scroll to position [28373, 0]
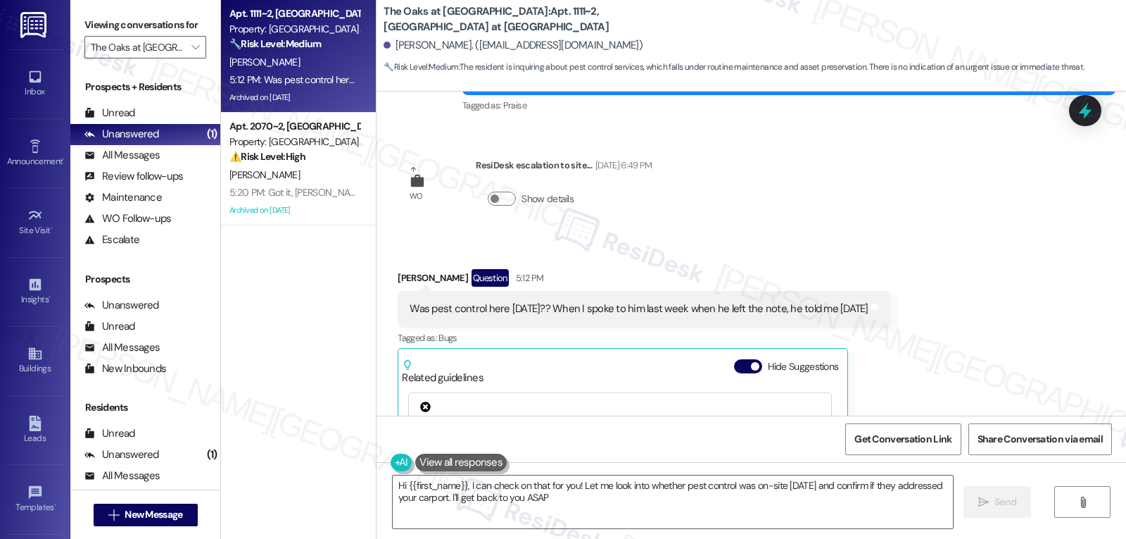
type textarea "Hi {{first_name}}, I can check on that for you! Let me look into whether pest c…"
click at [1083, 117] on icon at bounding box center [1086, 111] width 24 height 24
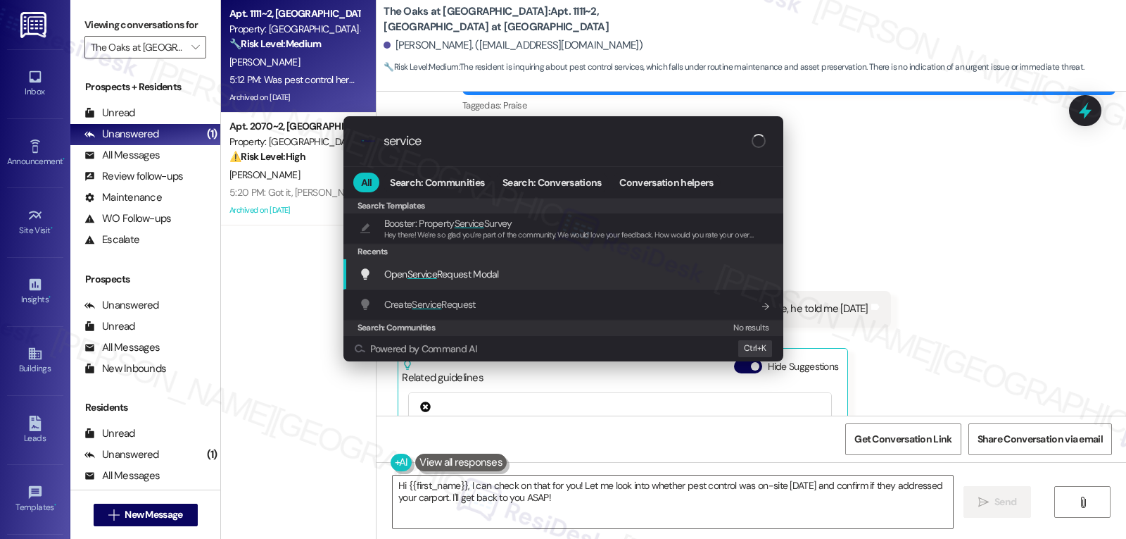
click at [499, 282] on span "Open Service Request Modal" at bounding box center [441, 273] width 115 height 15
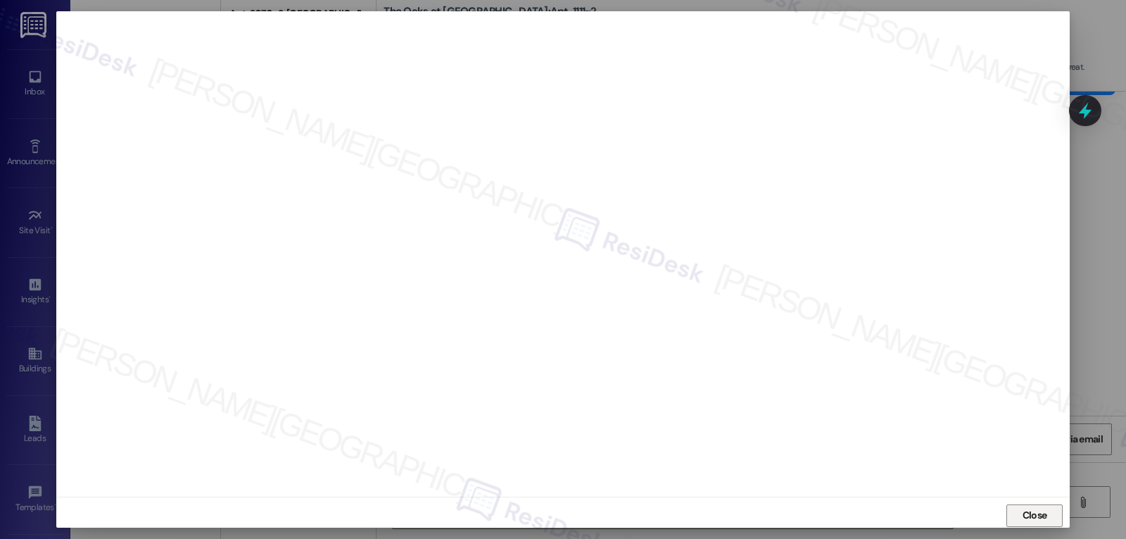
click at [1036, 519] on span "Close" at bounding box center [1035, 515] width 25 height 15
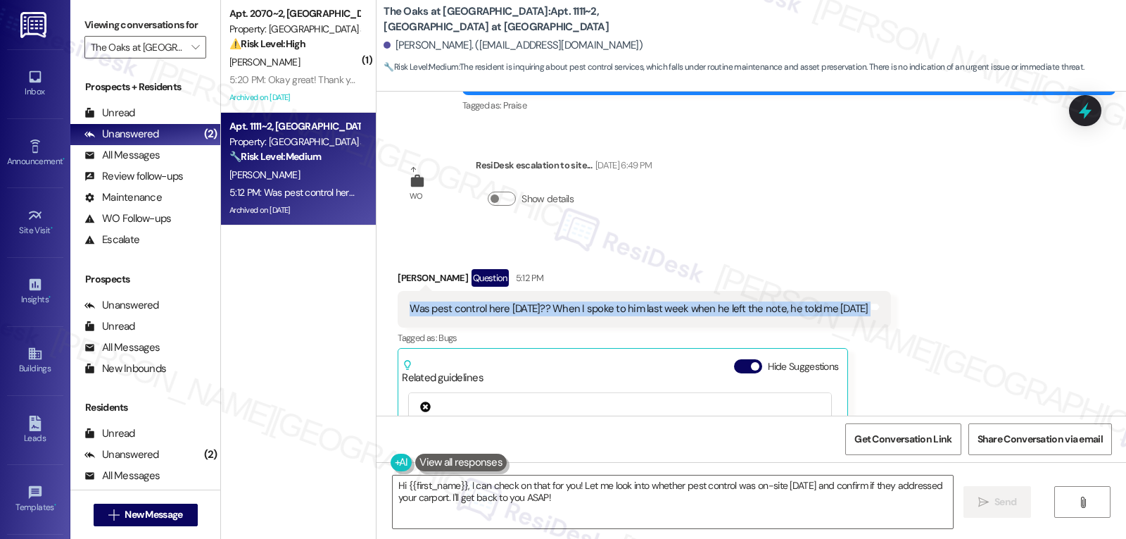
drag, startPoint x: 397, startPoint y: 250, endPoint x: 898, endPoint y: 243, distance: 500.6
click at [898, 243] on div "Received via SMS [PERSON_NAME] Question 5:12 PM Was pest control here [DATE]?? …" at bounding box center [752, 426] width 750 height 379
copy div "Was pest control here [DATE]?? When I spoke to him last week when he left the n…"
click at [1101, 107] on div at bounding box center [1085, 110] width 42 height 40
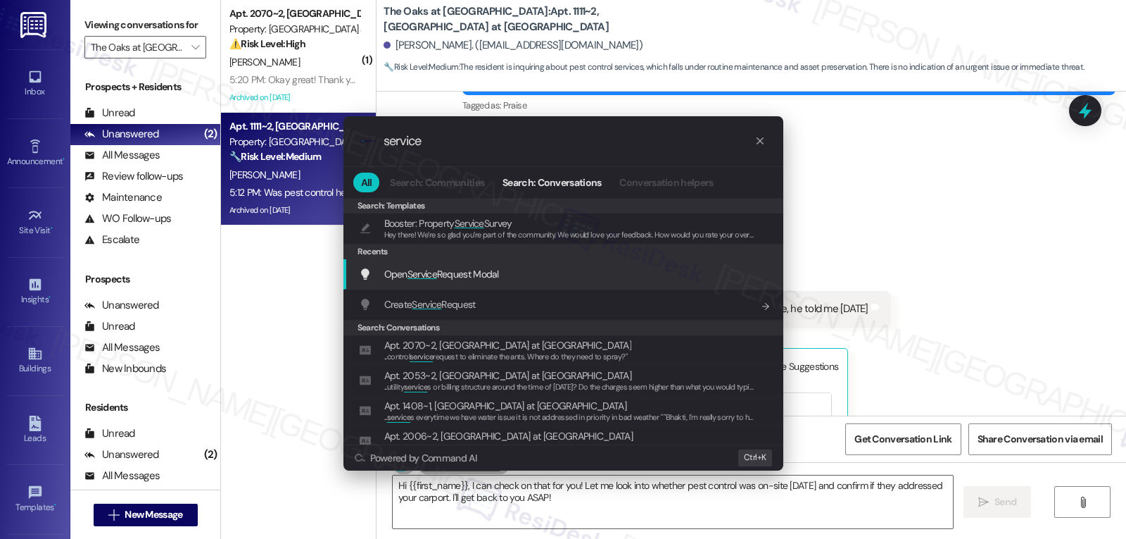
type input "service"
click at [441, 277] on span "Open Service Request Modal" at bounding box center [441, 274] width 115 height 13
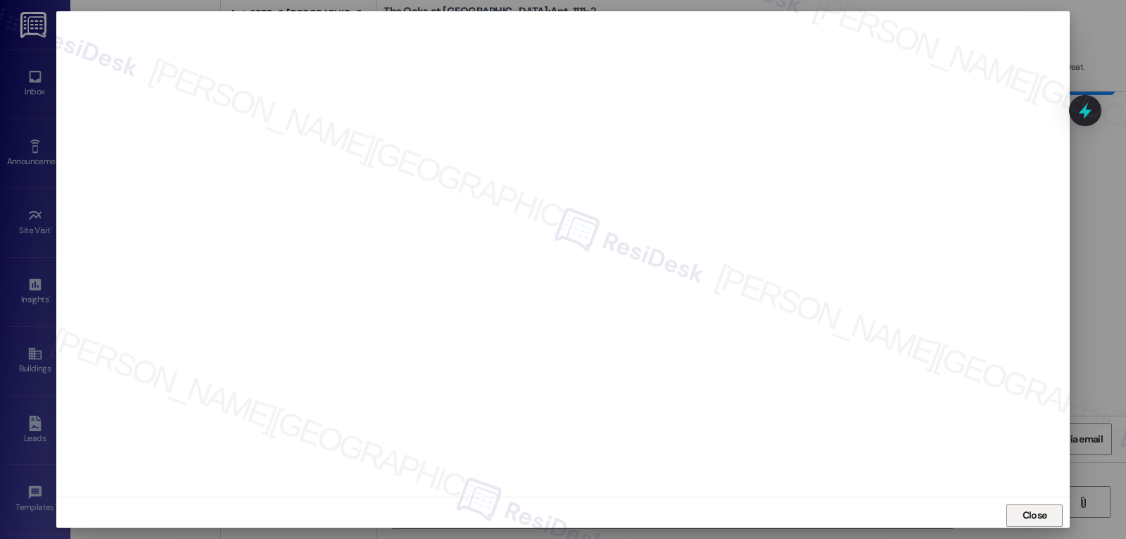
click at [1020, 519] on span "Close" at bounding box center [1035, 515] width 30 height 15
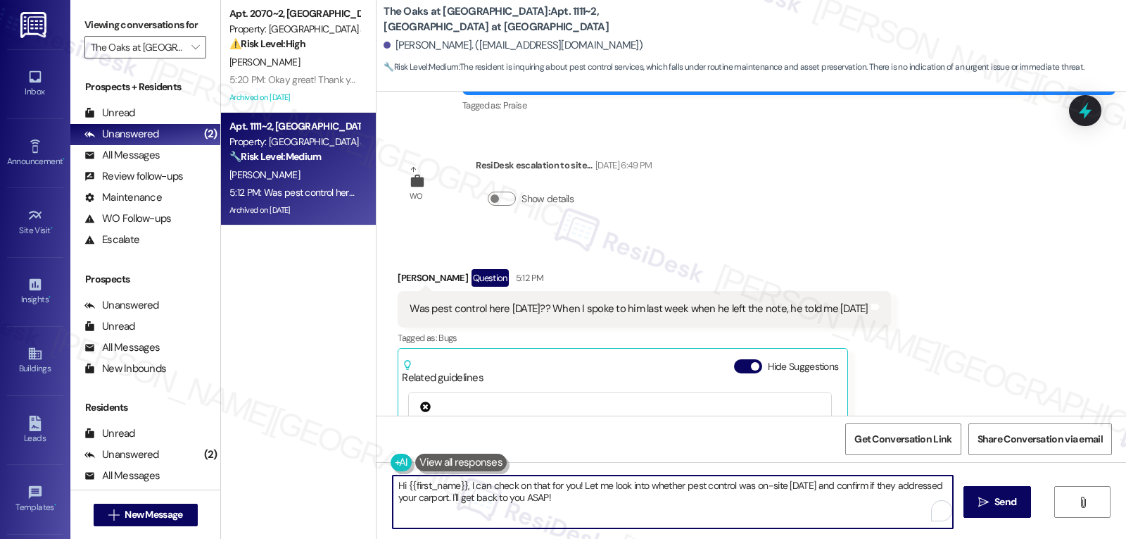
drag, startPoint x: 461, startPoint y: 486, endPoint x: 748, endPoint y: 544, distance: 293.0
click at [748, 538] on html "Inbox Go to Inbox Announcement • Send A Text Announcement Site Visit • Go to Si…" at bounding box center [563, 269] width 1126 height 539
paste textarea "I’ll check with the team to confirm whether they were on-site [DATE] and, if no…"
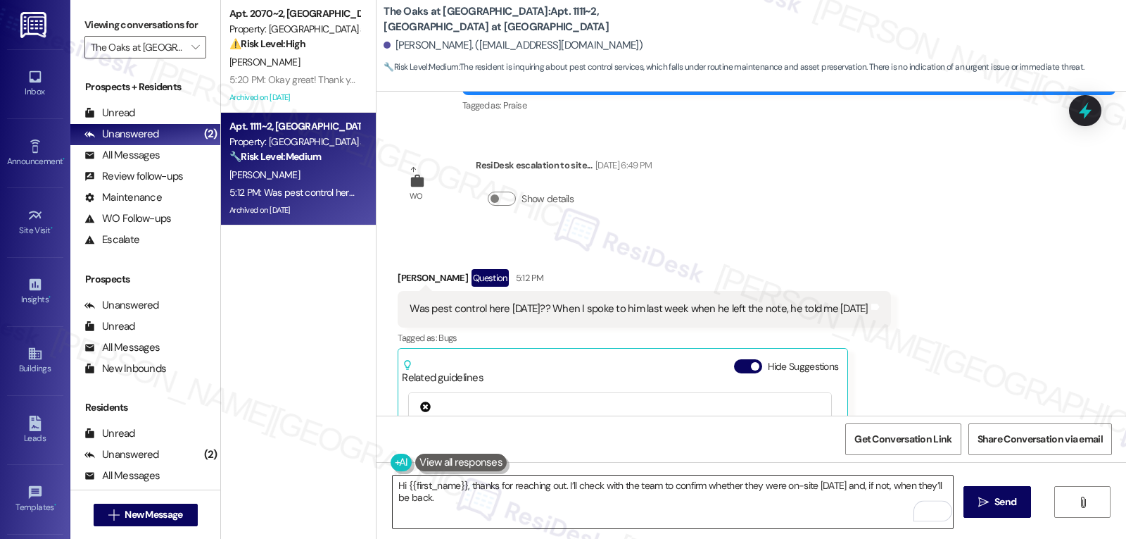
paste textarea "I’ll update you as soon as I have a clear answer"
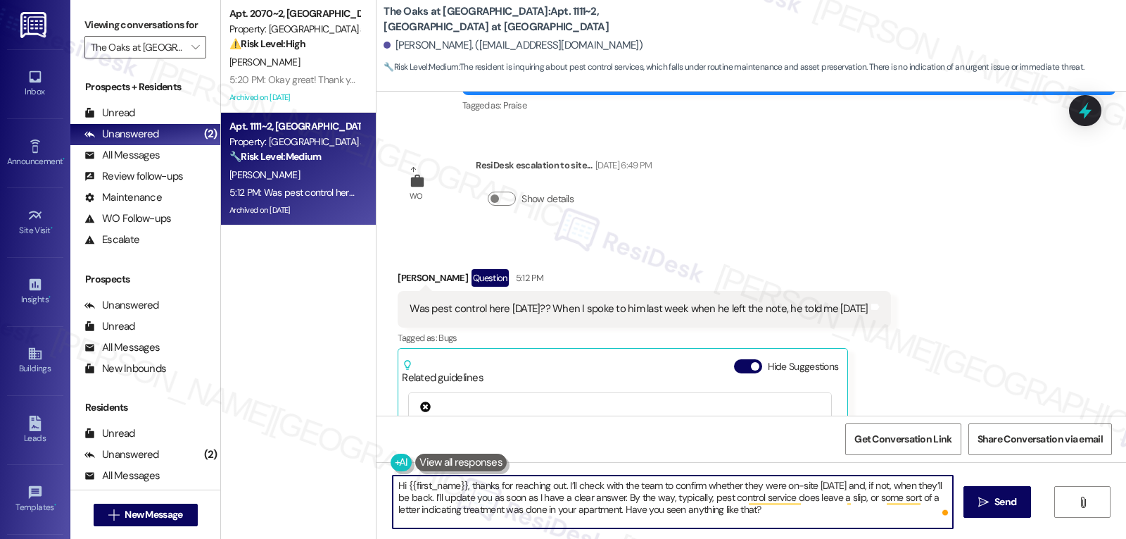
type textarea "Hi {{first_name}}, thanks for reaching out. I’ll check with the team to confirm…"
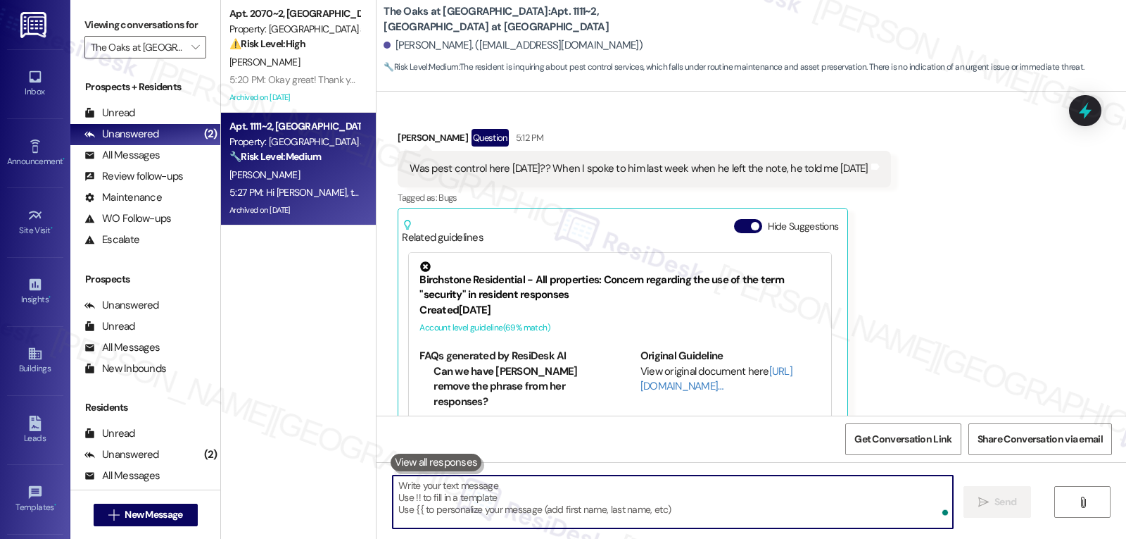
scroll to position [28642, 0]
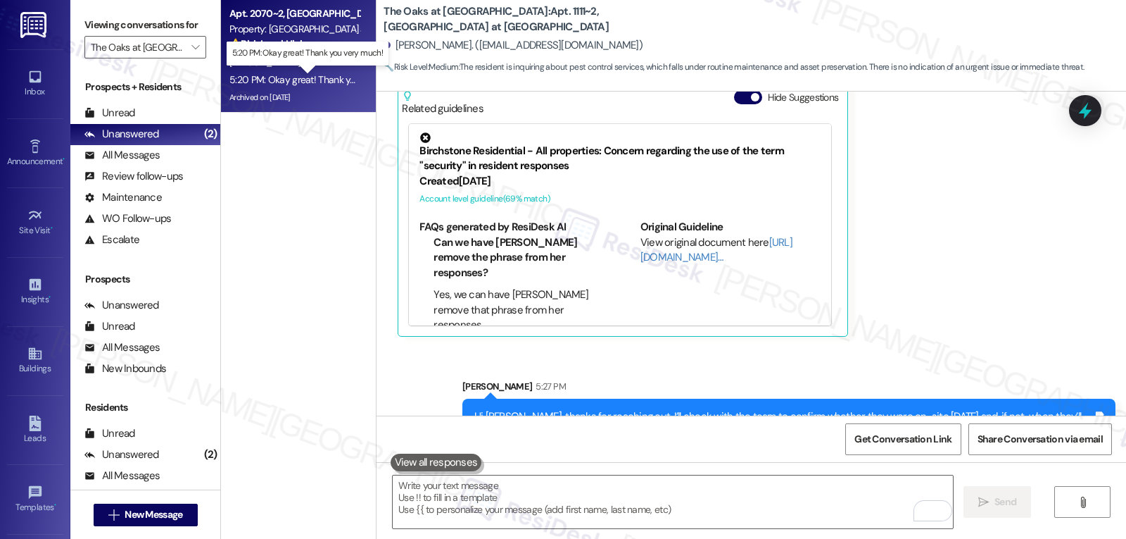
click at [280, 73] on div "5:20 PM: Okay great! Thank you very much! 5:20 PM: Okay great! Thank you very m…" at bounding box center [318, 79] width 179 height 13
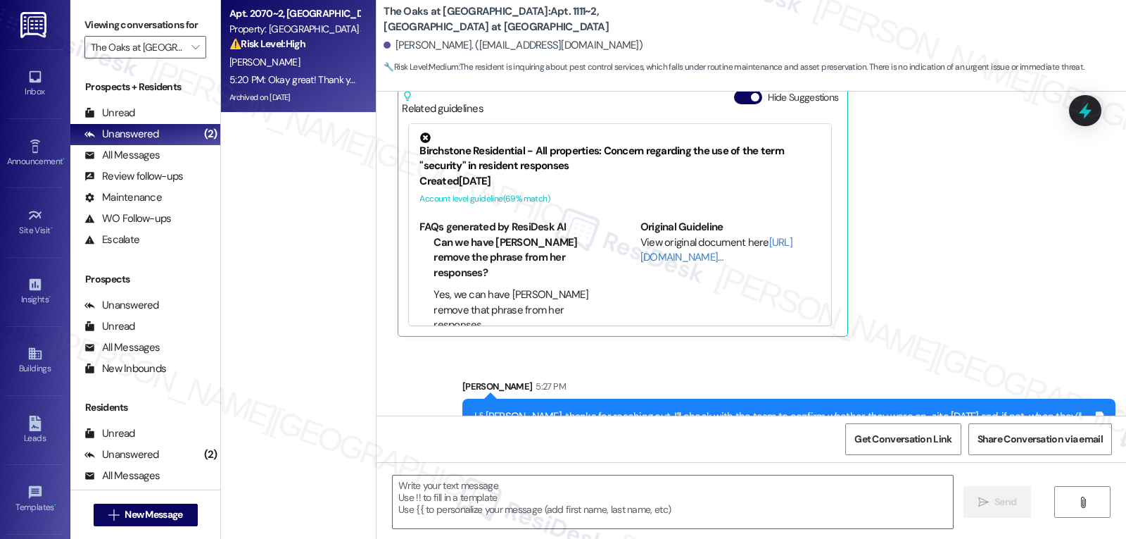
type textarea "Fetching suggested responses. Please feel free to read through the conversation…"
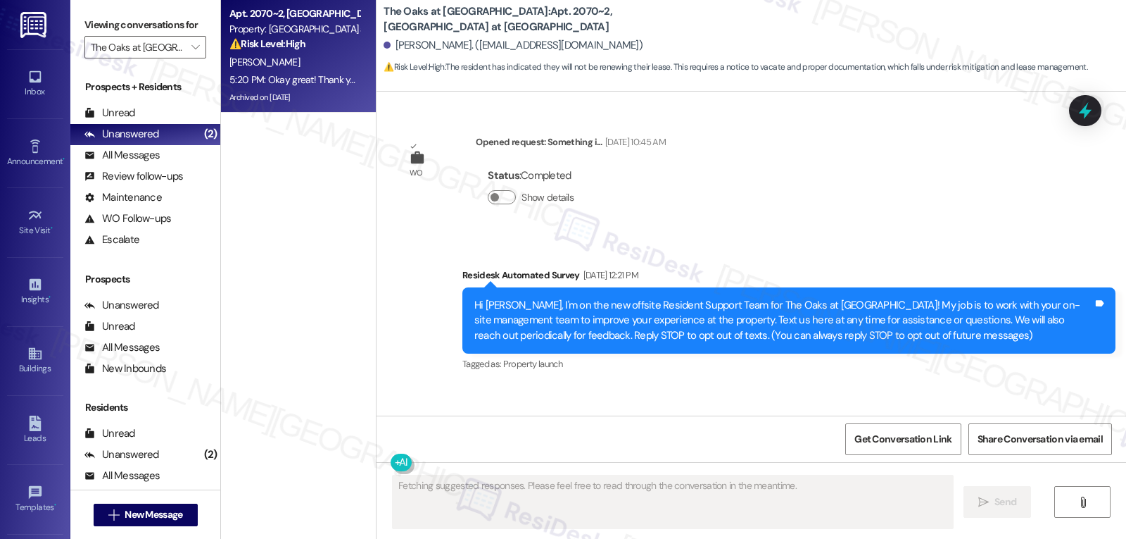
scroll to position [32819, 0]
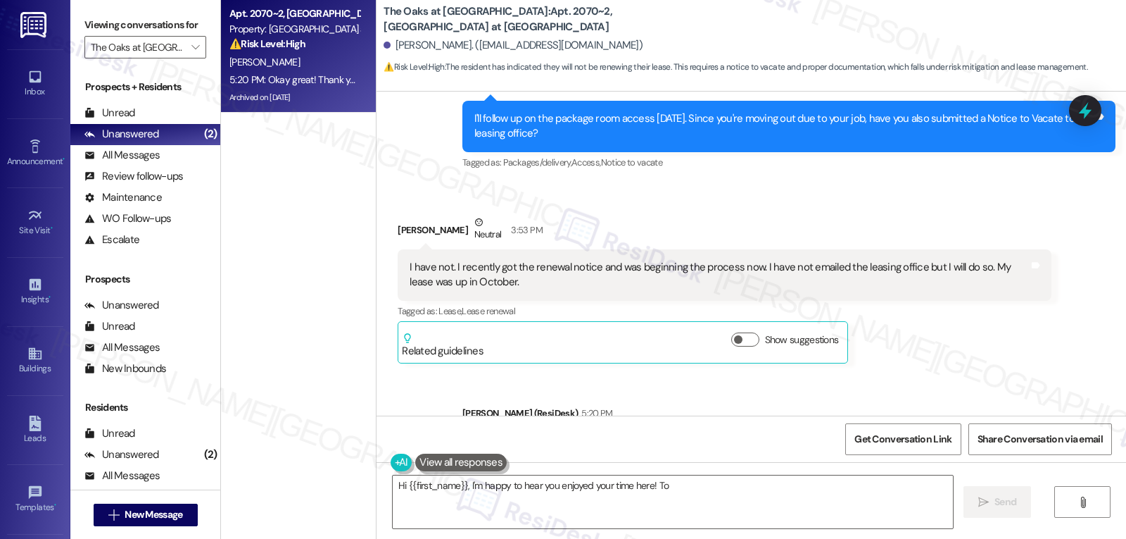
copy div "[PERSON_NAME]"
click at [543, 511] on textarea "Hi {{first_name}}, I'm happy to hear you enjoyed your time here! To ensure a sm…" at bounding box center [673, 501] width 560 height 53
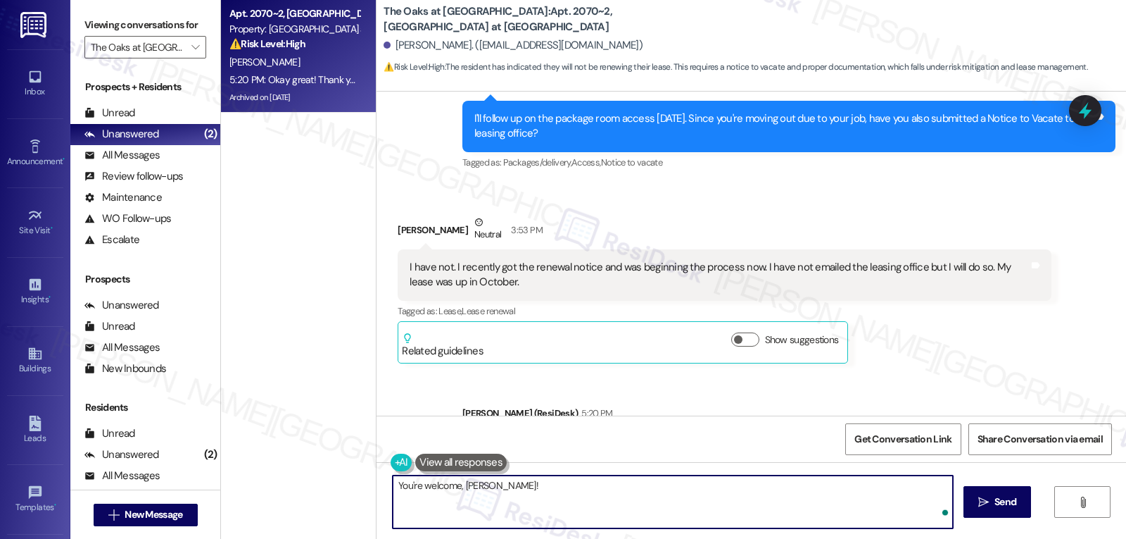
type textarea "You're welcome, [PERSON_NAME]!"
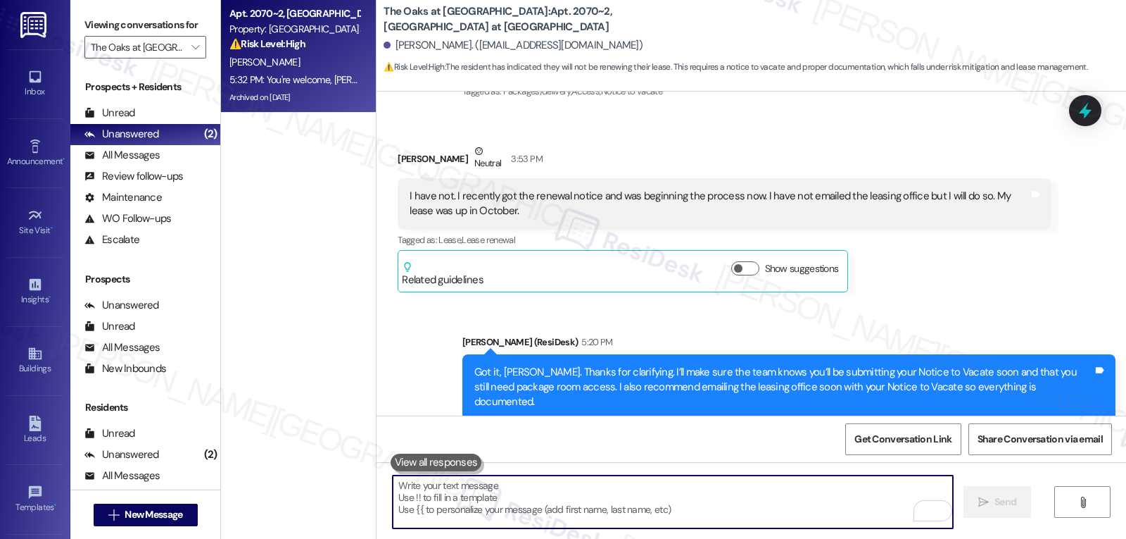
scroll to position [32917, 0]
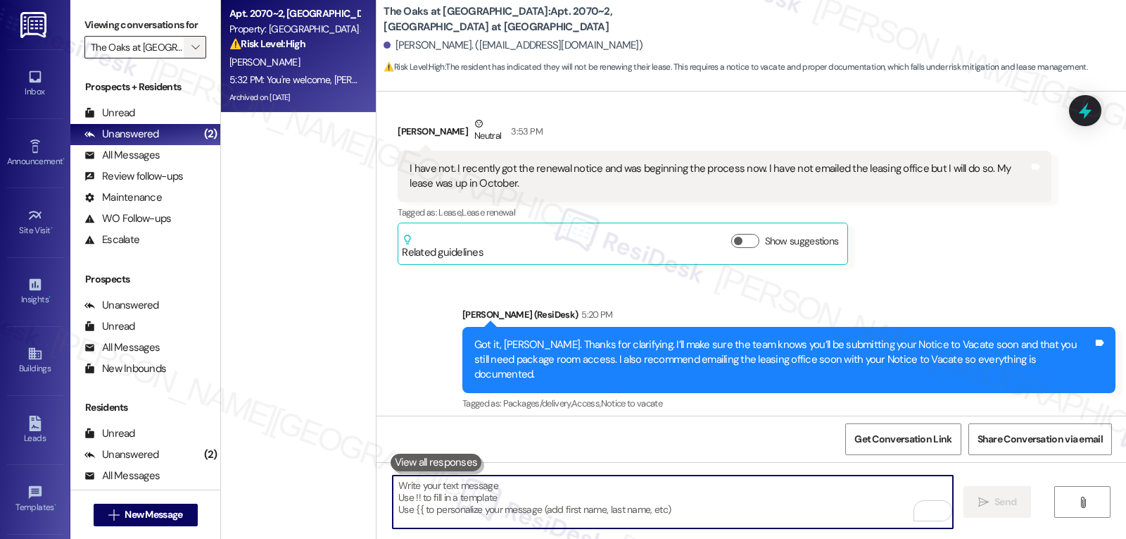
click at [190, 58] on span "" at bounding box center [195, 47] width 13 height 23
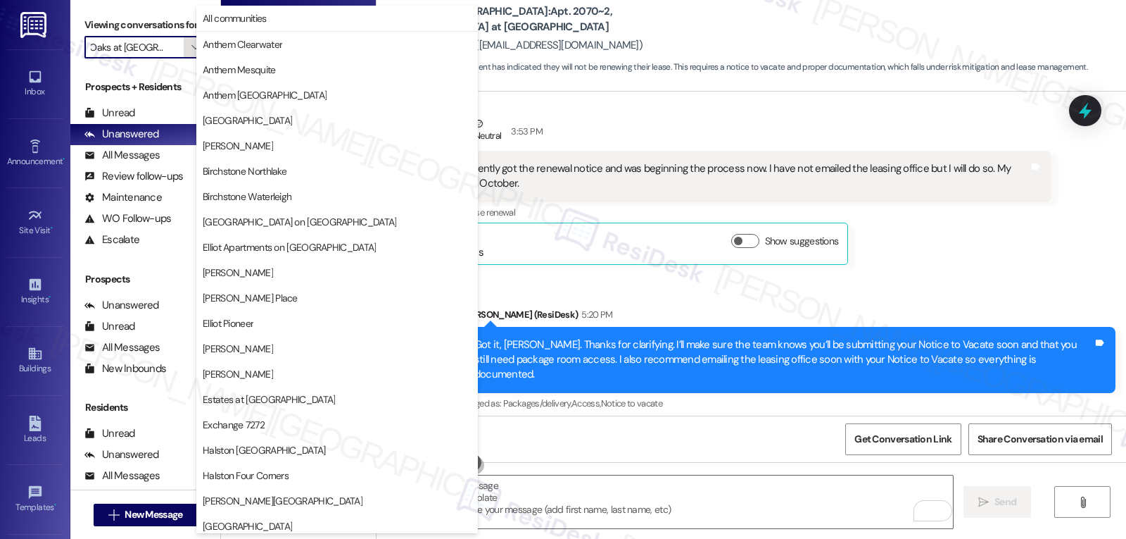
scroll to position [487, 0]
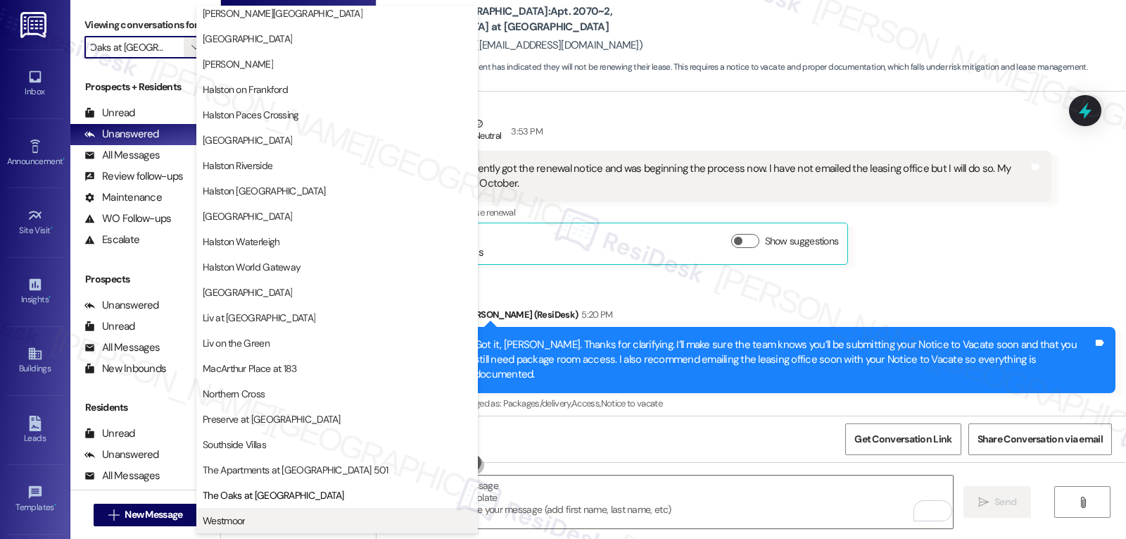
click at [287, 511] on button "Westmoor" at bounding box center [337, 520] width 282 height 25
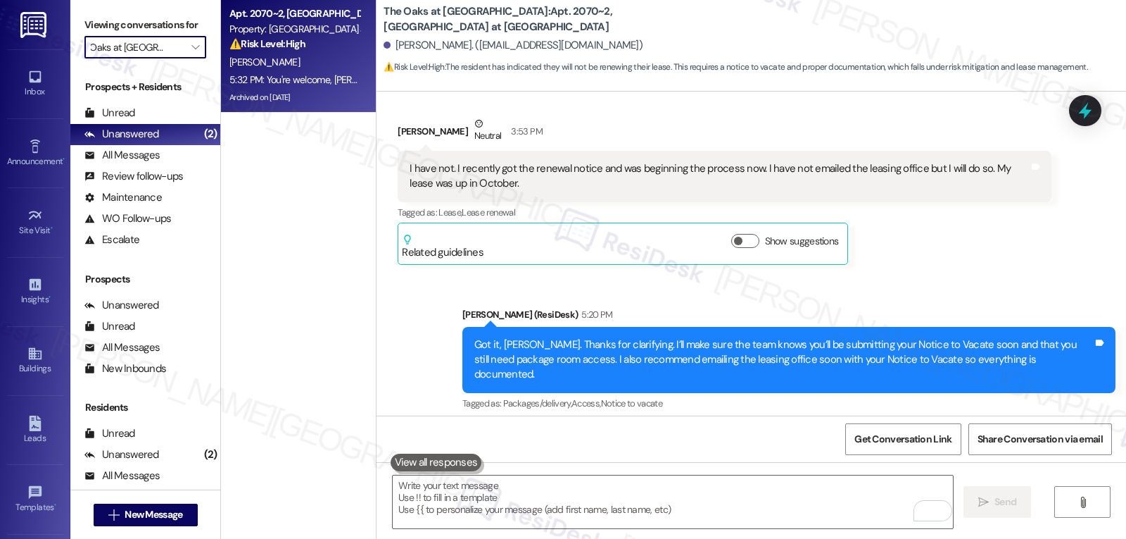
type input "Westmoor"
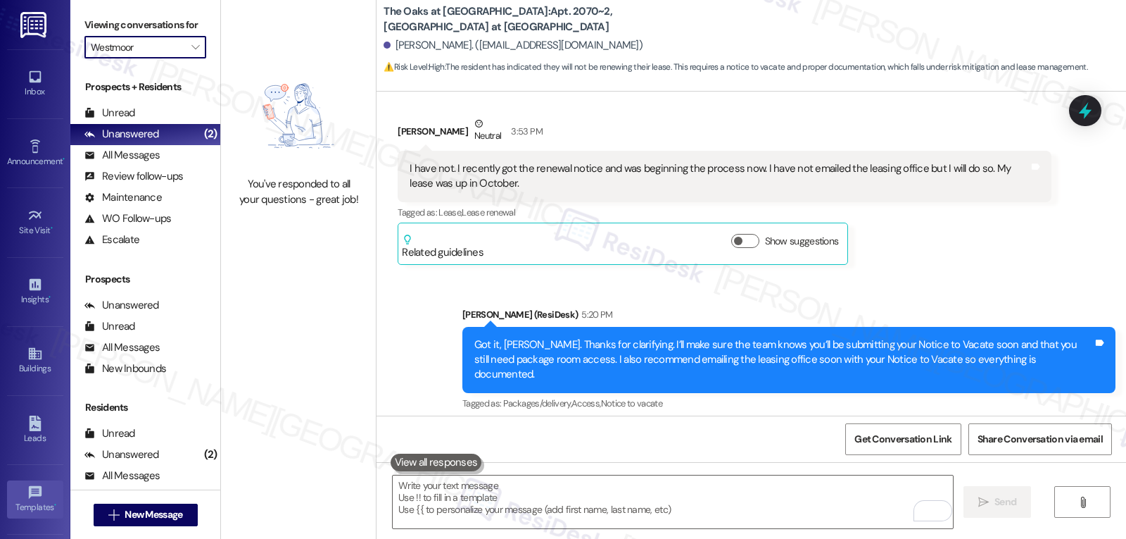
scroll to position [133, 0]
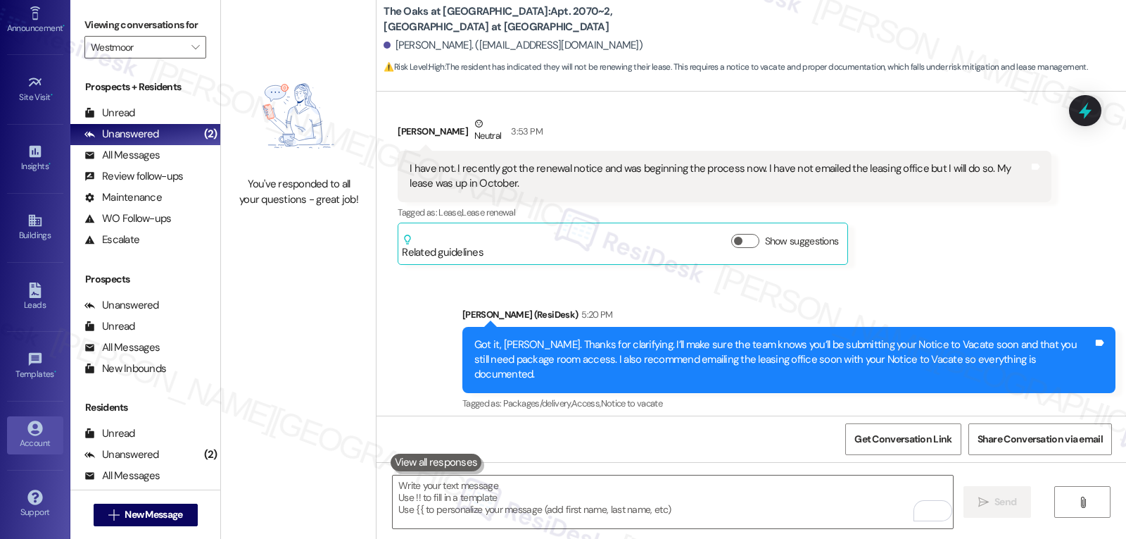
click at [34, 421] on icon at bounding box center [34, 427] width 15 height 15
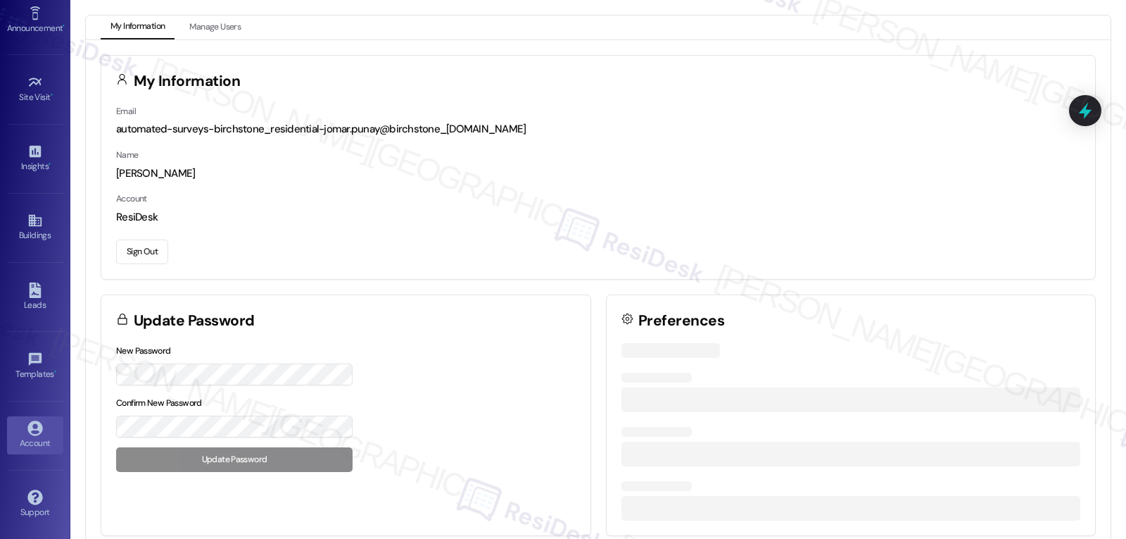
click at [152, 244] on button "Sign Out" at bounding box center [142, 251] width 52 height 25
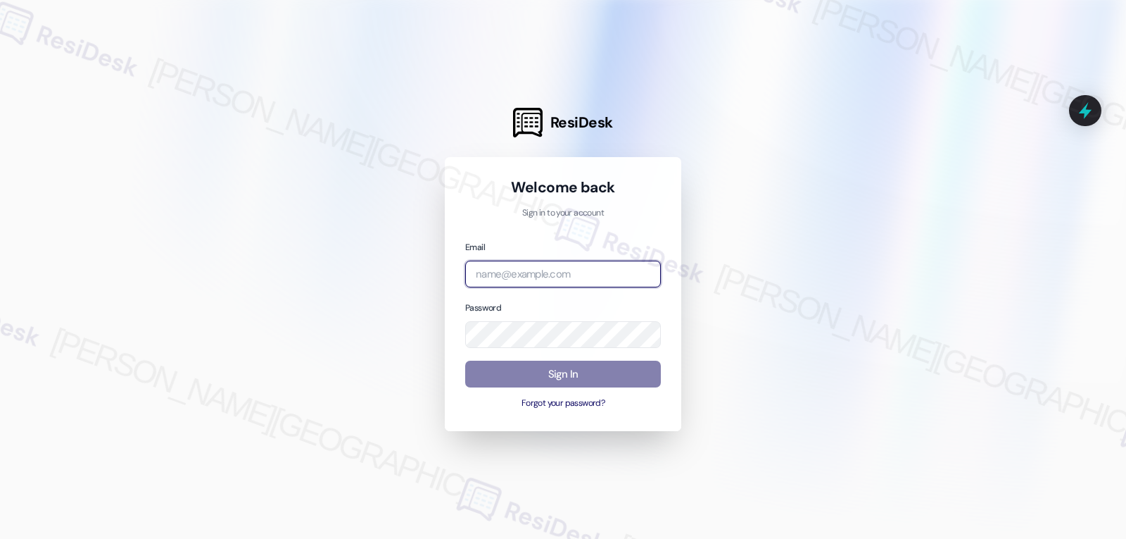
click at [574, 266] on input "email" at bounding box center [563, 273] width 196 height 27
click at [503, 279] on input "email" at bounding box center [563, 273] width 196 height 27
paste input "[EMAIL_ADDRESS][DOMAIN_NAME]"
type input "[EMAIL_ADDRESS][DOMAIN_NAME]"
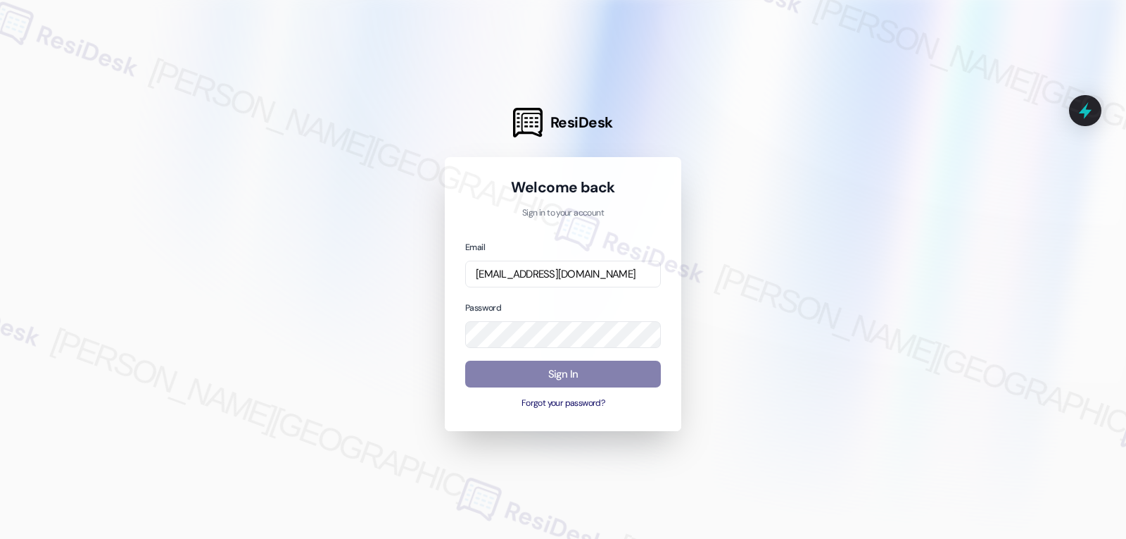
scroll to position [0, 0]
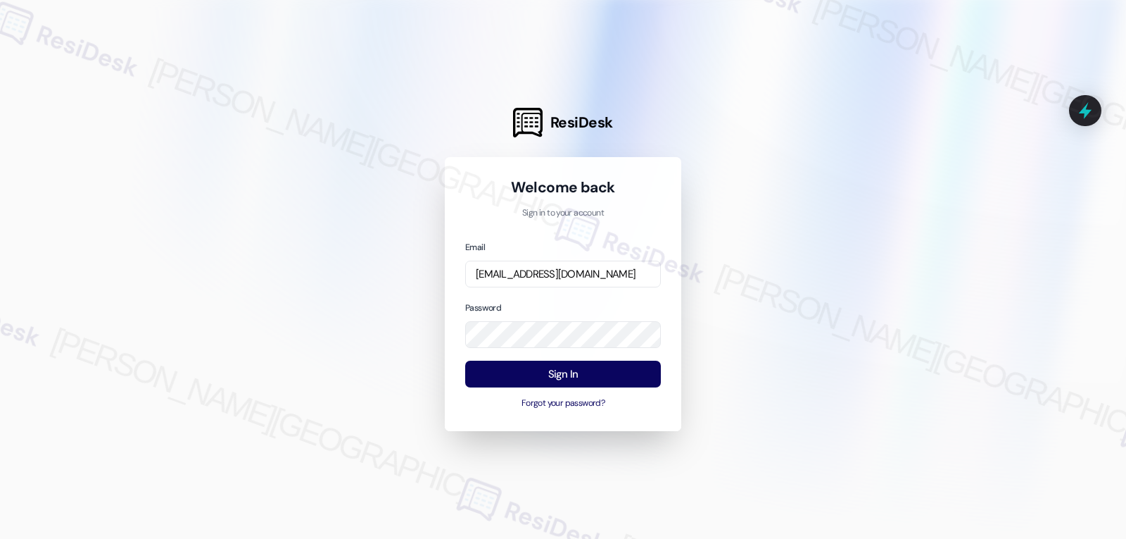
click at [543, 300] on div "Password" at bounding box center [563, 324] width 196 height 49
click at [560, 378] on button "Sign In" at bounding box center [563, 373] width 196 height 27
